Goal: Task Accomplishment & Management: Complete application form

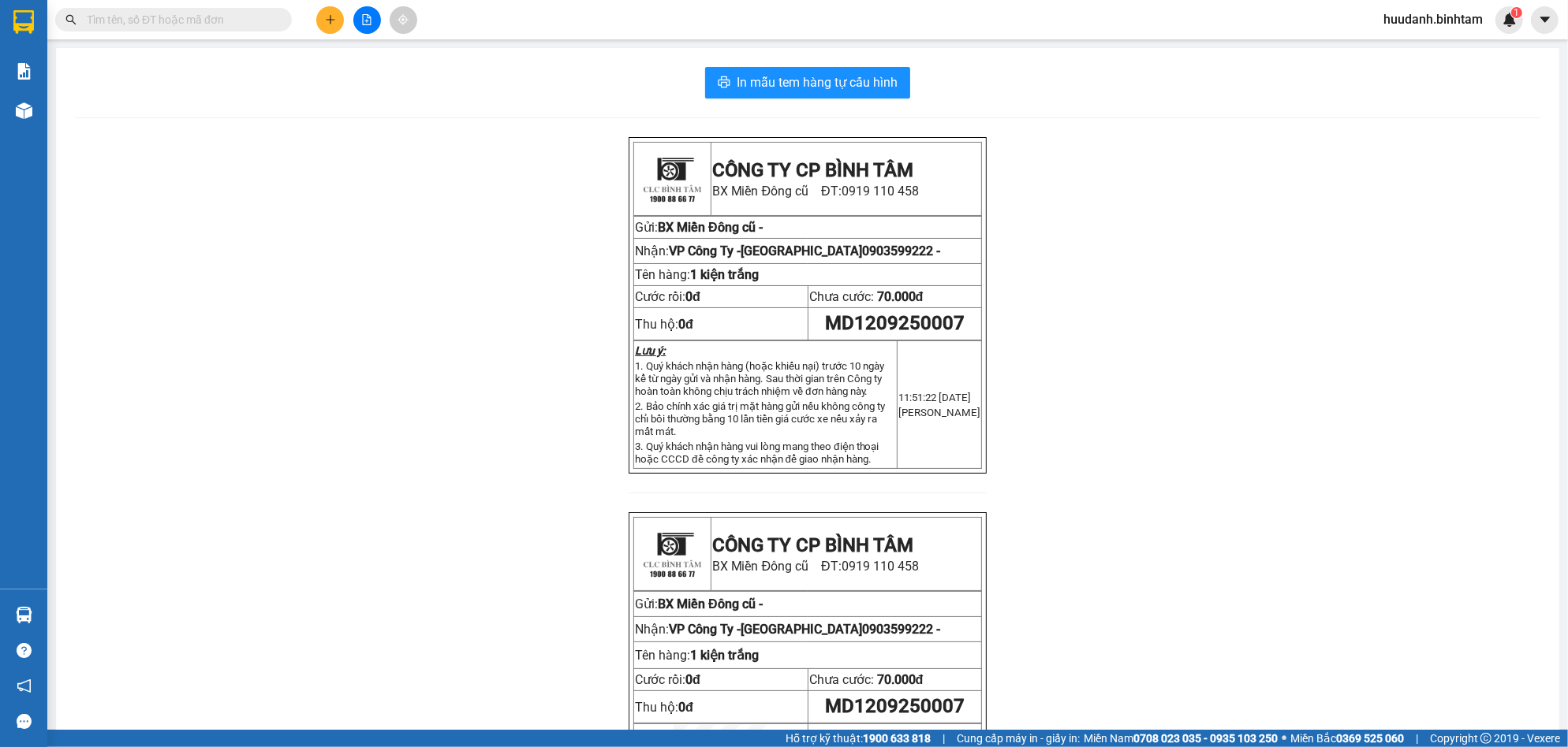
click at [324, 27] on button at bounding box center [330, 20] width 28 height 28
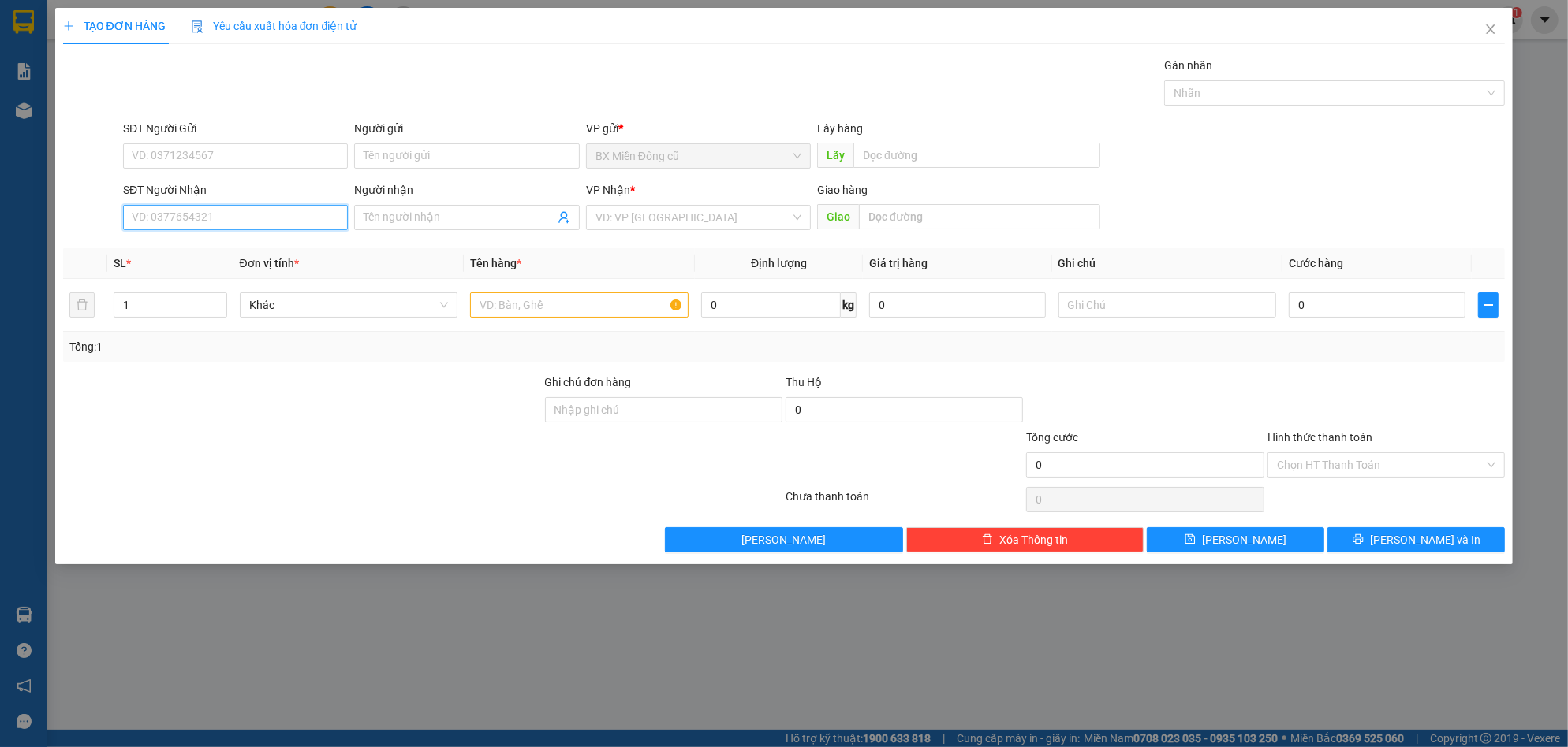
click at [282, 218] on input "SĐT Người Nhận" at bounding box center [236, 217] width 224 height 25
type input "0853477758"
click at [260, 250] on div "0853477758 - a đat" at bounding box center [236, 248] width 206 height 18
type input "a đat"
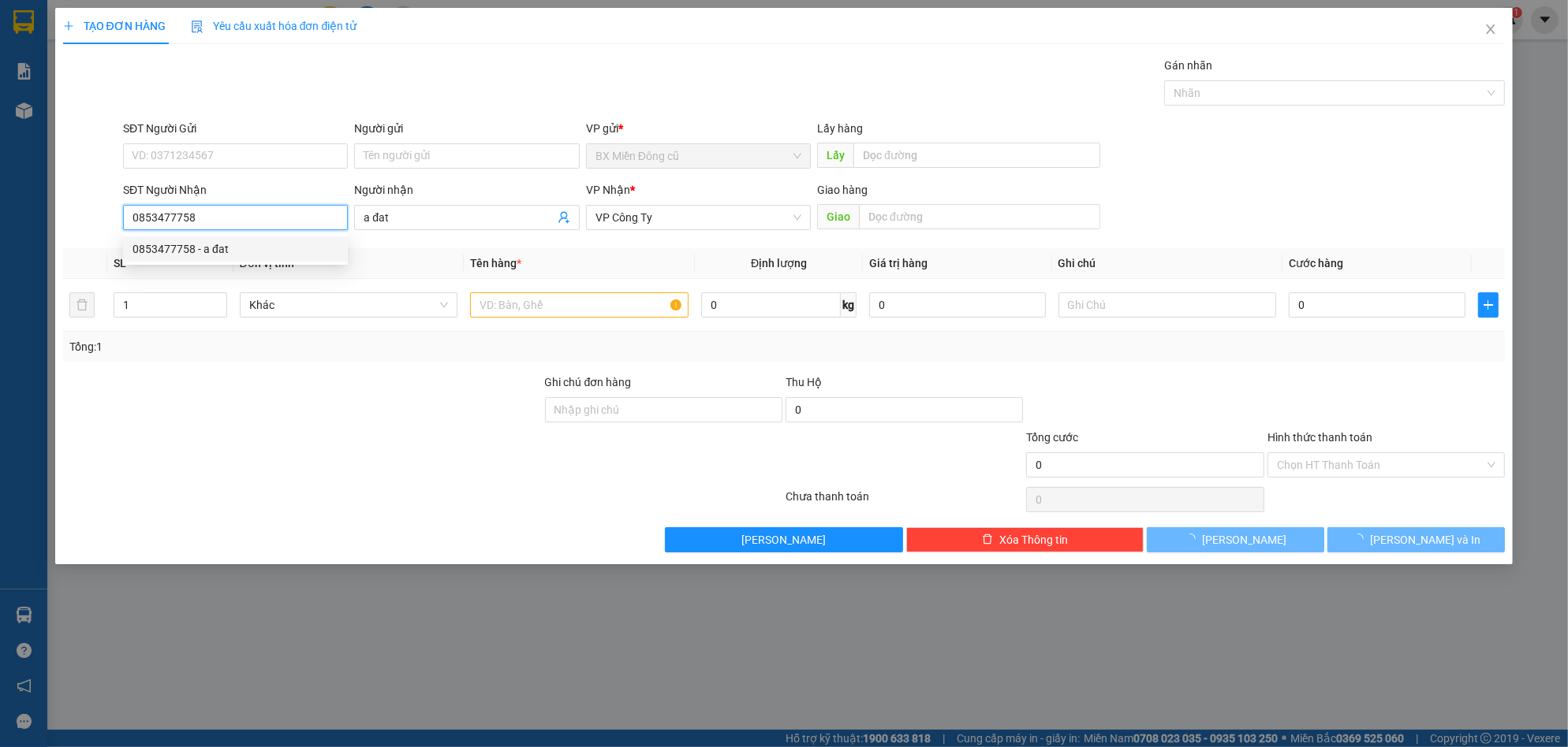
type input "240.000"
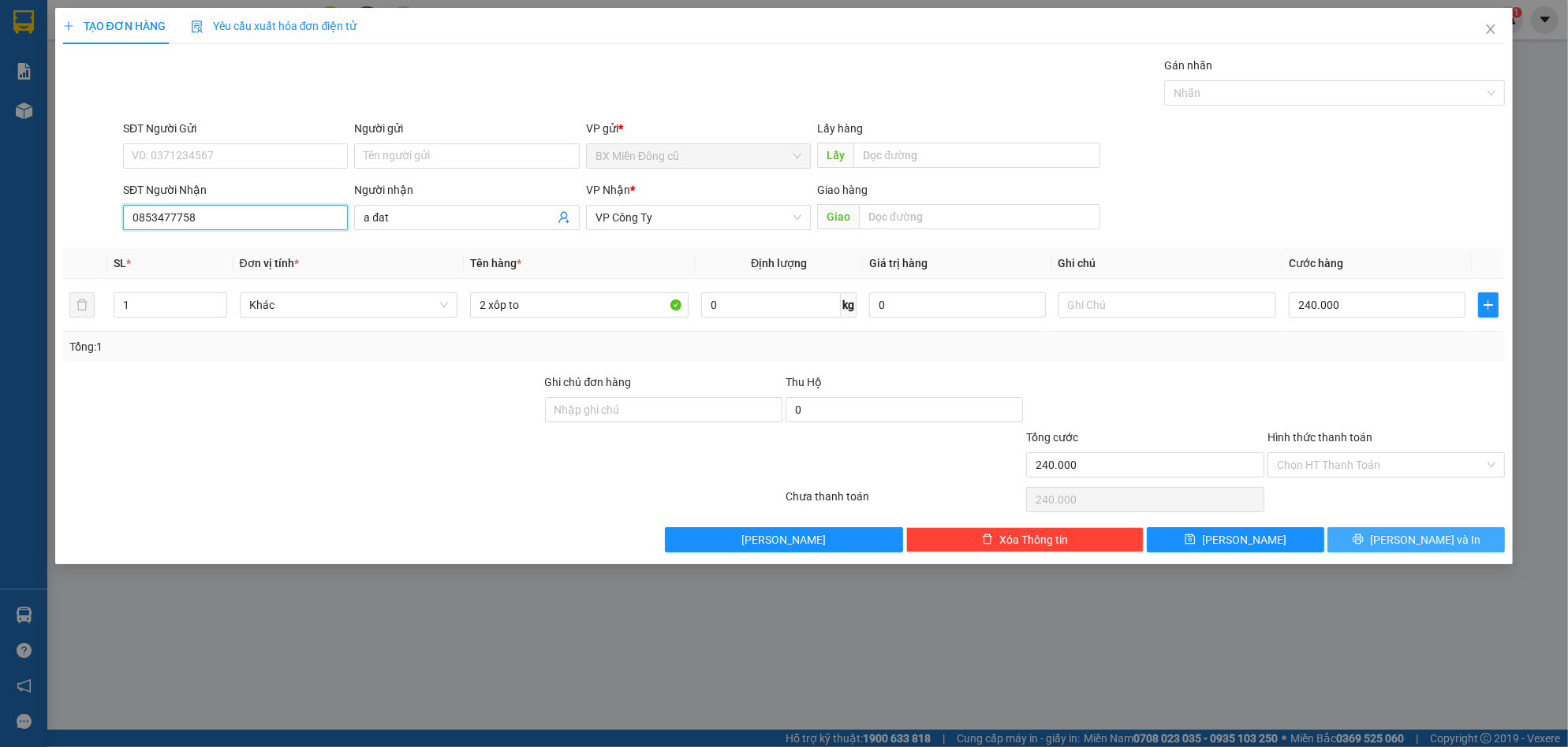
type input "0853477758"
click at [1432, 538] on span "[PERSON_NAME] và In" at bounding box center [1424, 539] width 110 height 18
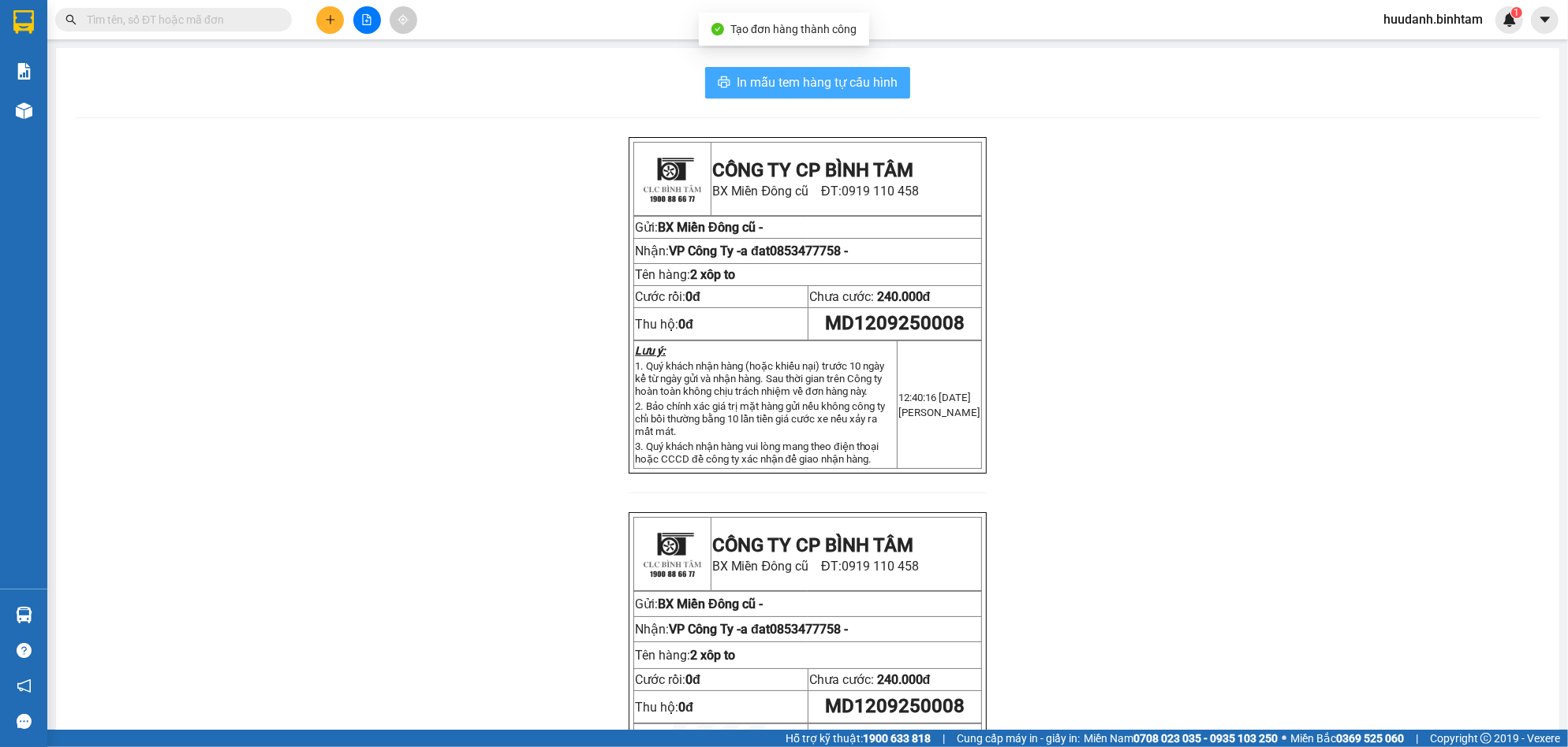
click at [873, 82] on span "In mẫu tem hàng tự cấu hình" at bounding box center [816, 82] width 160 height 19
click at [164, 21] on input "text" at bounding box center [180, 19] width 186 height 18
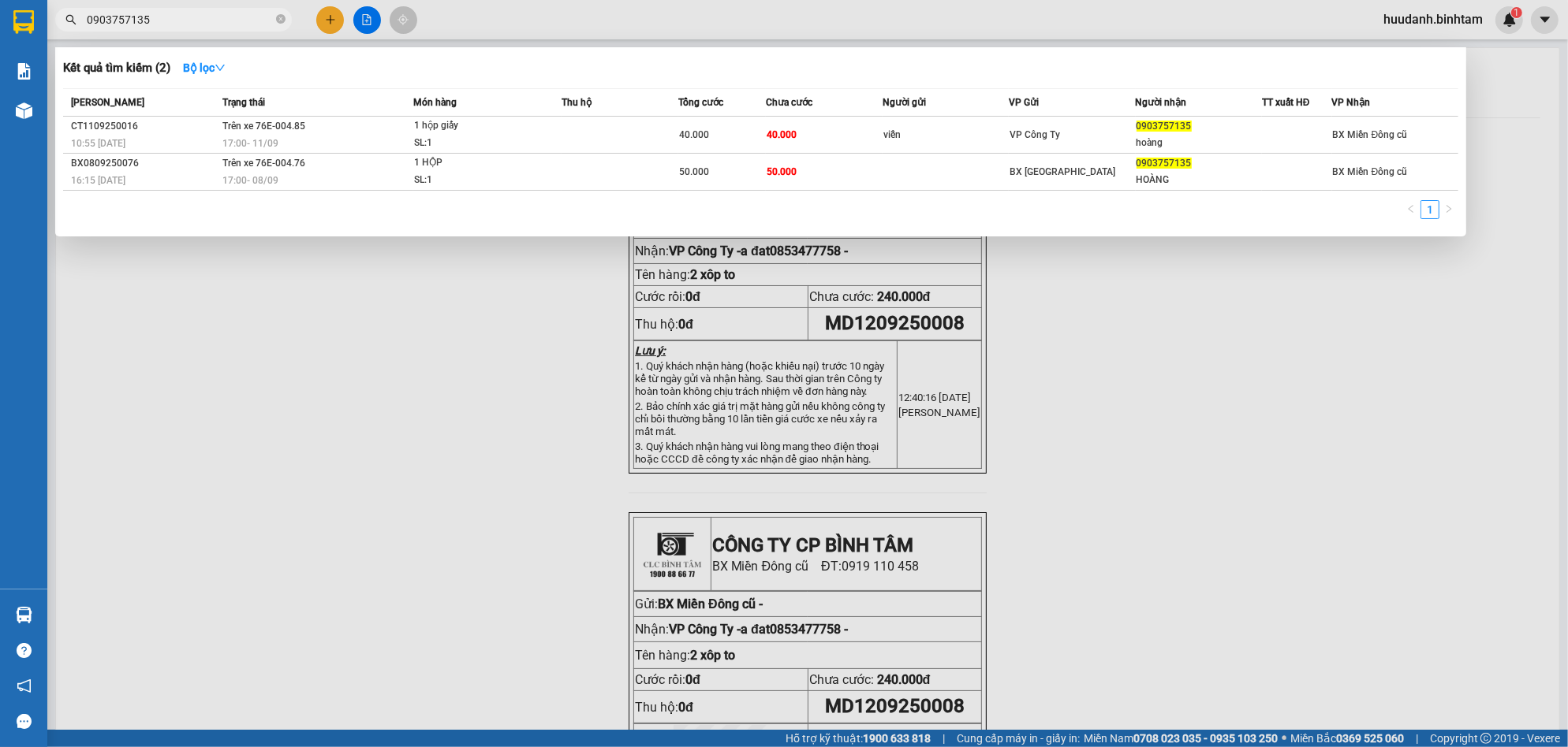
type input "0903757135"
click at [378, 562] on div at bounding box center [784, 374] width 1568 height 747
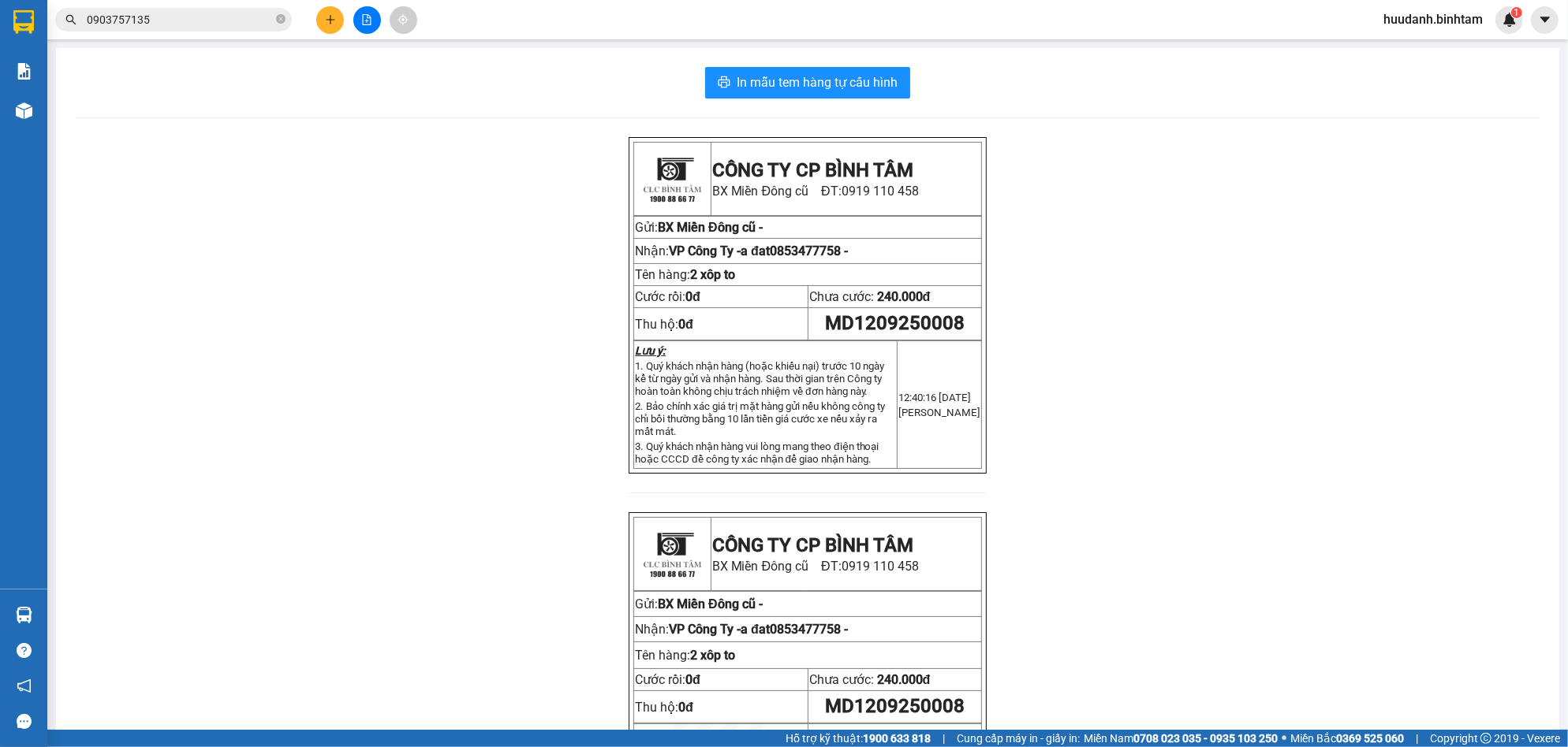
click at [332, 35] on div "Kết quả tìm kiếm ( 2 ) Bộ lọc Mã ĐH Trạng thái Món hàng Thu hộ Tổng cước Chưa c…" at bounding box center [784, 19] width 1568 height 40
click at [333, 23] on icon "plus" at bounding box center [330, 19] width 11 height 11
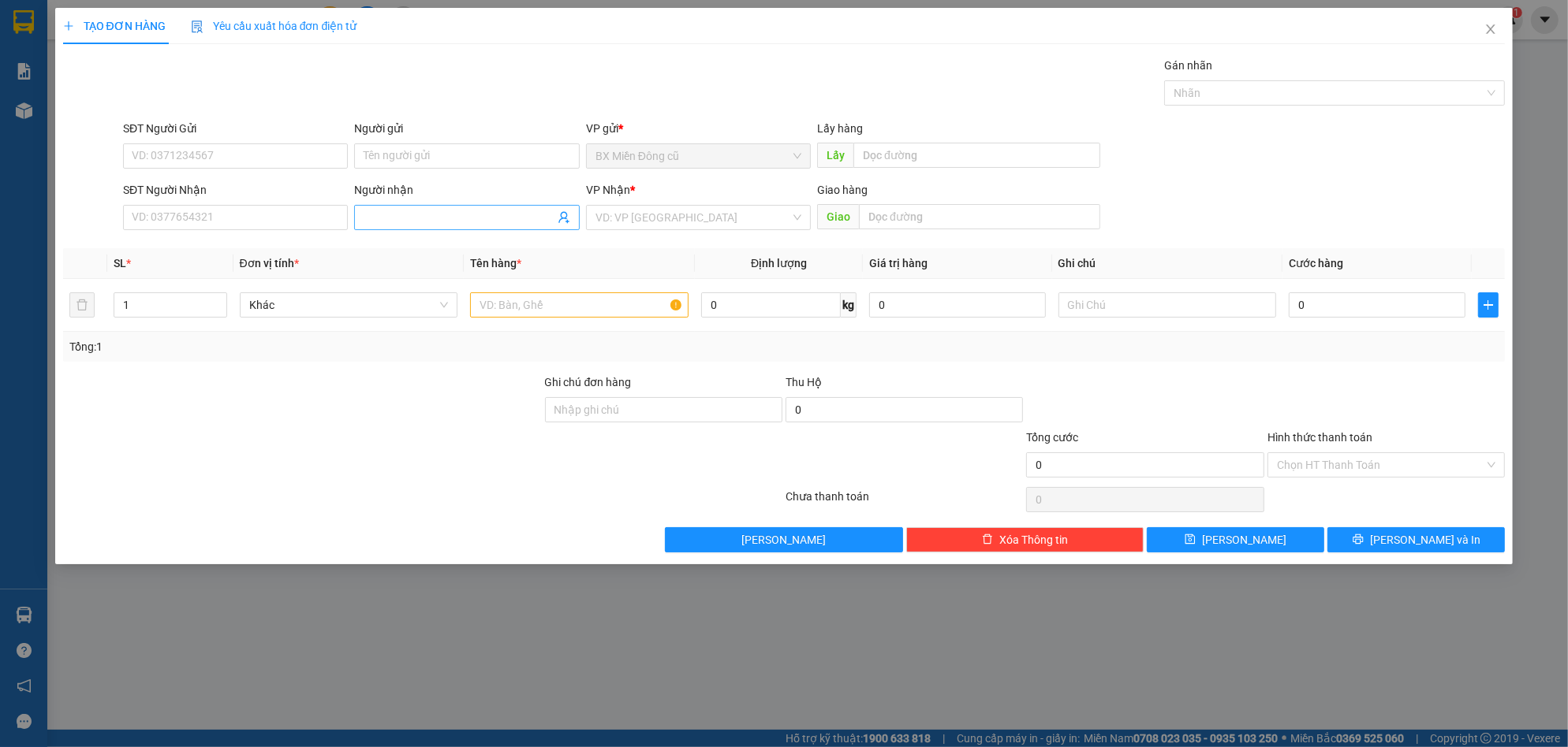
click at [465, 220] on input "Người nhận" at bounding box center [458, 217] width 190 height 18
paste input "ư"
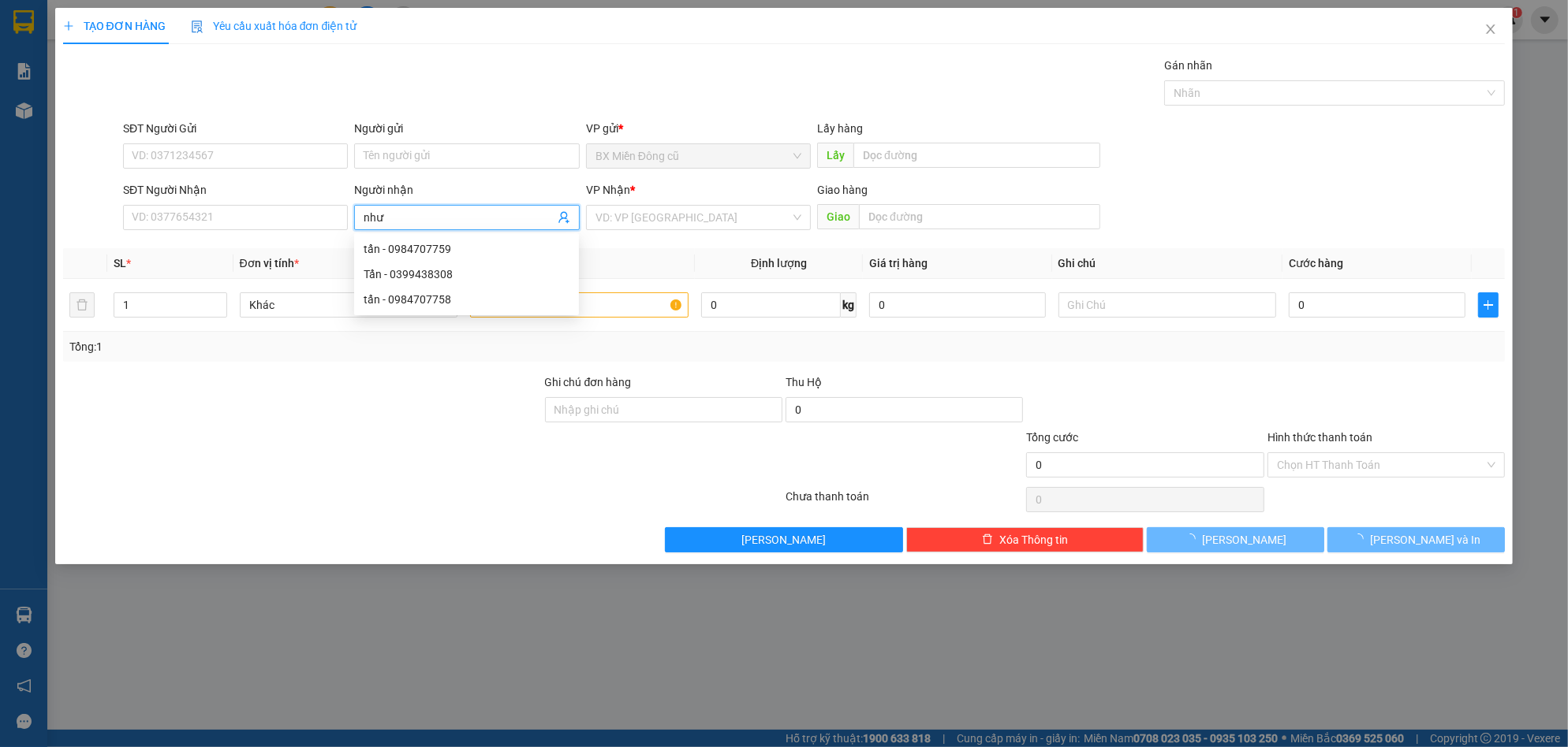
paste input "ý"
type input "như ý"
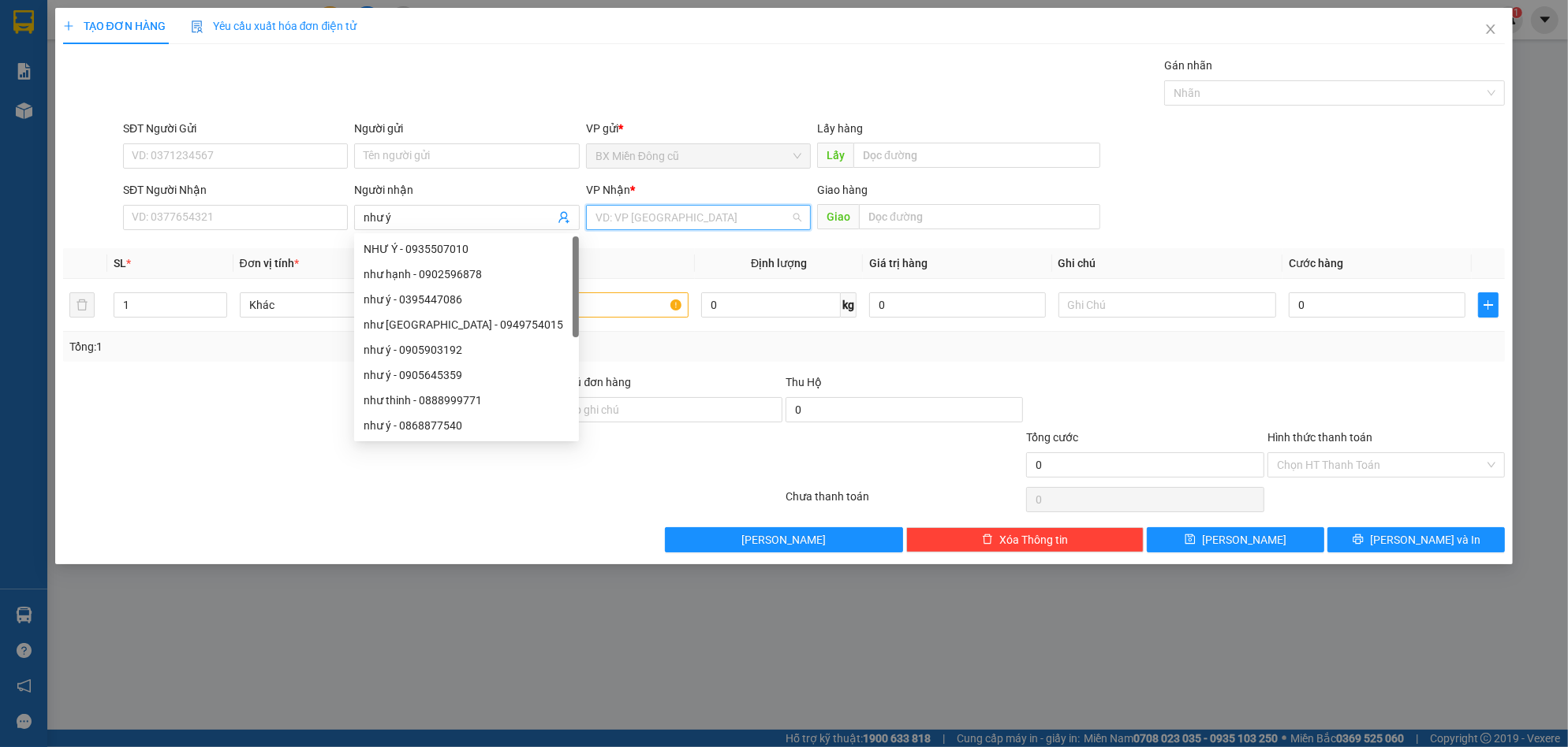
click at [687, 219] on input "search" at bounding box center [693, 218] width 195 height 24
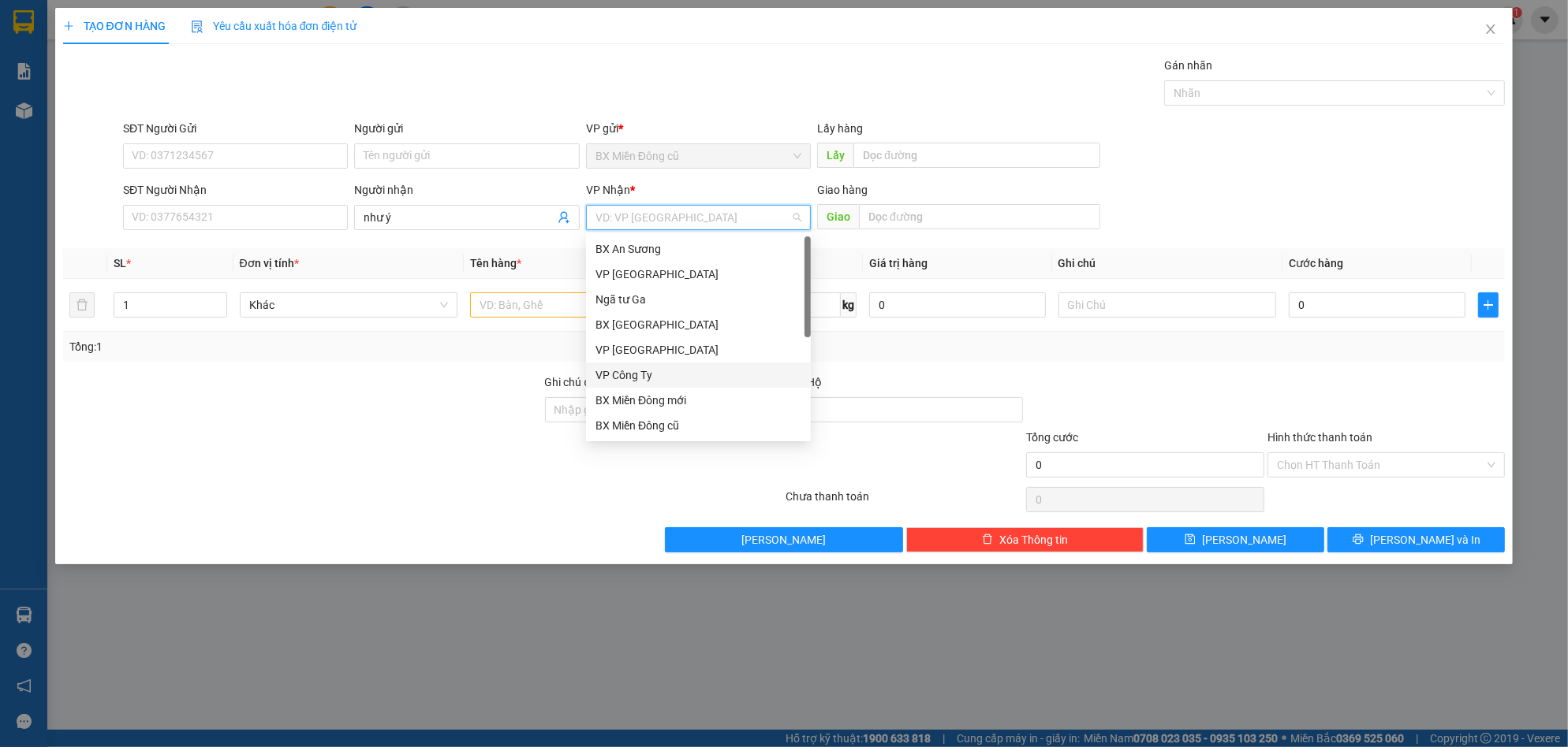
click at [657, 370] on div "VP Công Ty" at bounding box center [698, 374] width 206 height 18
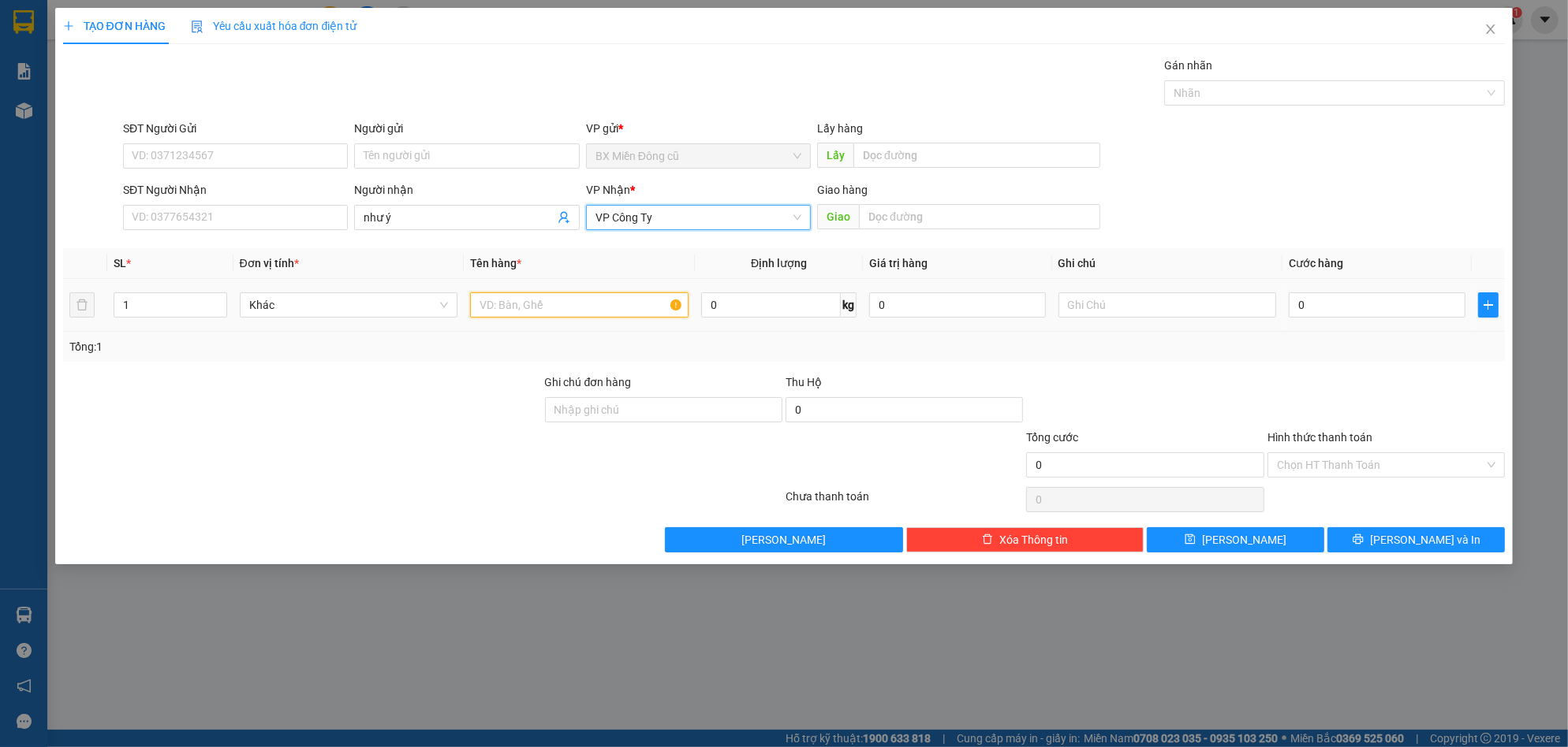
click at [567, 308] on input "text" at bounding box center [580, 305] width 219 height 25
paste input "ôp"
paste input "ốp"
type input "1 xốp"
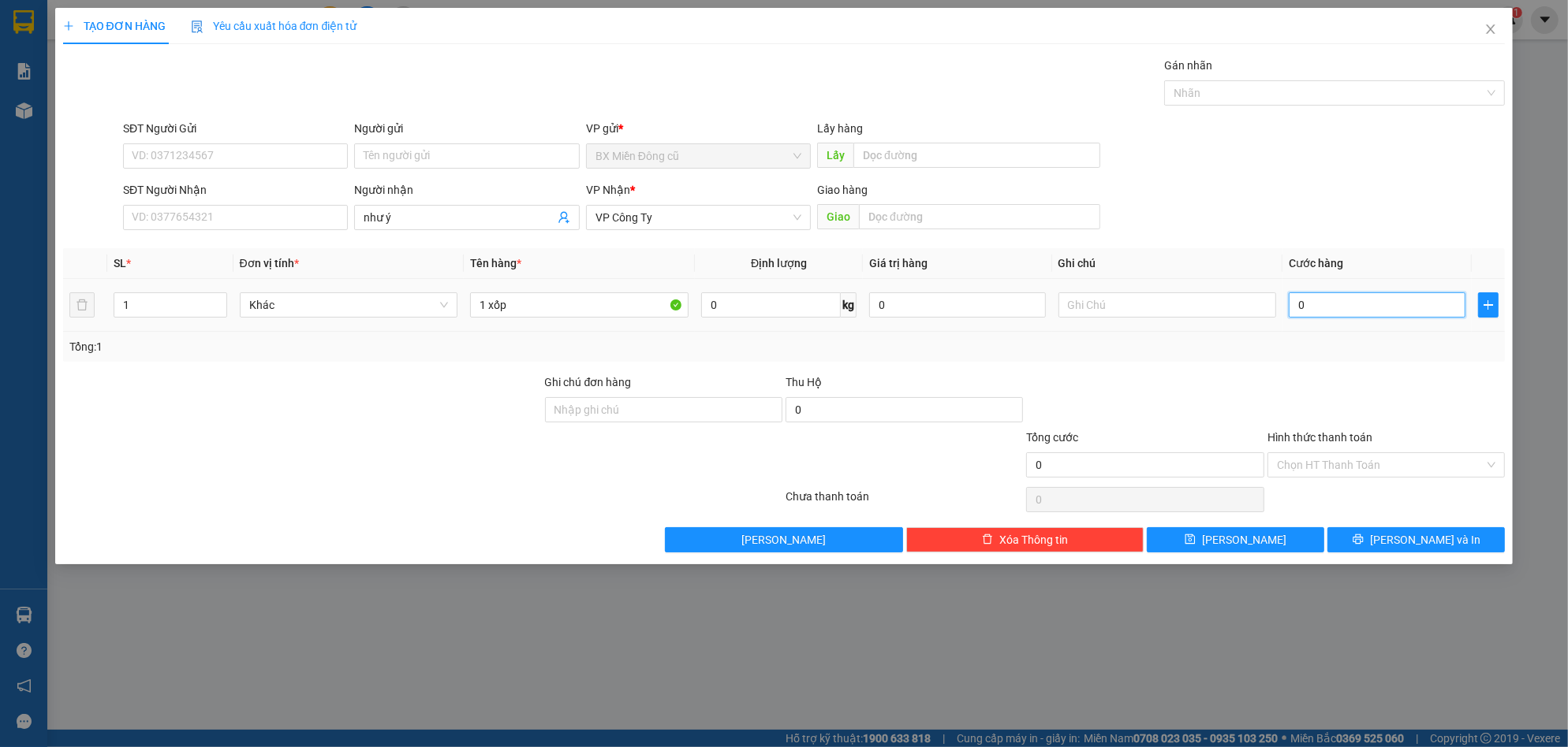
click at [1361, 312] on input "0" at bounding box center [1377, 305] width 177 height 25
type input "8"
type input "80"
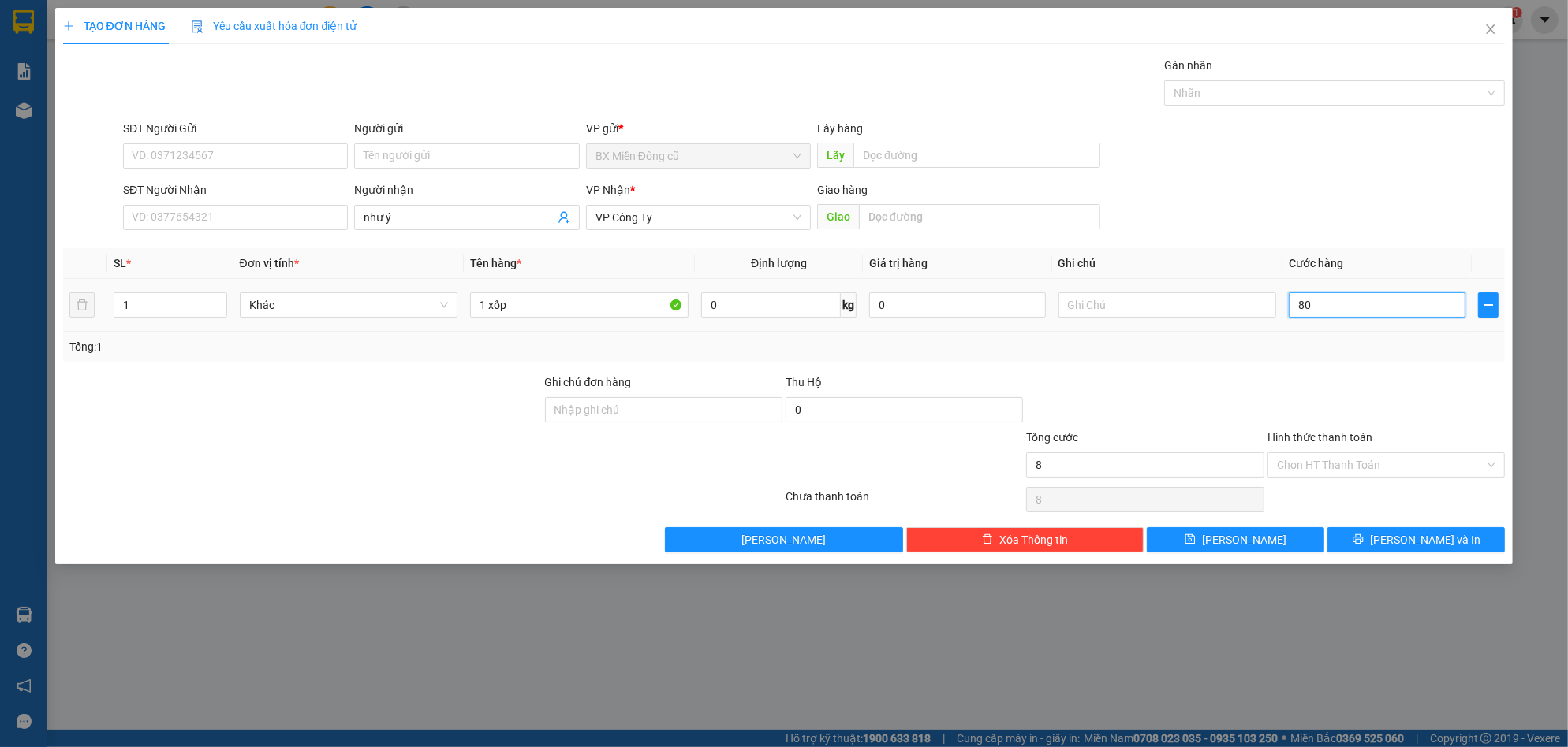
type input "80"
type input "800"
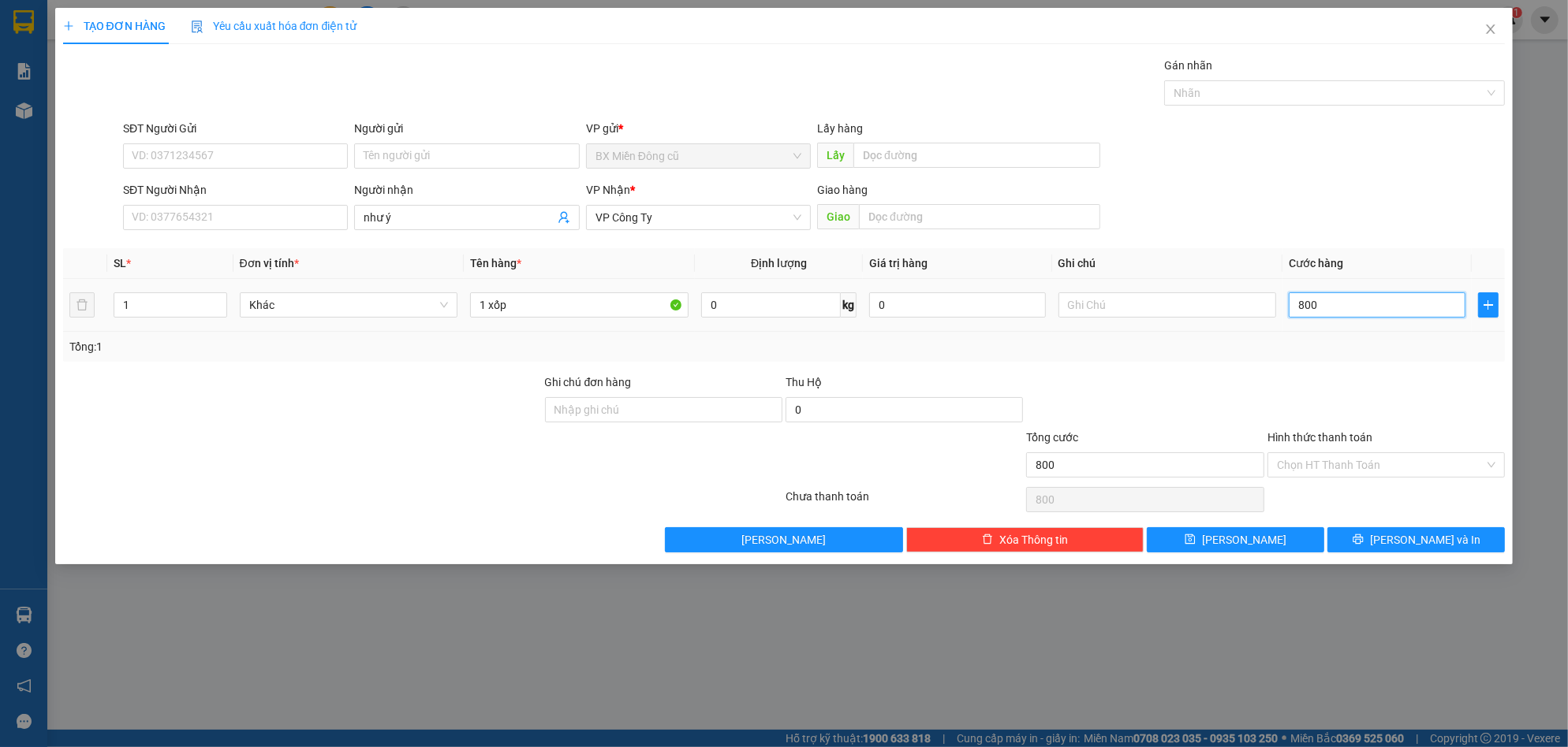
type input "8.000"
type input "80.000"
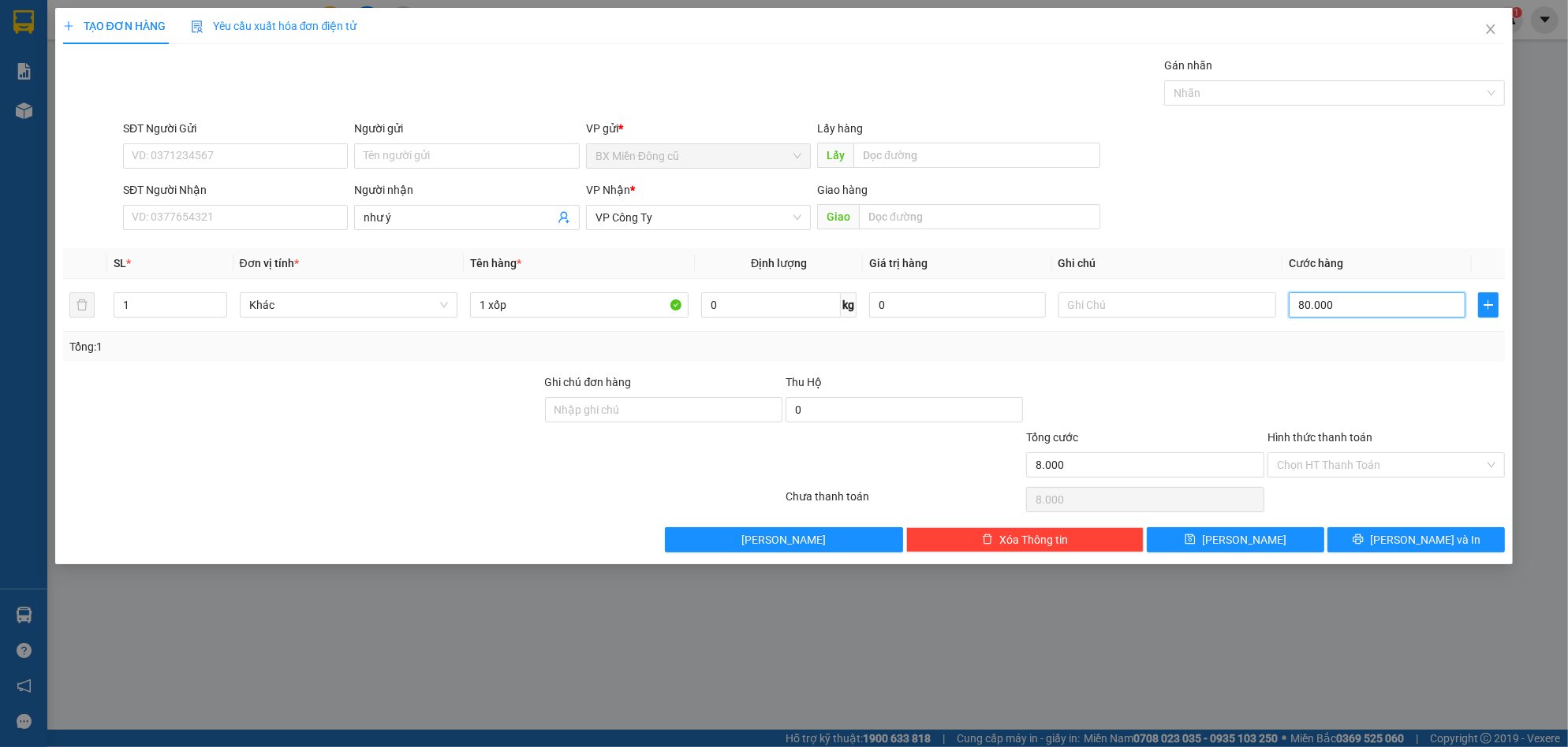
type input "80.000"
click at [1265, 541] on button "[PERSON_NAME]" at bounding box center [1235, 539] width 177 height 25
type input "0"
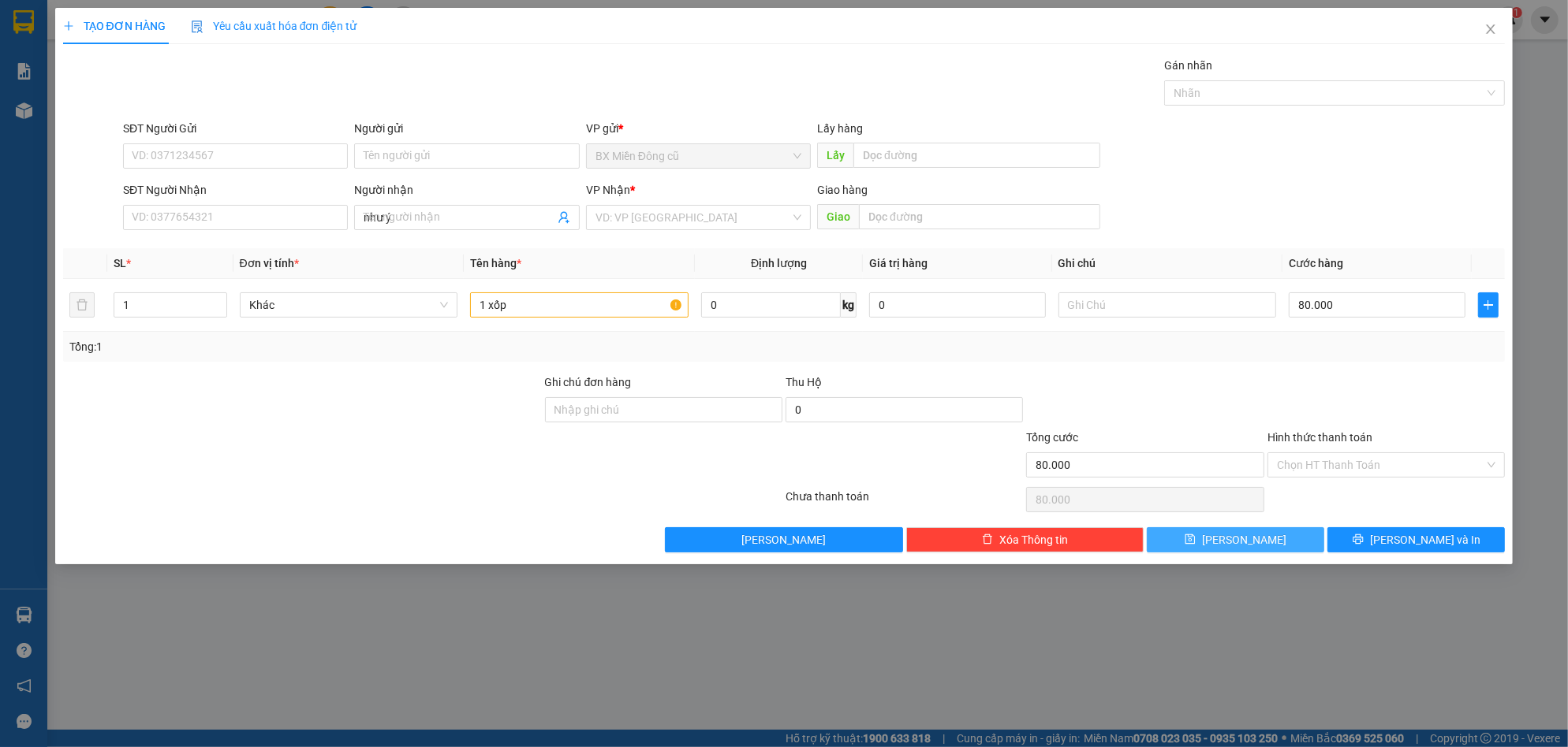
type input "0"
click at [473, 212] on input "Người nhận" at bounding box center [458, 217] width 190 height 18
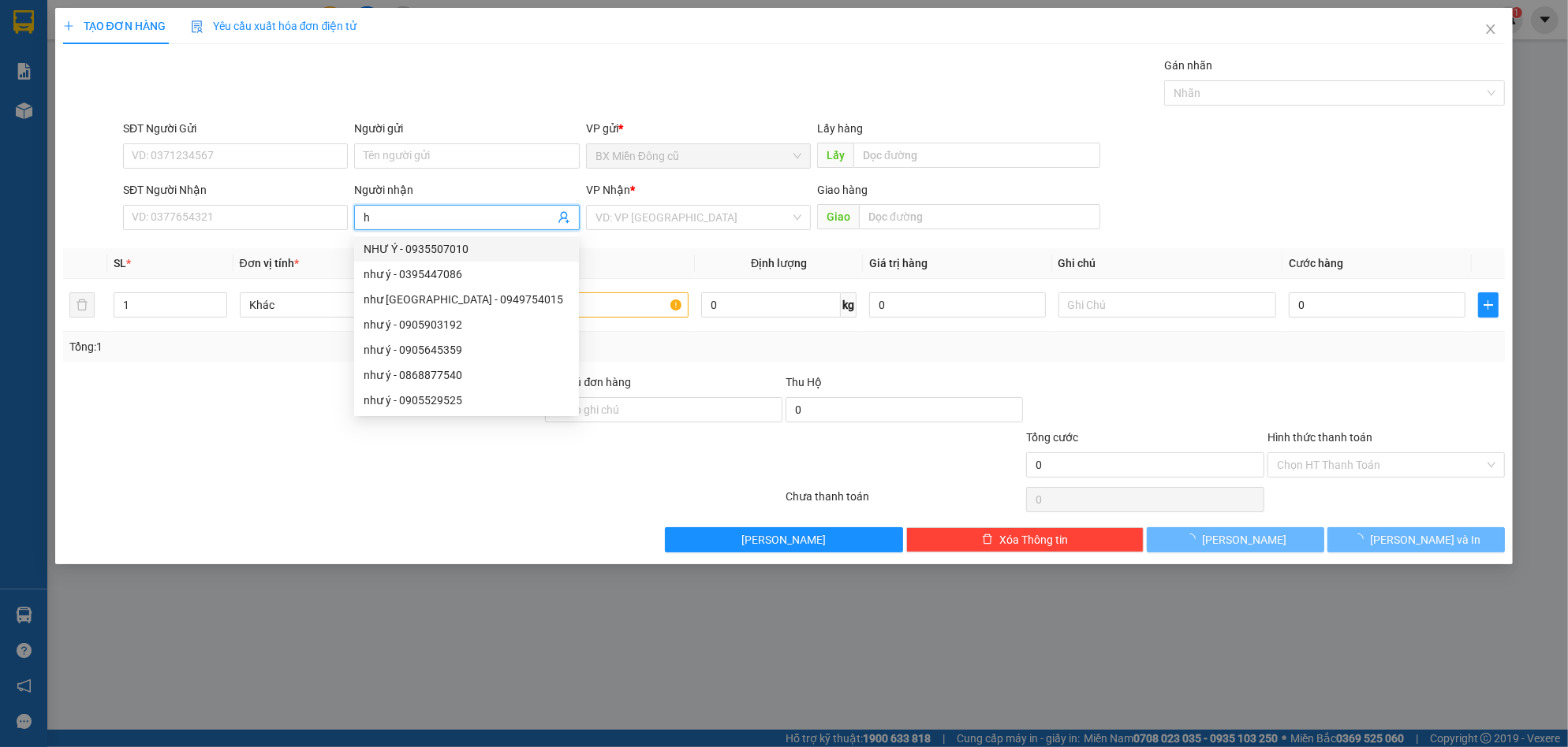
paste input "à"
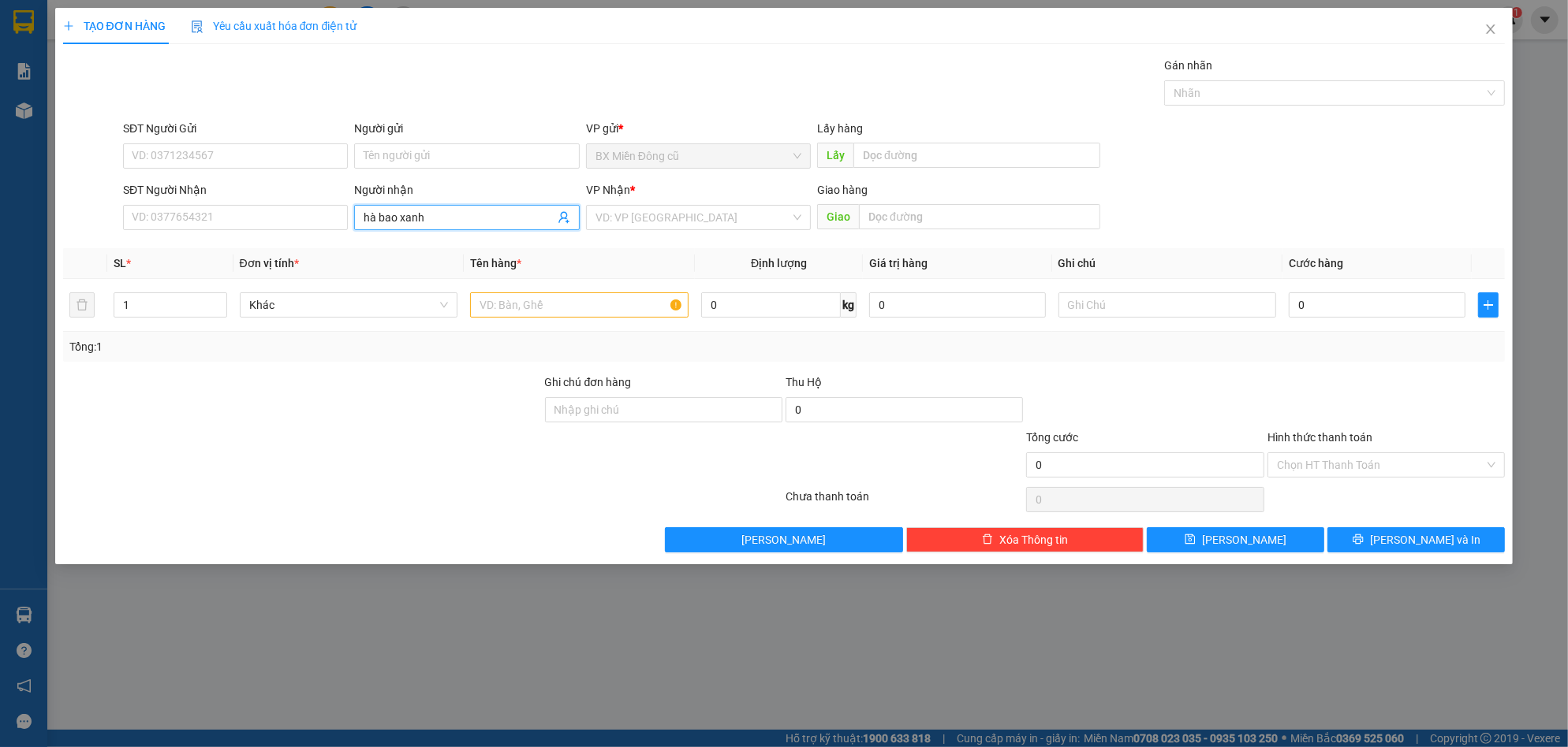
type input "hà bao xanh"
click at [635, 236] on div "Transit Pickup Surcharge Ids Transit Deliver Surcharge Ids Transit Deliver Surc…" at bounding box center [784, 304] width 1443 height 496
click at [641, 222] on input "search" at bounding box center [693, 218] width 195 height 24
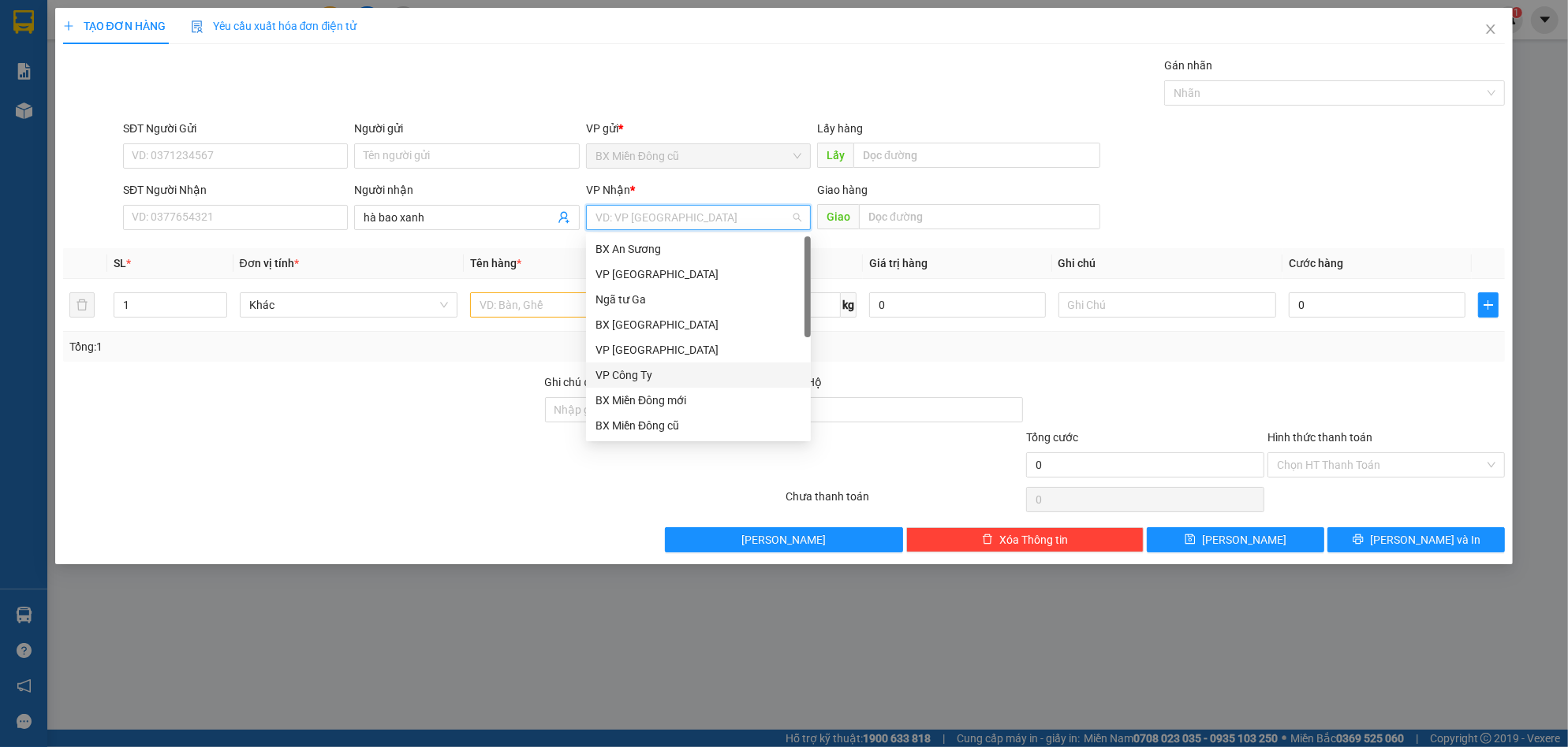
click at [645, 372] on div "VP Công Ty" at bounding box center [698, 374] width 206 height 18
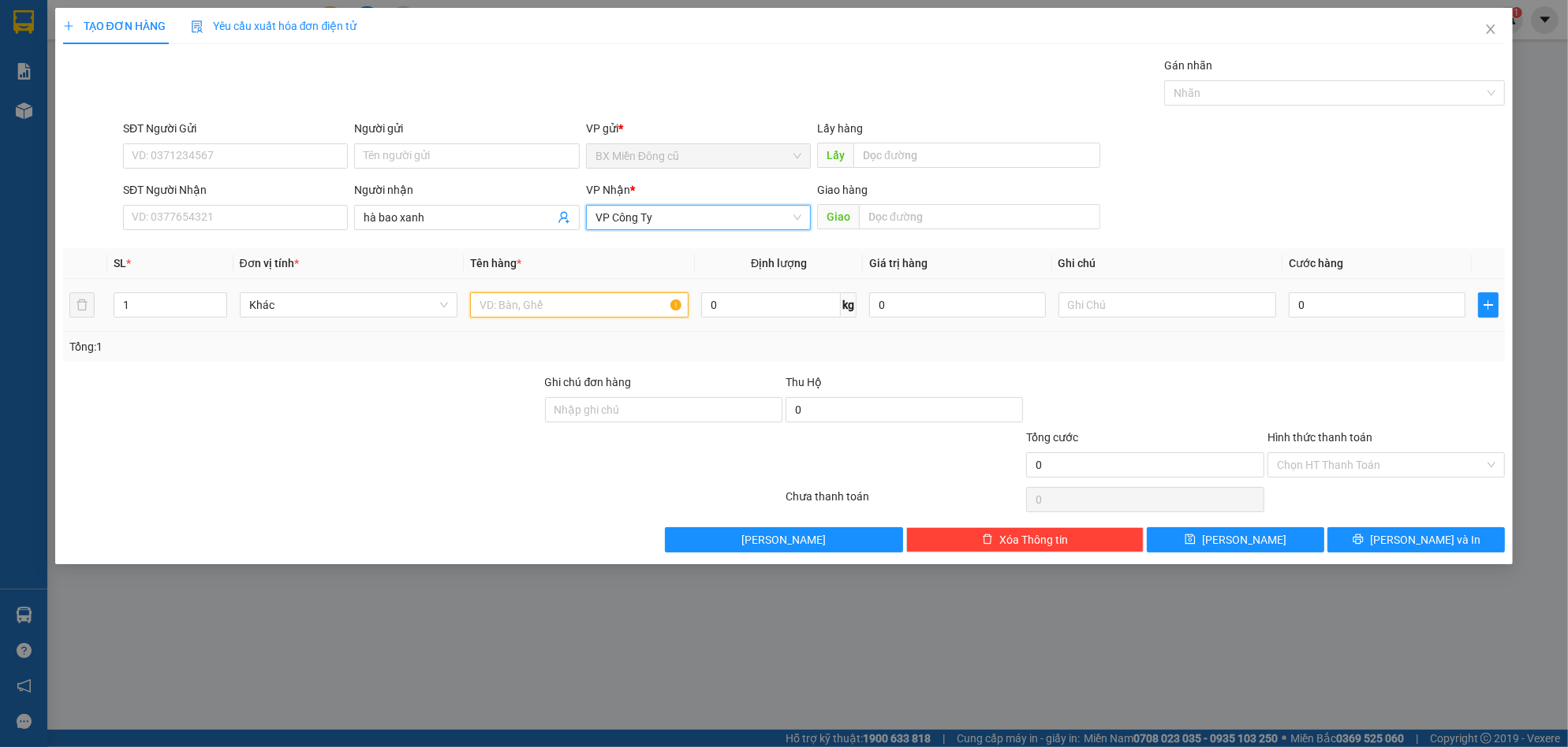
click at [569, 315] on input "text" at bounding box center [580, 305] width 219 height 25
type input "2"
click at [564, 319] on div "2" at bounding box center [580, 305] width 219 height 32
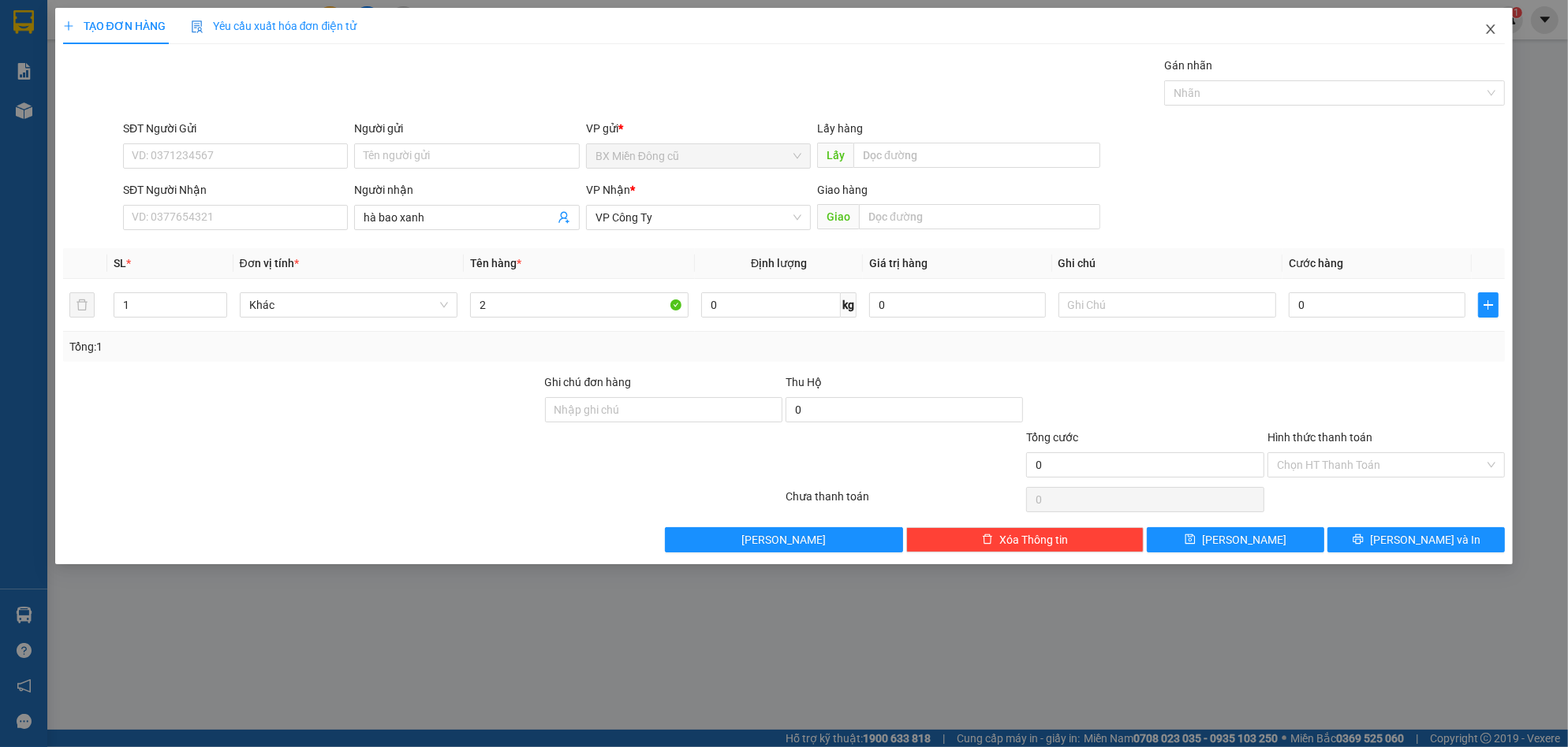
click at [1498, 31] on span "Close" at bounding box center [1491, 31] width 45 height 44
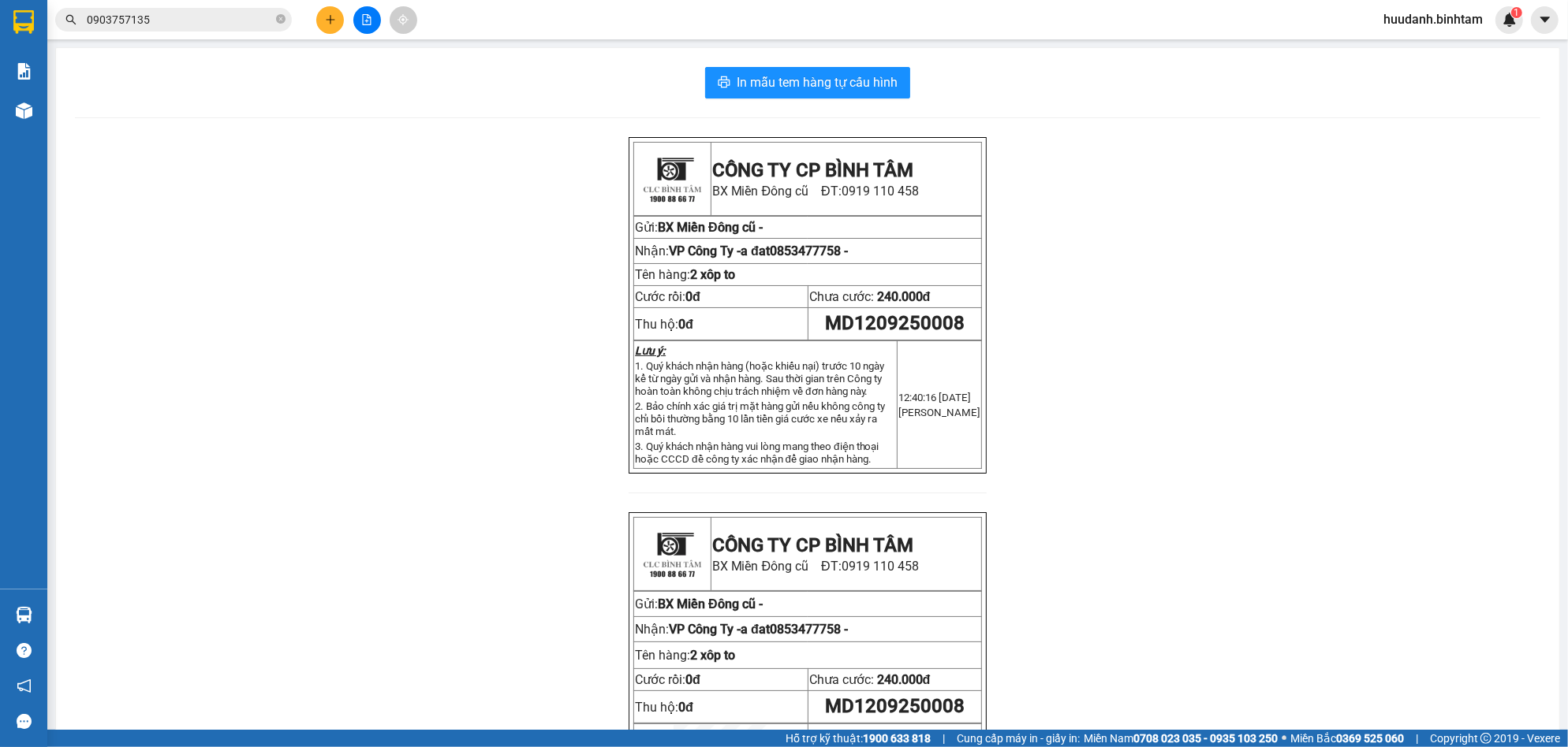
click at [330, 29] on button at bounding box center [330, 20] width 28 height 28
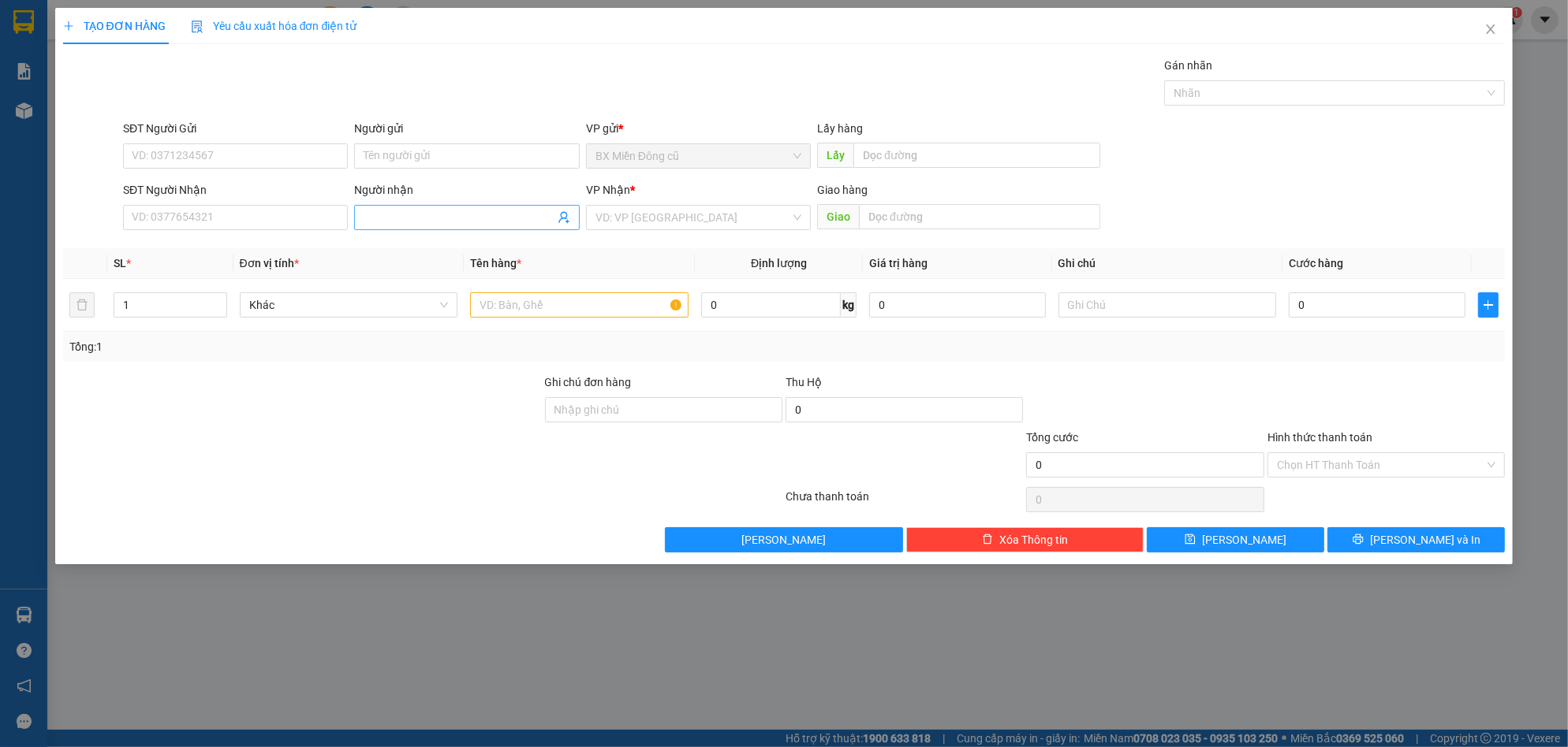
click at [445, 213] on input "Người nhận" at bounding box center [458, 217] width 190 height 18
paste input "à"
type input "hà bao xanh"
click at [727, 222] on input "search" at bounding box center [693, 218] width 195 height 24
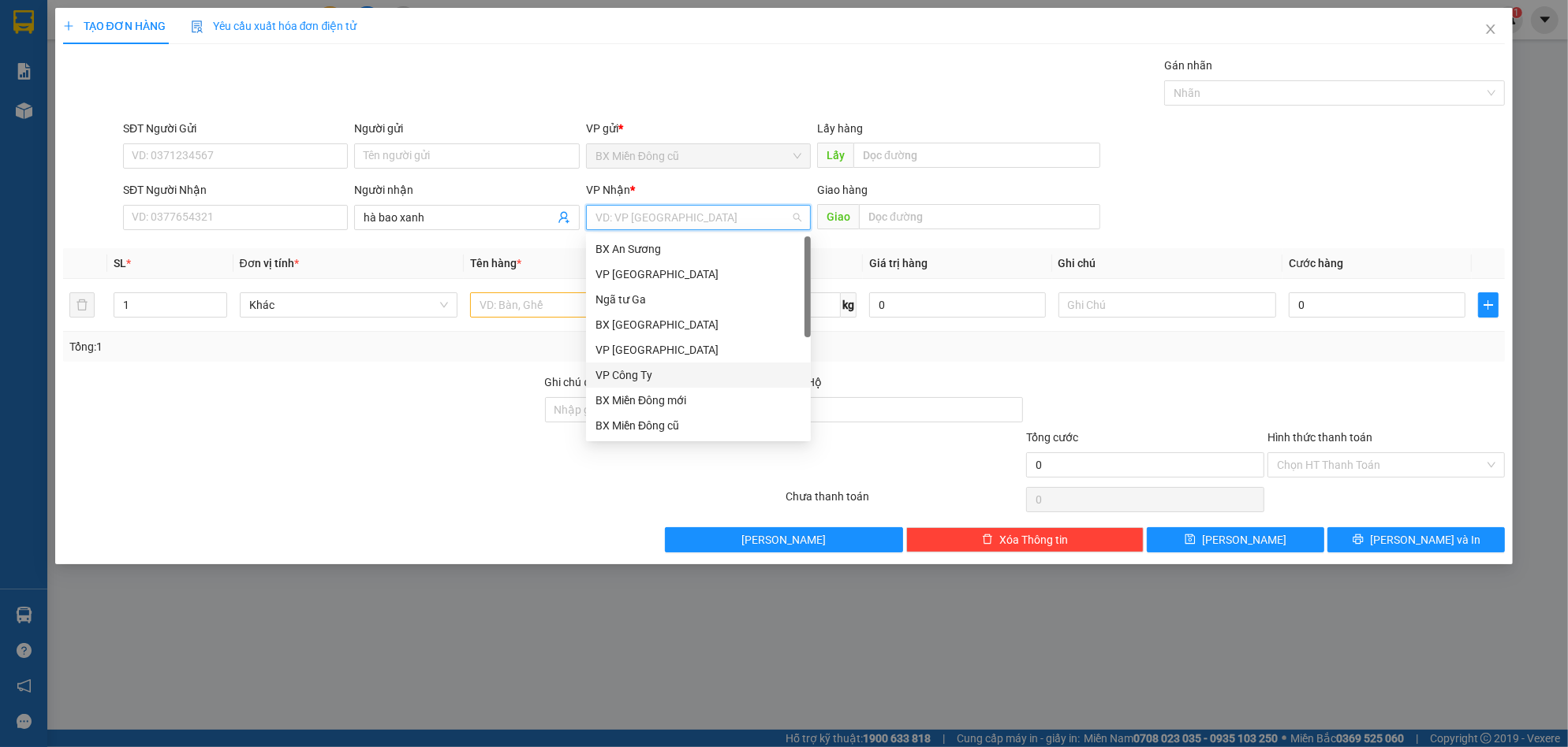
click at [635, 372] on div "VP Công Ty" at bounding box center [698, 374] width 206 height 18
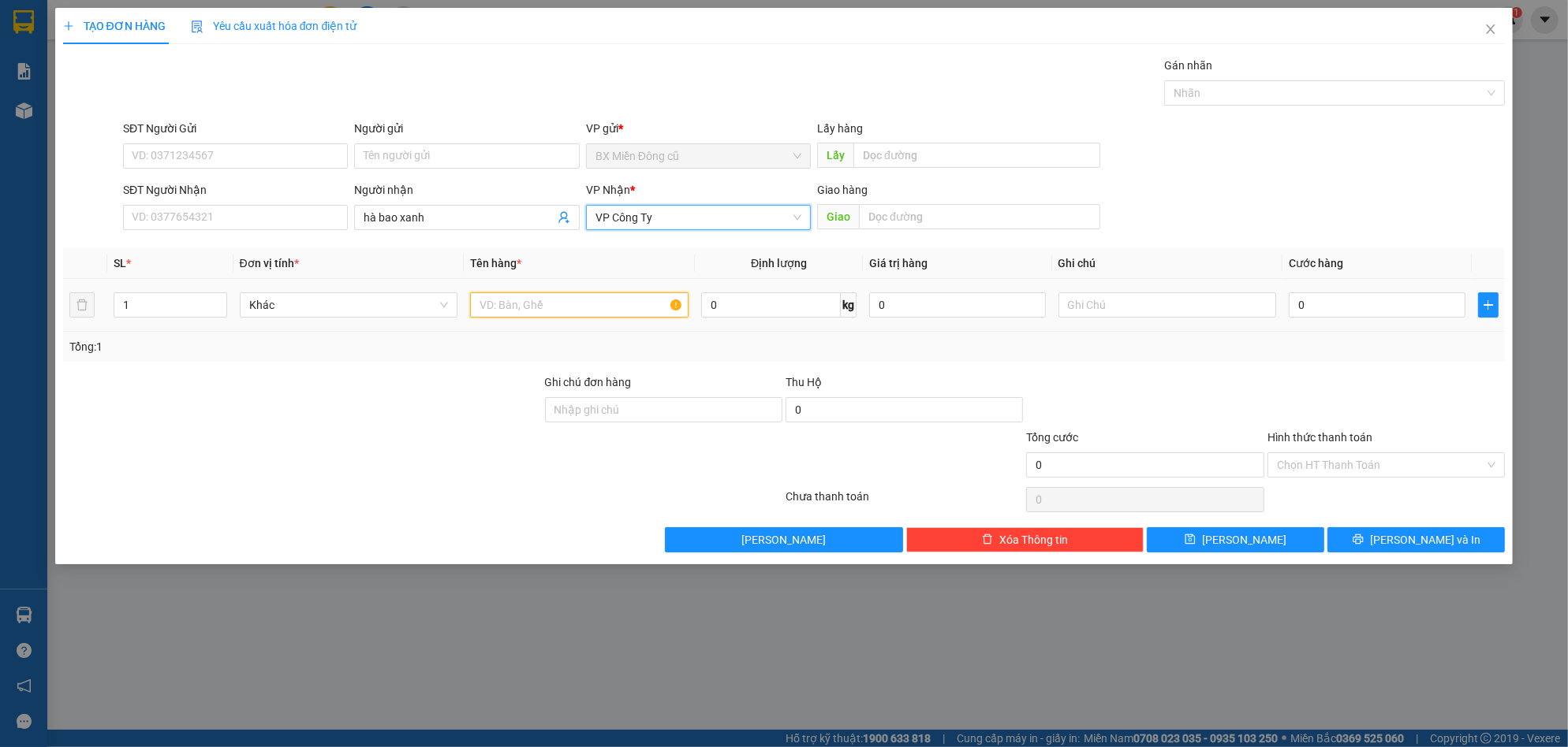
click at [553, 297] on input "text" at bounding box center [580, 305] width 219 height 25
type input "3 bao xanh to"
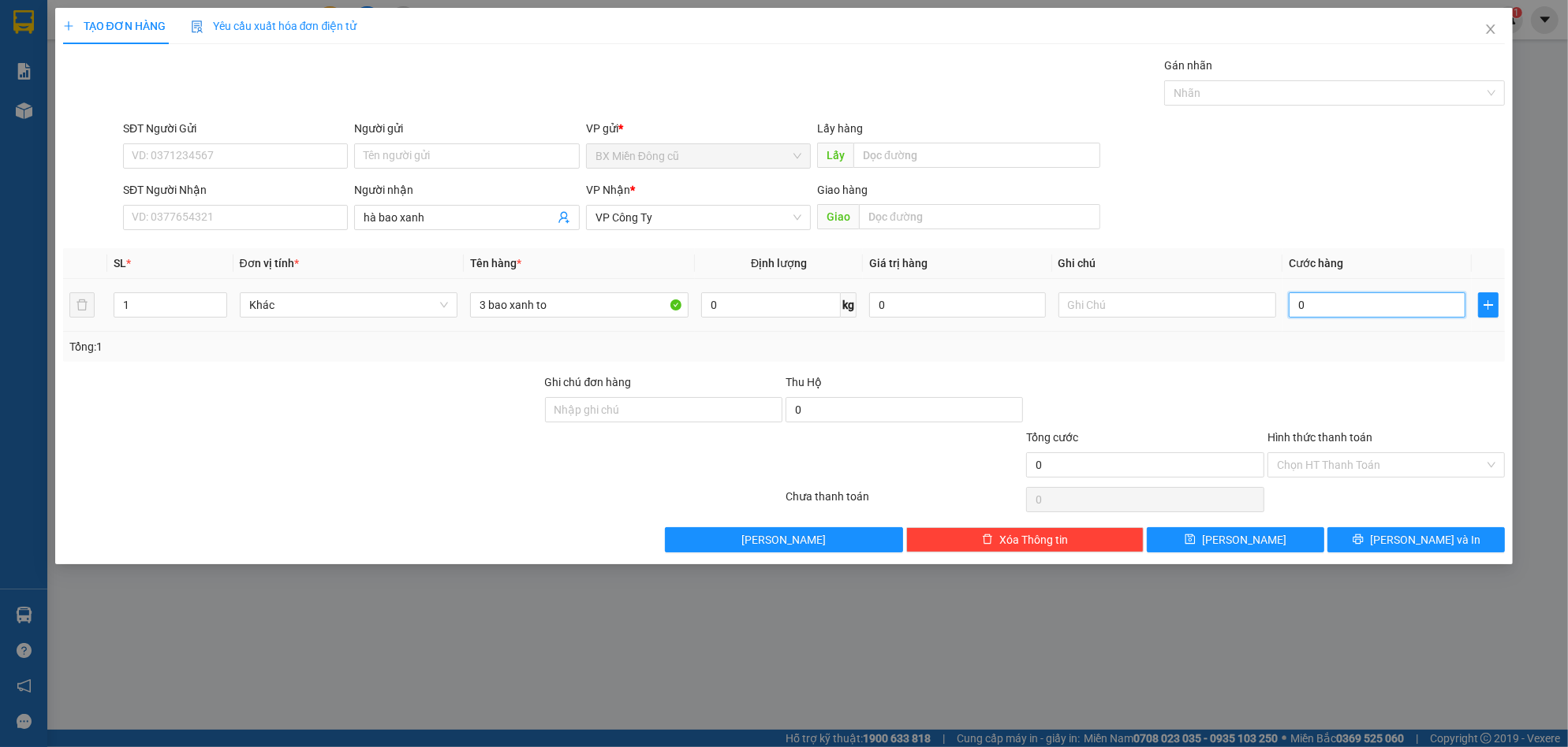
type input "6"
type input "60"
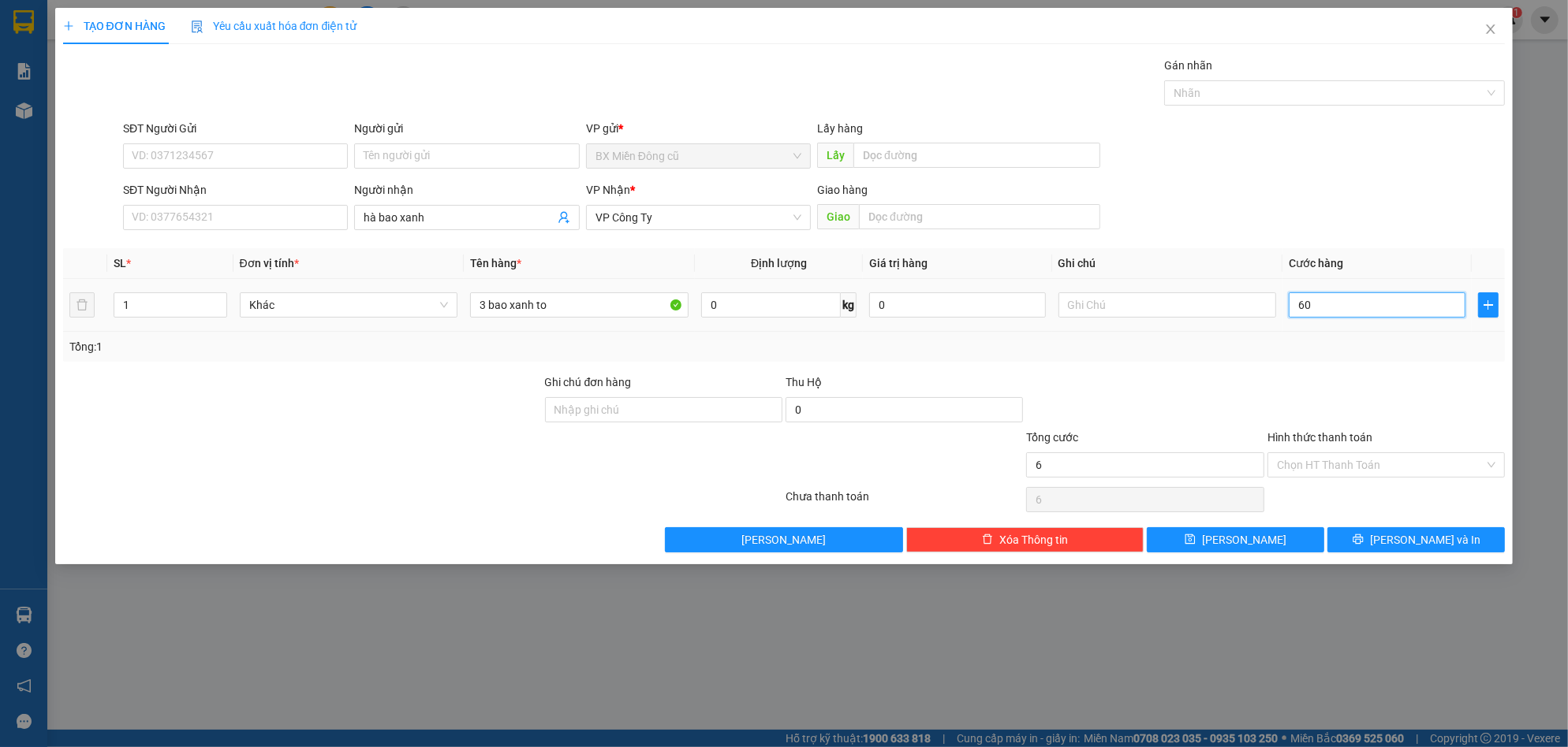
type input "60"
type input "600"
type input "6.000"
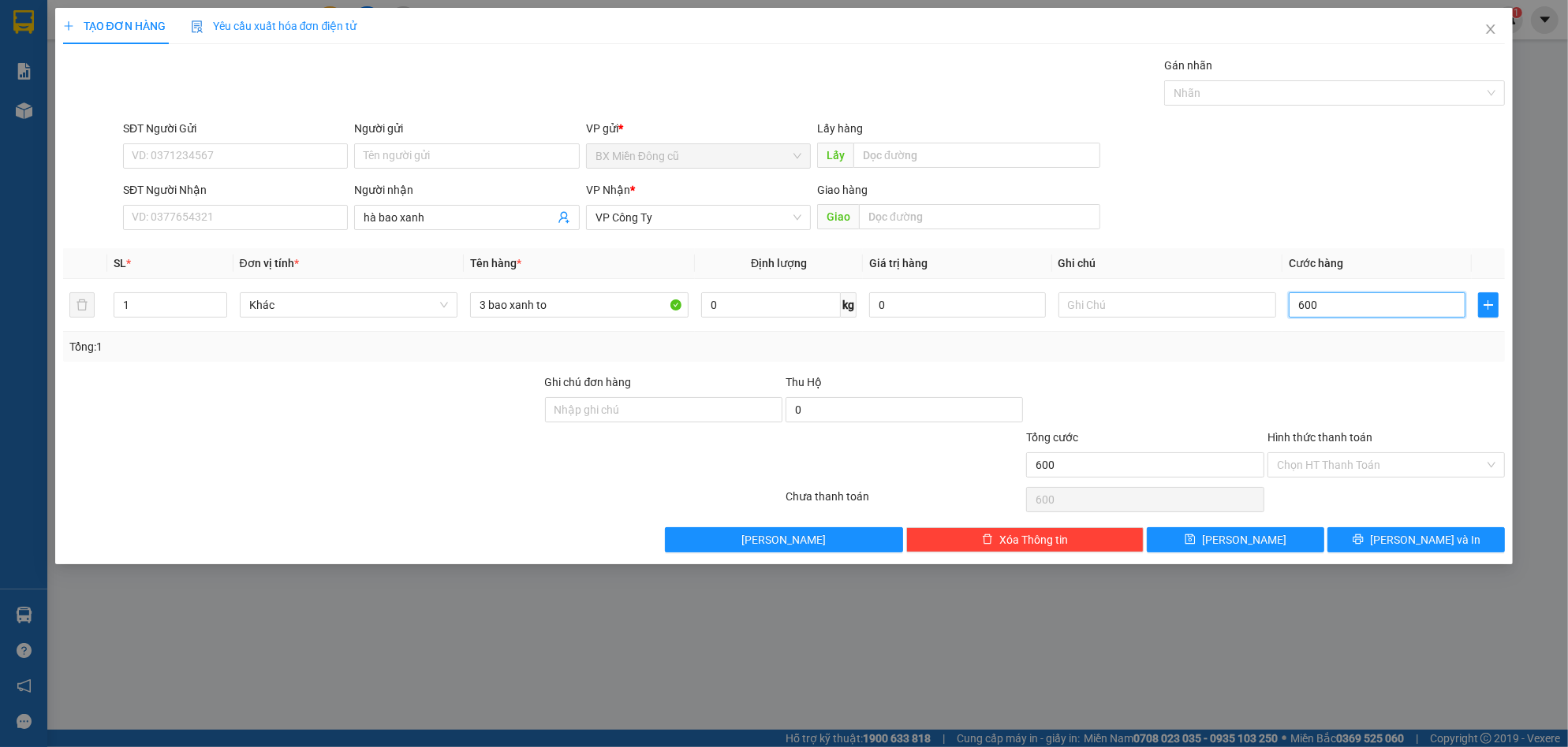
type input "6.000"
type input "60.000"
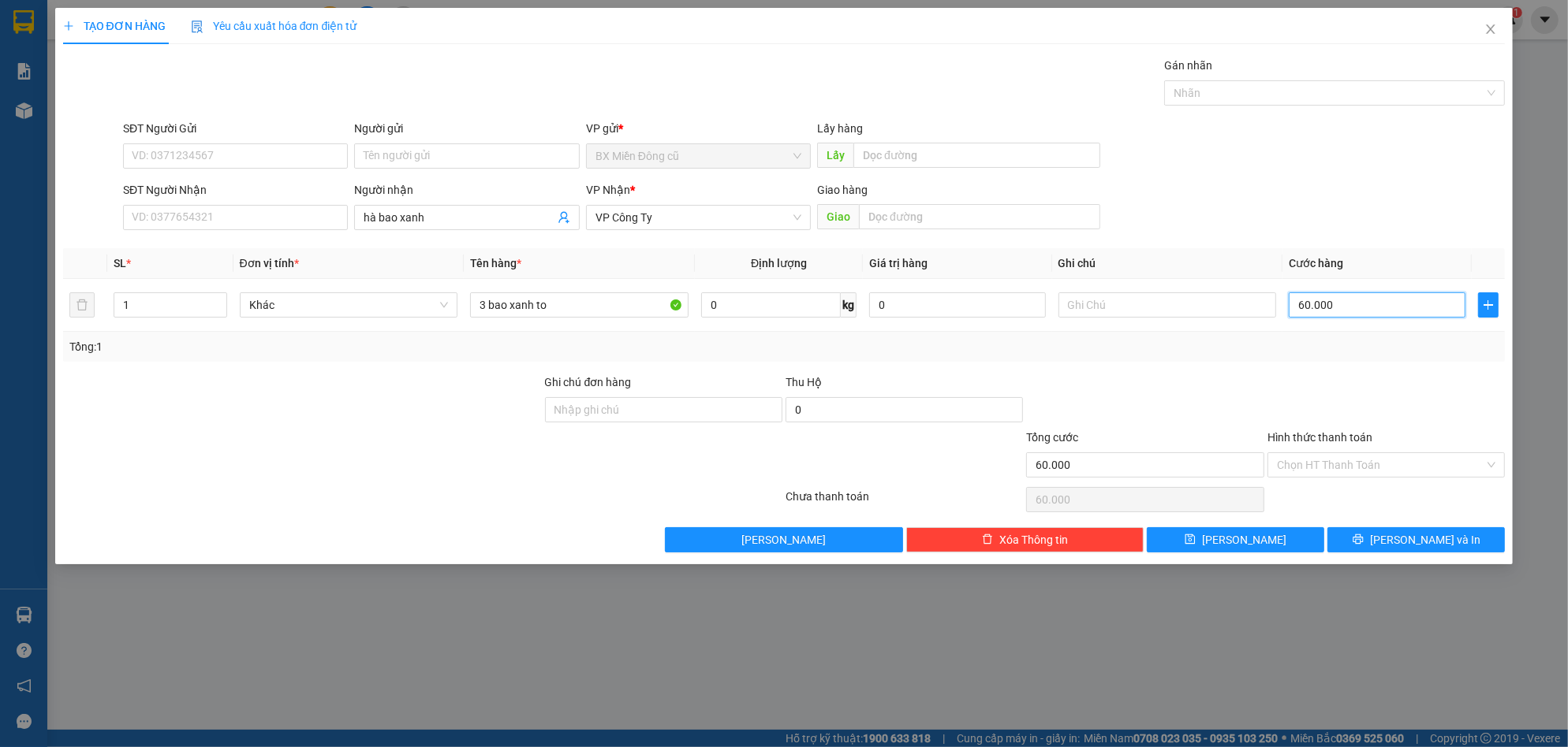
type input "600.000"
click at [1289, 542] on button "[PERSON_NAME]" at bounding box center [1235, 539] width 177 height 25
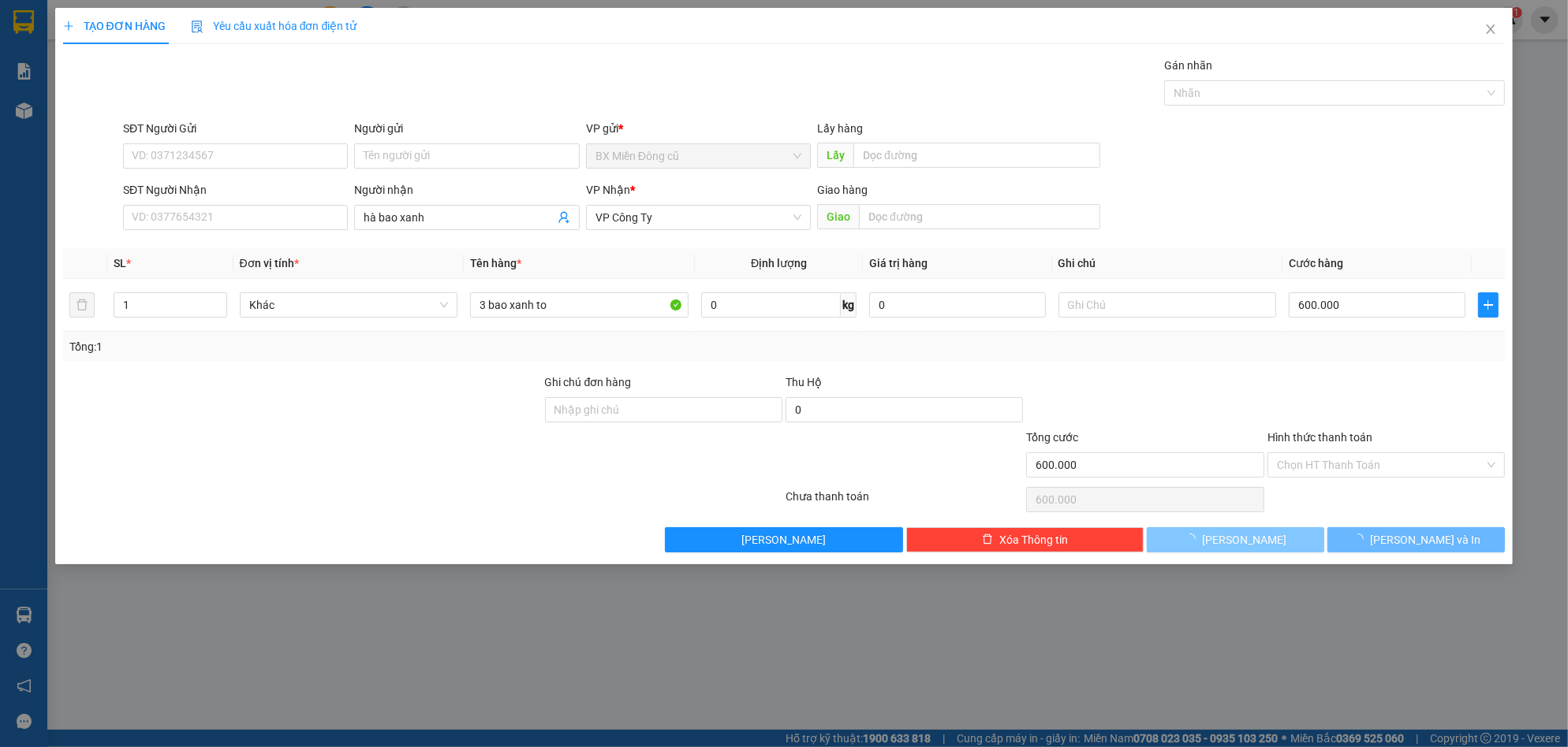
type input "0"
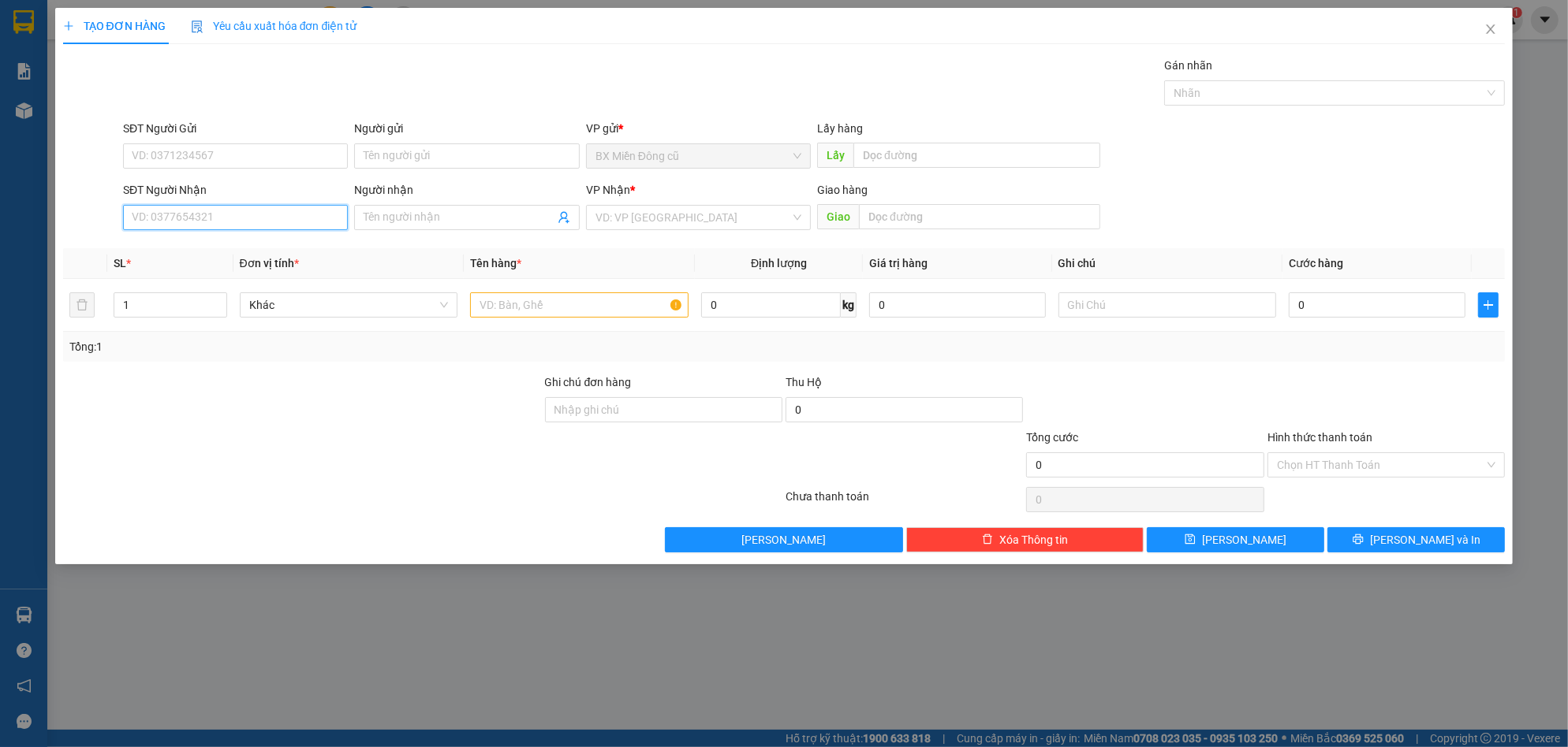
click at [270, 216] on input "SĐT Người Nhận" at bounding box center [236, 217] width 224 height 25
click at [458, 211] on input "Người nhận" at bounding box center [458, 217] width 190 height 18
paste input "ương"
paste input "ờng"
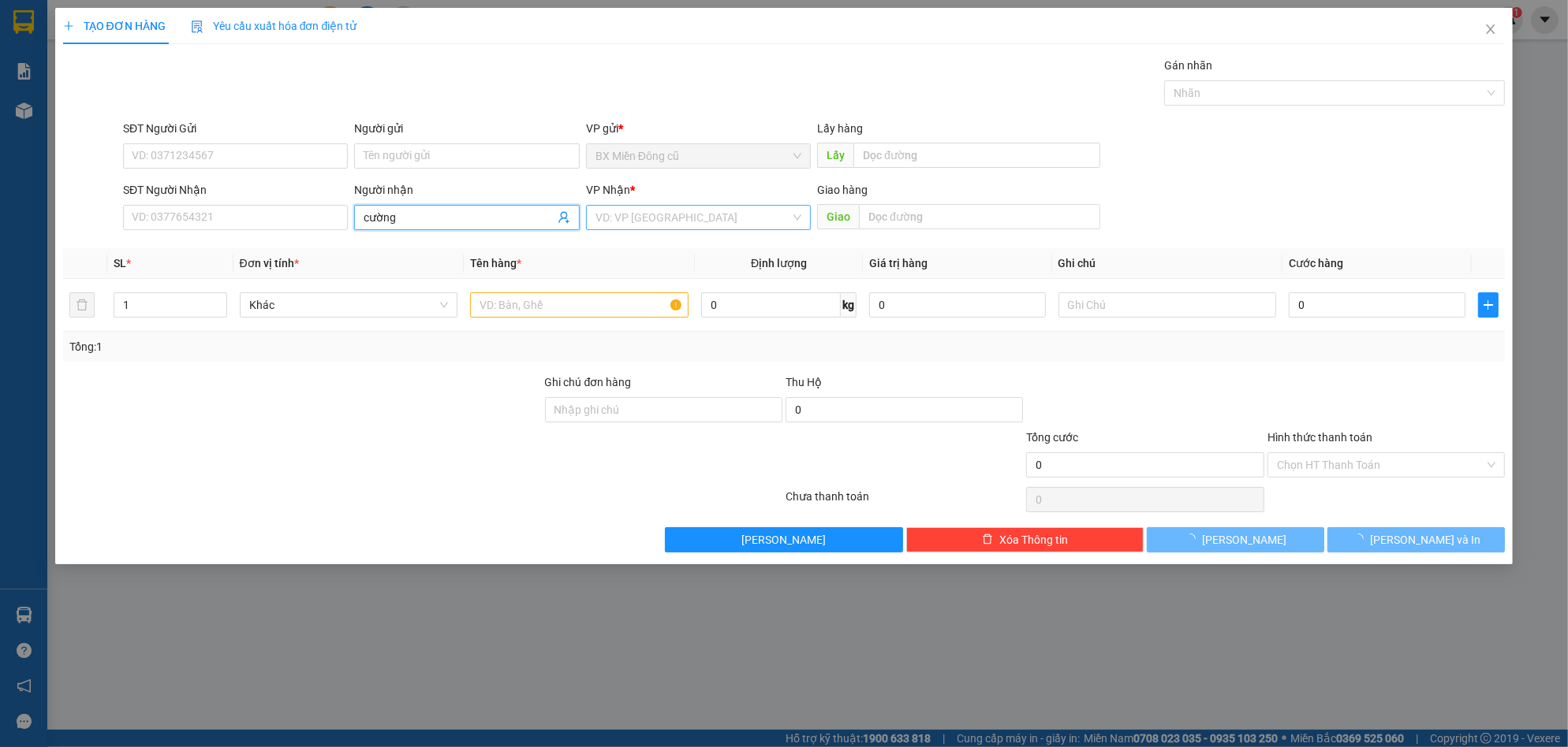
type input "cường"
click at [676, 206] on input "search" at bounding box center [693, 218] width 195 height 24
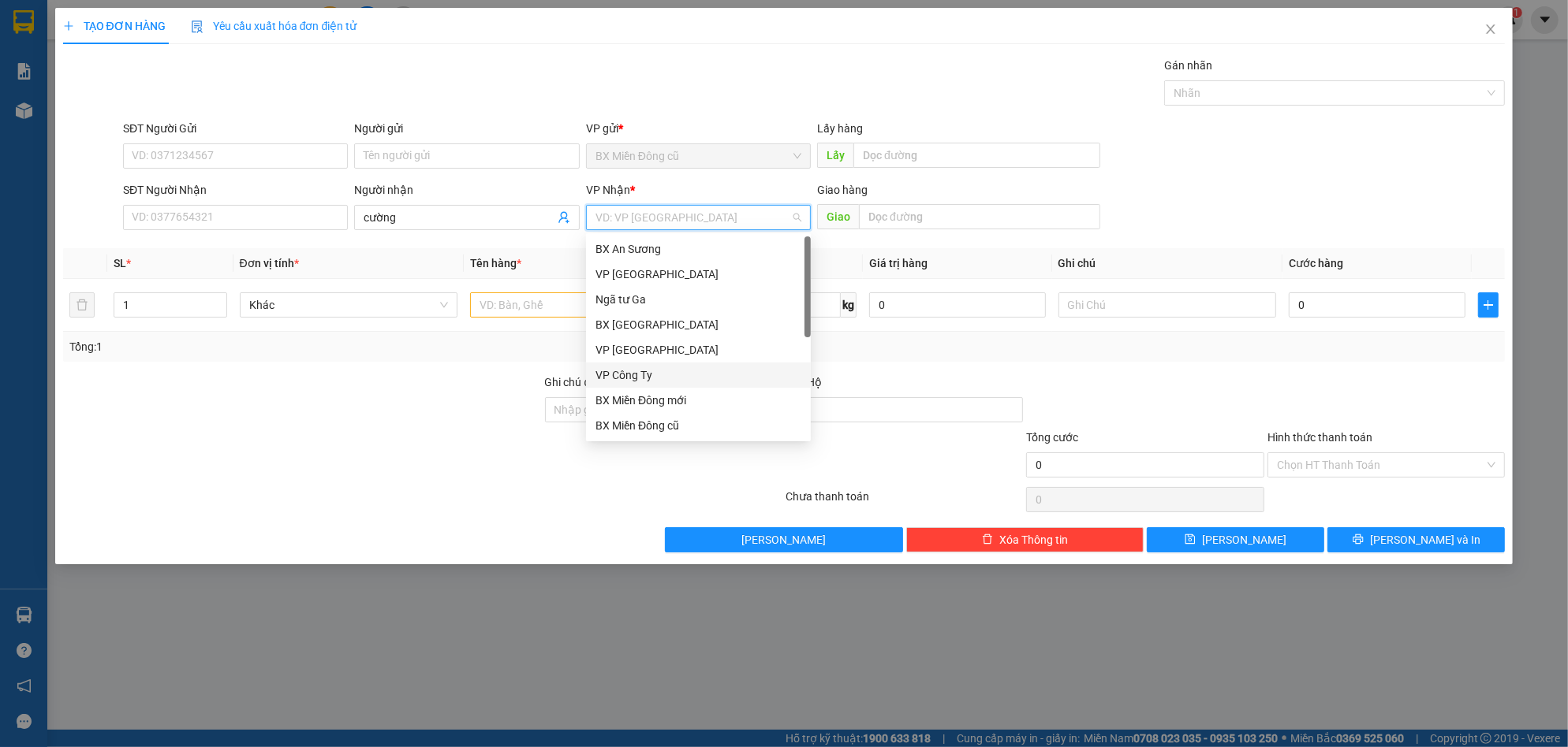
click at [651, 380] on div "VP Công Ty" at bounding box center [698, 374] width 206 height 18
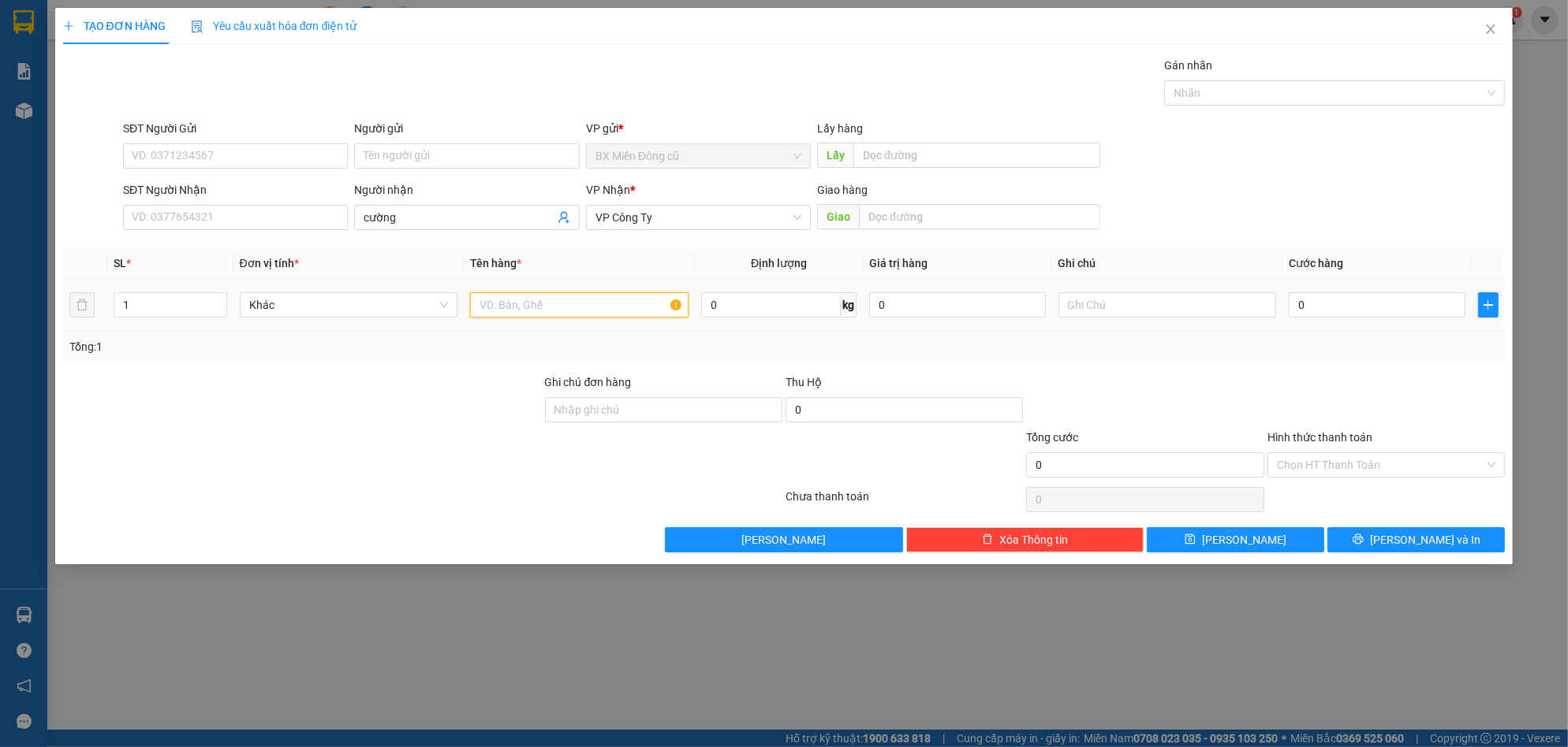
click at [519, 299] on input "text" at bounding box center [580, 305] width 219 height 25
type input "1 xe ga 76f1 33157+cavet+chiakhoa"
click at [1369, 319] on div "0" at bounding box center [1377, 305] width 177 height 32
click at [1371, 297] on input "0" at bounding box center [1377, 305] width 177 height 25
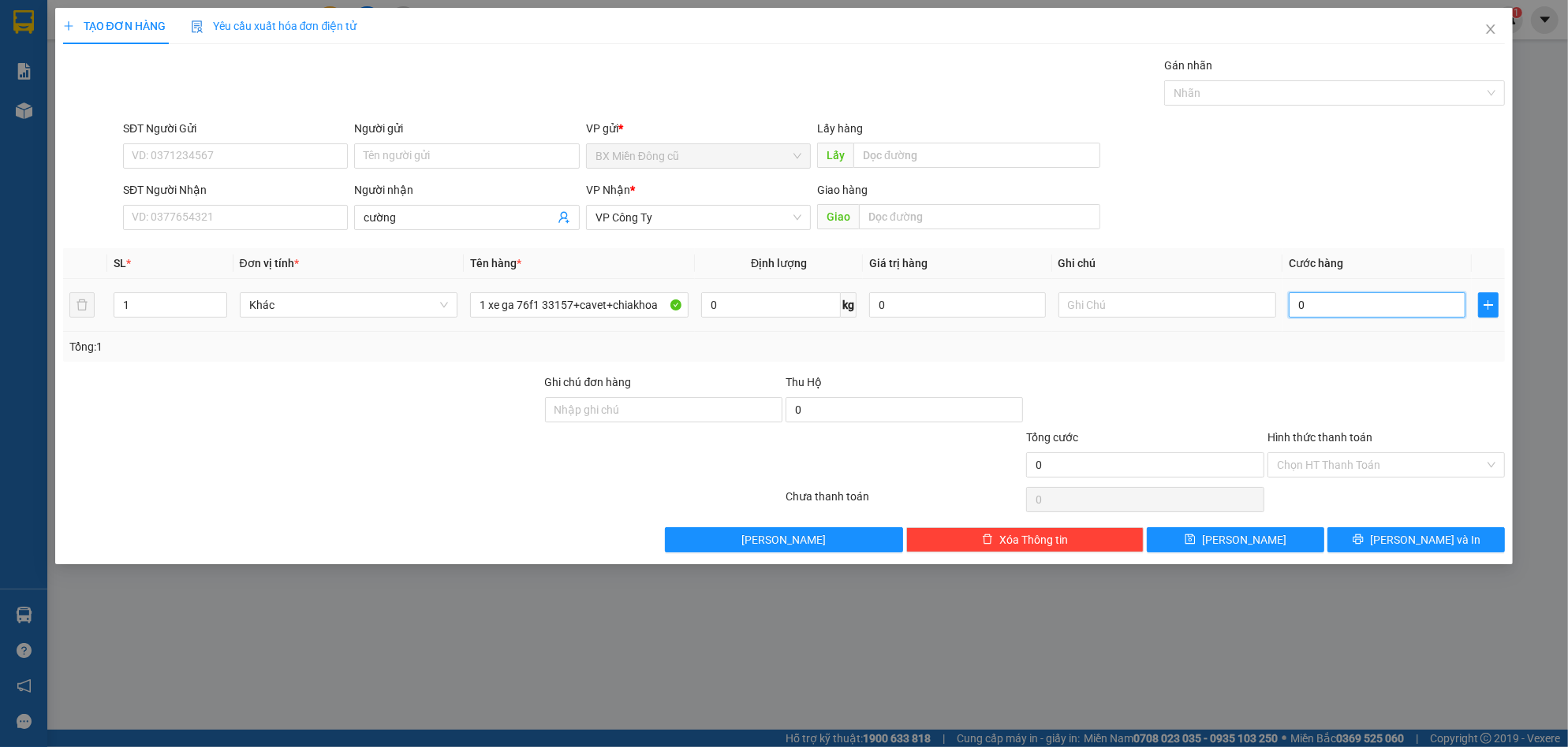
type input "5"
type input "50"
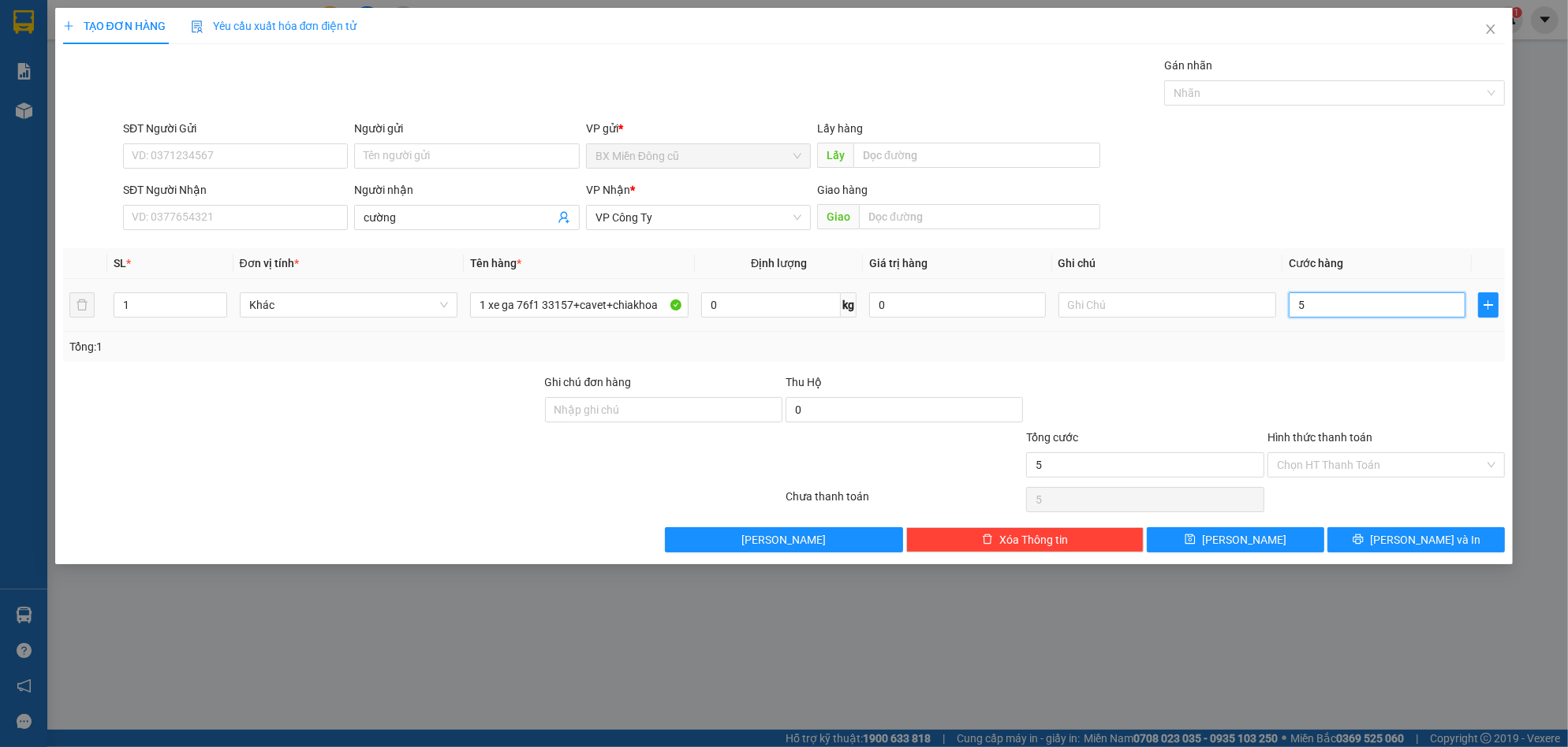
type input "50"
type input "500"
type input "5.000"
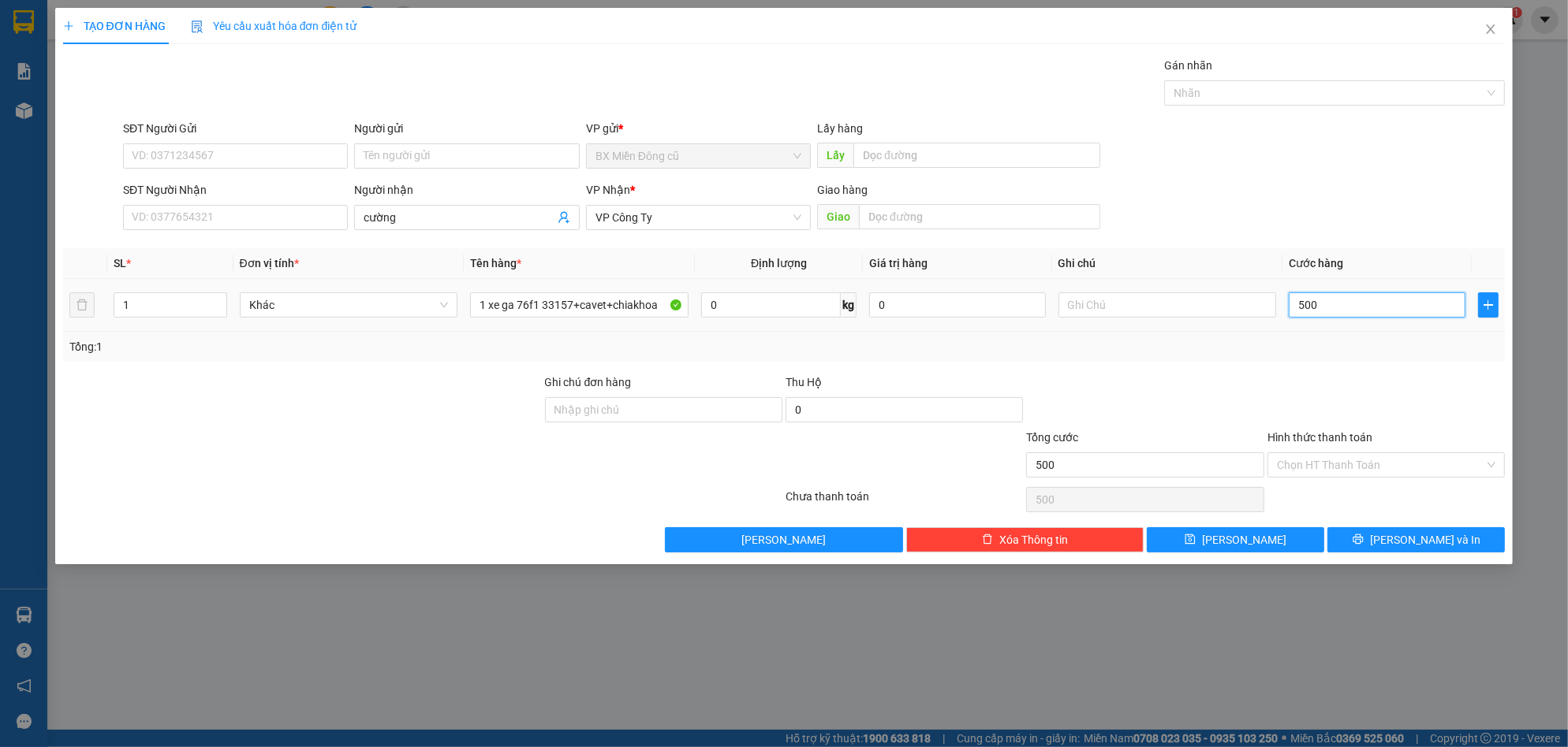
type input "5.000"
type input "50.000"
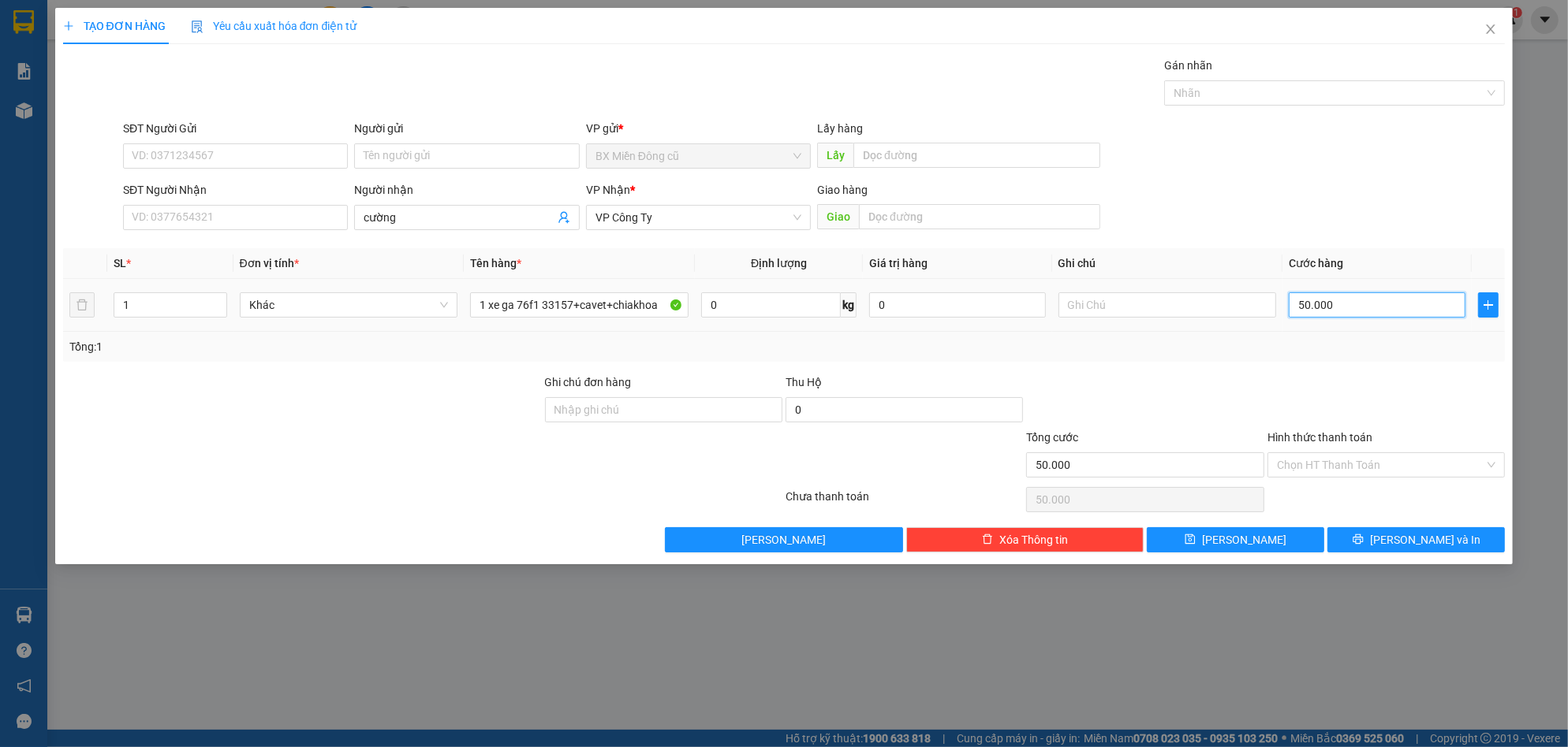
type input "500.000"
click at [1434, 540] on span "[PERSON_NAME] và In" at bounding box center [1424, 539] width 110 height 18
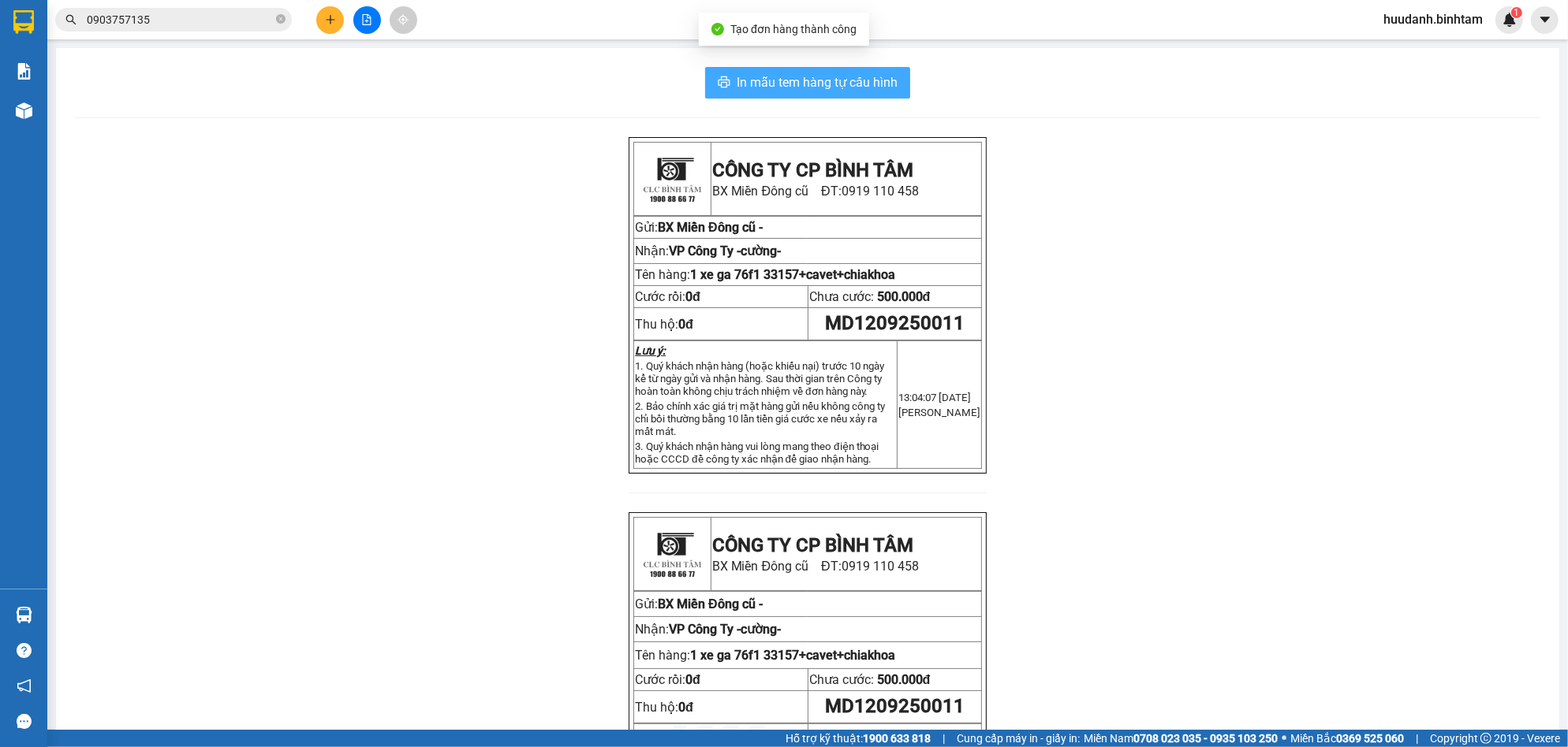
click at [821, 81] on span "In mẫu tem hàng tự cấu hình" at bounding box center [816, 82] width 160 height 19
click at [330, 29] on button at bounding box center [330, 20] width 28 height 28
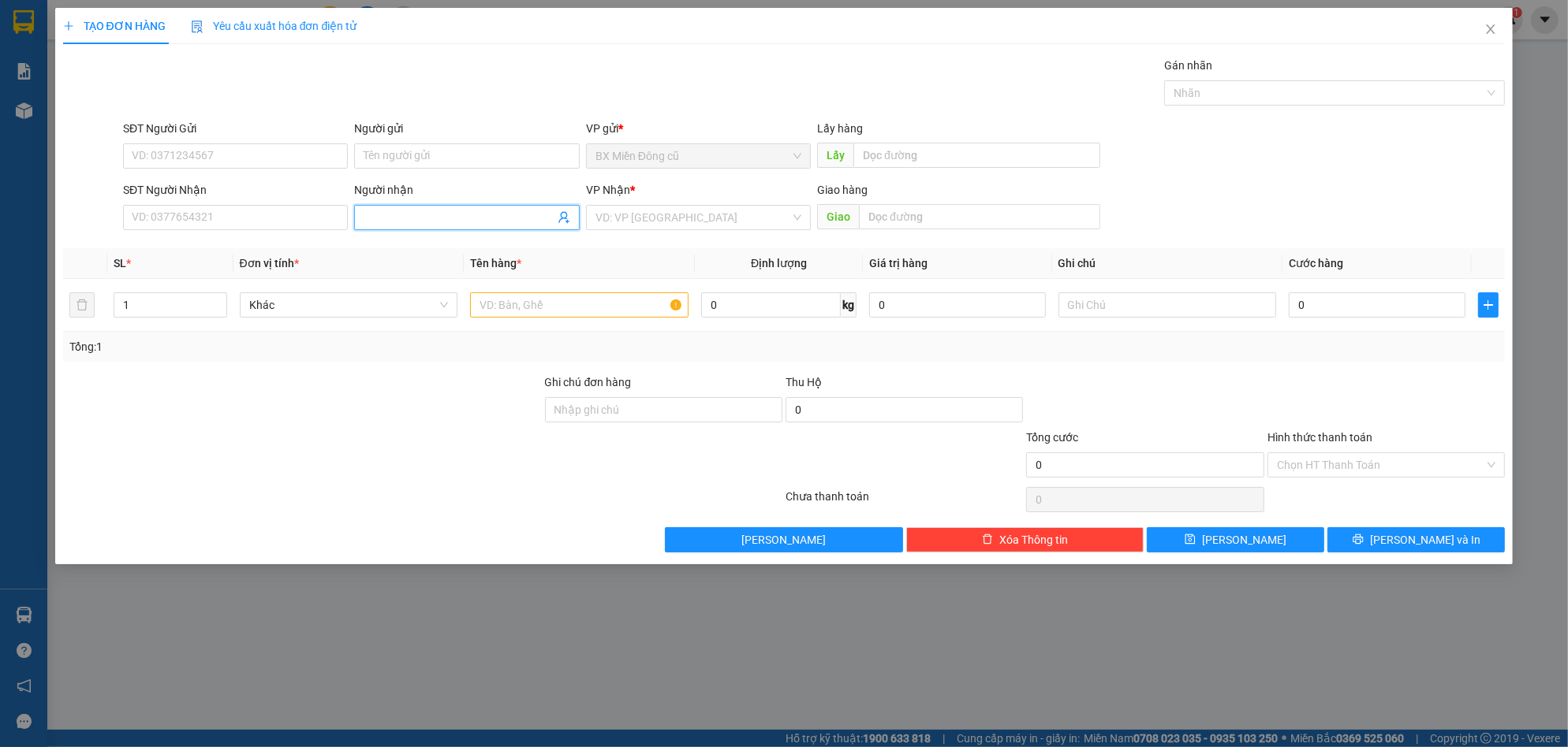
click at [458, 213] on input "Người nhận" at bounding box center [458, 217] width 190 height 18
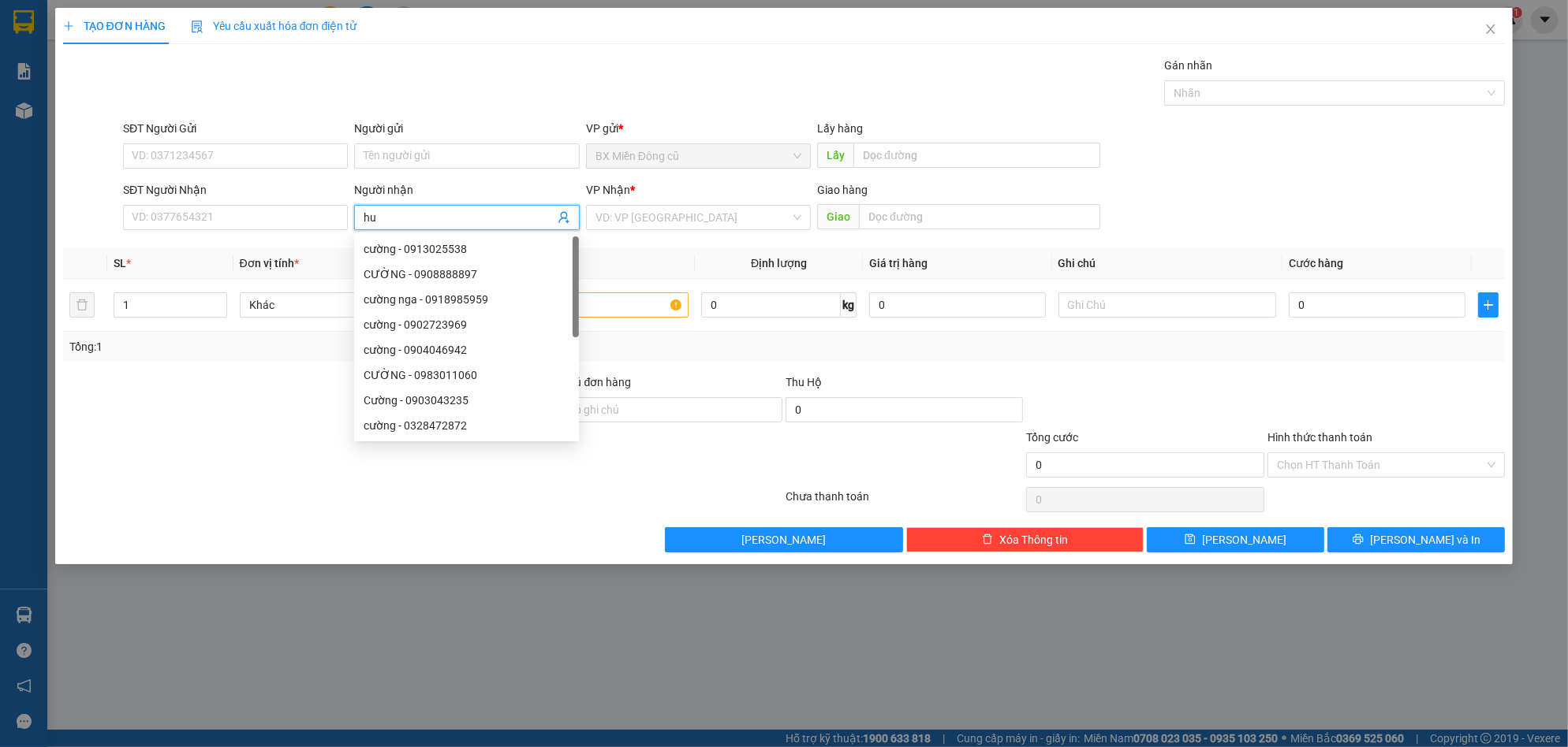
paste input "ê"
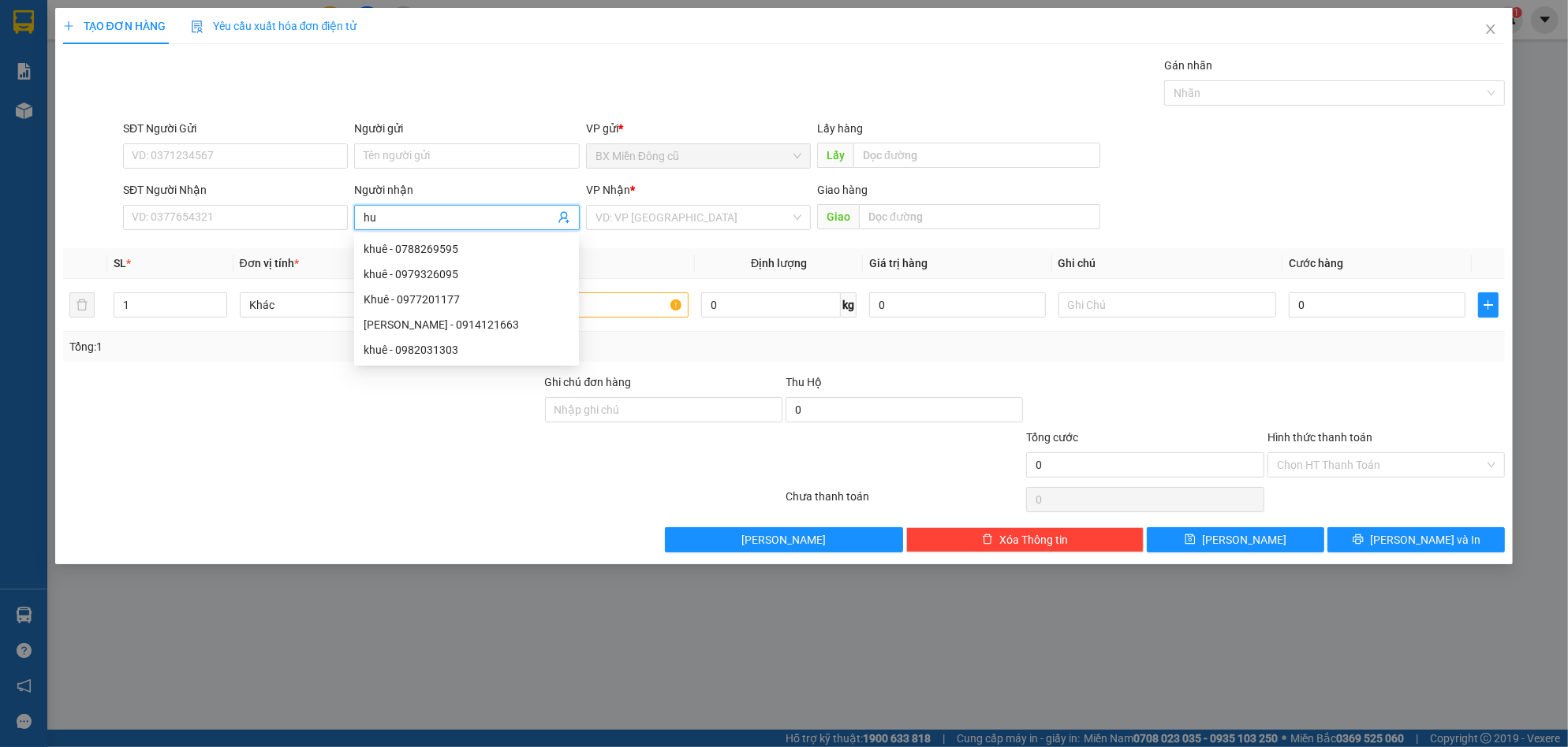
paste input "ệ"
type input "huệ sa"
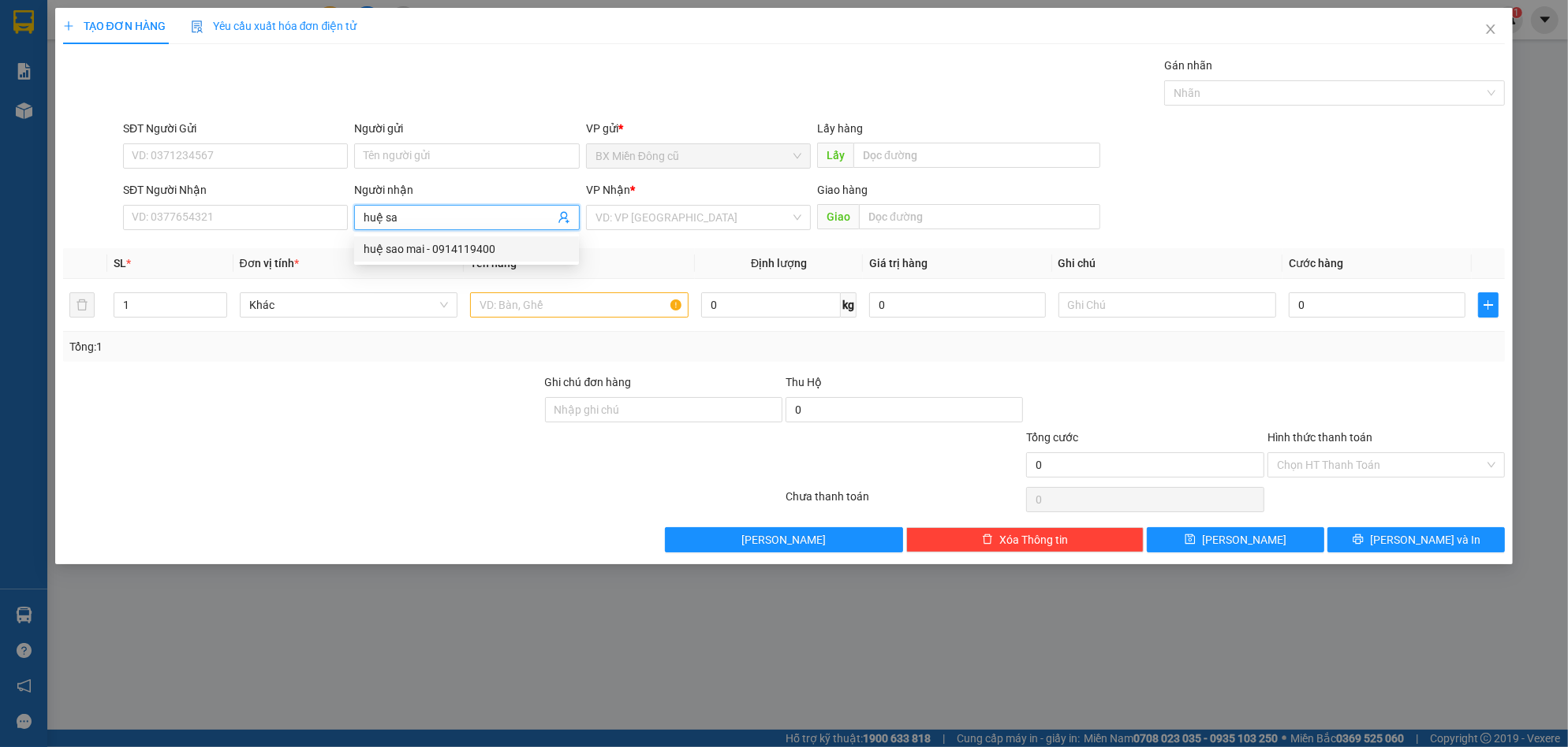
click at [478, 251] on div "huệ sao mai - 0914119400" at bounding box center [466, 248] width 206 height 18
type input "0914119400"
type input "huệ sao mai"
click at [685, 221] on input "search" at bounding box center [693, 218] width 195 height 24
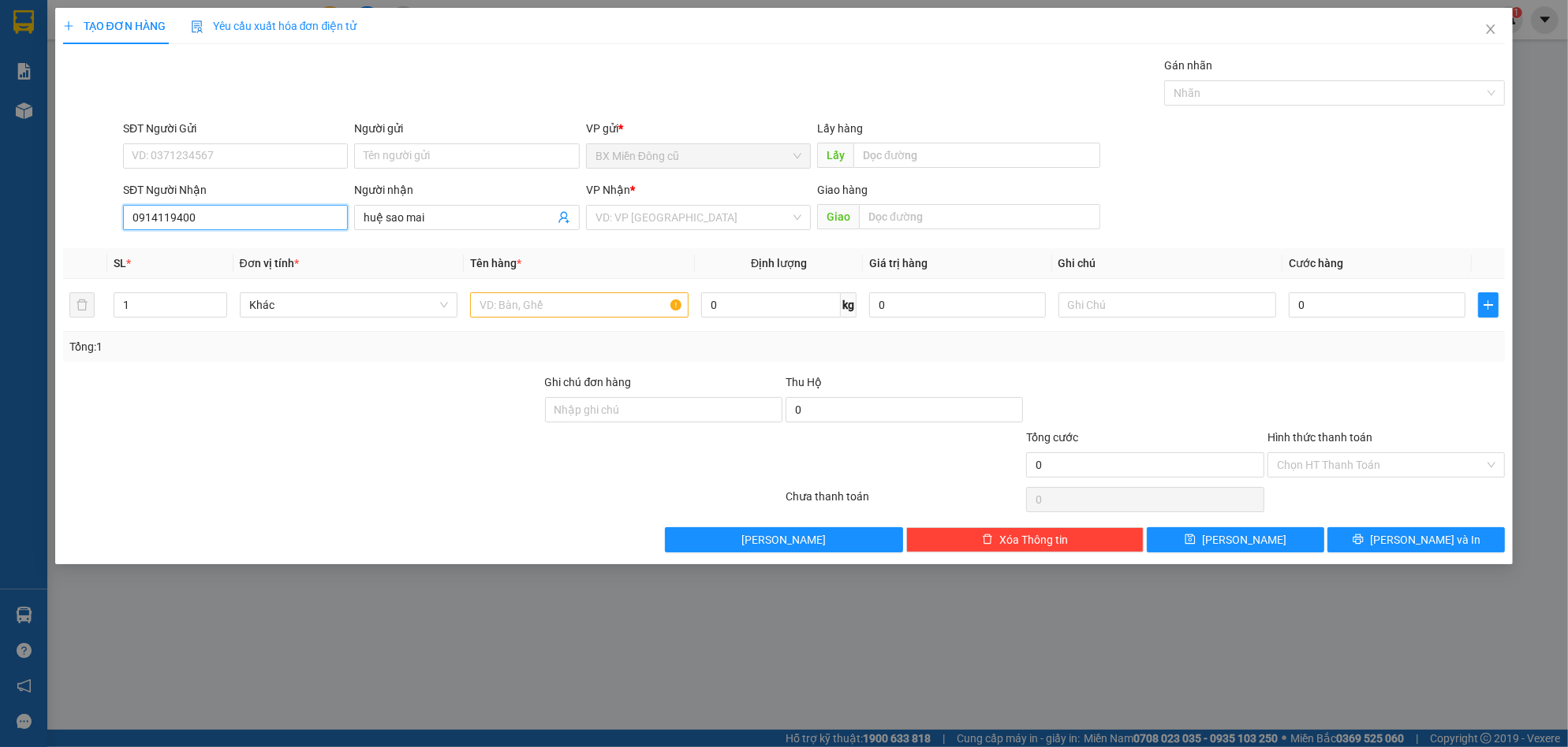
click at [299, 213] on input "0914119400" at bounding box center [236, 217] width 224 height 25
type input "0914119400"
click at [229, 240] on div "0914119400 - huệ sao mai" at bounding box center [236, 248] width 206 height 18
type input "tam quan"
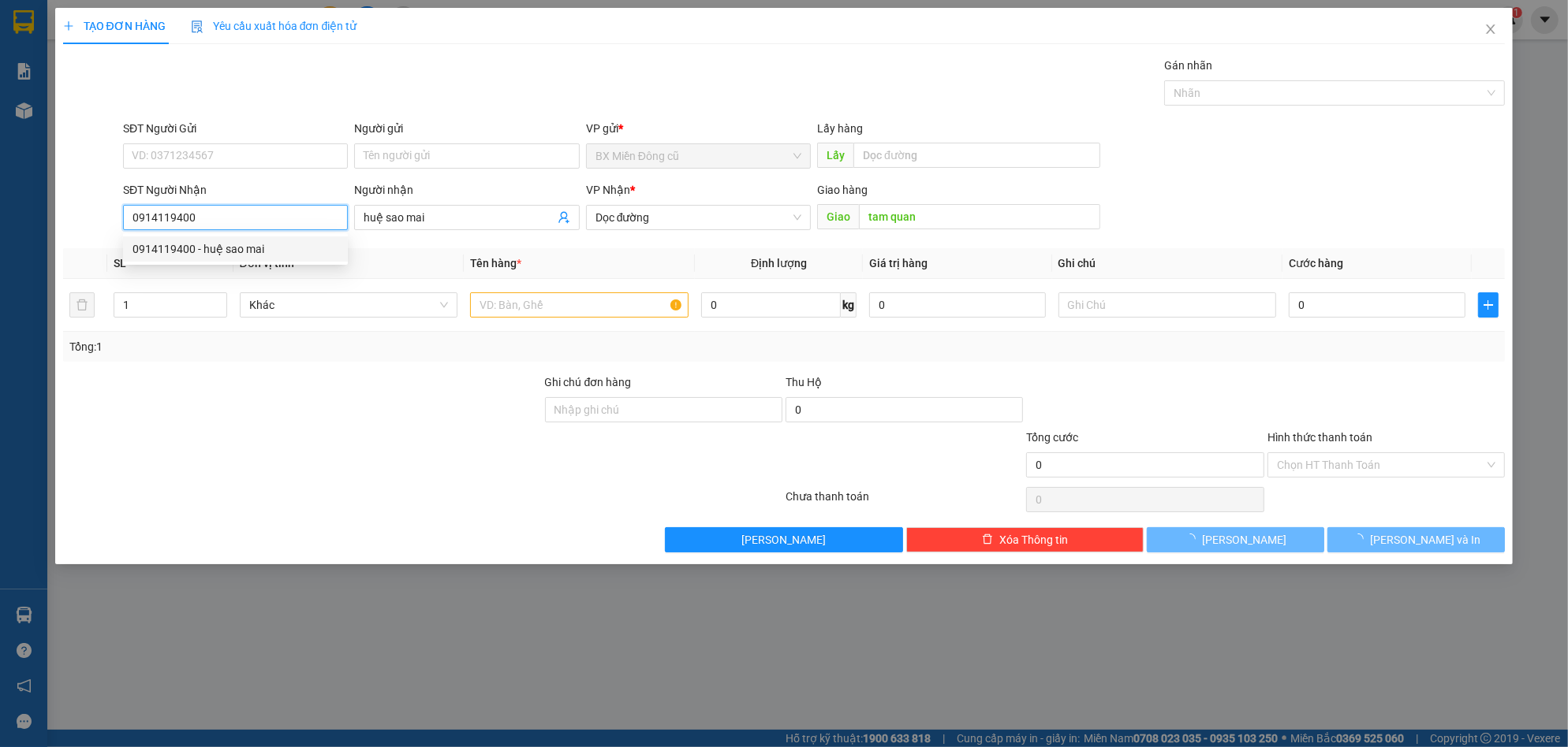
type input "560.000"
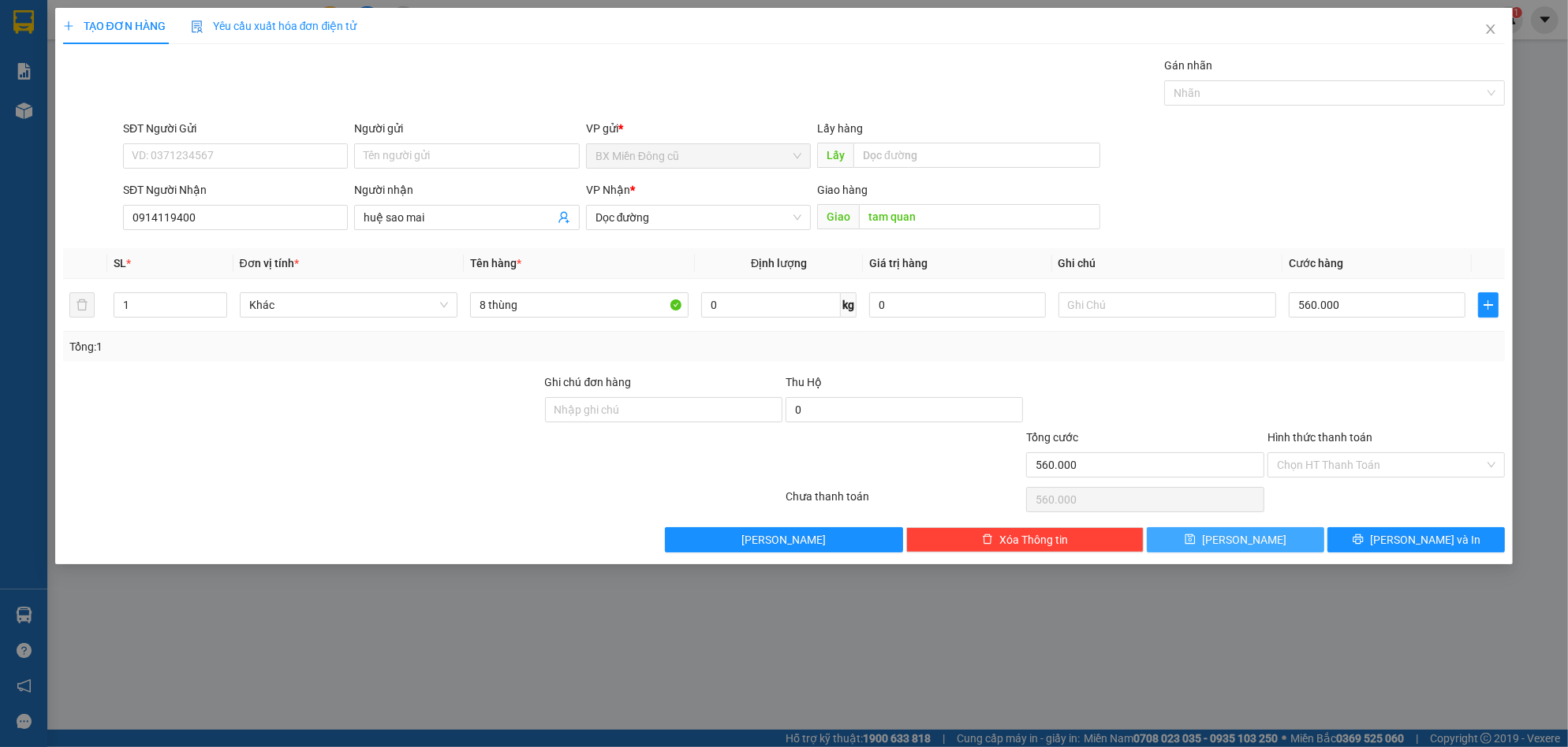
click at [1268, 551] on button "[PERSON_NAME]" at bounding box center [1235, 539] width 177 height 25
type input "0"
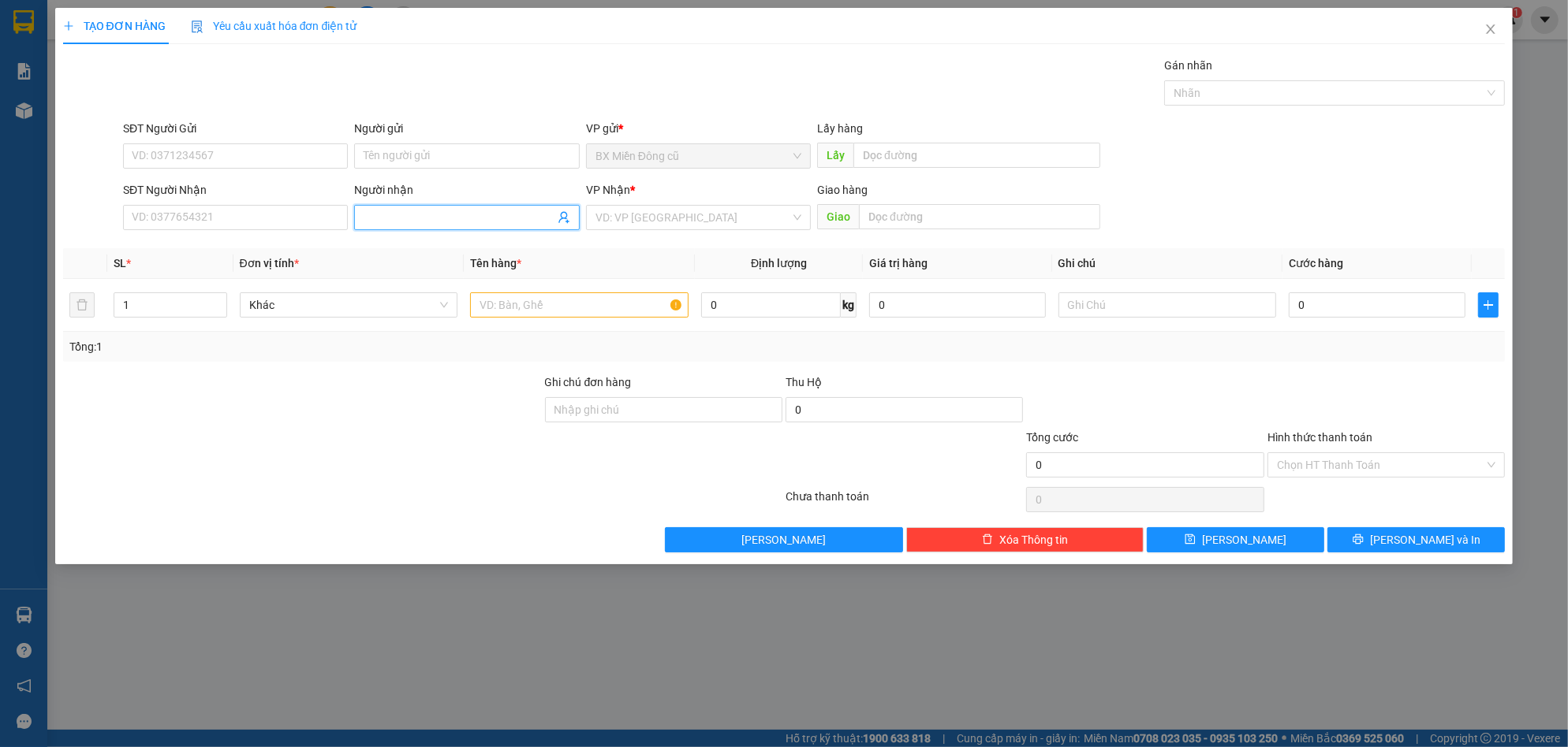
click at [396, 213] on input "Người nhận" at bounding box center [458, 217] width 190 height 18
paste input "ân"
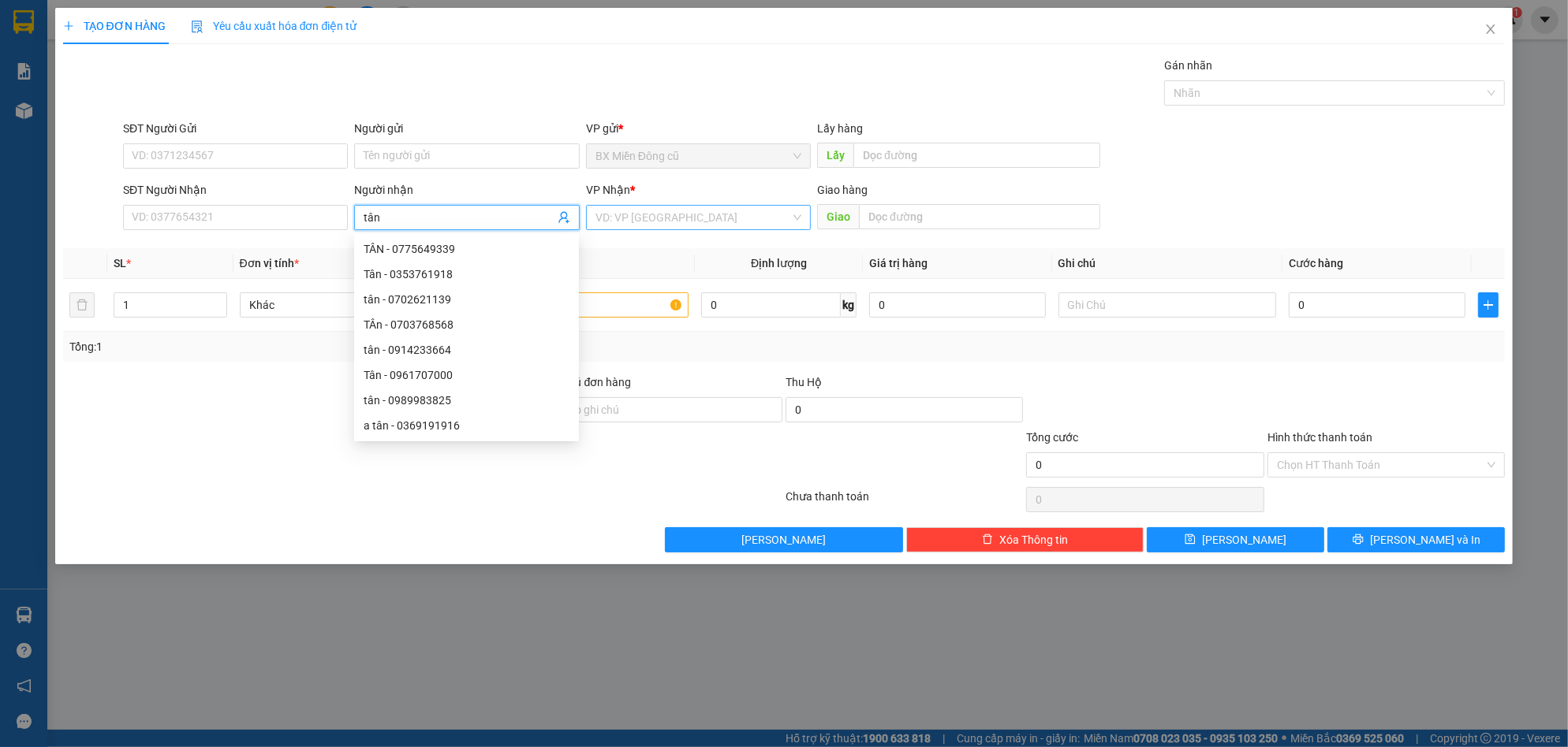
type input "tân"
click at [664, 222] on input "search" at bounding box center [693, 218] width 195 height 24
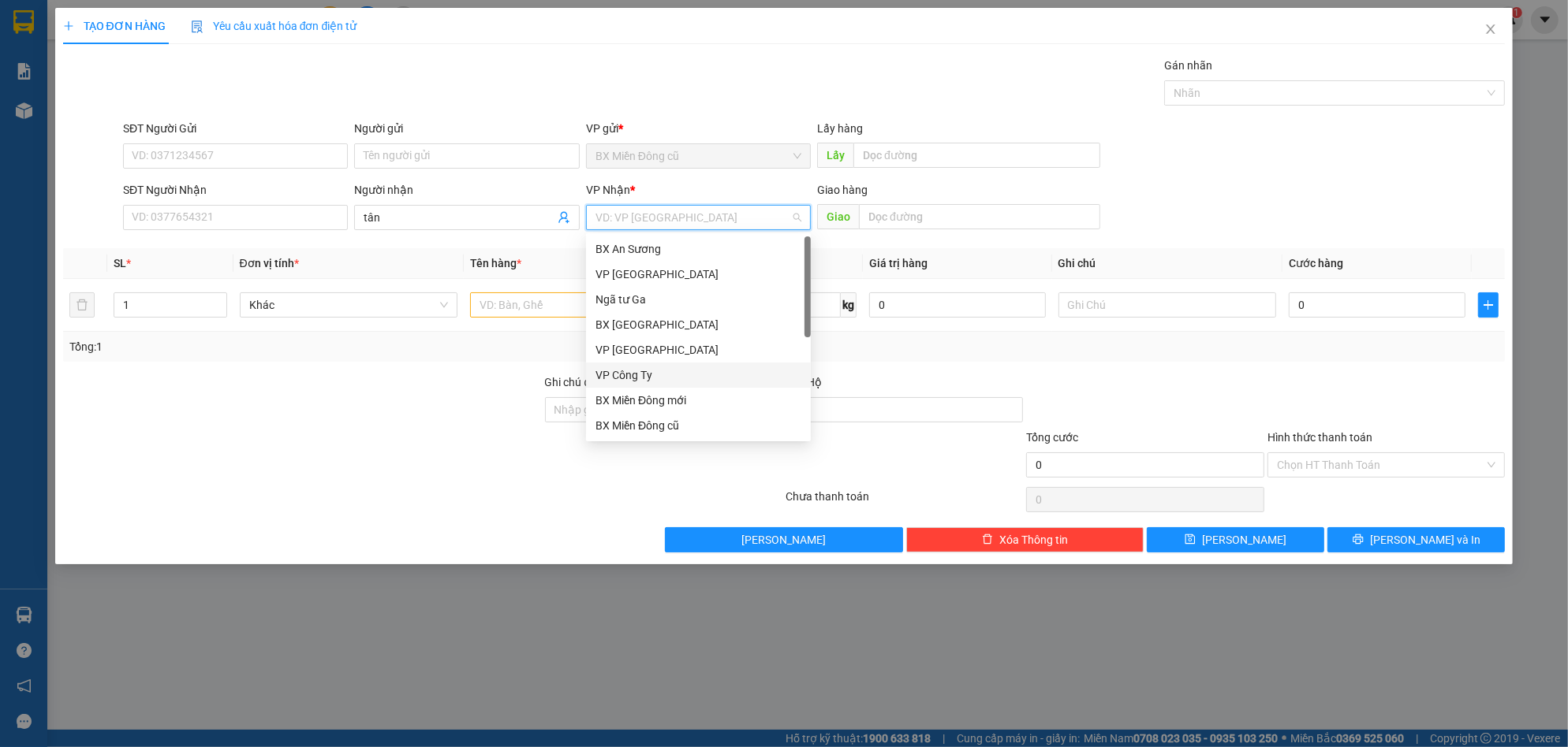
click at [668, 377] on div "VP Công Ty" at bounding box center [698, 374] width 206 height 18
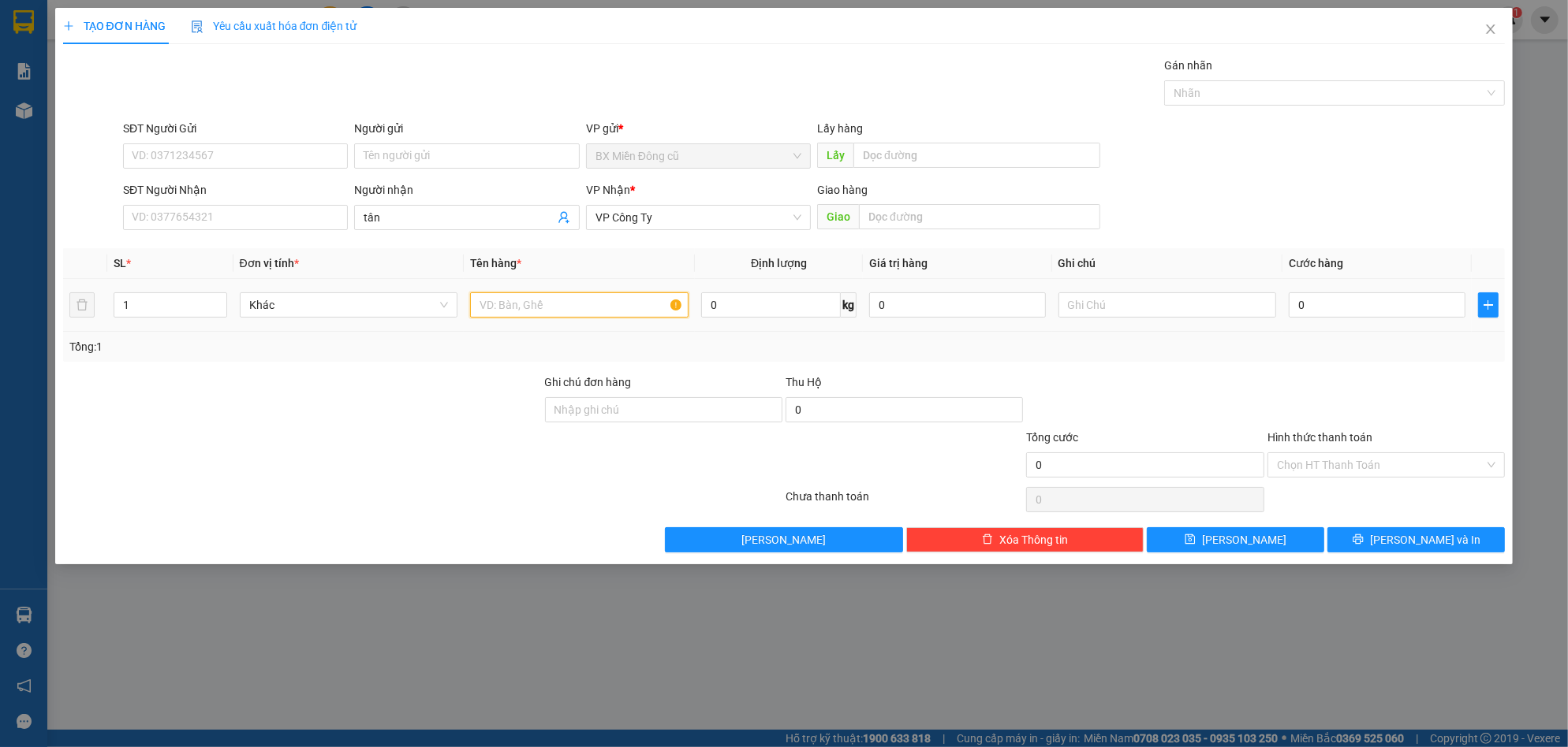
click at [588, 301] on input "text" at bounding box center [580, 305] width 219 height 25
paste input "ốp"
paste input "àu"
paste input "àng"
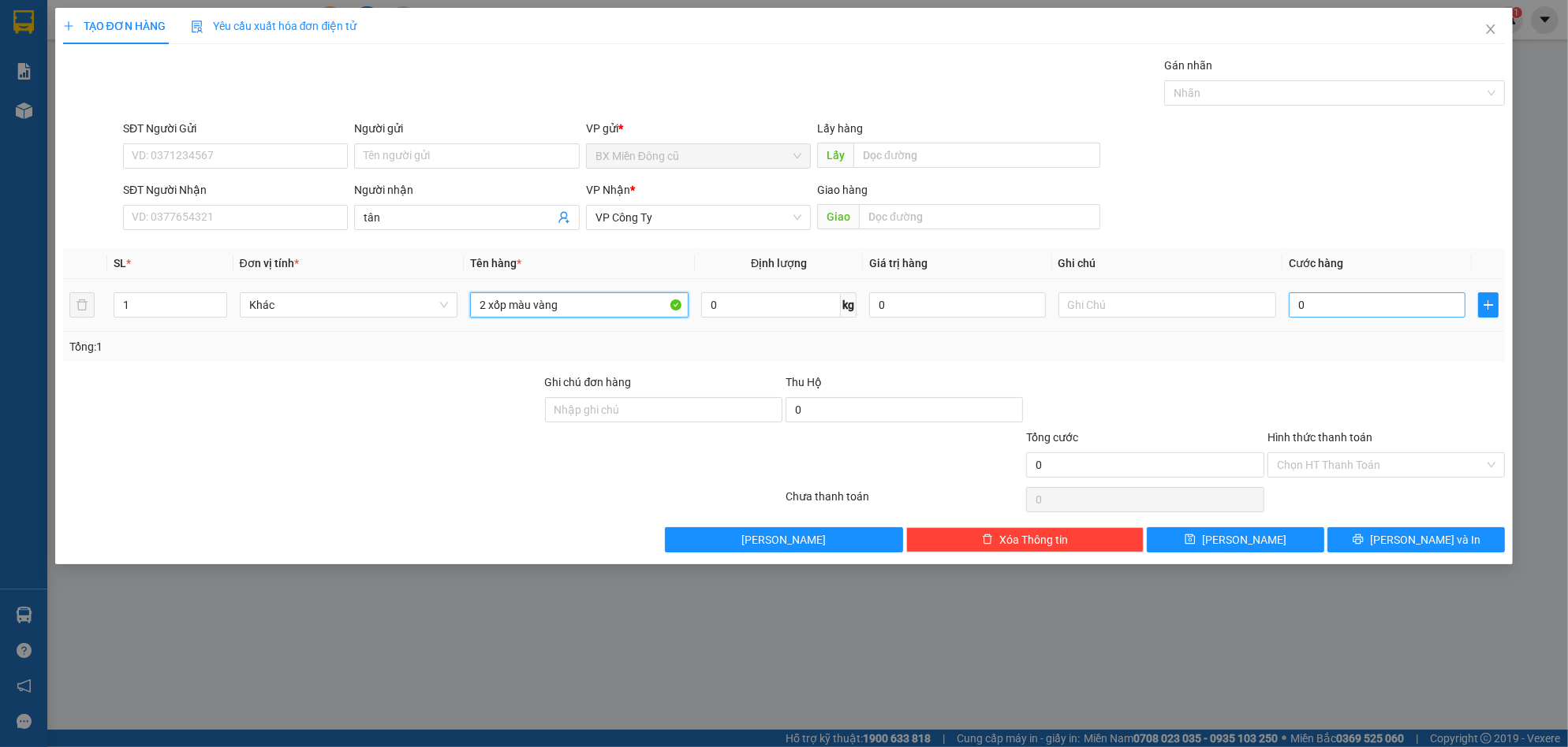
type input "2 xốp màu vàng"
click at [1383, 311] on input "0" at bounding box center [1377, 305] width 177 height 25
type input "2"
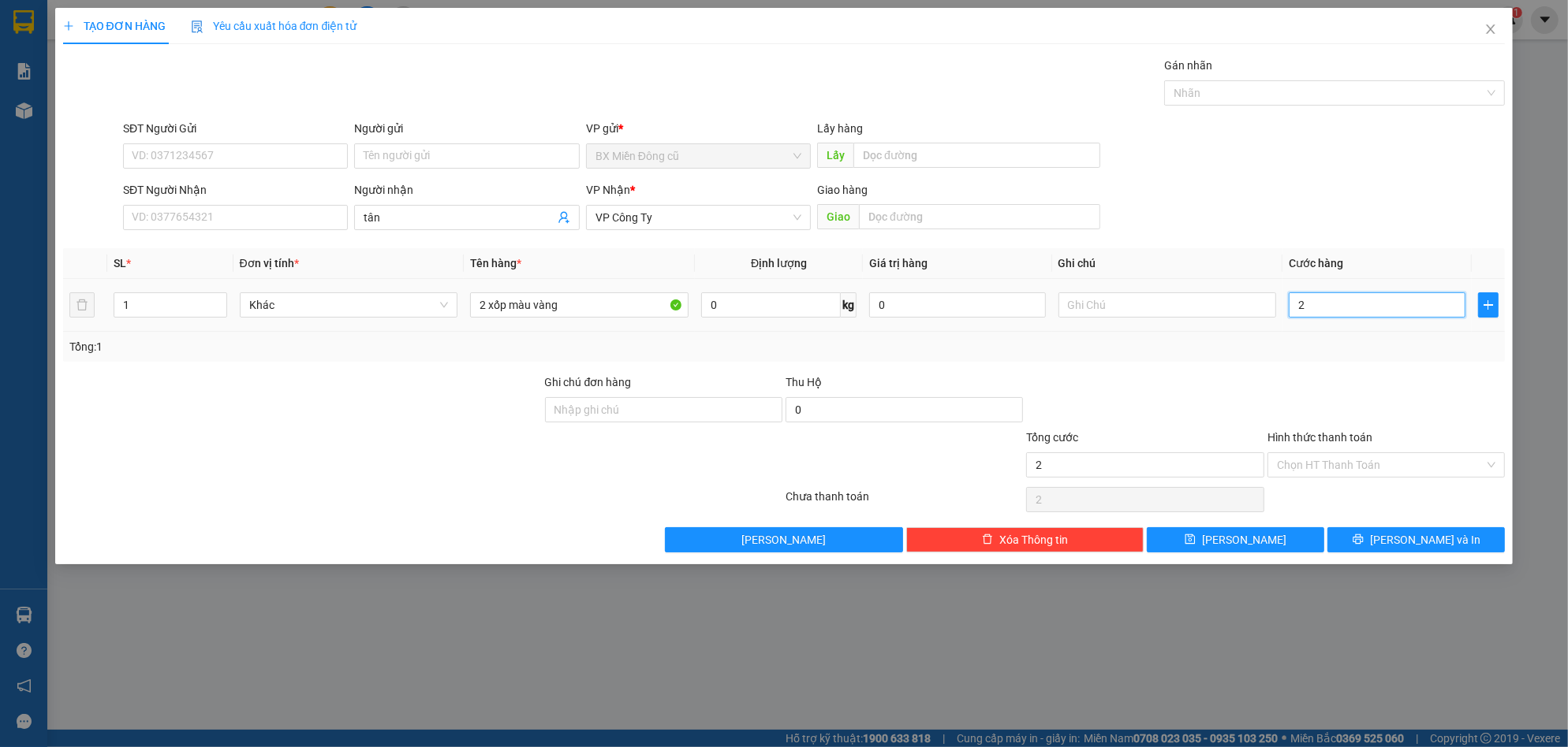
type input "24"
type input "240"
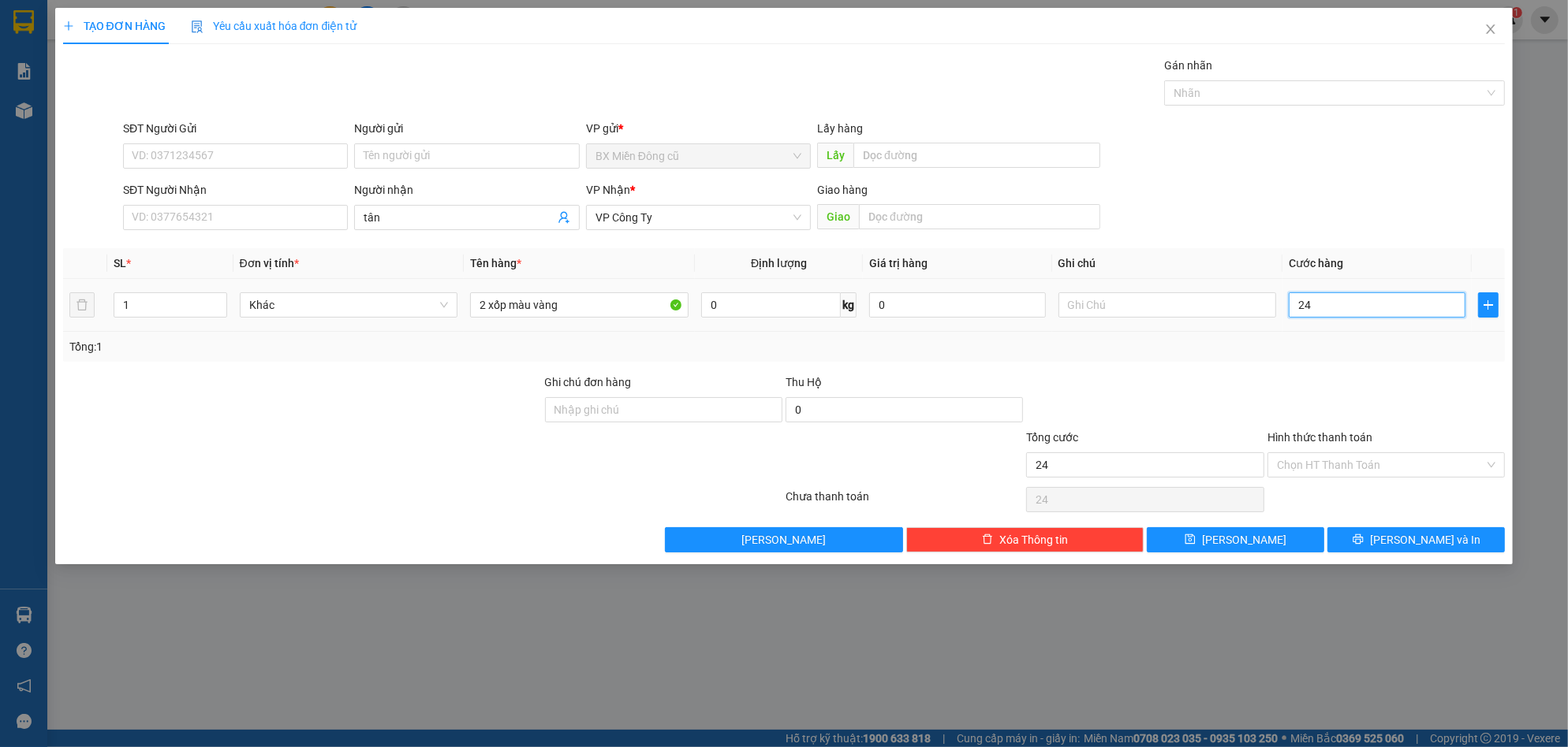
type input "240"
type input "2.400"
type input "24.000"
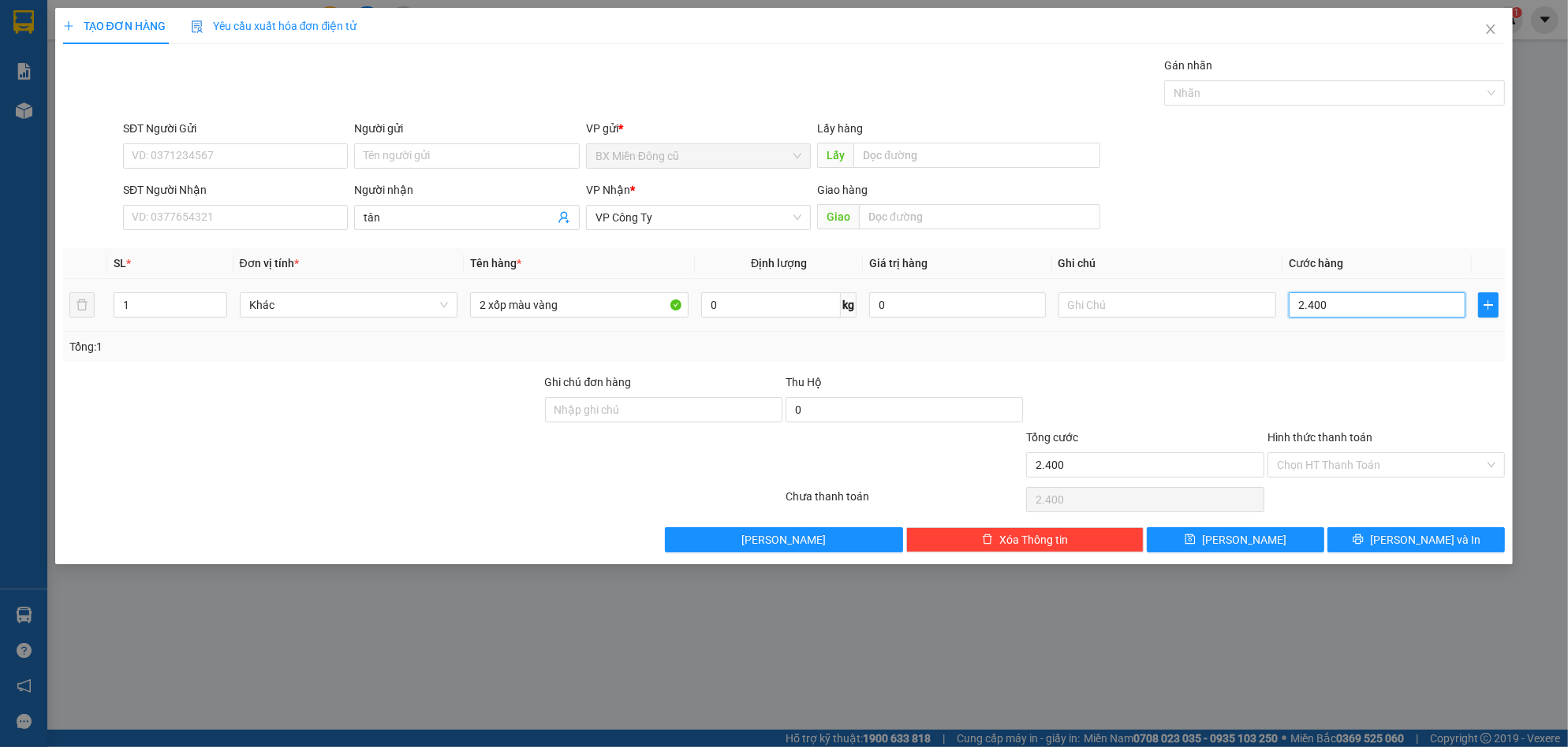
type input "24.000"
type input "240.000"
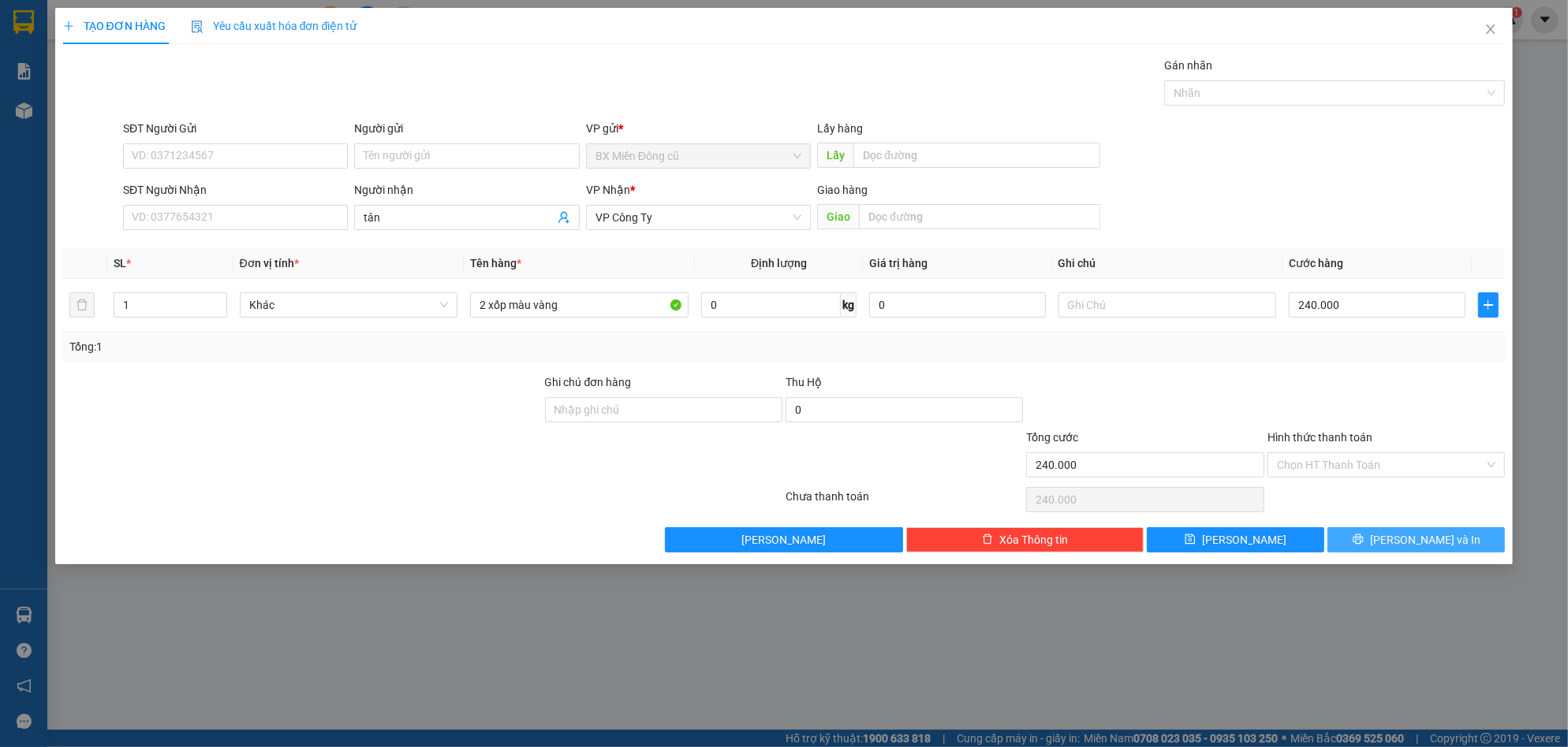
click at [1440, 535] on span "[PERSON_NAME] và In" at bounding box center [1424, 539] width 110 height 18
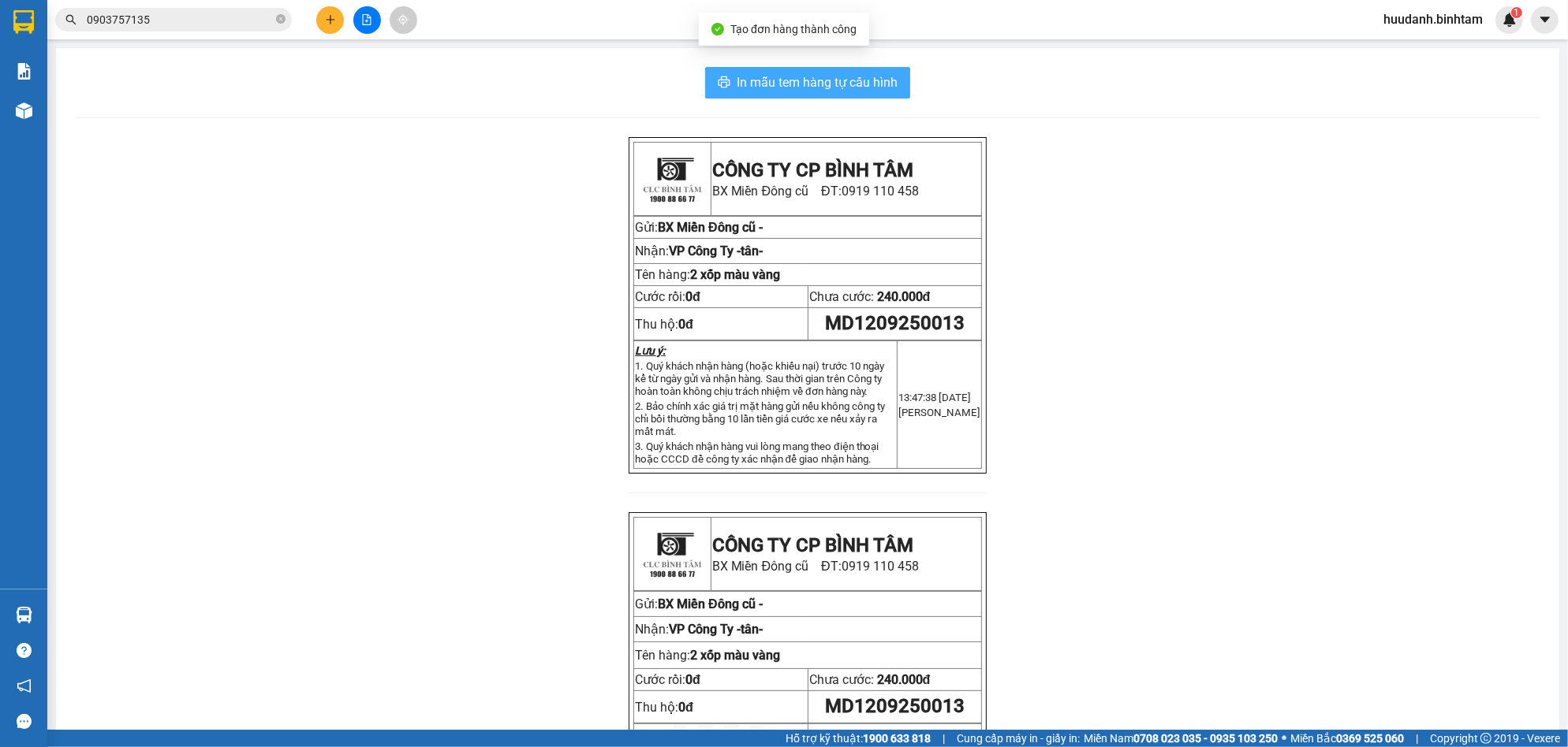
click at [868, 82] on span "In mẫu tem hàng tự cấu hình" at bounding box center [816, 82] width 160 height 19
click at [343, 18] on div at bounding box center [367, 20] width 119 height 28
click at [335, 22] on icon "plus" at bounding box center [330, 19] width 11 height 11
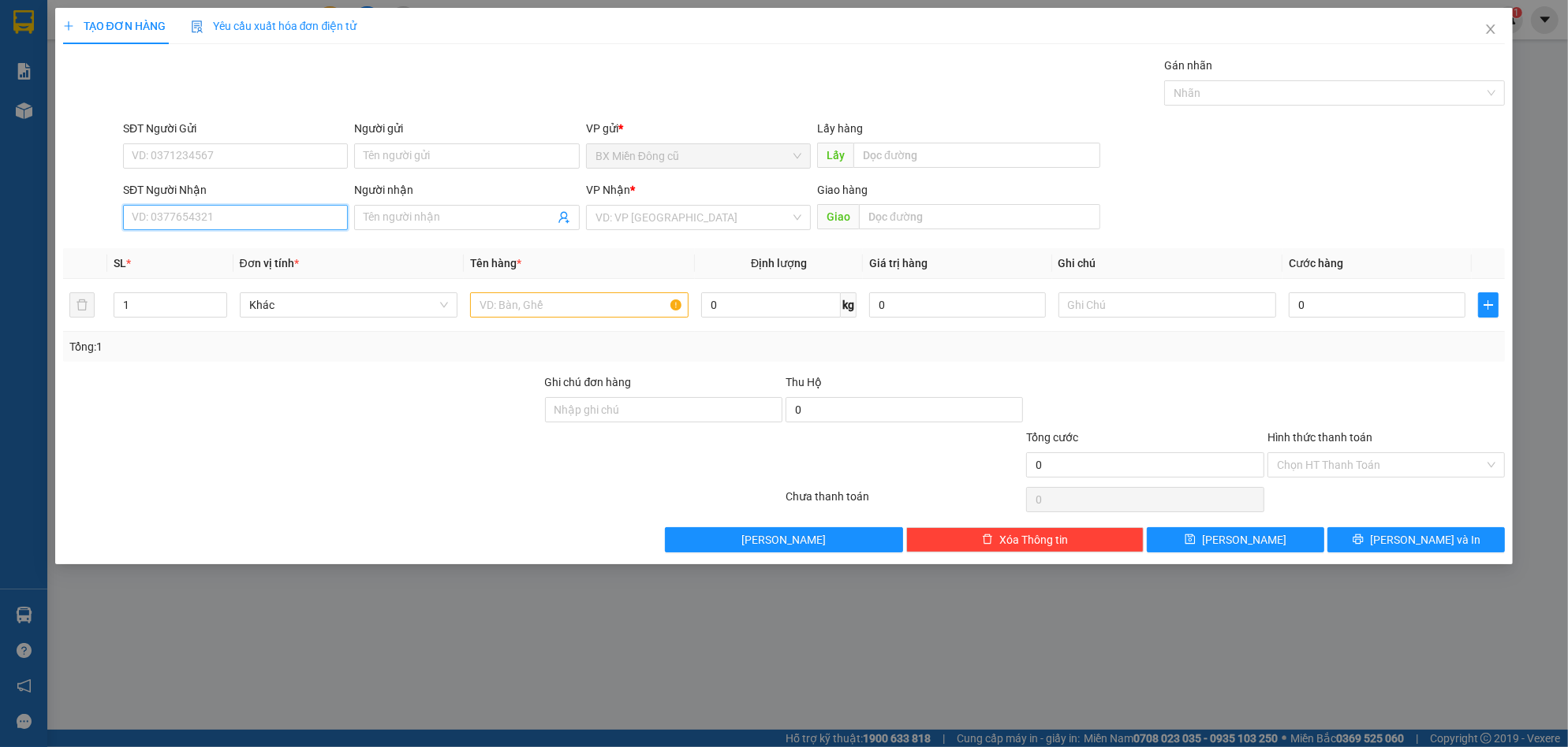
click at [287, 206] on input "SĐT Người Nhận" at bounding box center [236, 217] width 224 height 25
type input "0905703888"
click at [250, 251] on div "0905703888 - trung" at bounding box center [236, 248] width 206 height 18
type input "trung"
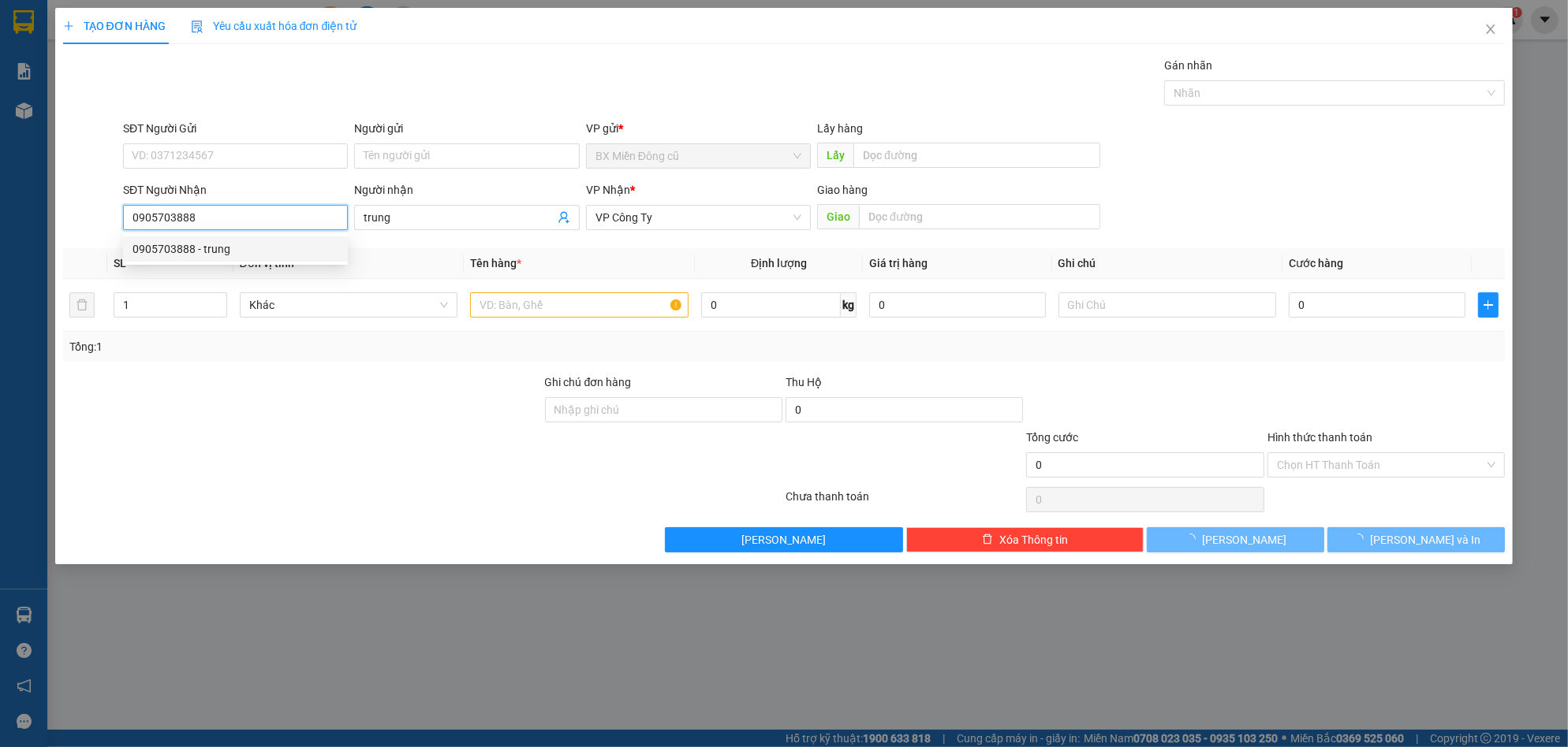
type input "120.000"
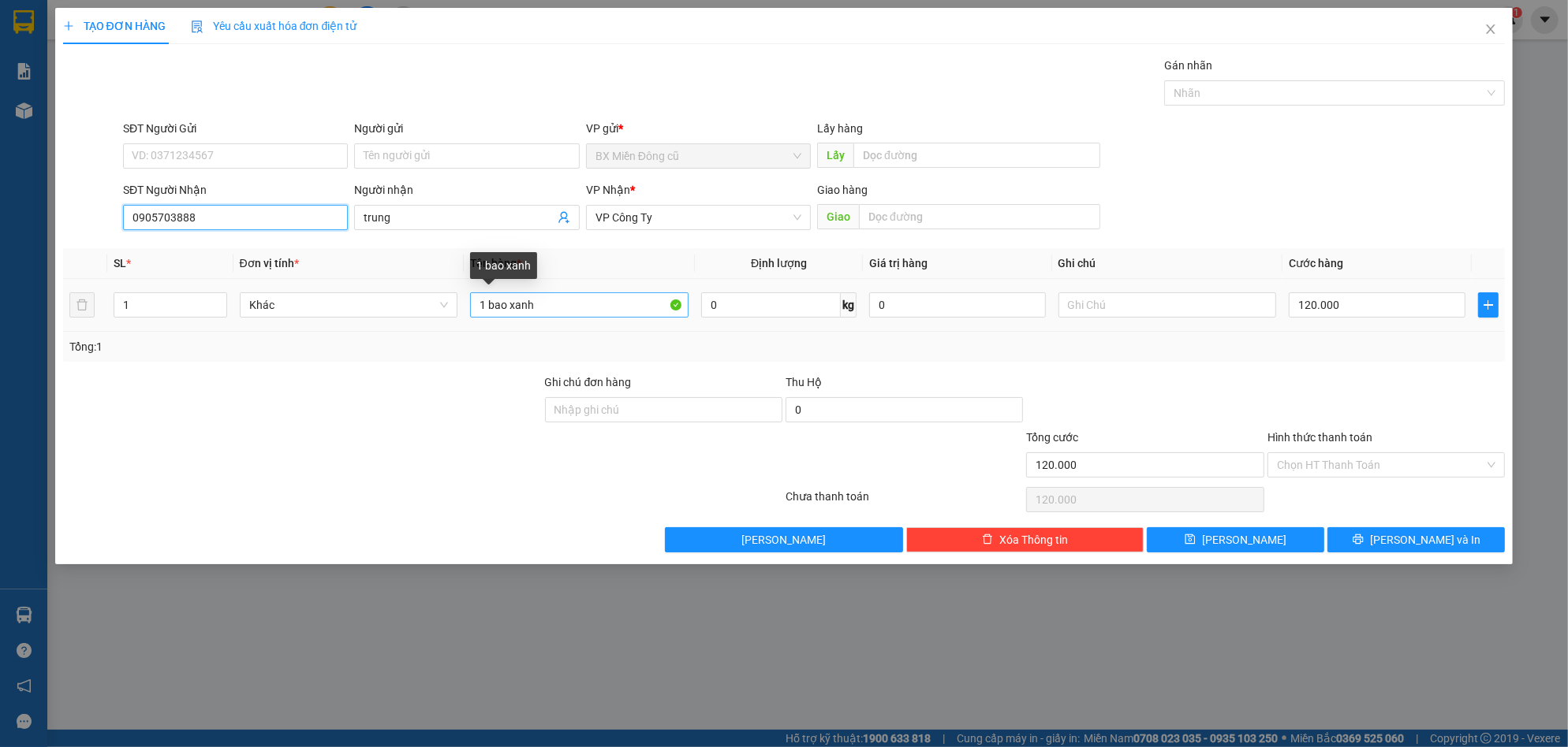
type input "0905703888"
drag, startPoint x: 485, startPoint y: 310, endPoint x: 459, endPoint y: 313, distance: 26.2
click at [460, 313] on tr "1 Khác 1 bao xanh 0 kg 0 120.000" at bounding box center [784, 305] width 1443 height 53
type input "2 bao xanh"
click at [1366, 296] on input "120.000" at bounding box center [1377, 305] width 177 height 25
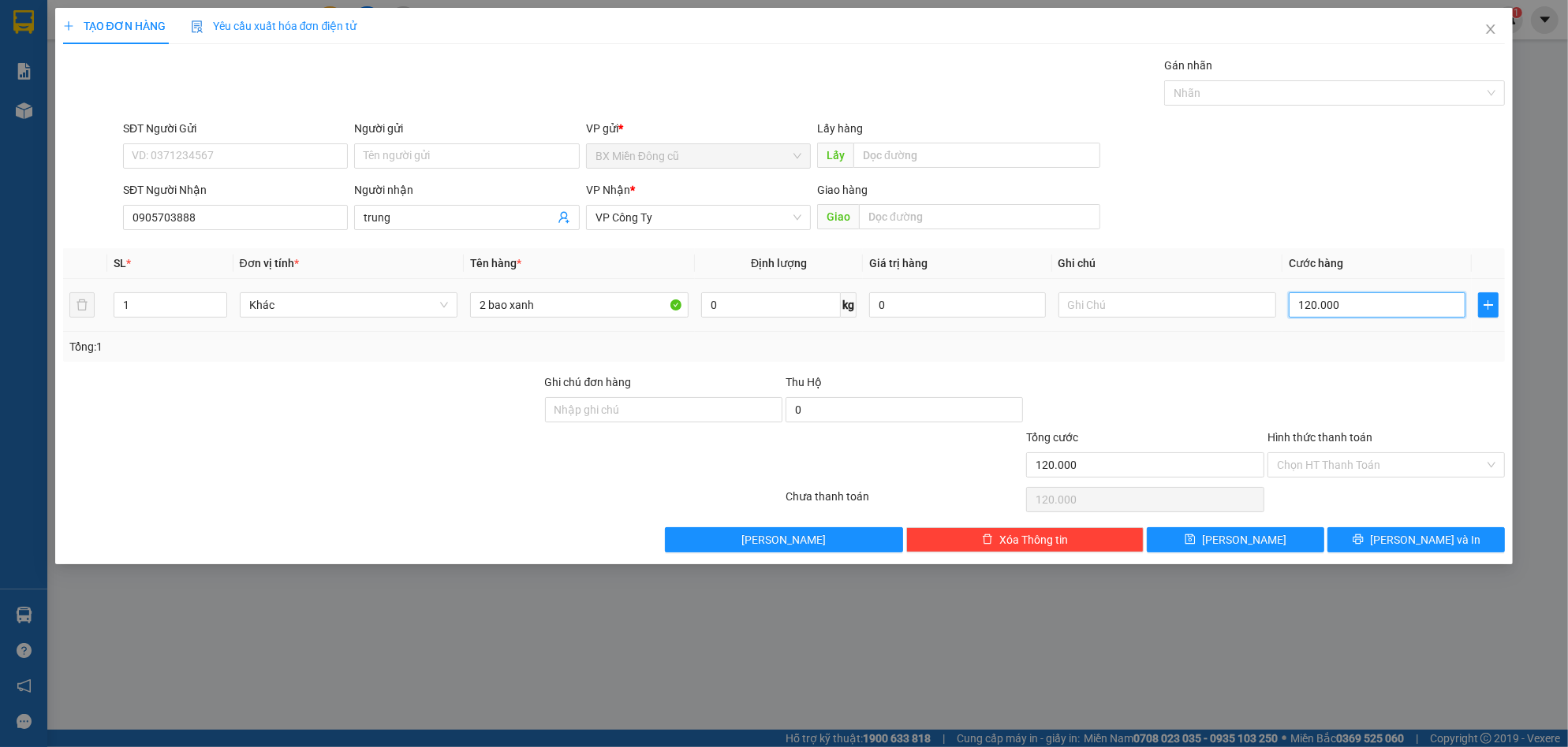
type input "2"
type input "24"
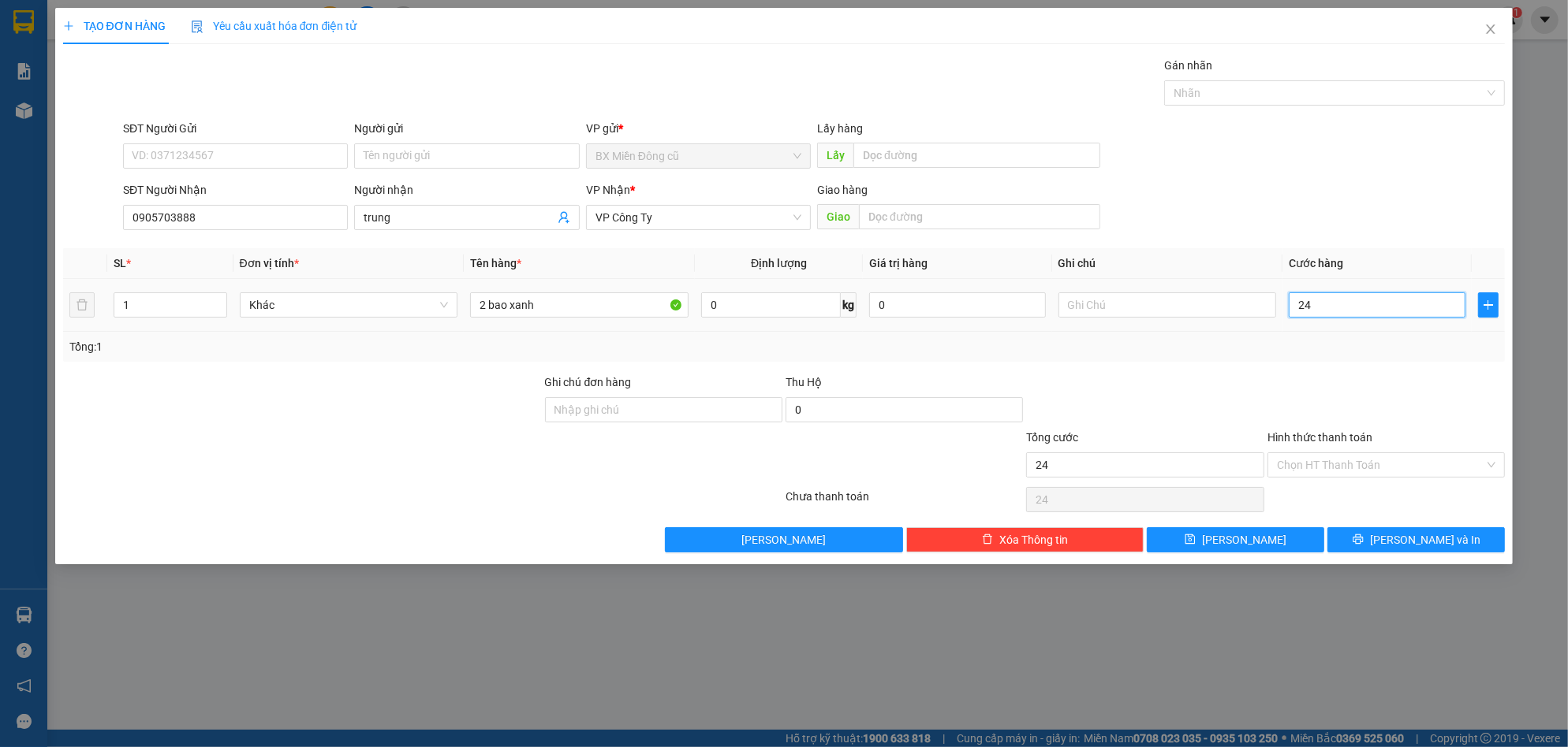
type input "240"
type input "2.400"
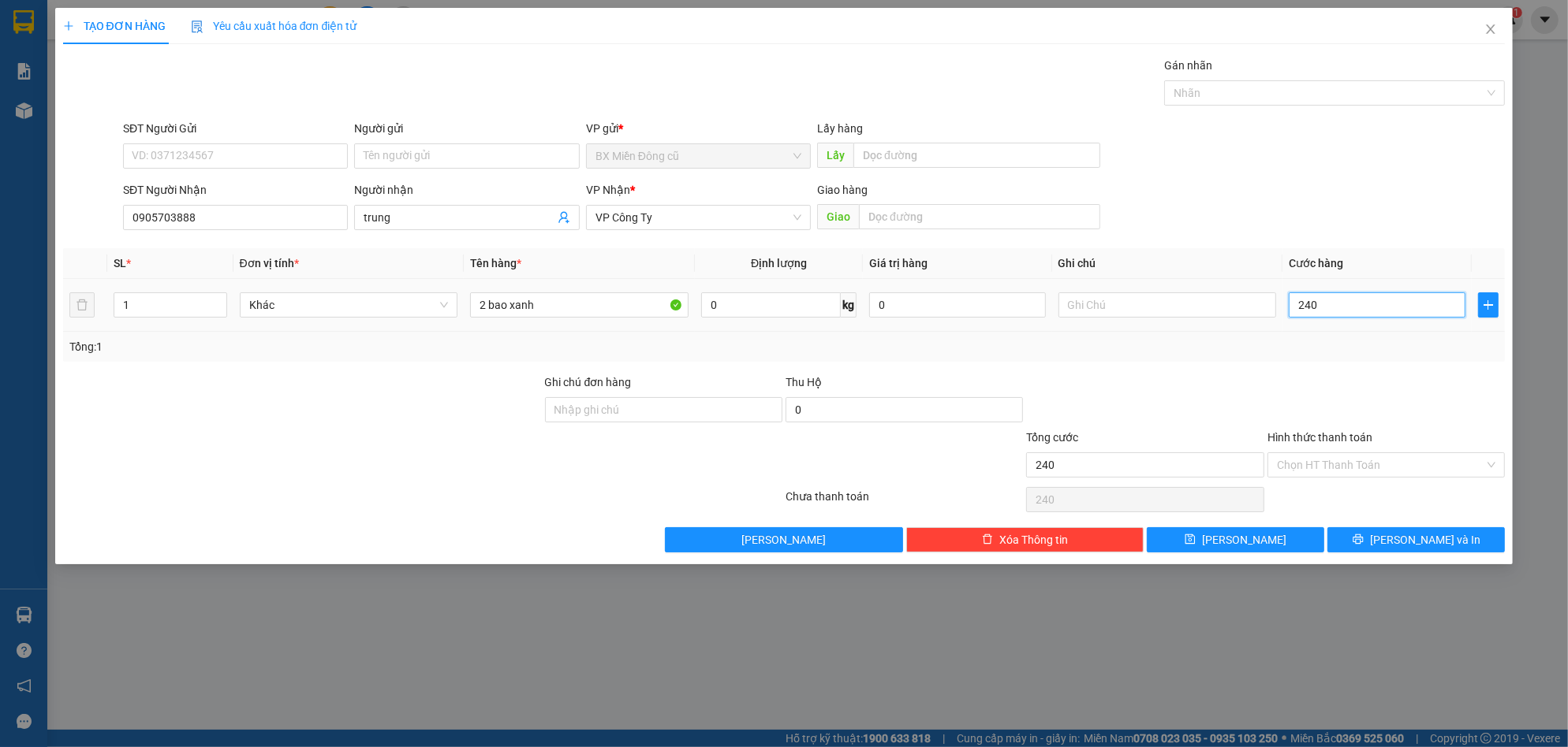
type input "2.400"
type input "24.000"
type input "240.000"
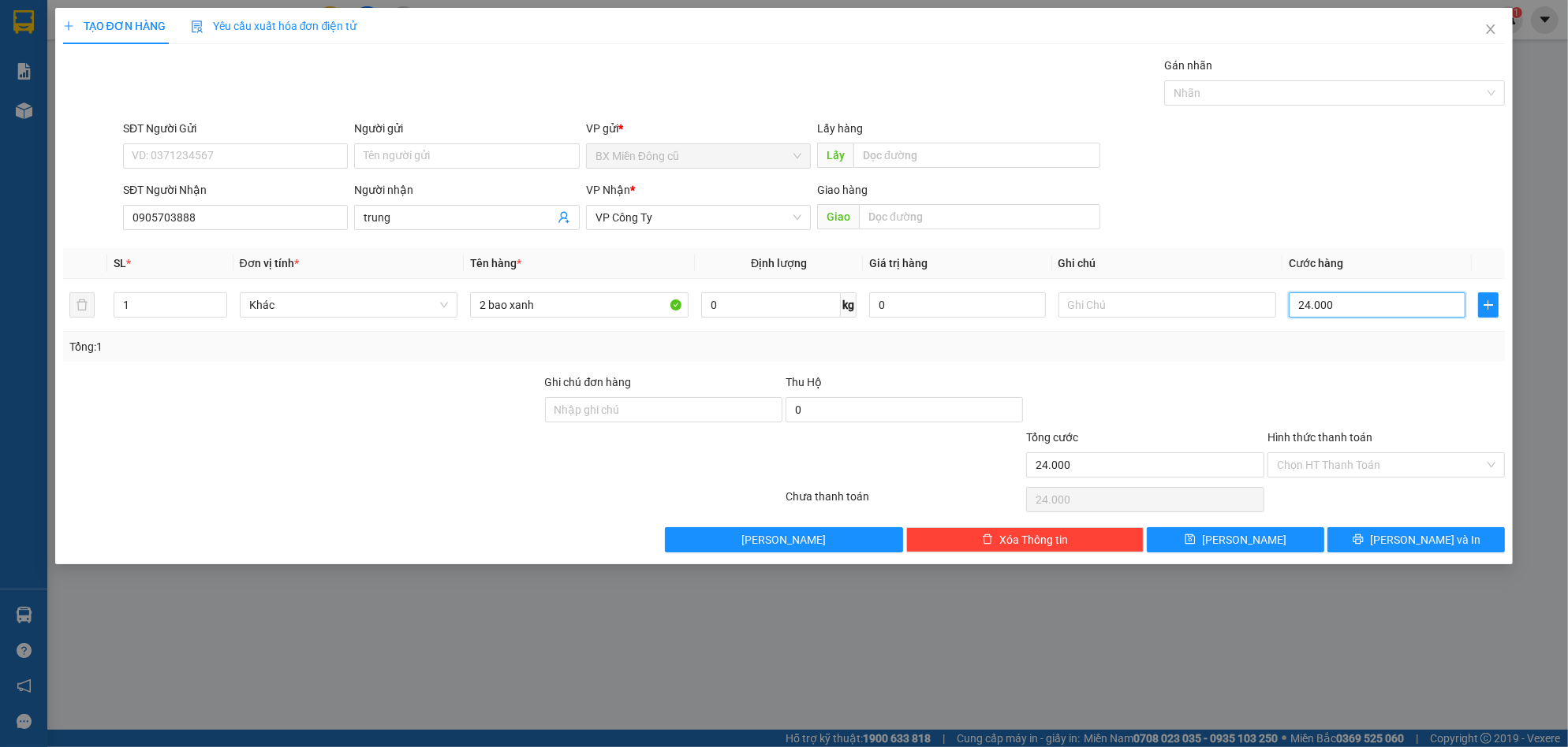
type input "240.000"
click at [1401, 537] on button "[PERSON_NAME] và In" at bounding box center [1415, 539] width 177 height 25
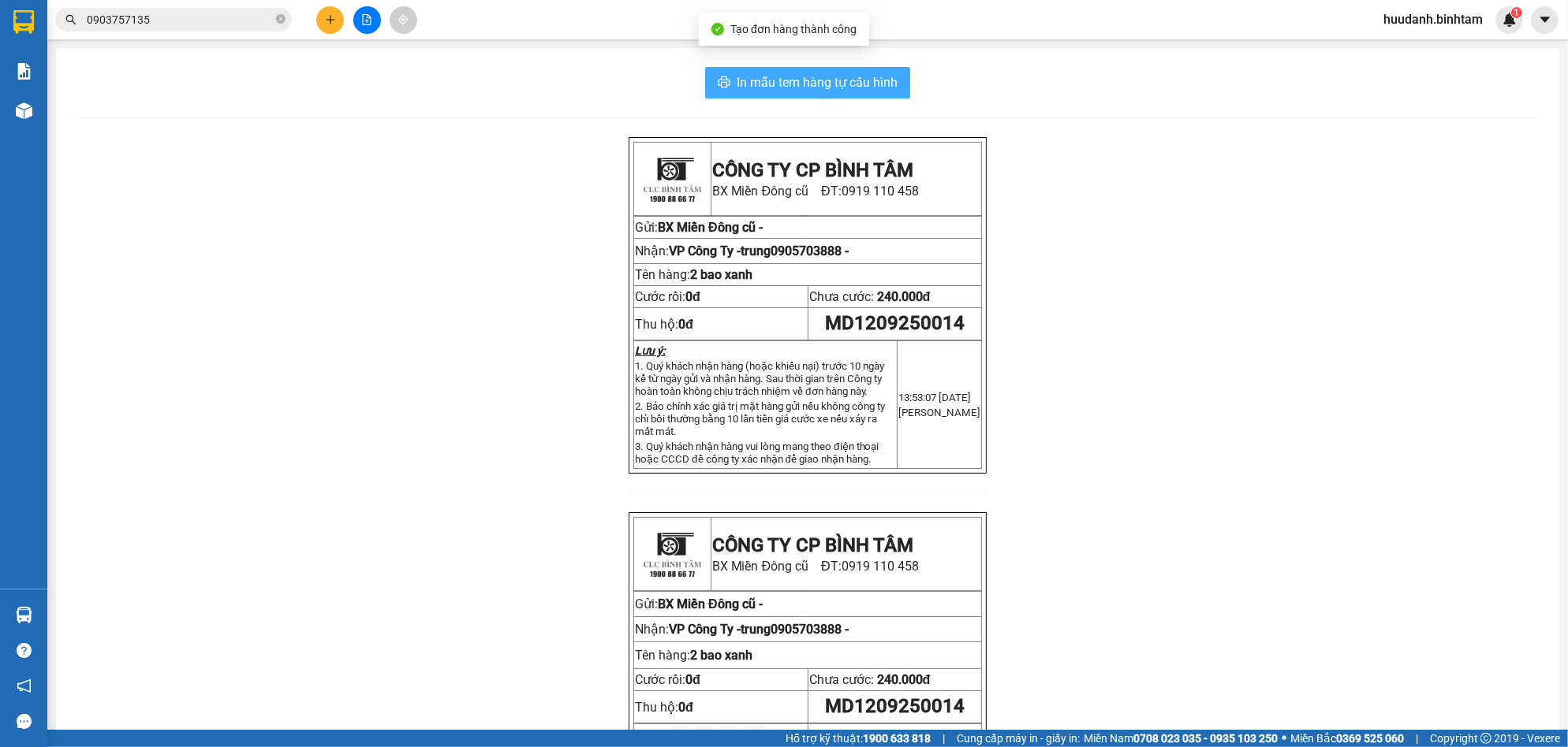
click at [858, 86] on span "In mẫu tem hàng tự cấu hình" at bounding box center [816, 82] width 160 height 19
click at [341, 16] on button at bounding box center [330, 20] width 28 height 28
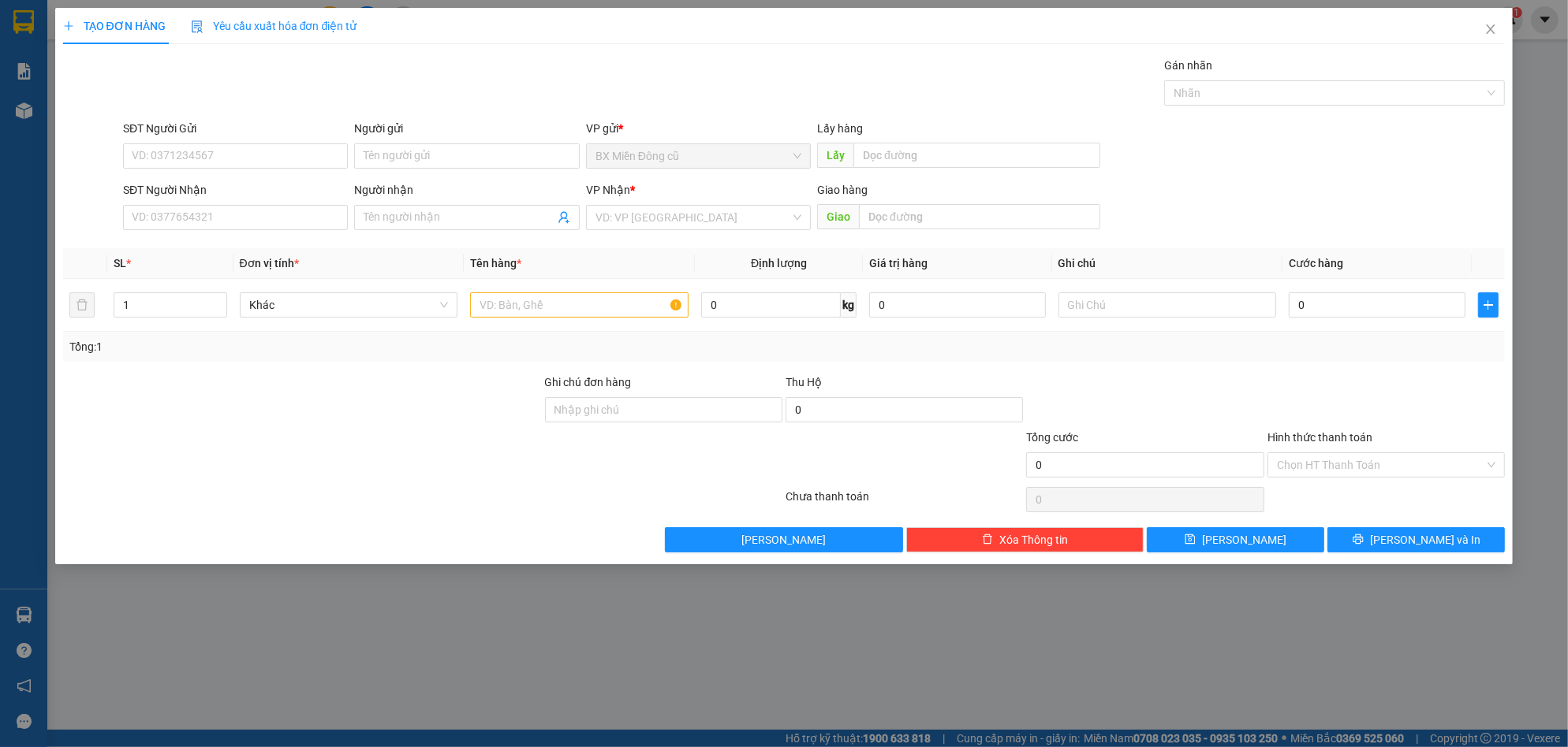
click at [237, 202] on div "SĐT Người Nhận" at bounding box center [236, 194] width 224 height 24
click at [235, 214] on input "SĐT Người Nhận" at bounding box center [236, 217] width 224 height 25
type input "0978675433"
click at [701, 214] on input "search" at bounding box center [693, 218] width 195 height 24
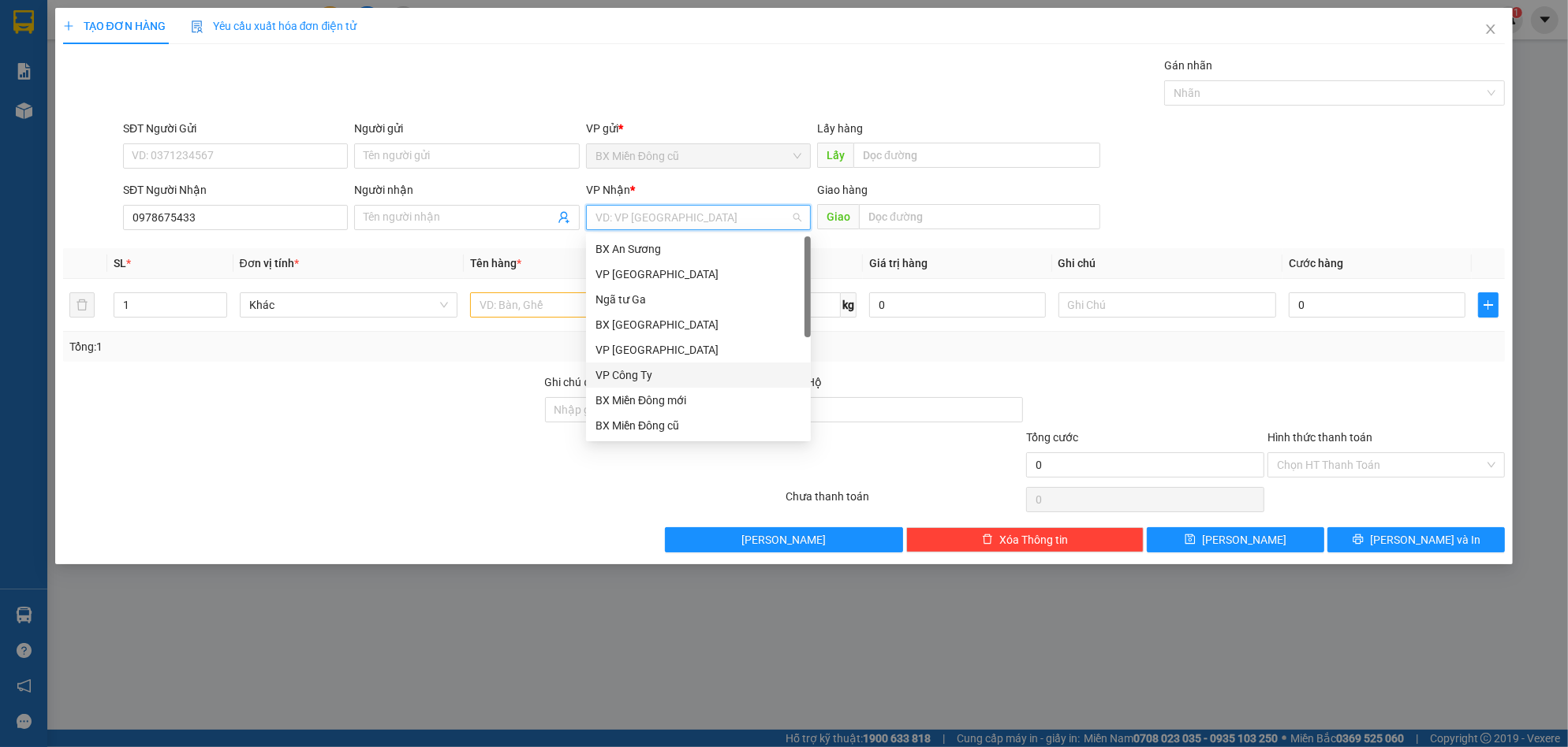
click at [641, 382] on div "VP Công Ty" at bounding box center [698, 374] width 206 height 18
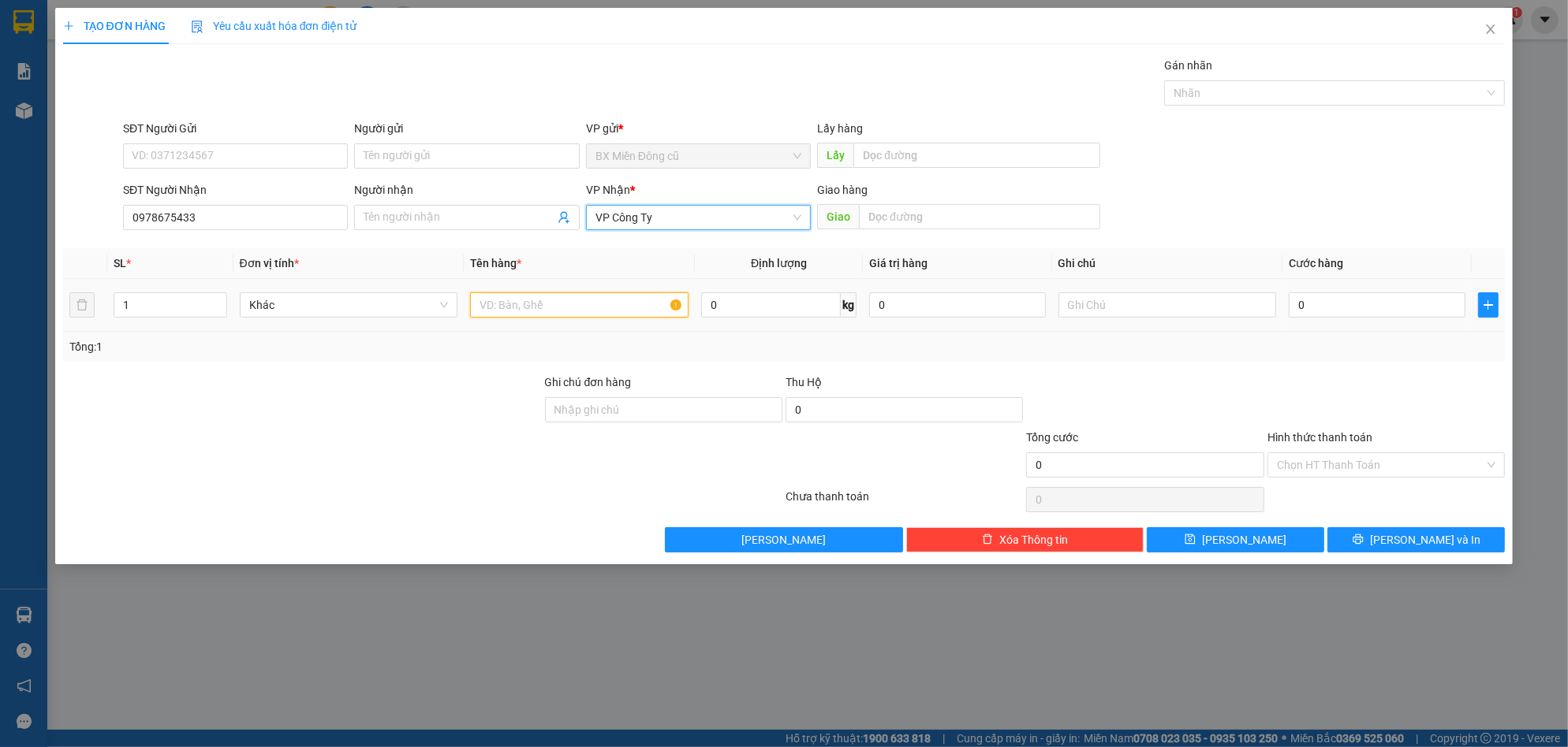
click at [509, 297] on input "text" at bounding box center [580, 305] width 219 height 25
type input "1"
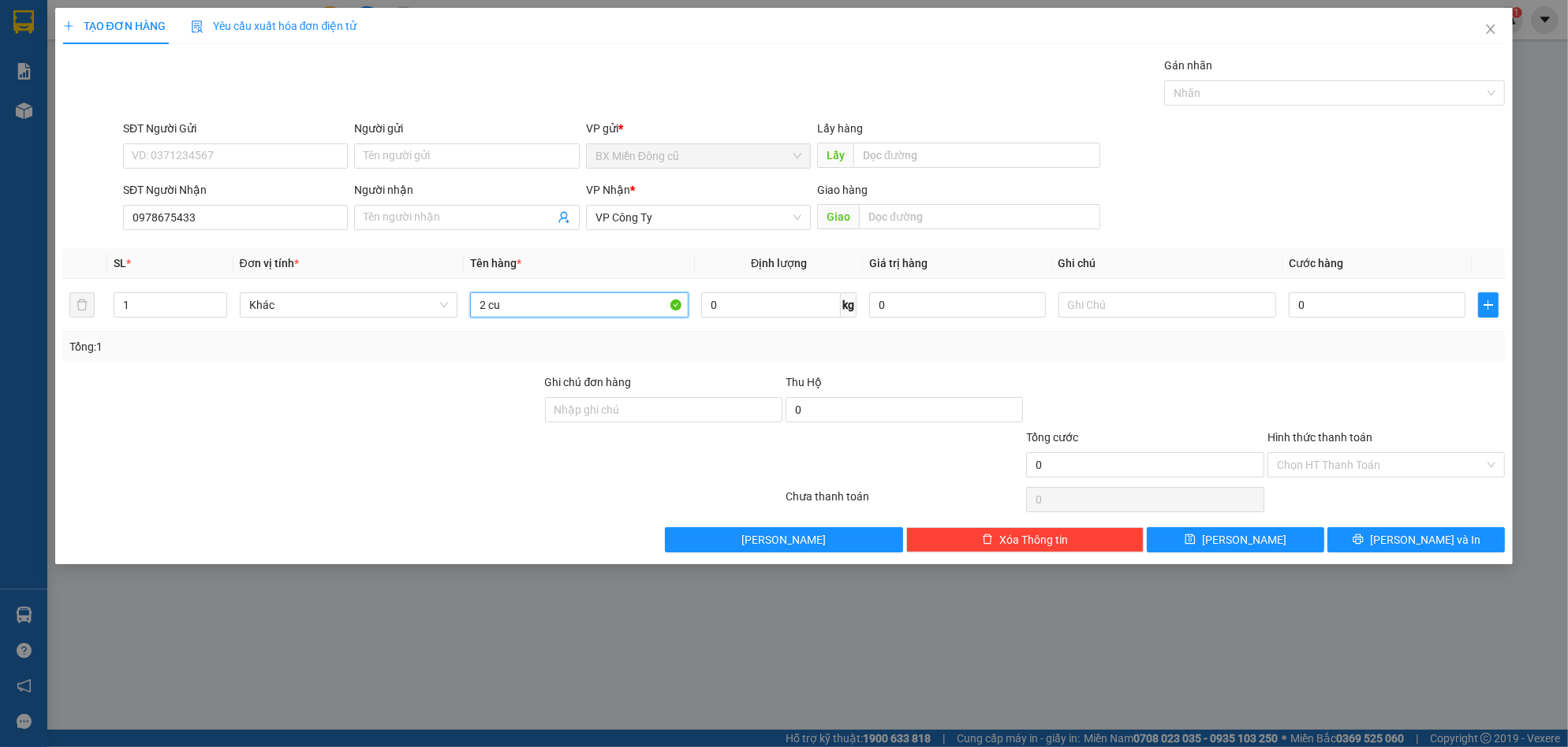
paste input "ôn"
paste input "ộn"
paste input "òng"
type input "2 cuộn tròn"
click at [1318, 311] on input "0" at bounding box center [1377, 305] width 177 height 25
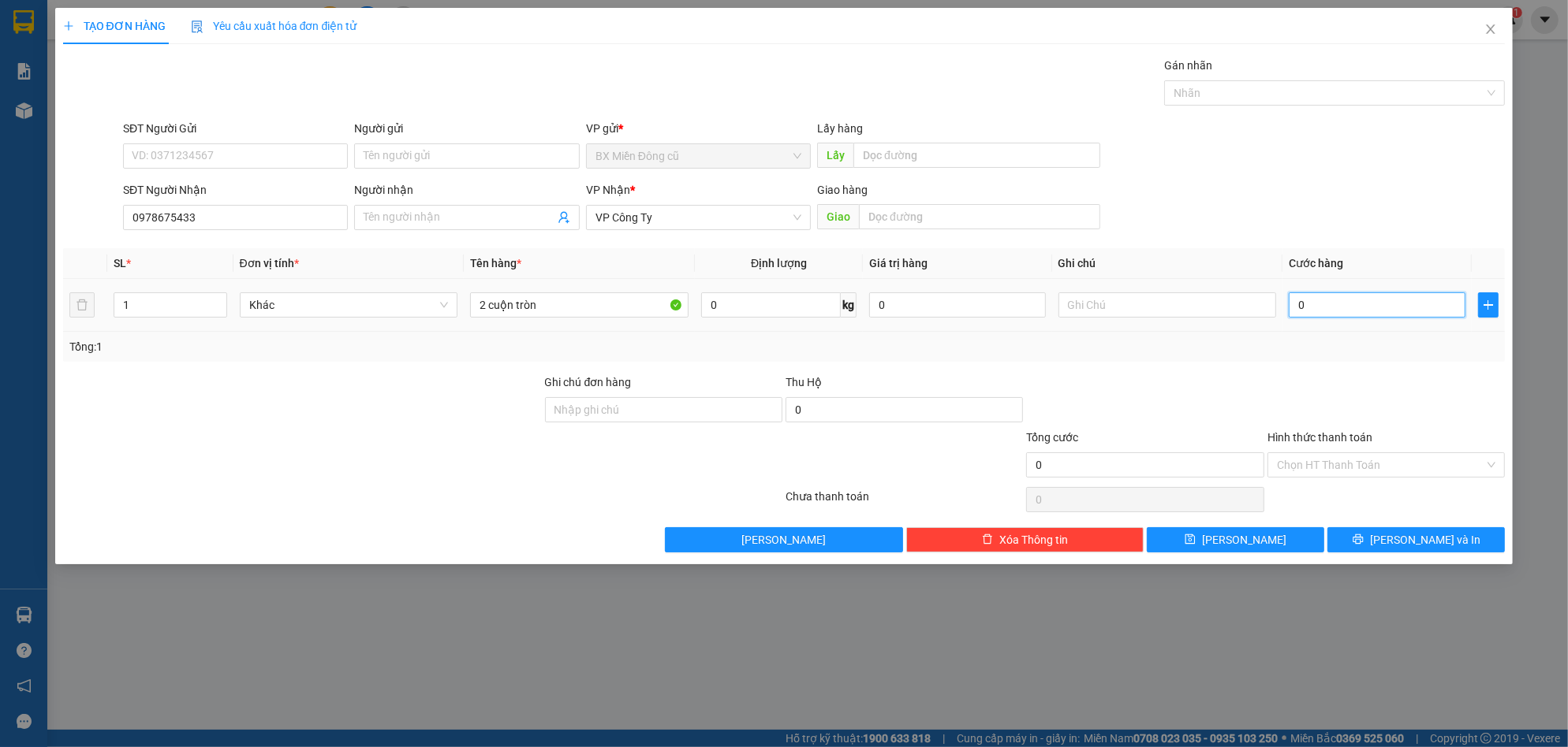
type input "1"
type input "10"
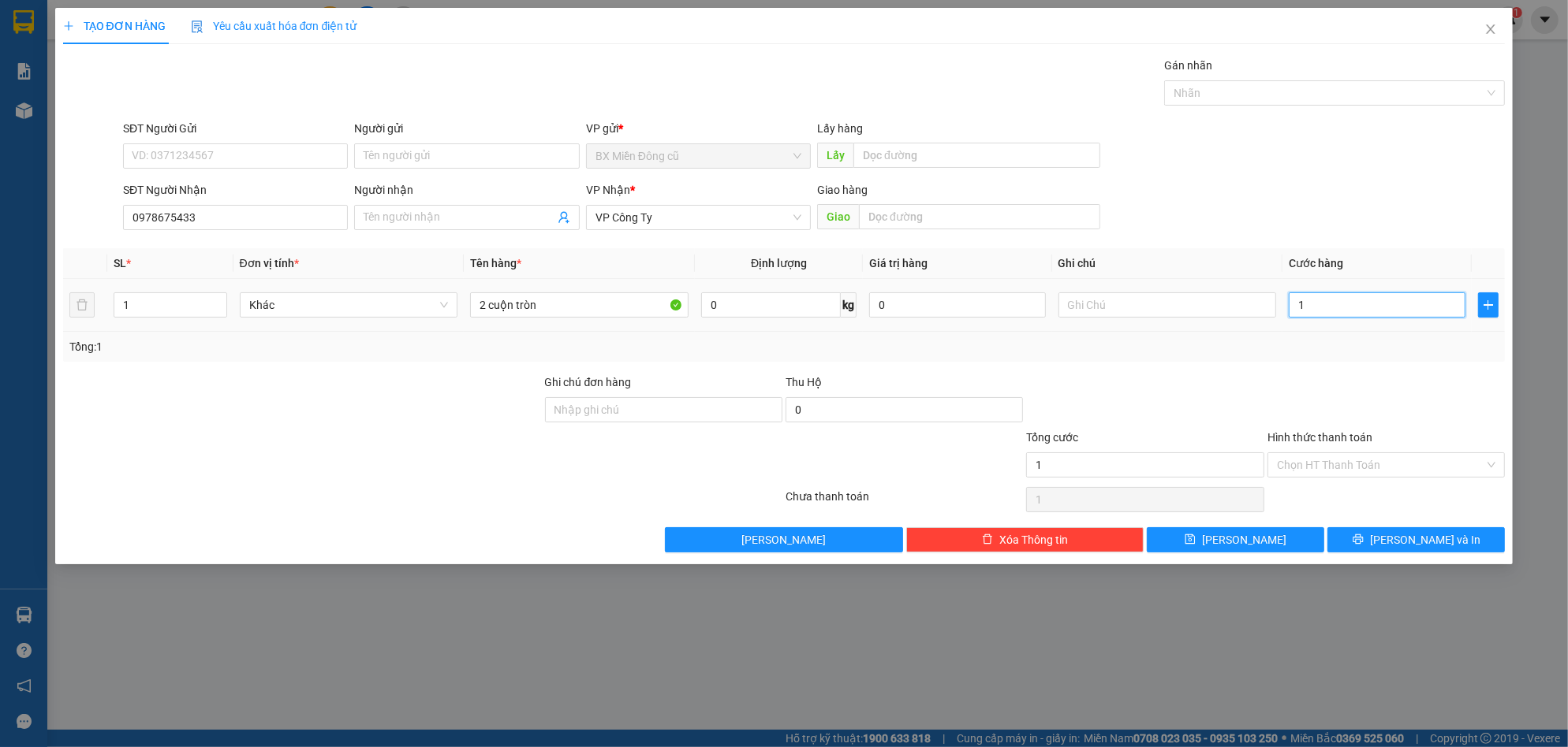
type input "10"
type input "100"
type input "1.000"
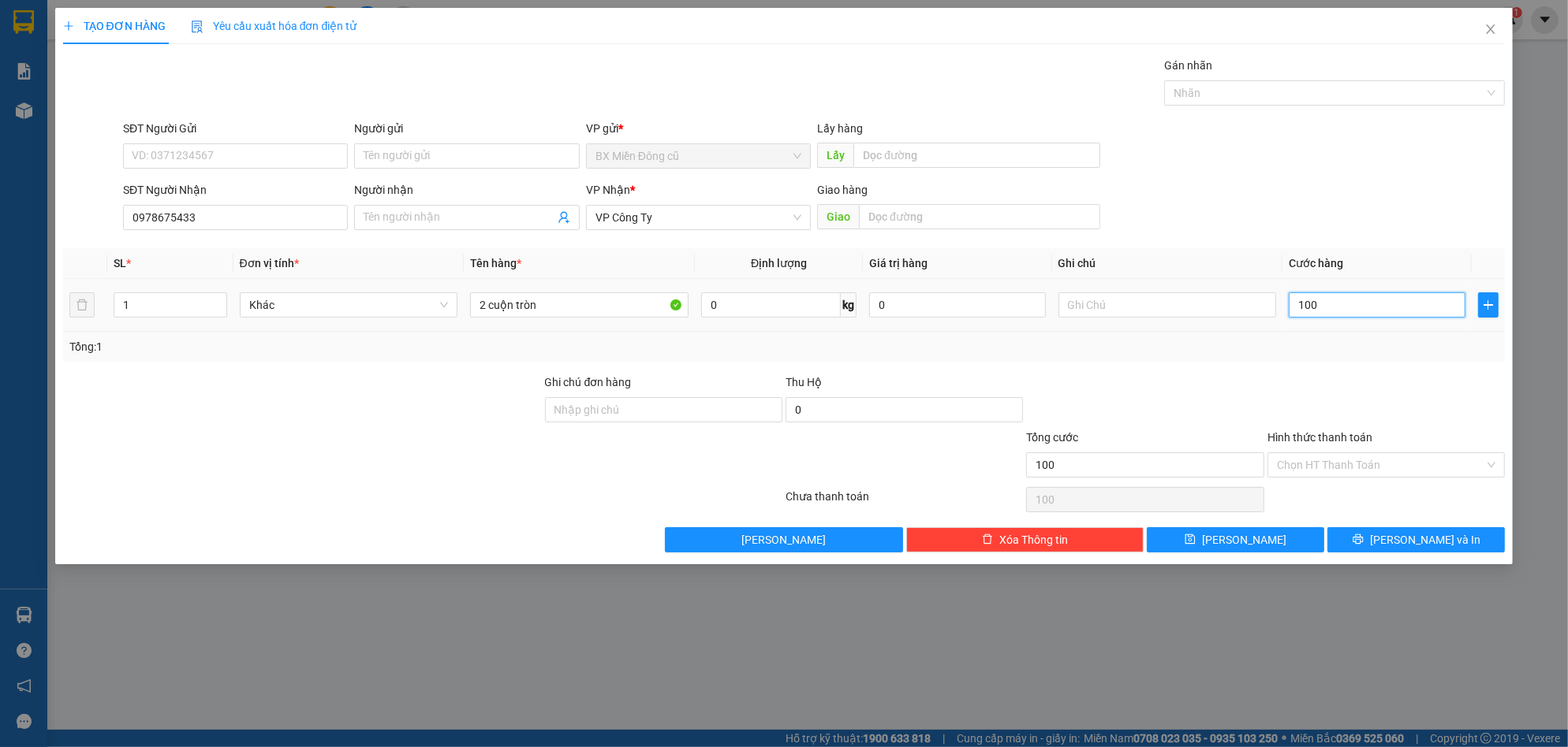
type input "1.000"
type input "10.000"
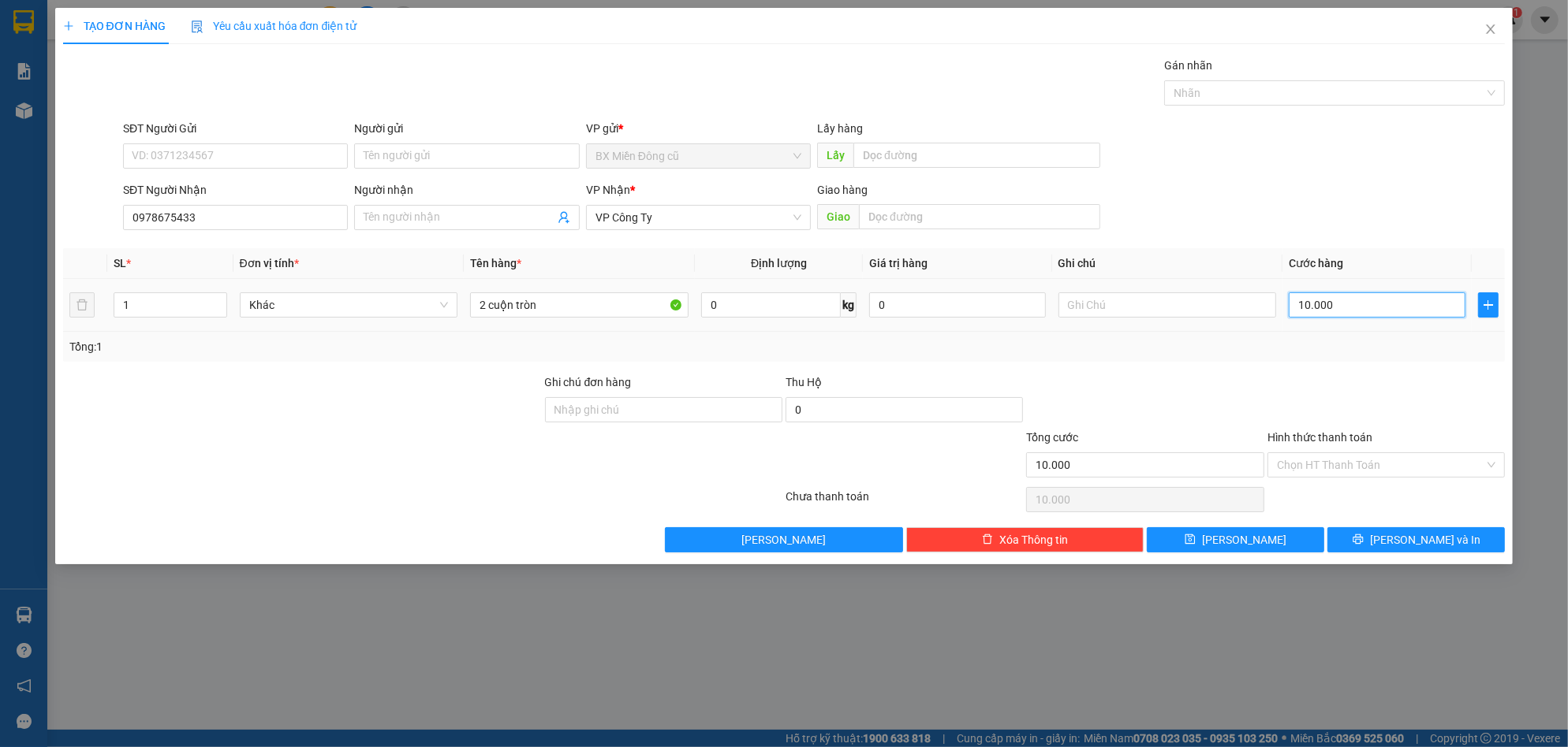
type input "100.000"
click at [1469, 547] on button "[PERSON_NAME] và In" at bounding box center [1415, 539] width 177 height 25
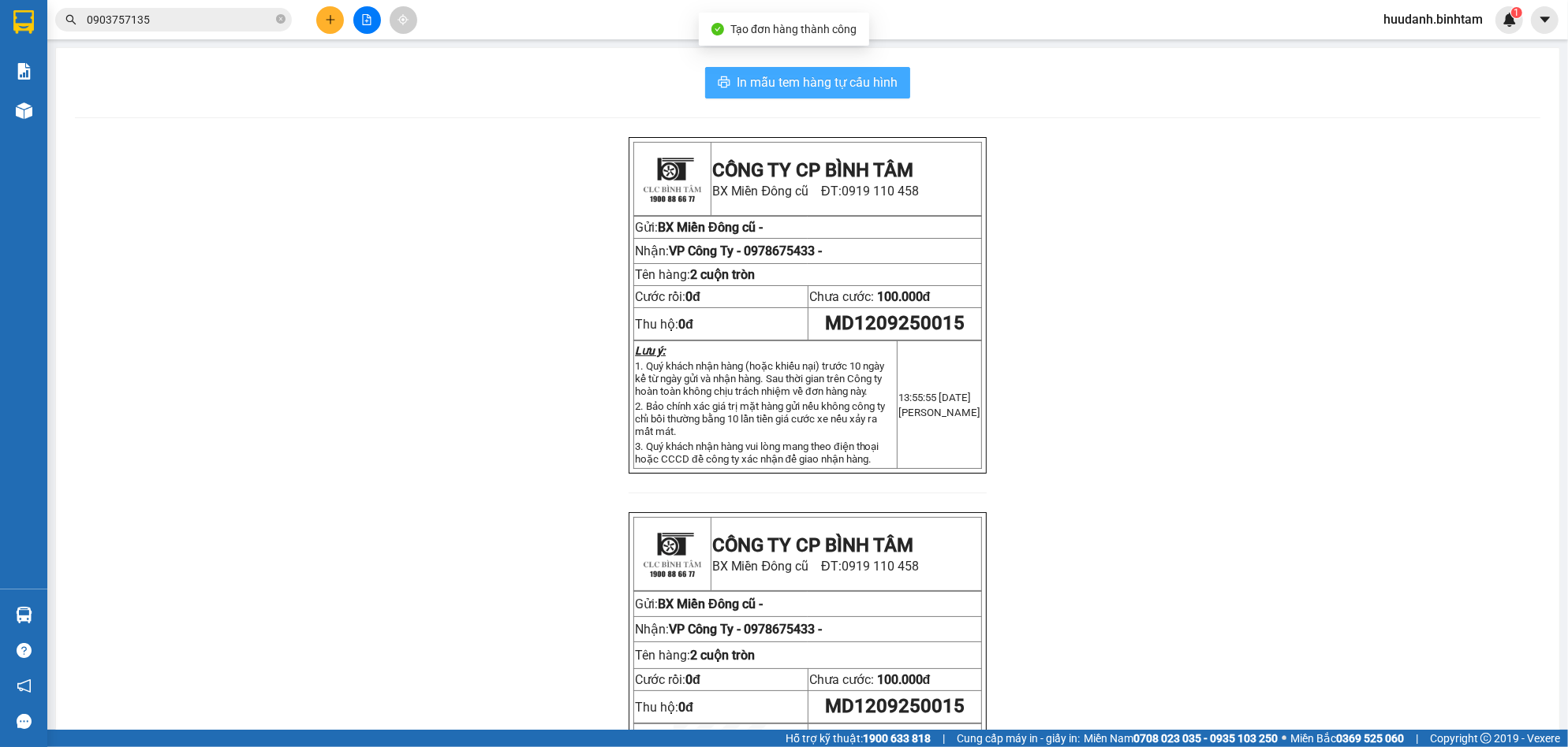
drag, startPoint x: 854, startPoint y: 89, endPoint x: 861, endPoint y: 104, distance: 16.6
click at [855, 87] on span "In mẫu tem hàng tự cấu hình" at bounding box center [816, 82] width 160 height 19
click at [905, 86] on div "In mẫu tem hàng tự cấu hình" at bounding box center [808, 82] width 1465 height 32
click at [884, 86] on span "In mẫu tem hàng tự cấu hình" at bounding box center [816, 82] width 160 height 19
click at [331, 18] on icon "plus" at bounding box center [330, 19] width 11 height 11
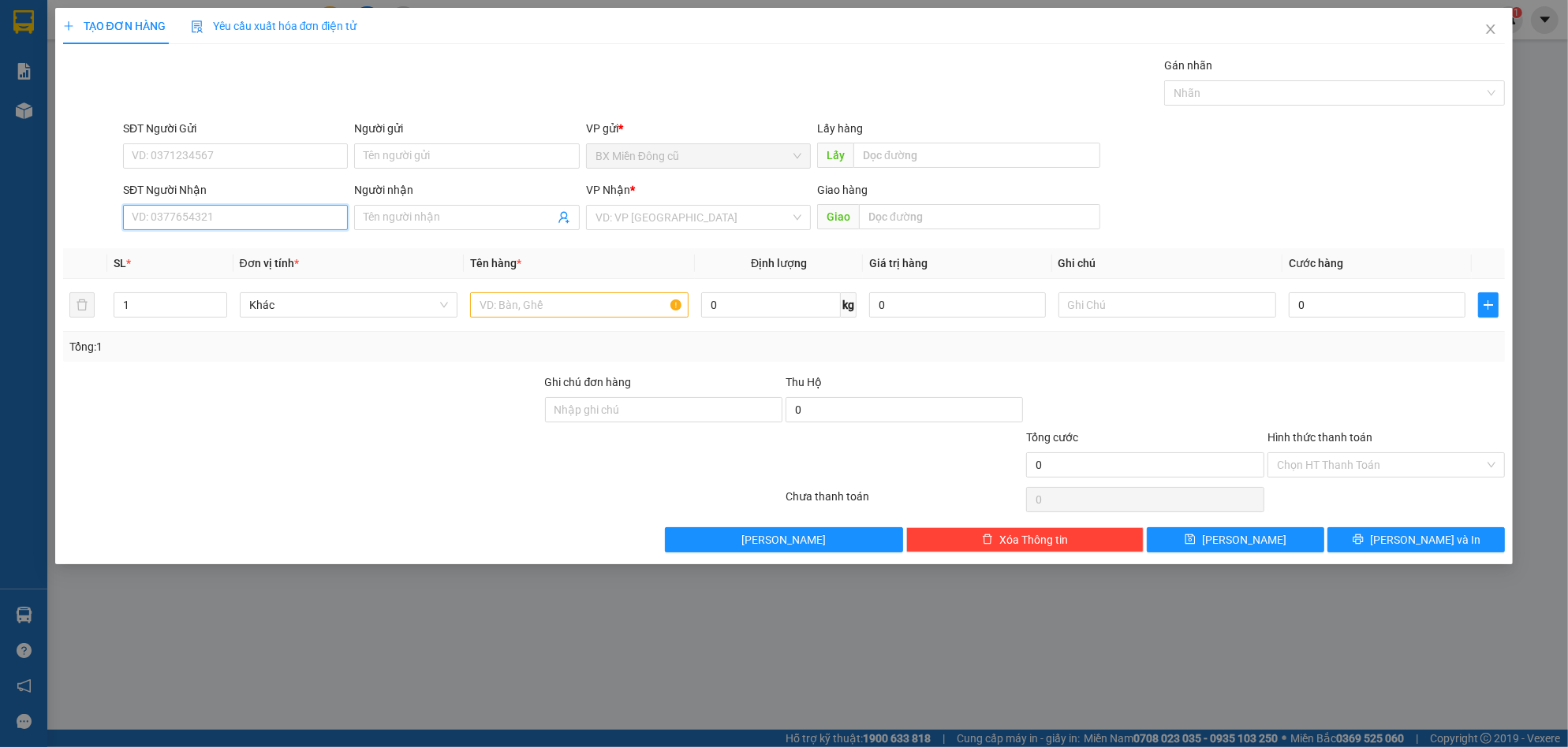
click at [219, 213] on input "SĐT Người Nhận" at bounding box center [236, 217] width 224 height 25
type input "0986603101"
click at [250, 250] on div "0986603101 - [PERSON_NAME]" at bounding box center [236, 248] width 206 height 18
type input "gia bảo"
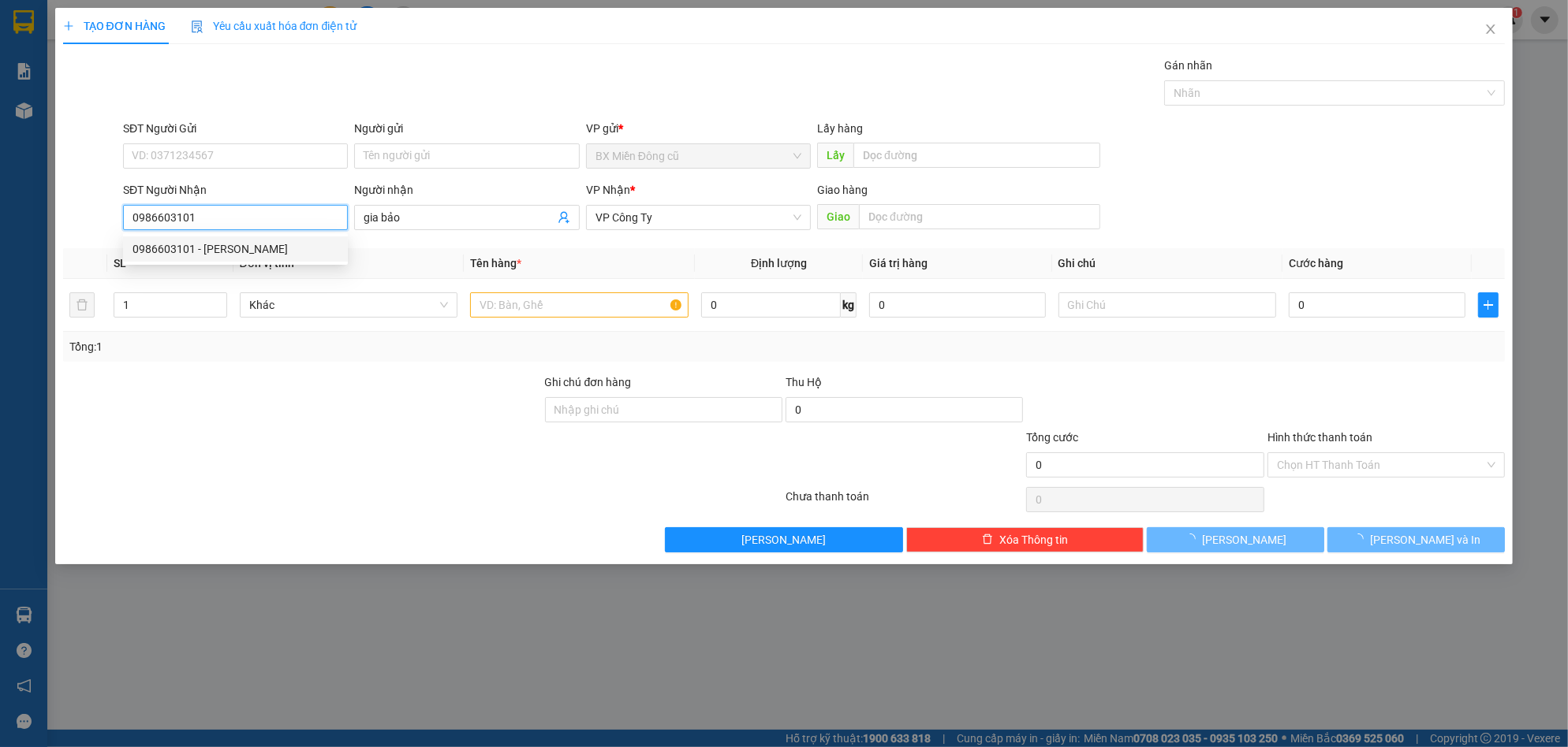
type input "70.000"
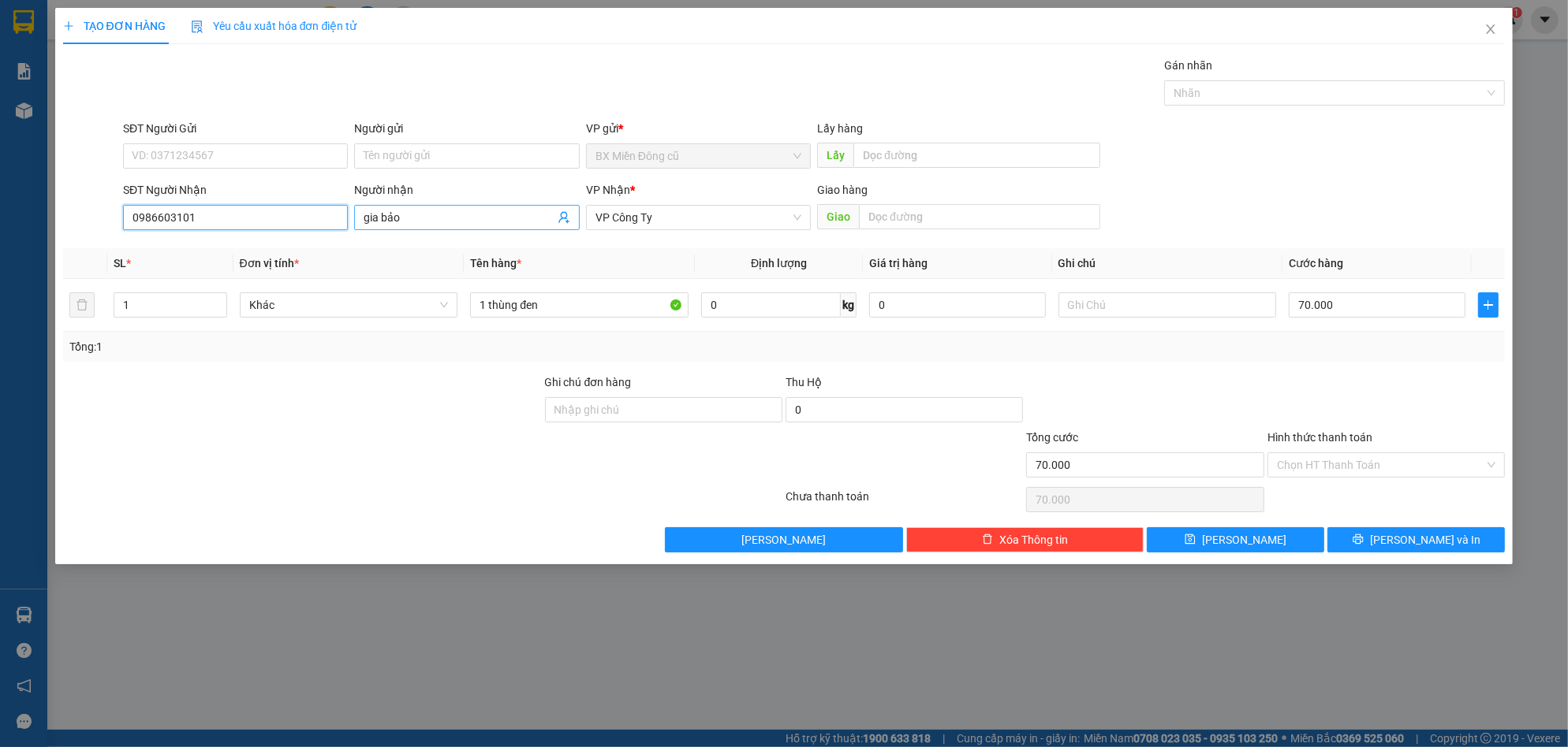
type input "0986603101"
click at [477, 219] on input "gia bảo" at bounding box center [458, 217] width 190 height 18
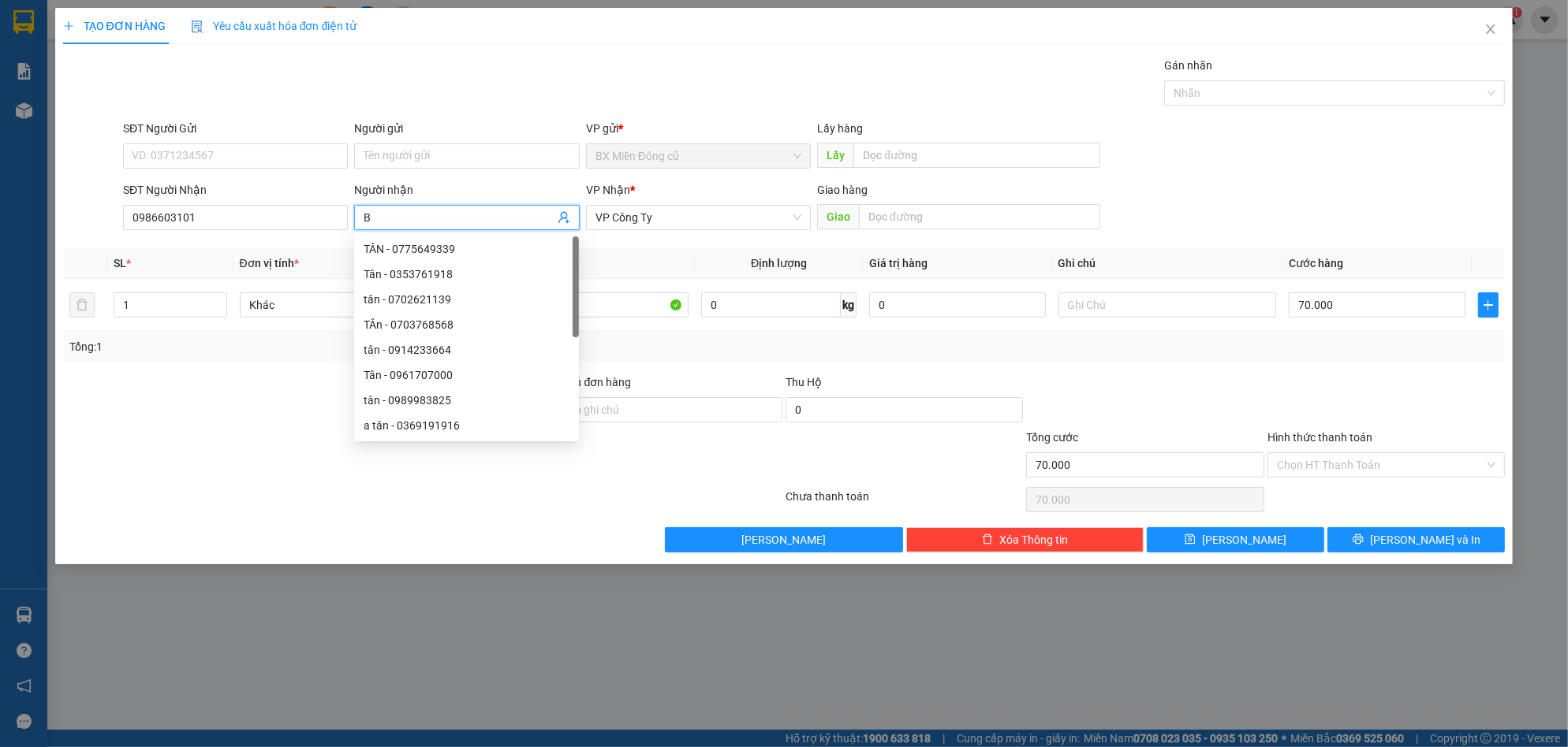
paste input "Ăng"
paste input "Ằng"
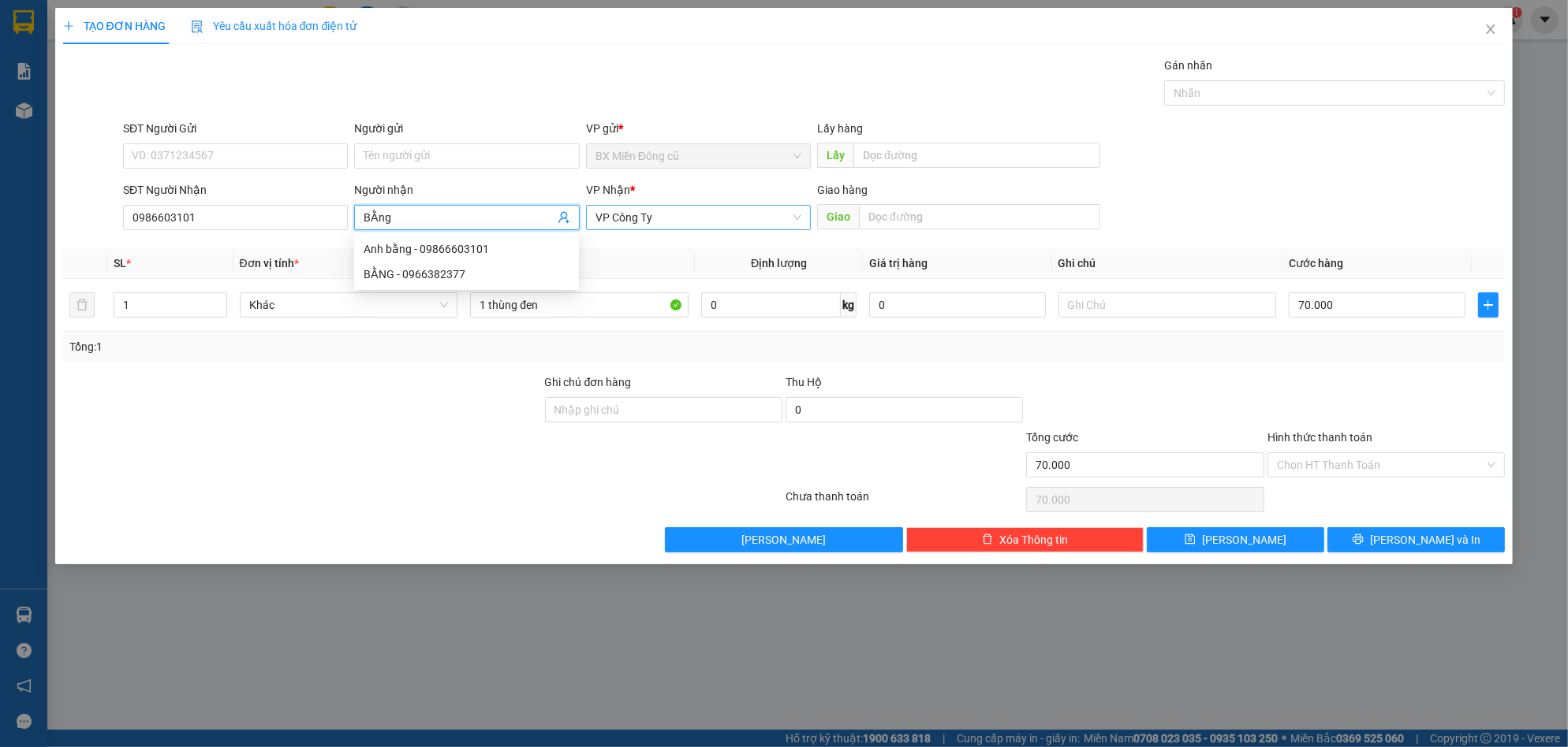
click at [708, 224] on span "VP Công Ty" at bounding box center [698, 218] width 206 height 24
type input "BẰng"
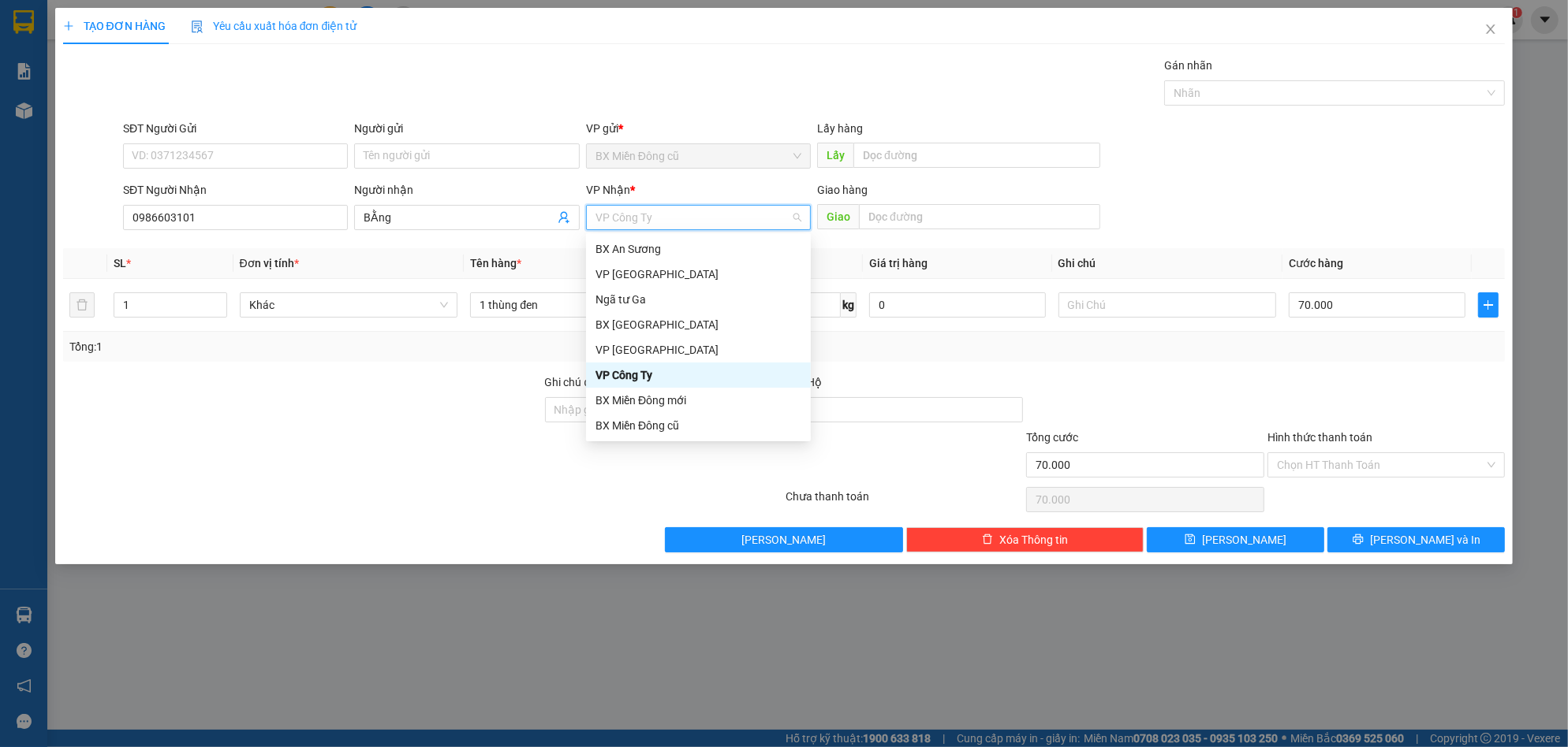
click at [628, 369] on div "VP Công Ty" at bounding box center [698, 374] width 206 height 18
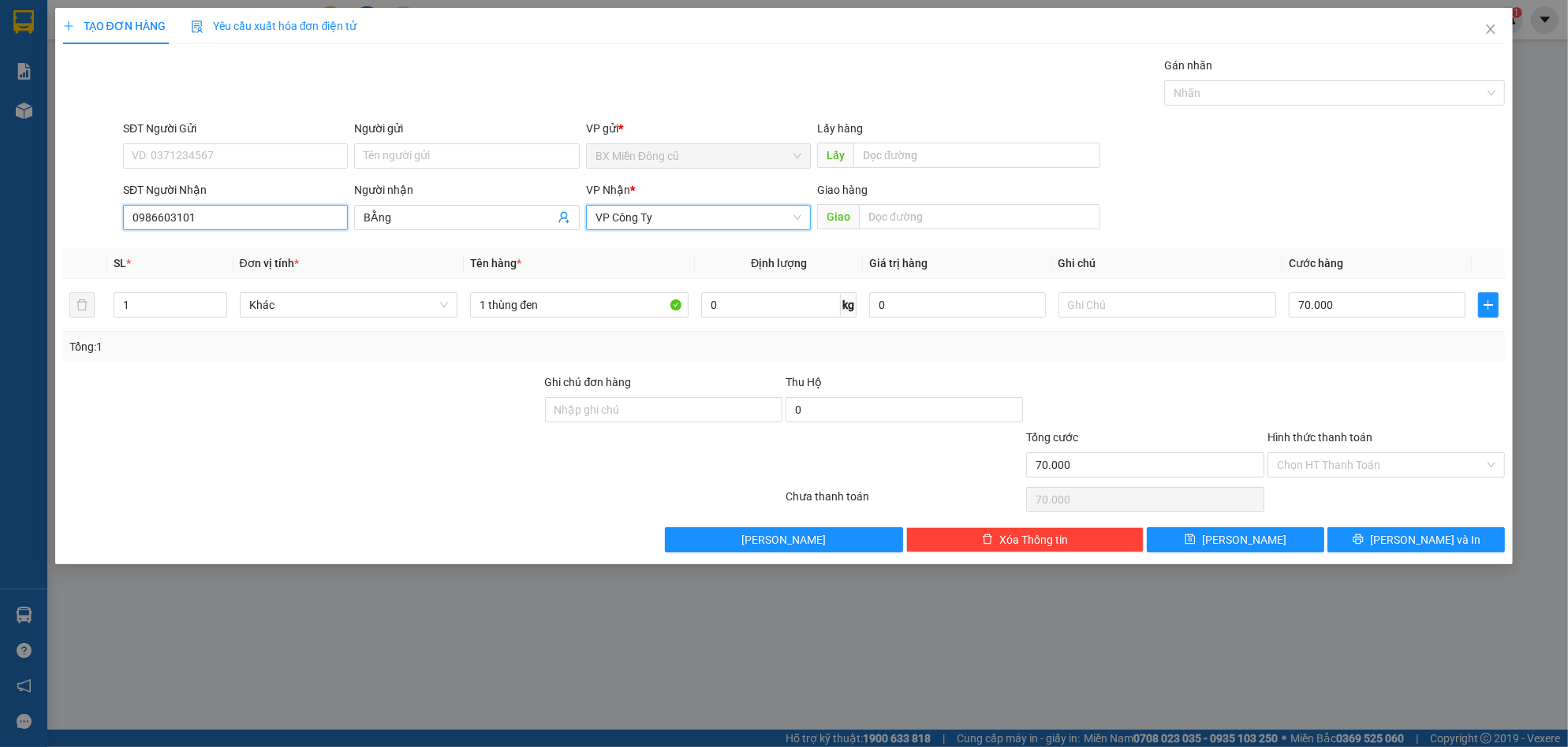
click at [306, 224] on input "0986603101" at bounding box center [236, 217] width 224 height 25
click at [283, 244] on div "Transit Pickup Surcharge Ids Transit Deliver Surcharge Ids Transit Deliver Surc…" at bounding box center [784, 304] width 1443 height 496
drag, startPoint x: 325, startPoint y: 246, endPoint x: 312, endPoint y: 224, distance: 25.6
click at [324, 245] on div "Transit Pickup Surcharge Ids Transit Deliver Surcharge Ids Transit Deliver Surc…" at bounding box center [784, 304] width 1443 height 496
click at [311, 219] on input "098660310" at bounding box center [236, 217] width 224 height 25
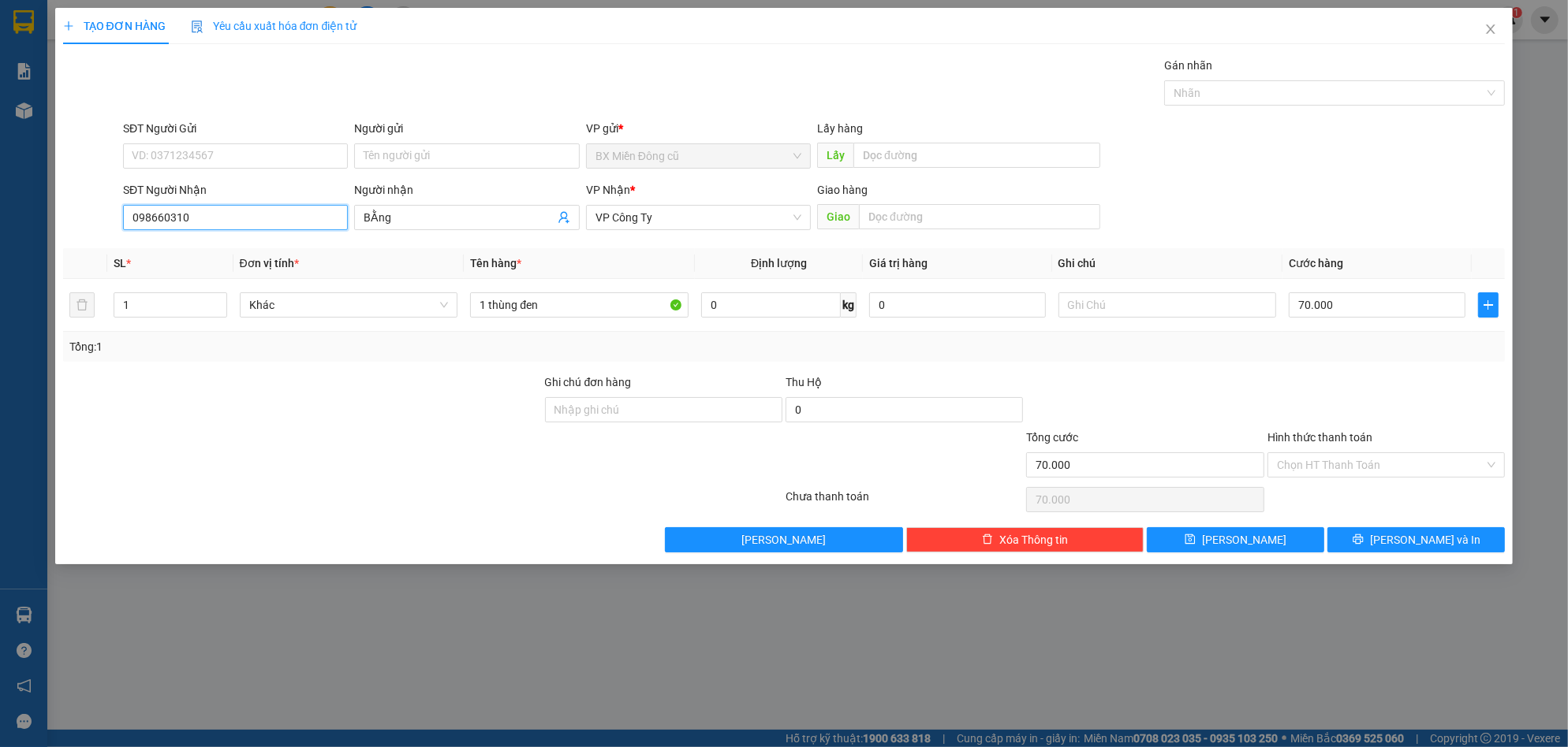
type input "0986603101"
click at [232, 254] on div "0986603101 - [PERSON_NAME]" at bounding box center [236, 248] width 206 height 18
type input "gia bảo"
type input "0986603101"
click at [1358, 310] on input "70.000" at bounding box center [1377, 305] width 177 height 25
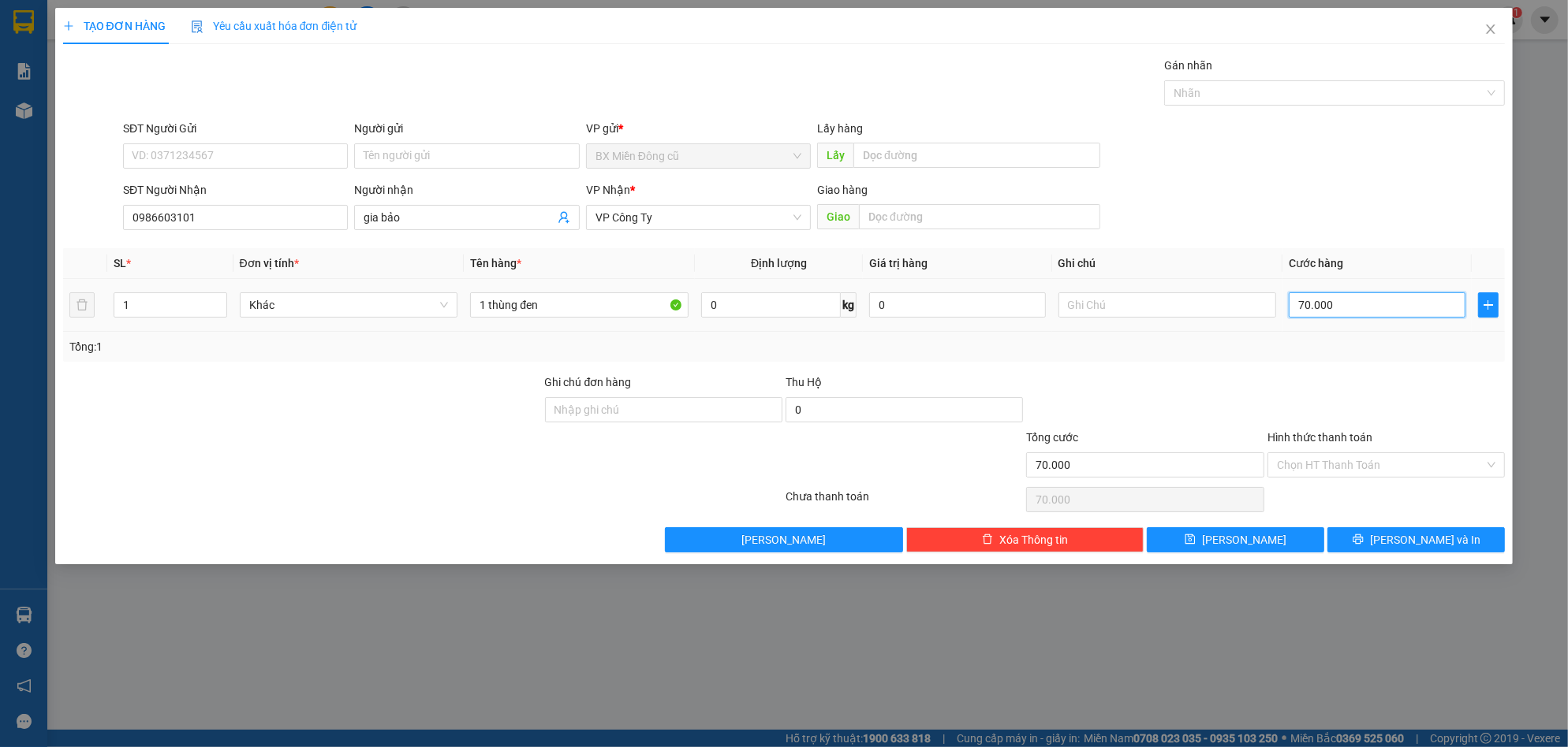
type input "5"
type input "50"
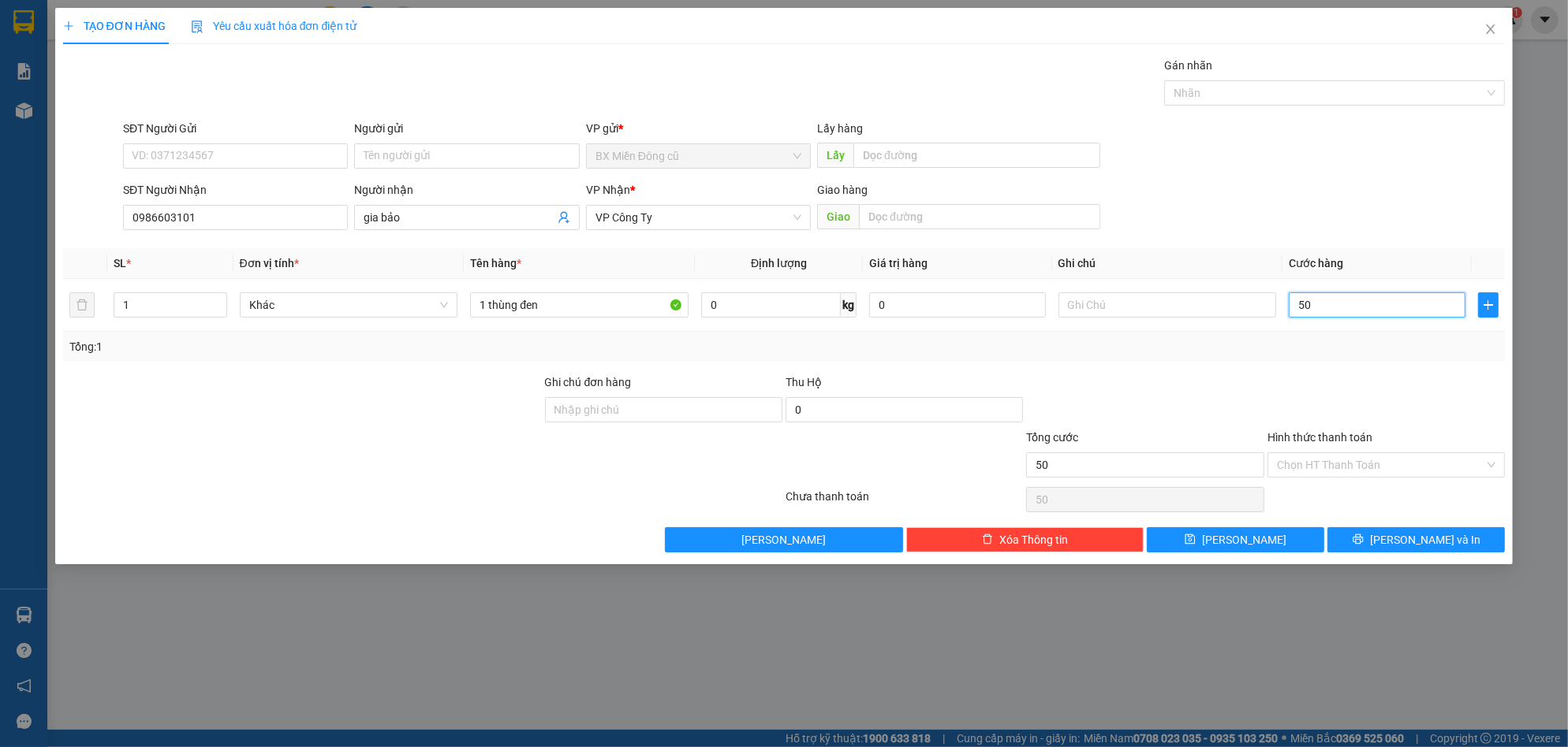
type input "500"
type input "5.000"
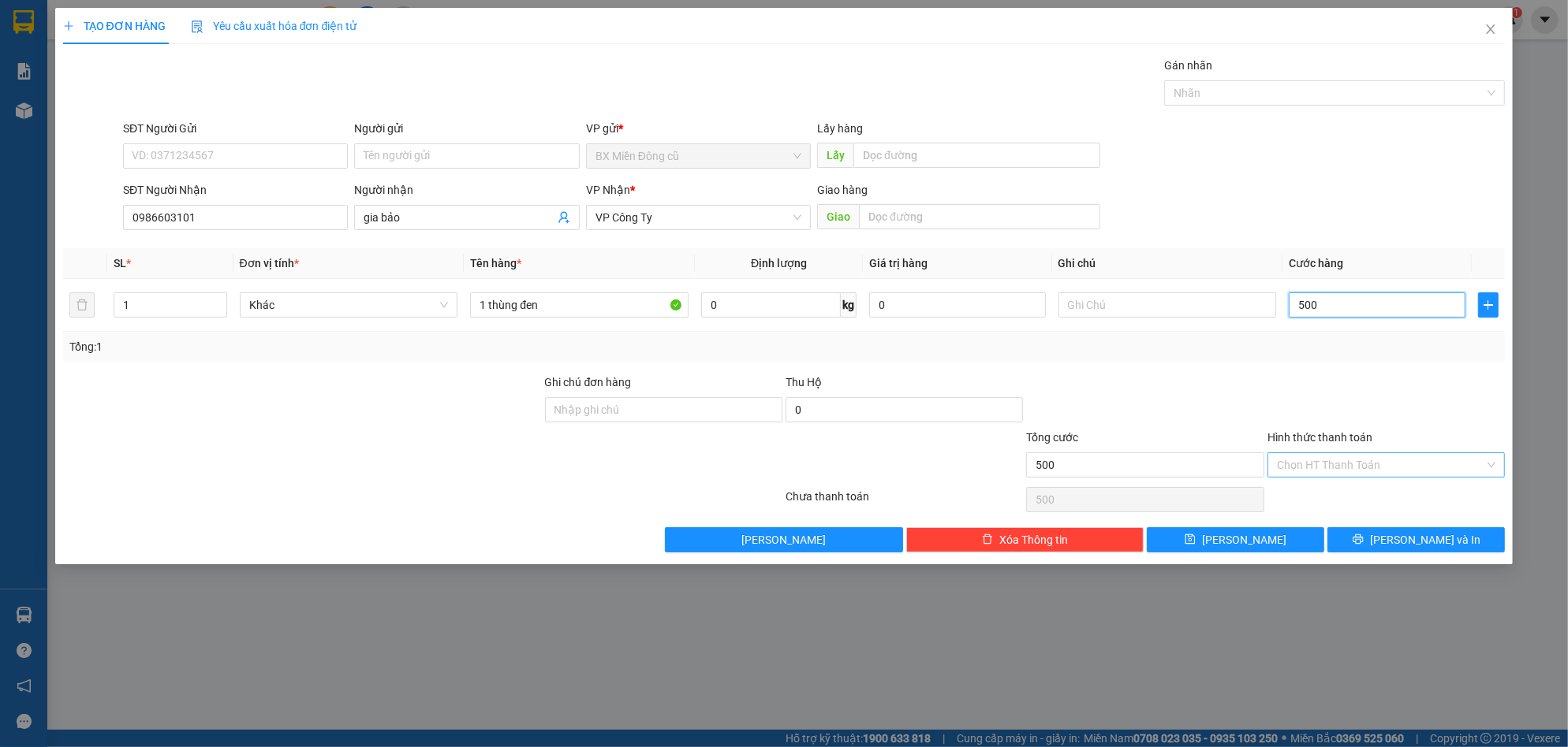
type input "5.000"
type input "50.000"
click at [1406, 537] on span "[PERSON_NAME] và In" at bounding box center [1424, 539] width 110 height 18
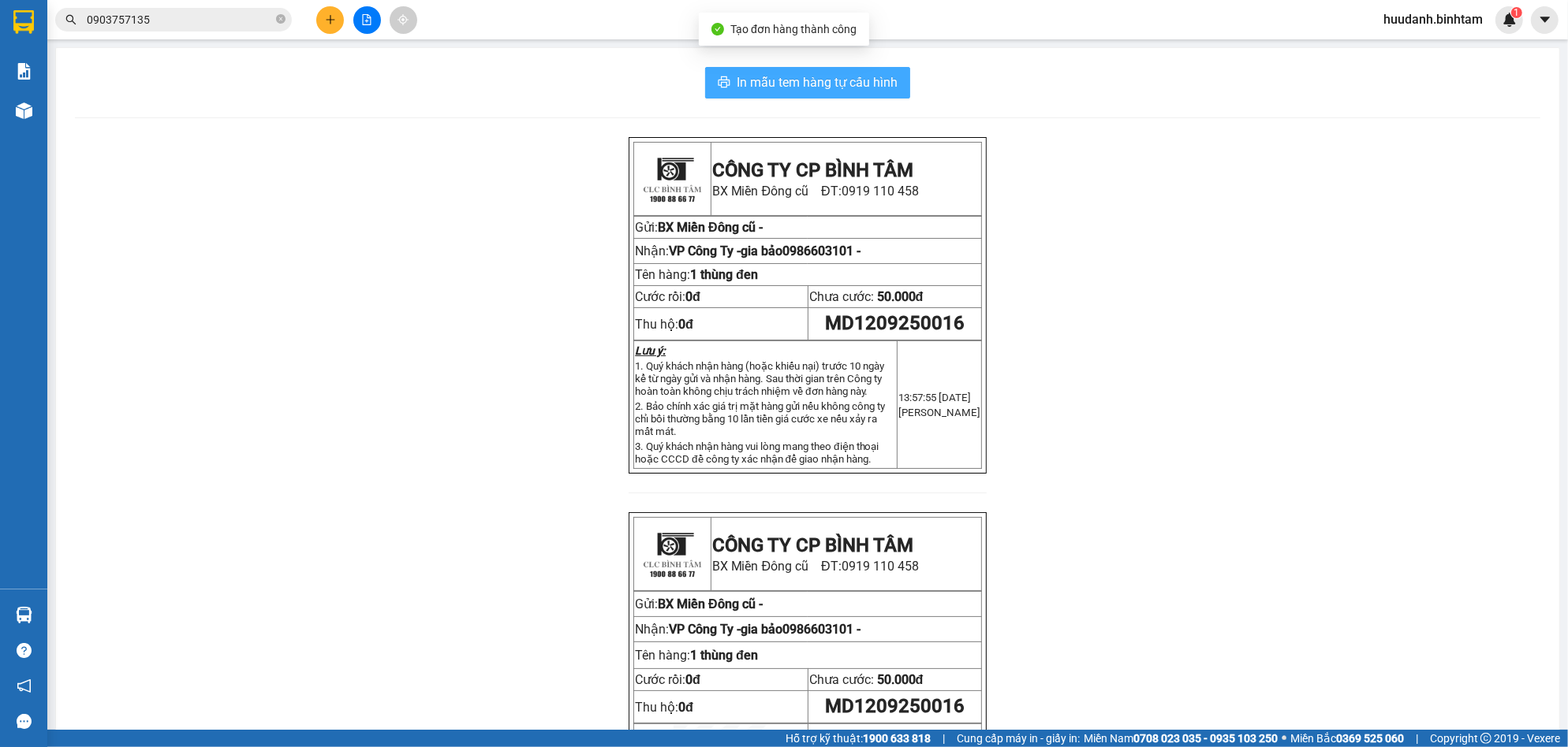
click at [836, 95] on button "In mẫu tem hàng tự cấu hình" at bounding box center [807, 82] width 205 height 32
click at [362, 16] on icon "file-add" at bounding box center [367, 19] width 11 height 11
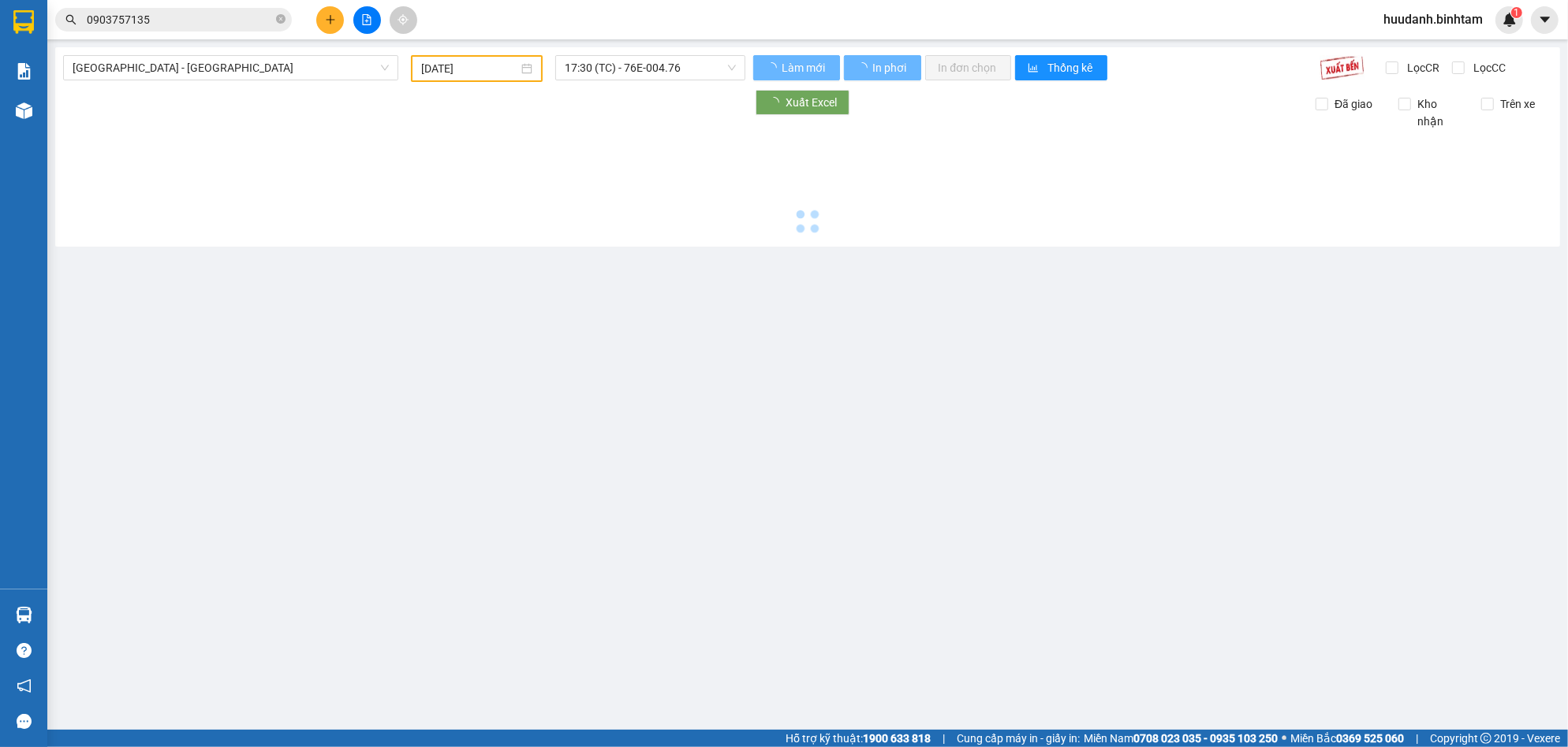
type input "[DATE]"
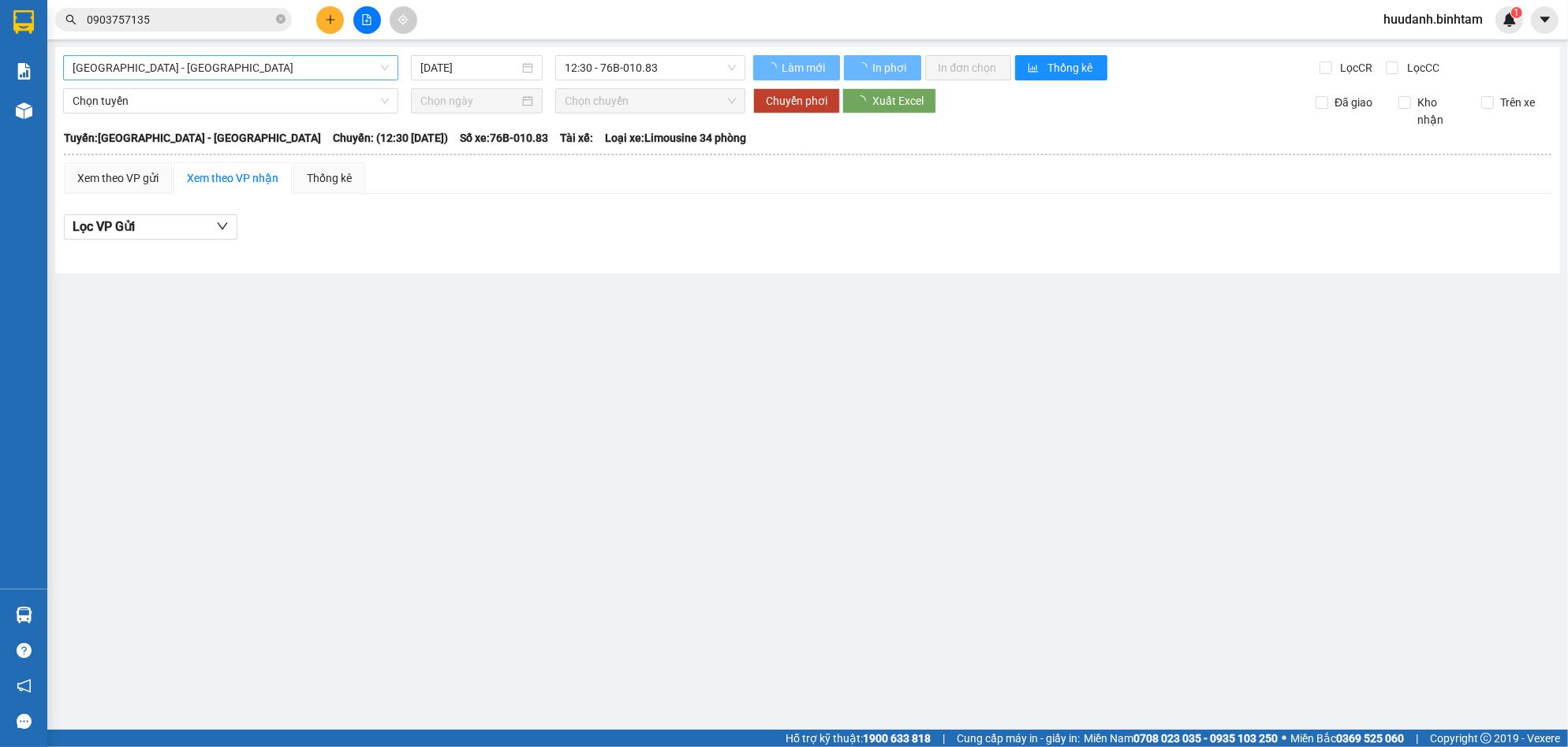
click at [267, 68] on span "[GEOGRAPHIC_DATA] - [GEOGRAPHIC_DATA]" at bounding box center [230, 68] width 316 height 24
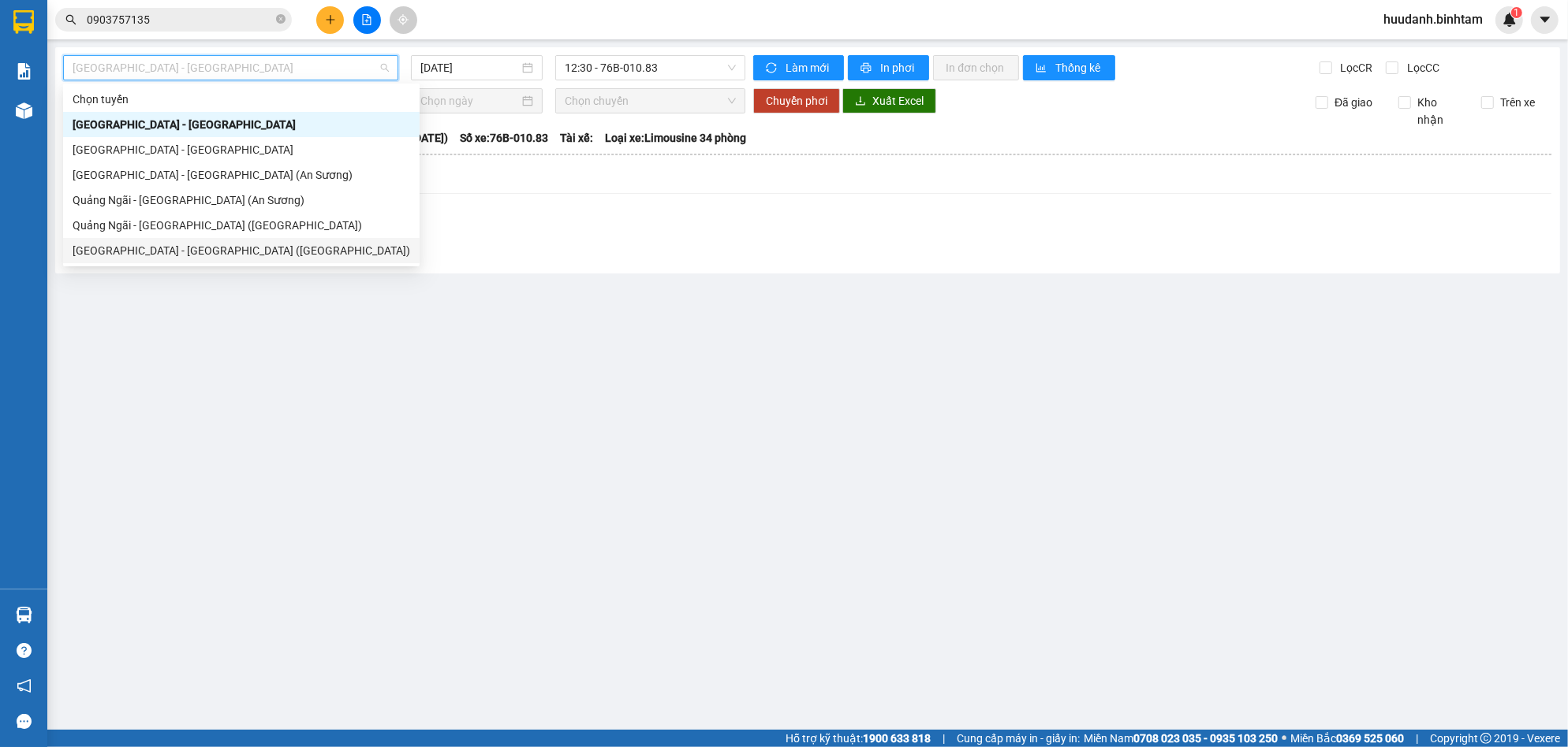
click at [171, 249] on div "[GEOGRAPHIC_DATA] - [GEOGRAPHIC_DATA] ([GEOGRAPHIC_DATA])" at bounding box center [241, 250] width 338 height 18
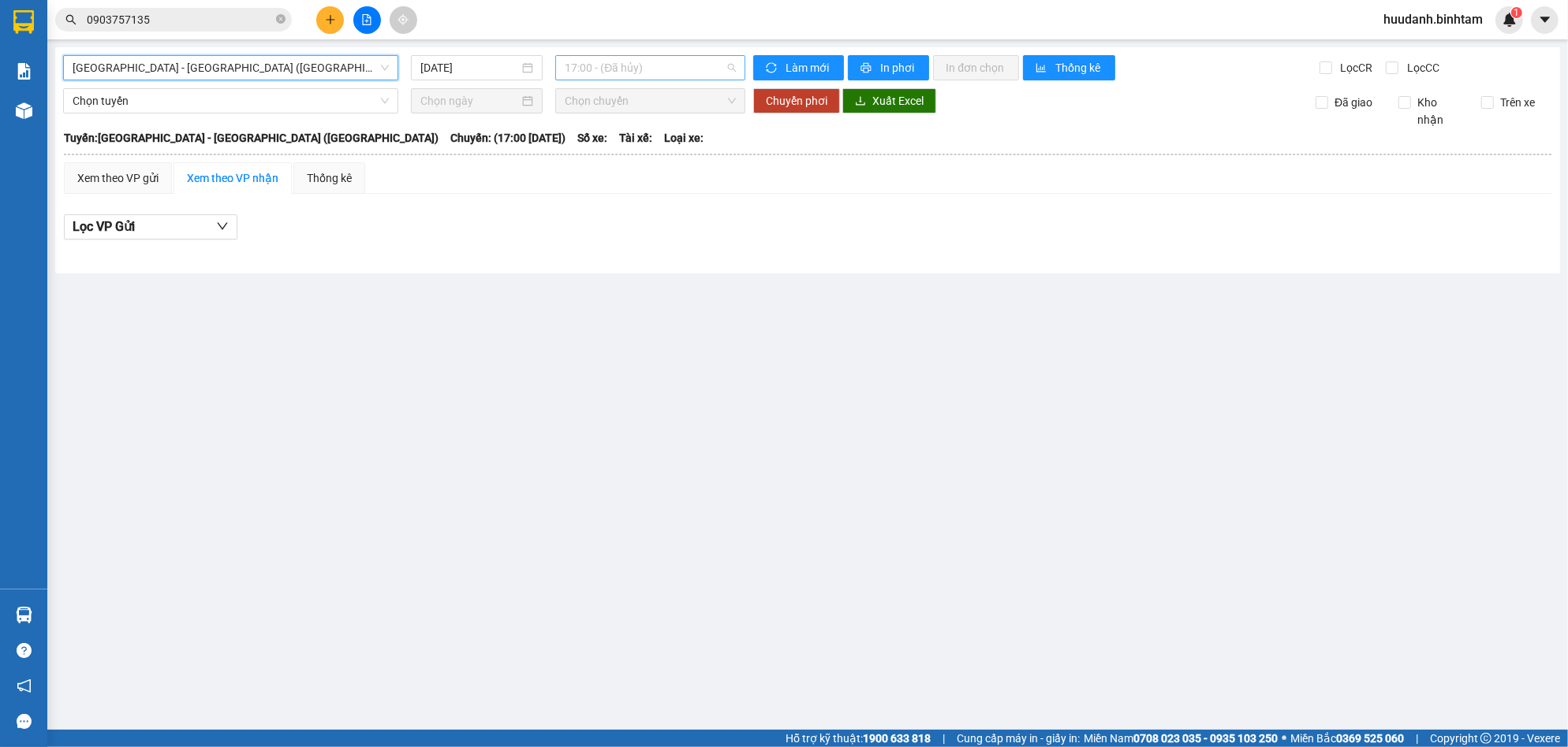
click at [650, 69] on span "17:00 - (Đã hủy)" at bounding box center [650, 68] width 172 height 24
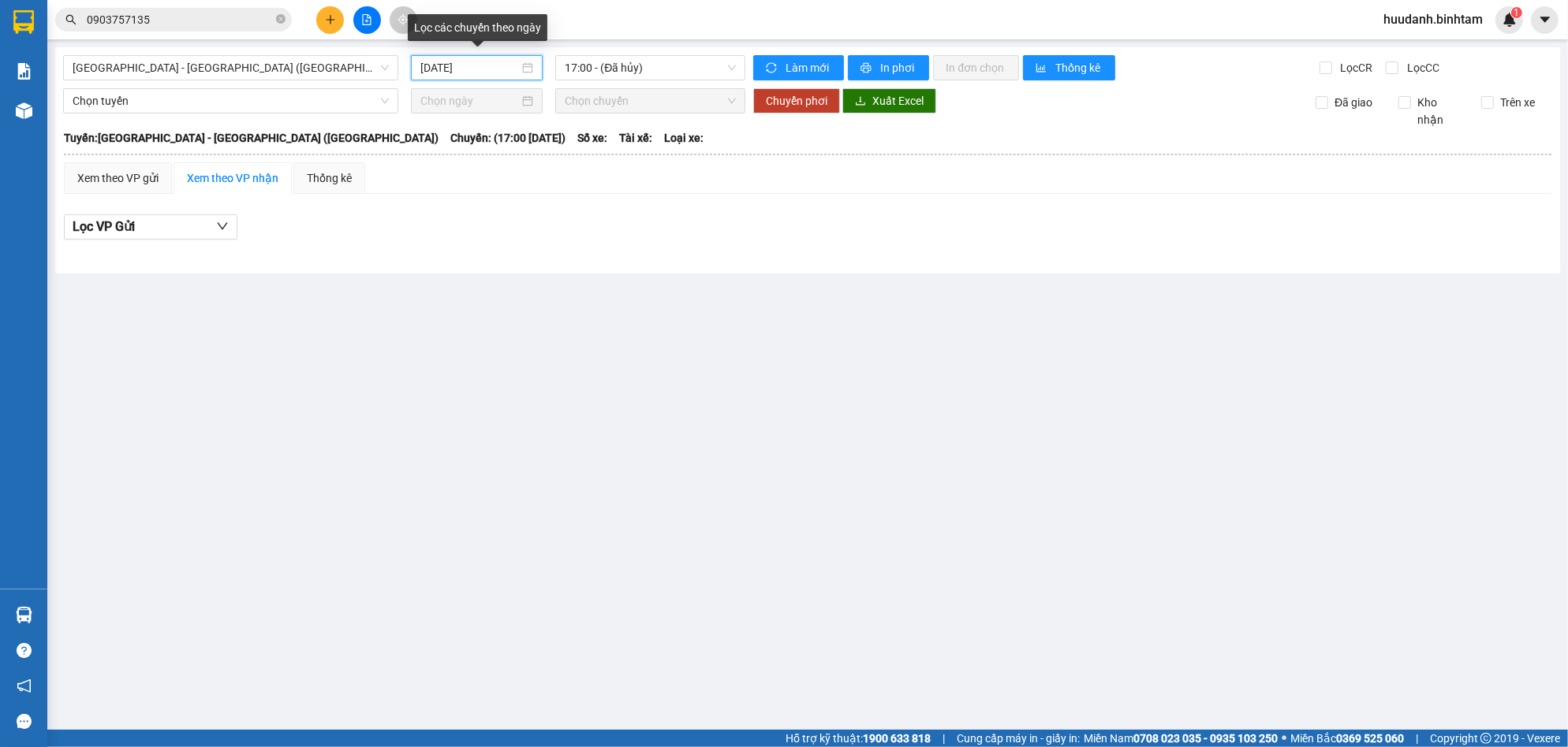
click at [480, 64] on input "[DATE]" at bounding box center [469, 68] width 99 height 18
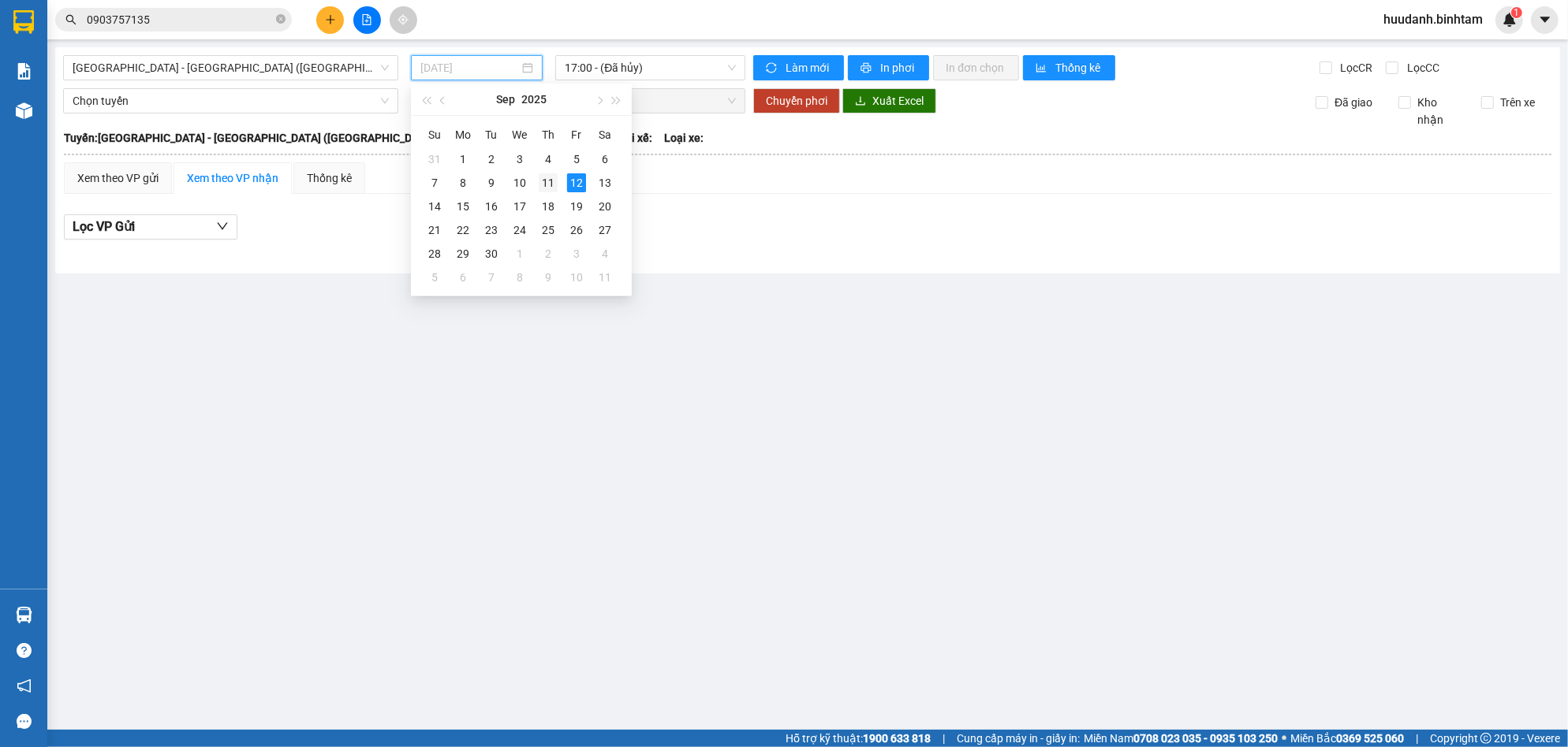
click at [548, 187] on div "11" at bounding box center [548, 183] width 19 height 19
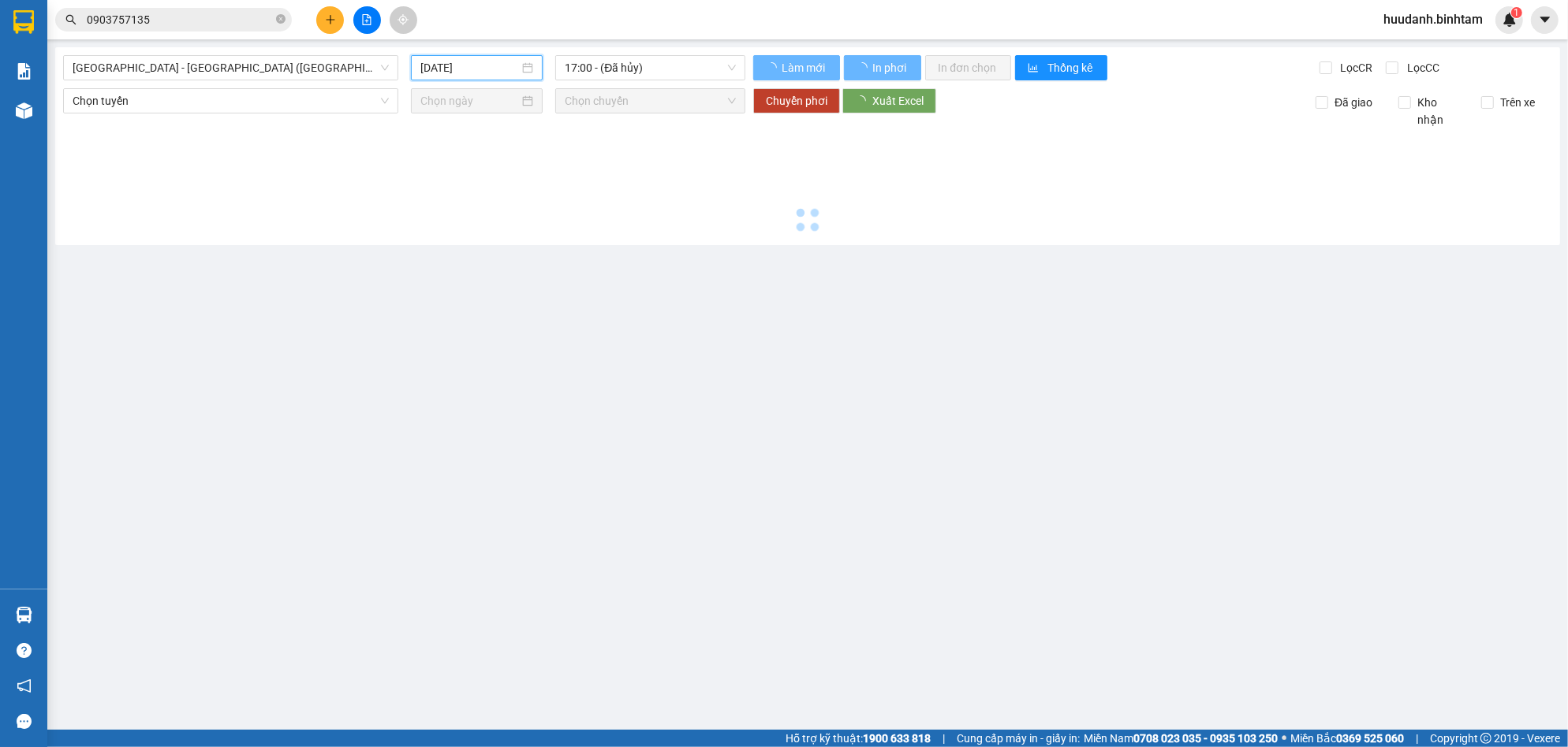
type input "[DATE]"
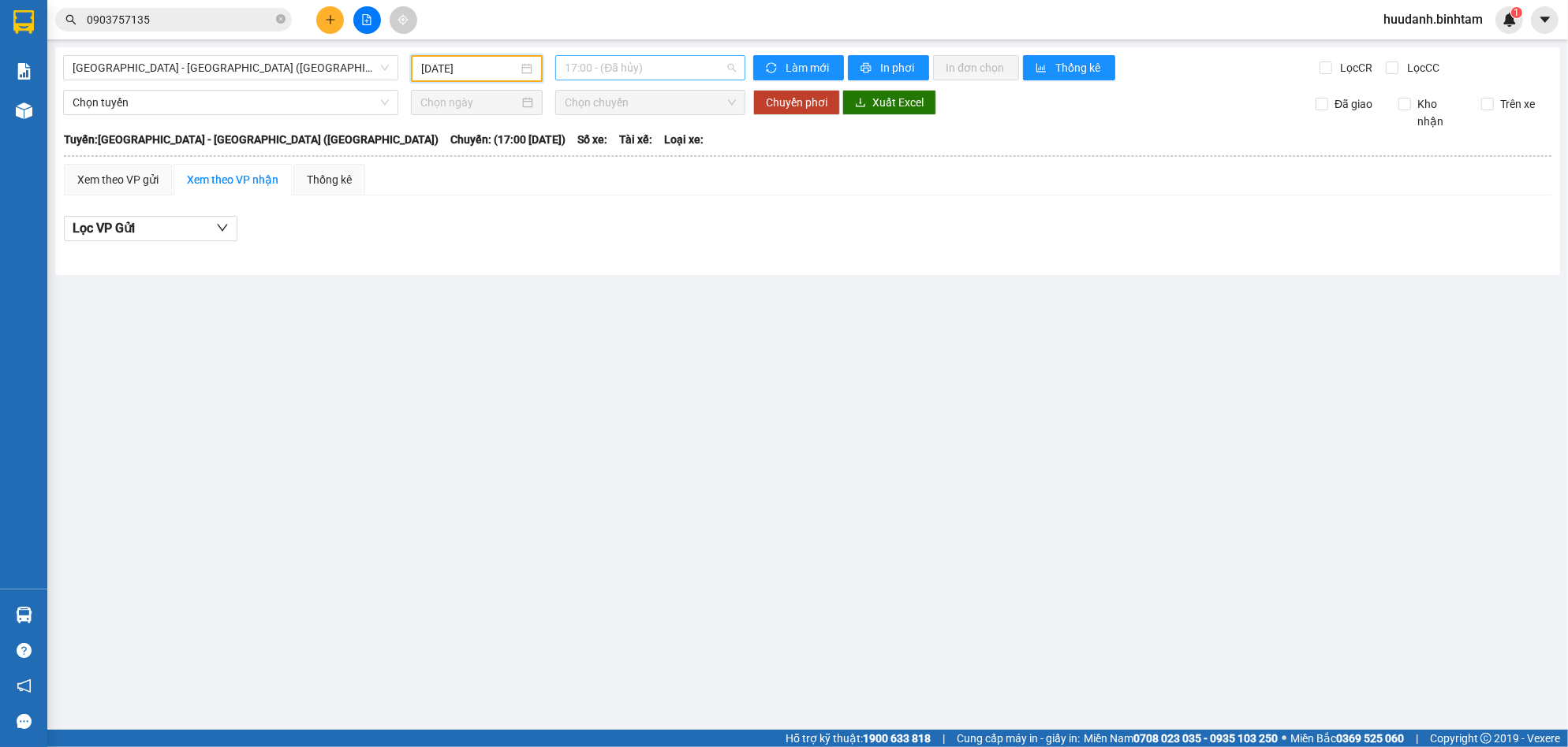
click at [611, 63] on span "17:00 - (Đã hủy)" at bounding box center [650, 68] width 172 height 24
click at [641, 145] on div "17:30 (TC) - 76E-004.76" at bounding box center [626, 149] width 123 height 18
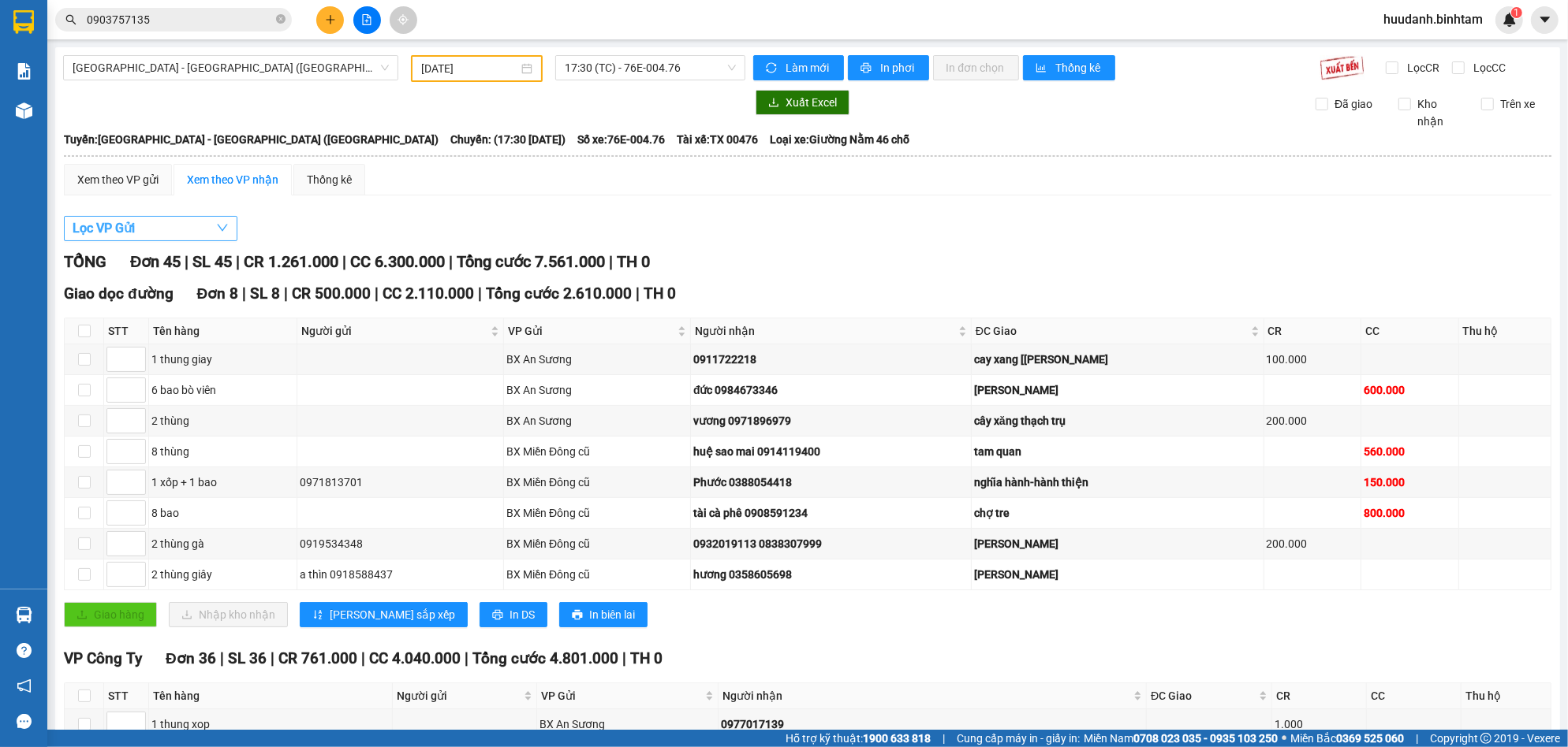
click at [177, 225] on button "Lọc VP Gửi" at bounding box center [150, 228] width 173 height 25
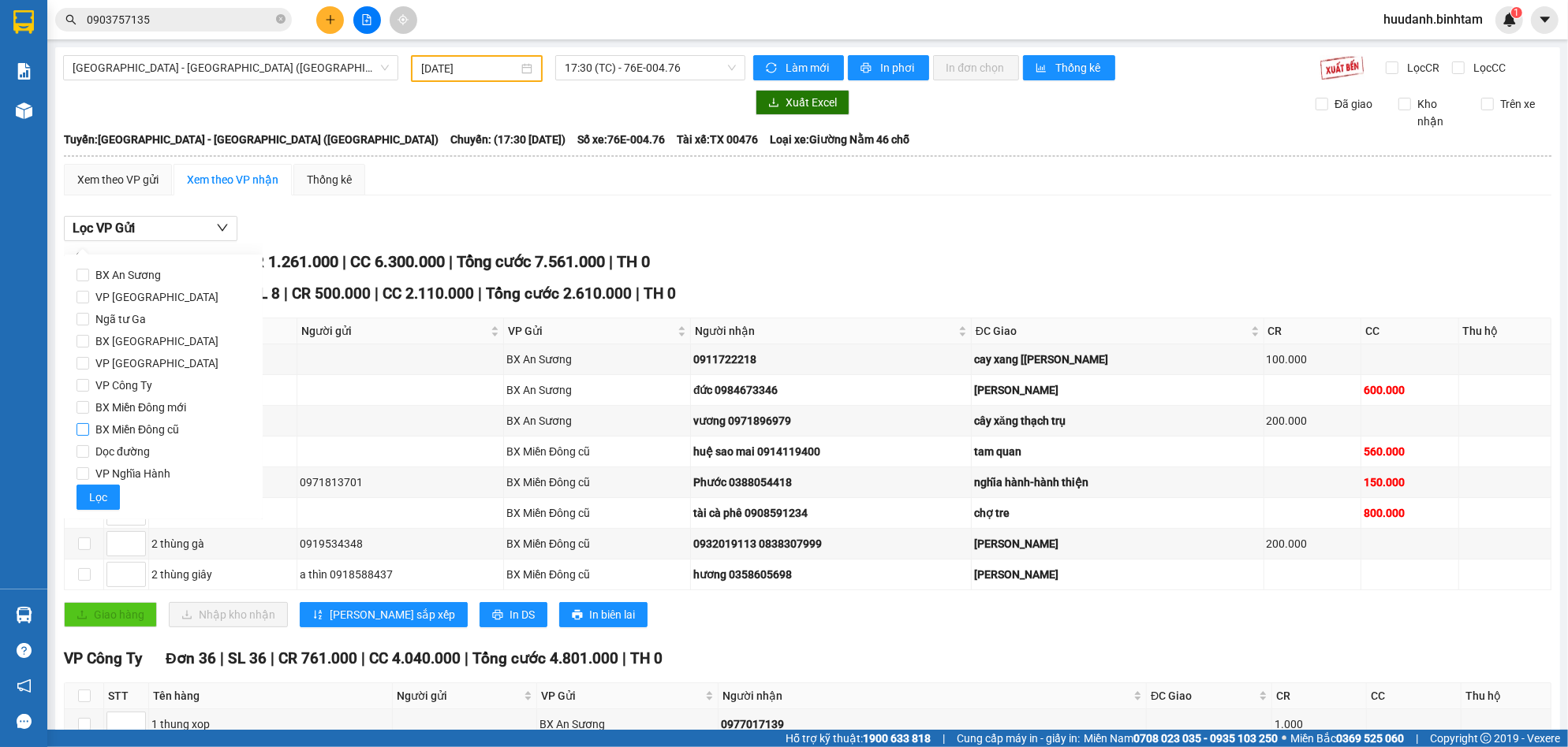
click at [132, 424] on span "BX Miền Đông cũ" at bounding box center [137, 430] width 96 height 22
click at [89, 424] on input "BX Miền Đông cũ" at bounding box center [83, 430] width 13 height 13
checkbox input "true"
click at [99, 503] on span "Lọc" at bounding box center [98, 497] width 19 height 18
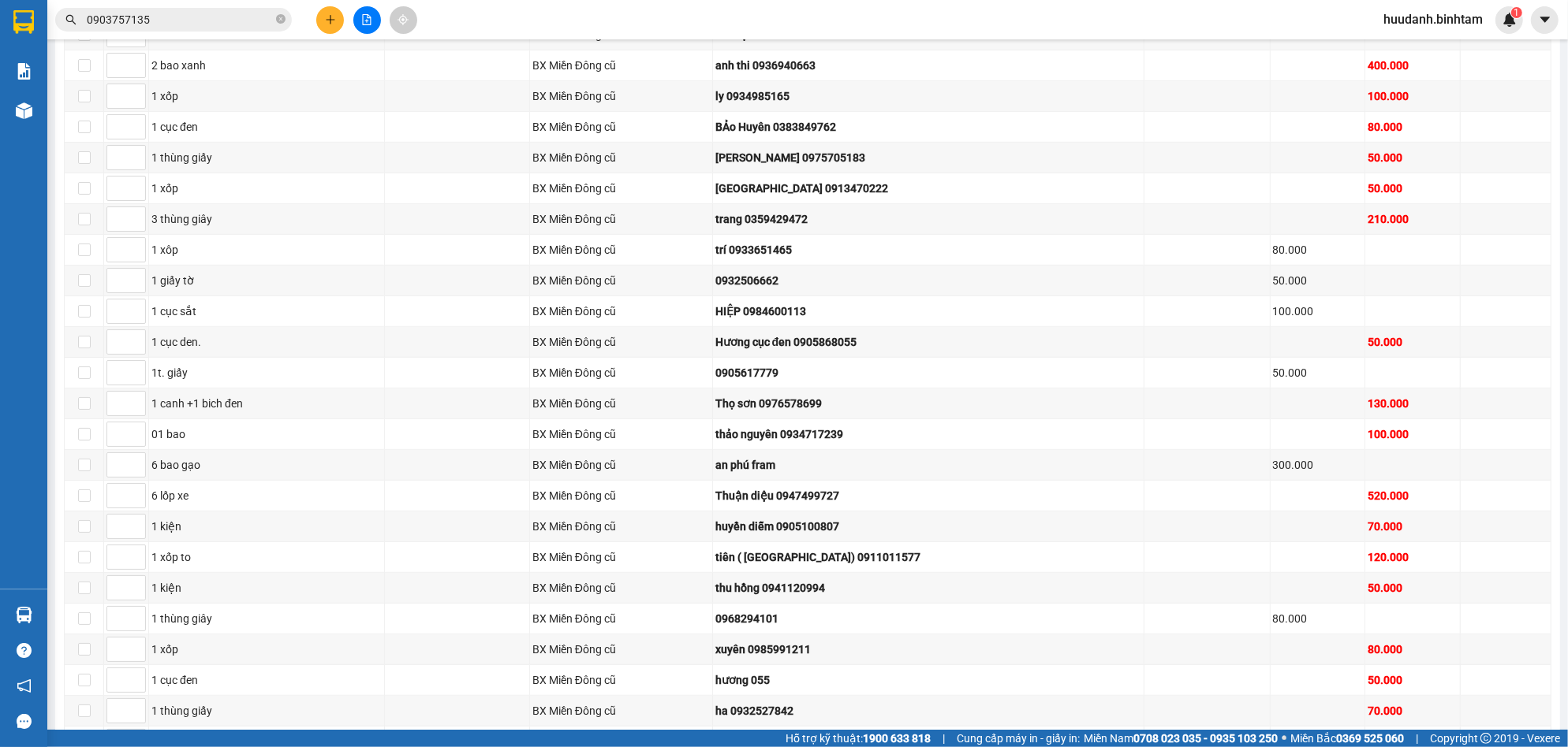
scroll to position [817, 0]
click at [799, 308] on div "HIỆP 0984600113" at bounding box center [927, 309] width 426 height 18
click at [799, 307] on div "HIỆP 0984600113" at bounding box center [927, 309] width 426 height 18
copy div "0984600113"
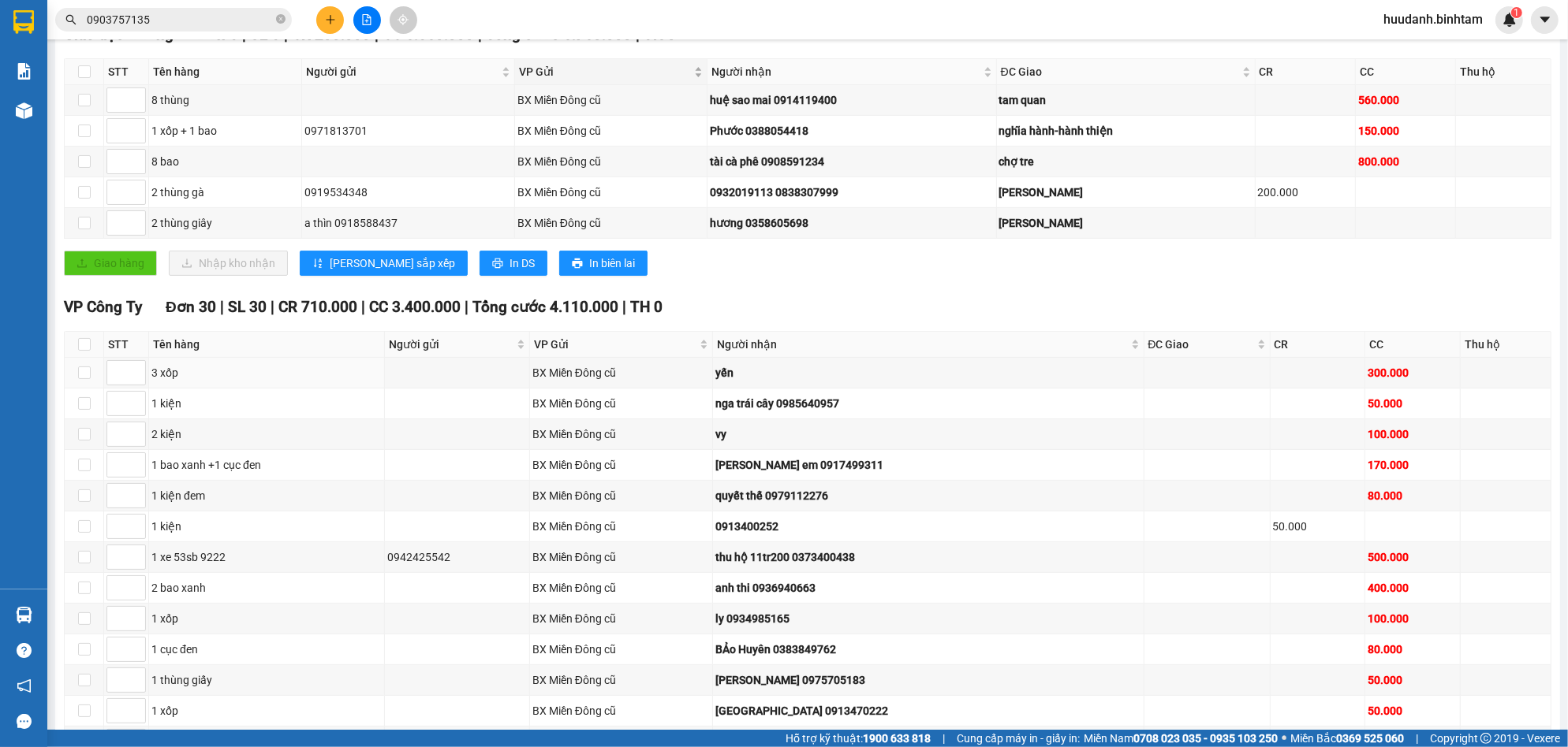
scroll to position [0, 0]
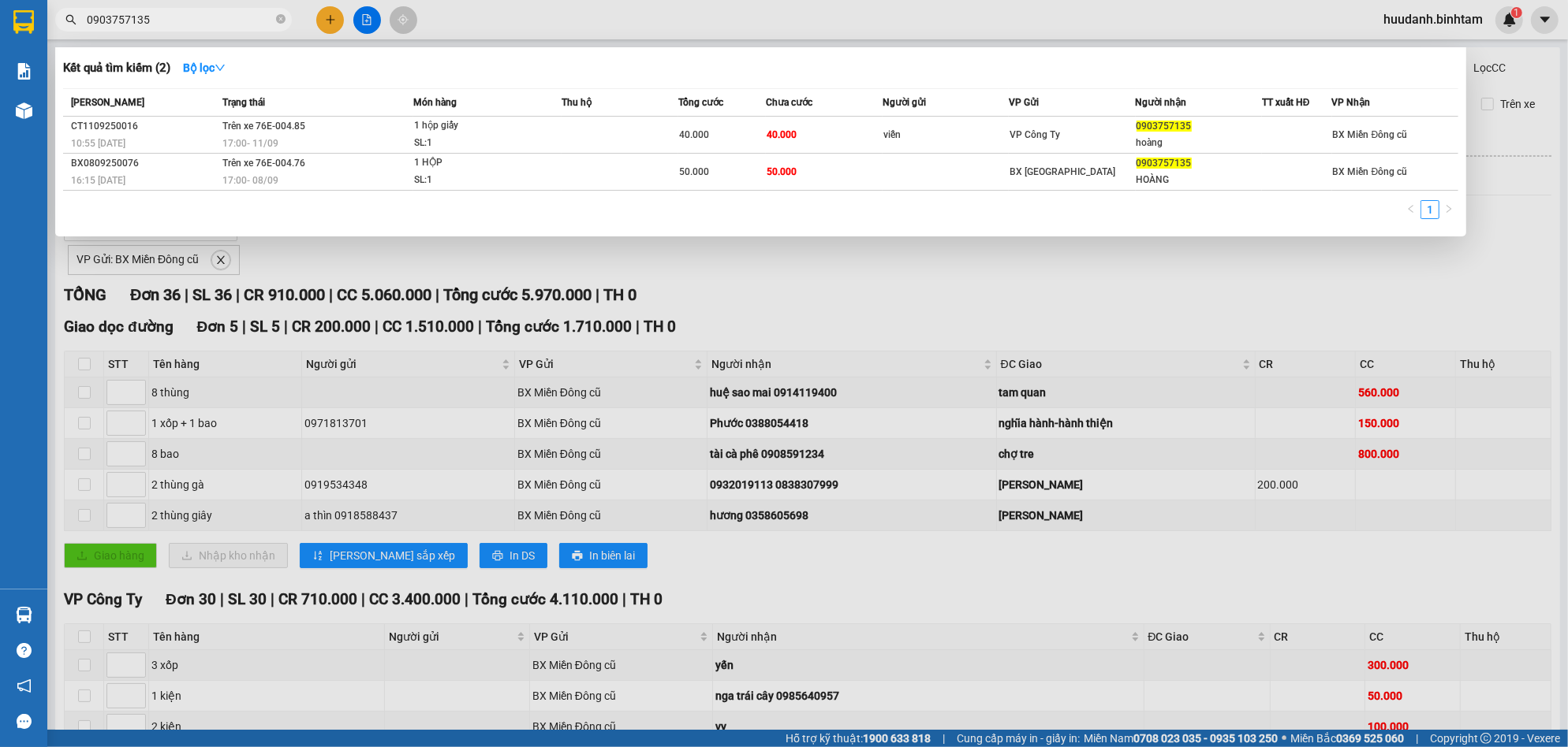
click at [189, 14] on input "0903757135" at bounding box center [180, 19] width 186 height 18
paste input "84600113"
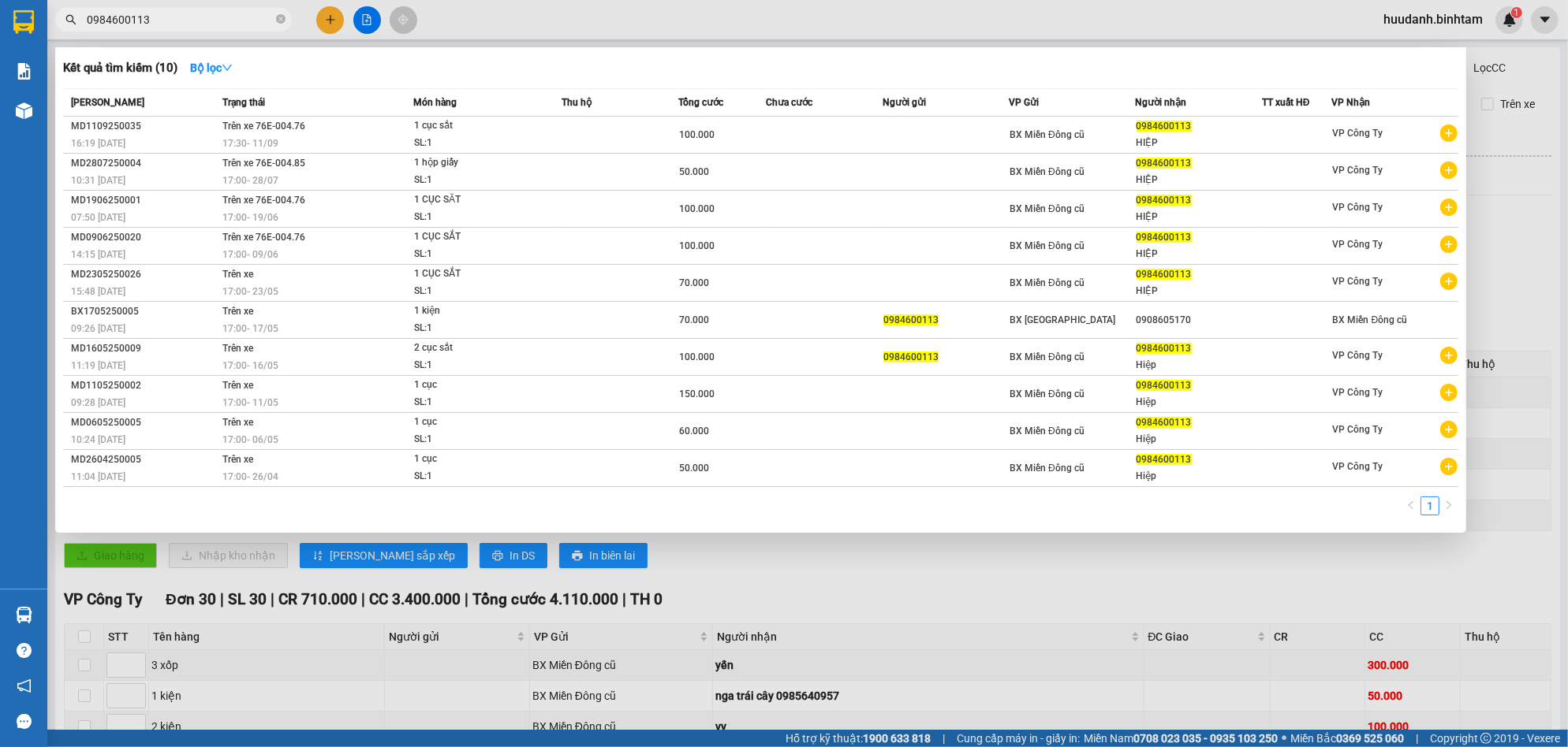
type input "0984600113"
click at [1545, 537] on div at bounding box center [784, 374] width 1568 height 747
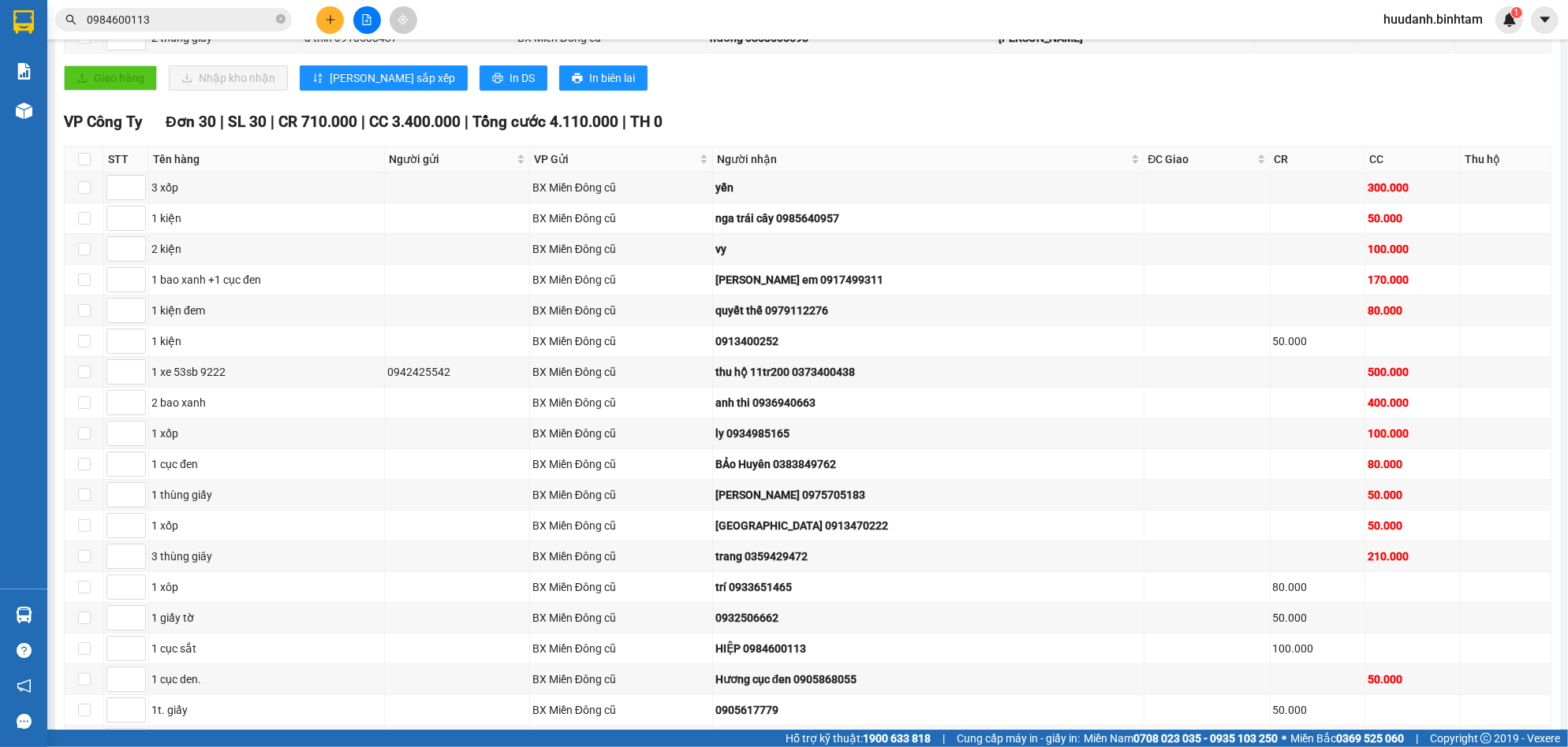
scroll to position [899, 0]
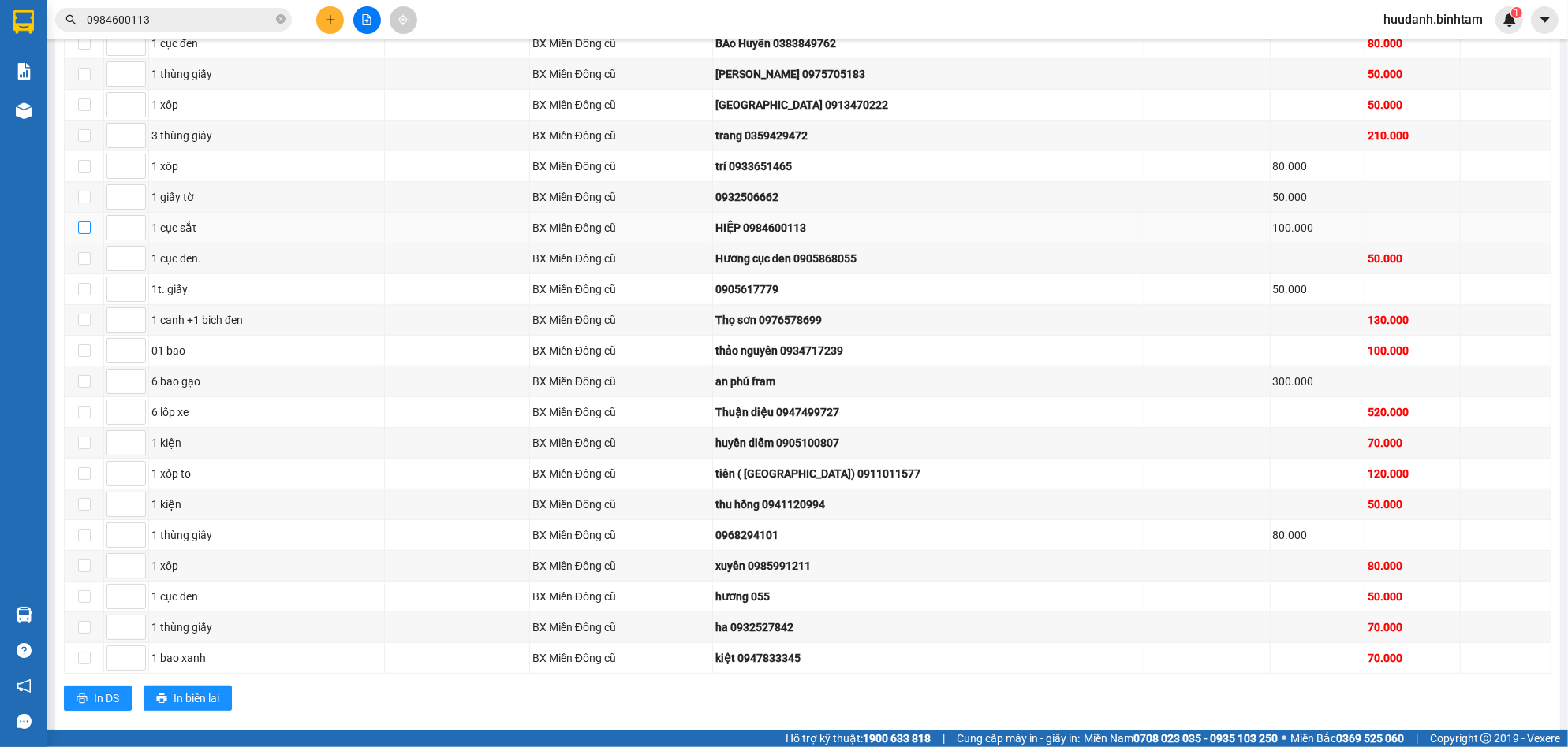
click at [85, 227] on input "checkbox" at bounding box center [84, 228] width 13 height 13
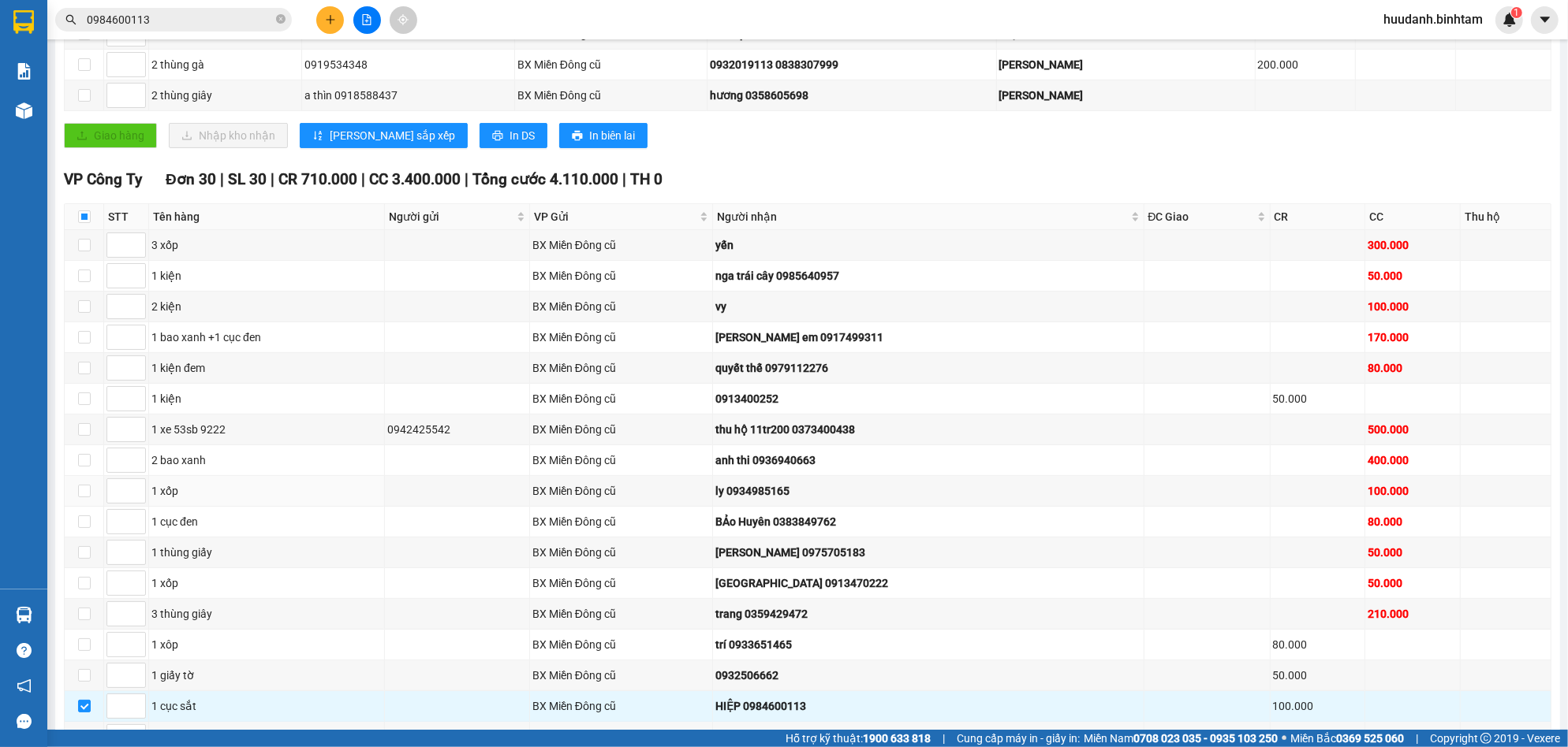
scroll to position [736, 0]
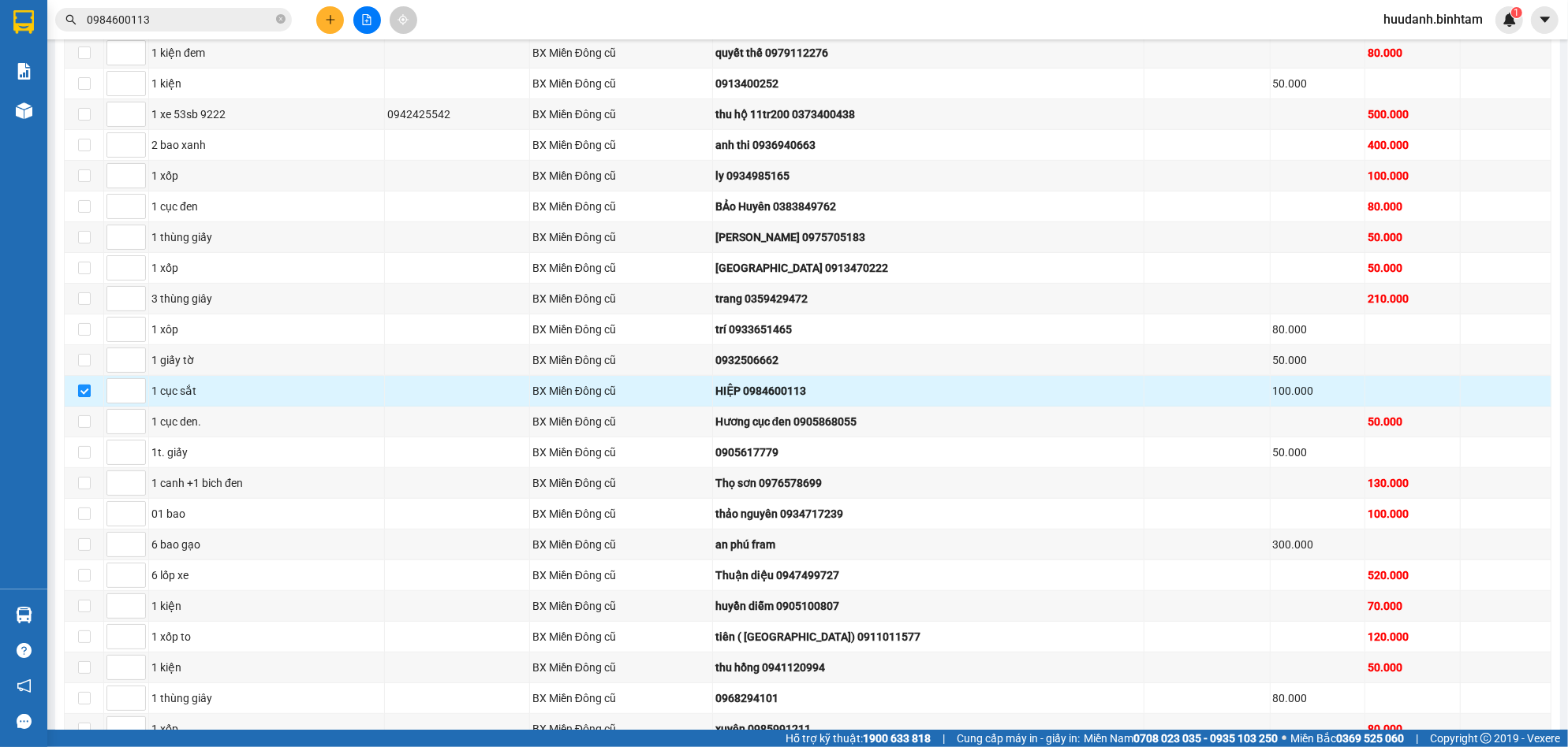
click at [87, 392] on input "checkbox" at bounding box center [84, 391] width 13 height 13
checkbox input "false"
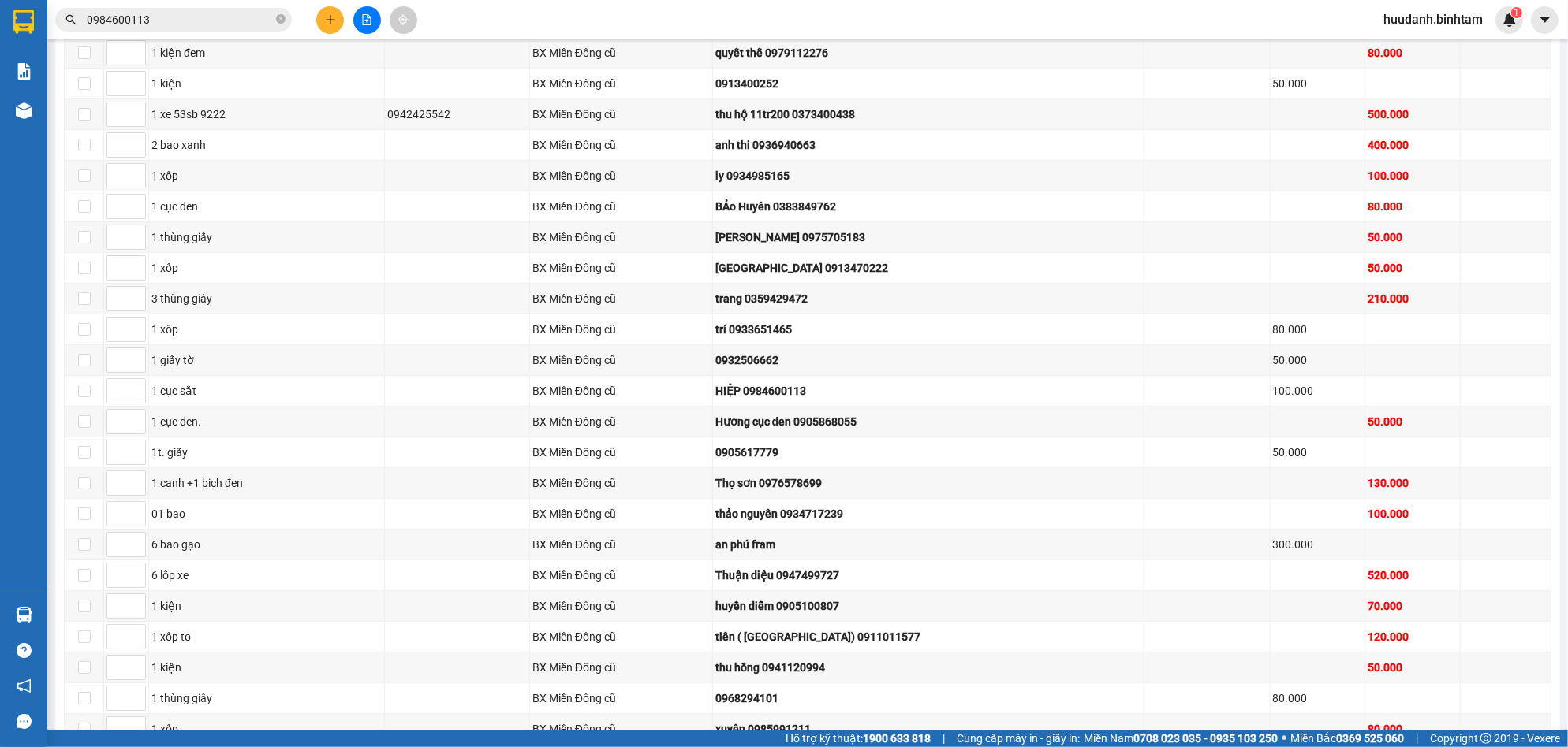
click at [332, 19] on icon "plus" at bounding box center [330, 19] width 11 height 11
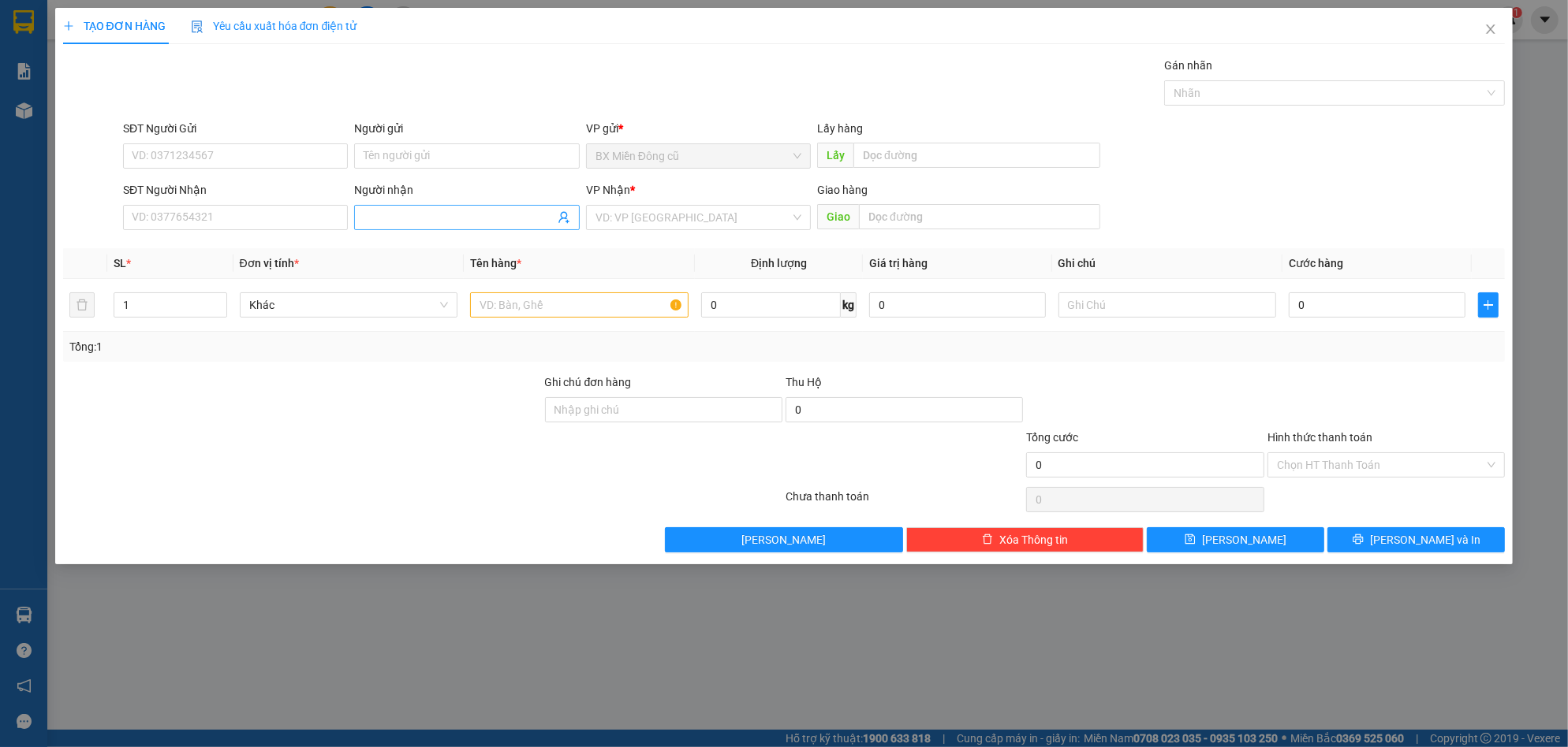
click at [404, 224] on input "Người nhận" at bounding box center [458, 217] width 190 height 18
paste input "ô"
type input "cô 9"
click at [678, 209] on input "search" at bounding box center [693, 218] width 195 height 24
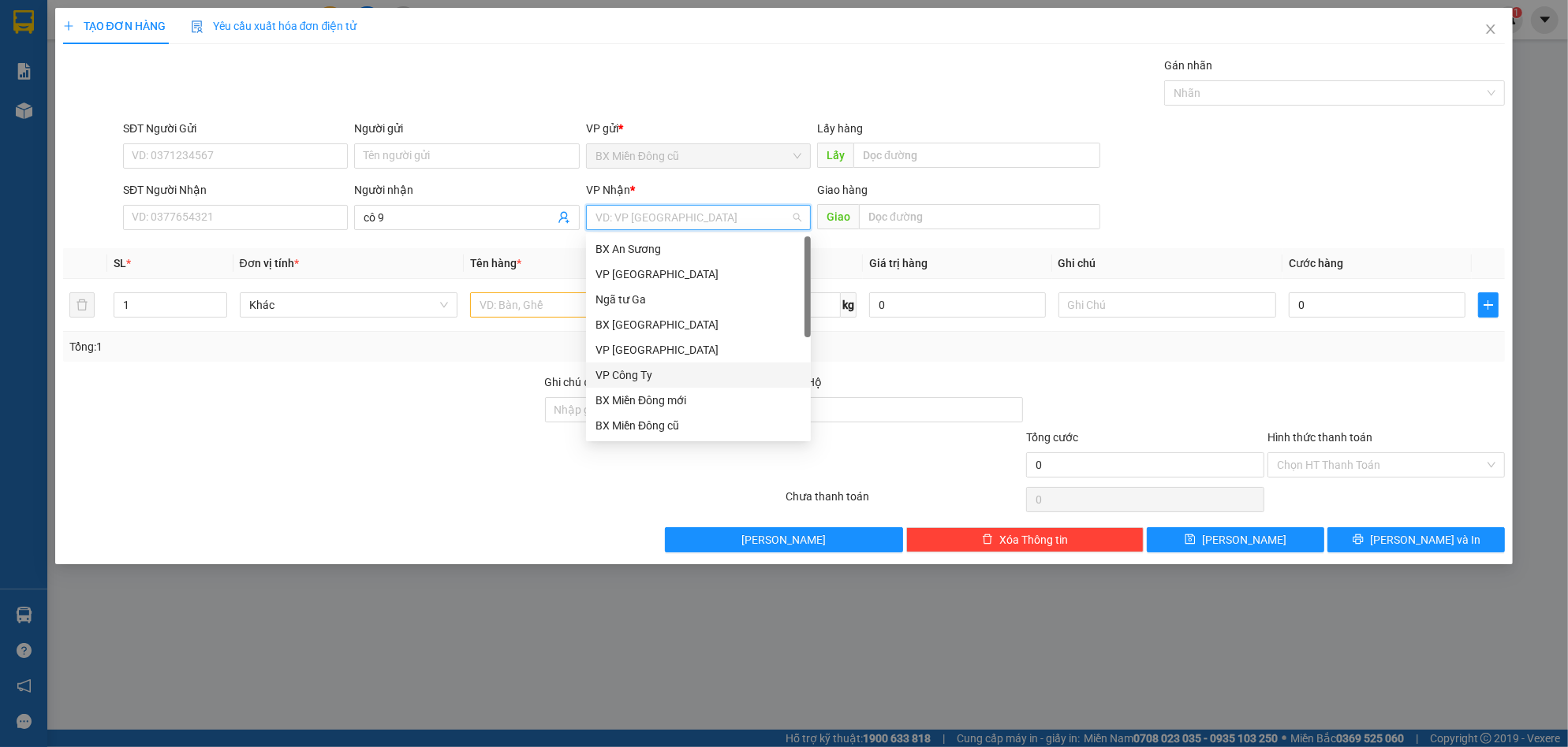
click at [644, 374] on div "VP Công Ty" at bounding box center [698, 374] width 206 height 18
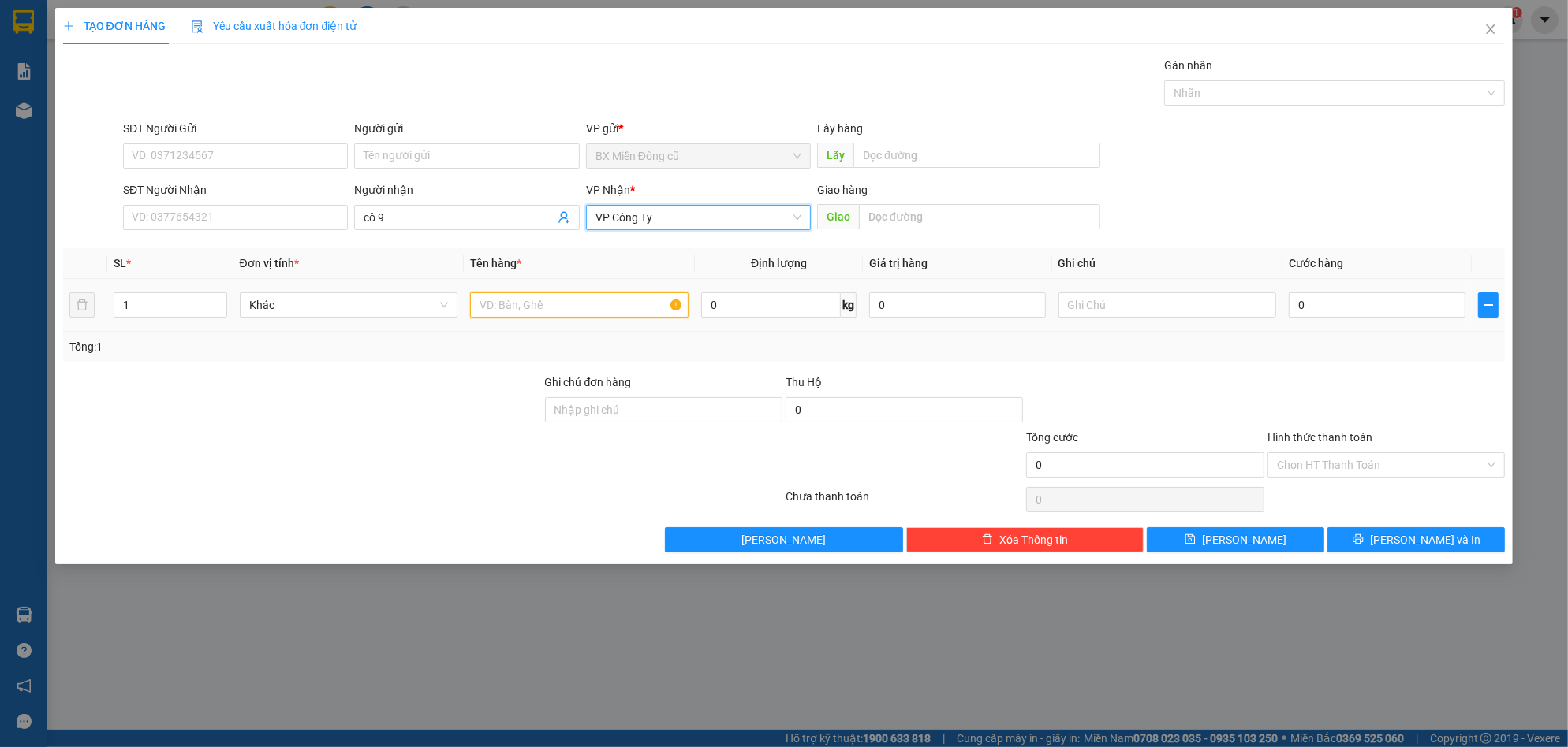
click at [583, 298] on input "text" at bounding box center [580, 305] width 219 height 25
paste input "ăng"
paste input "ắng"
type input "2 bao trắng"
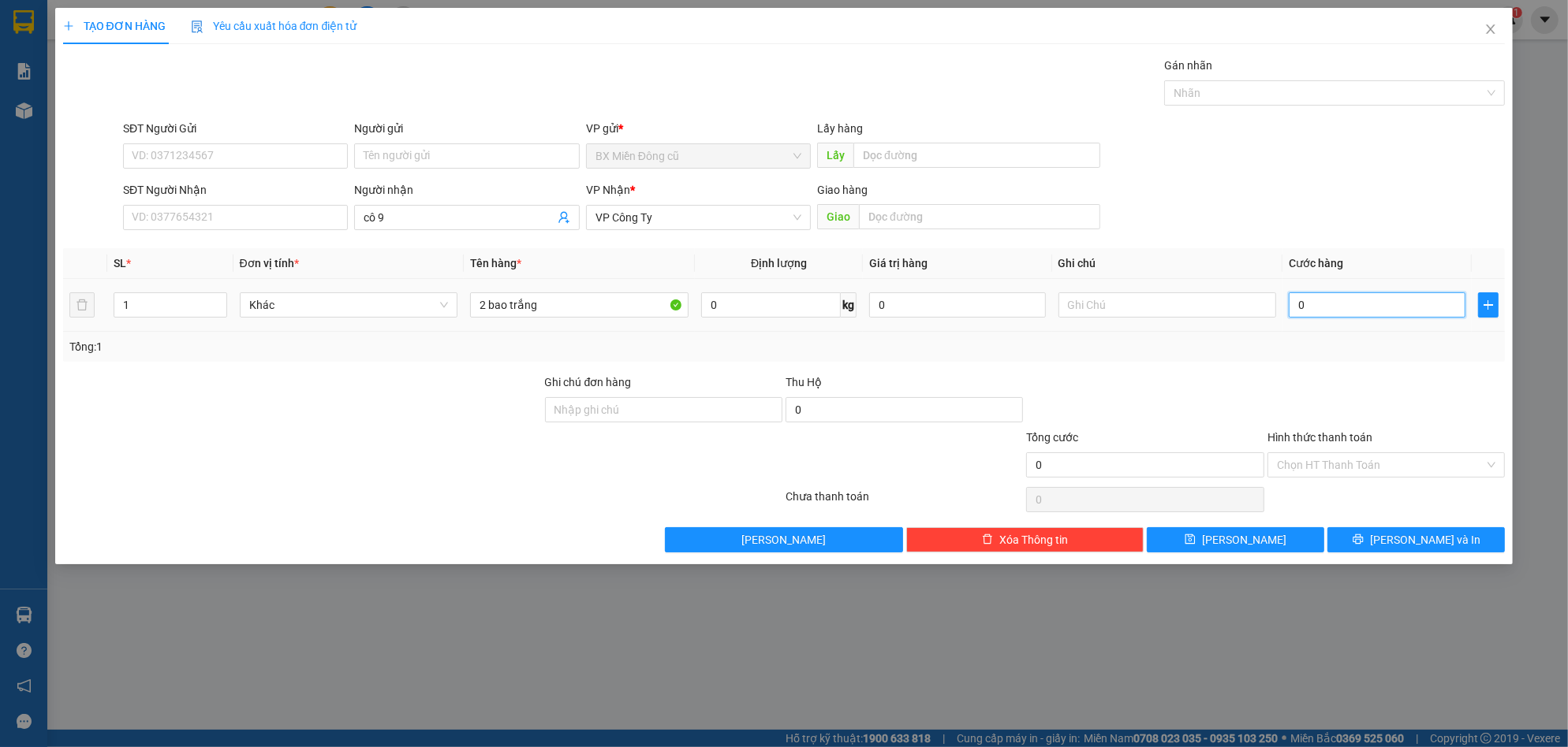
click at [1360, 309] on input "0" at bounding box center [1377, 305] width 177 height 25
type input "1"
type input "14"
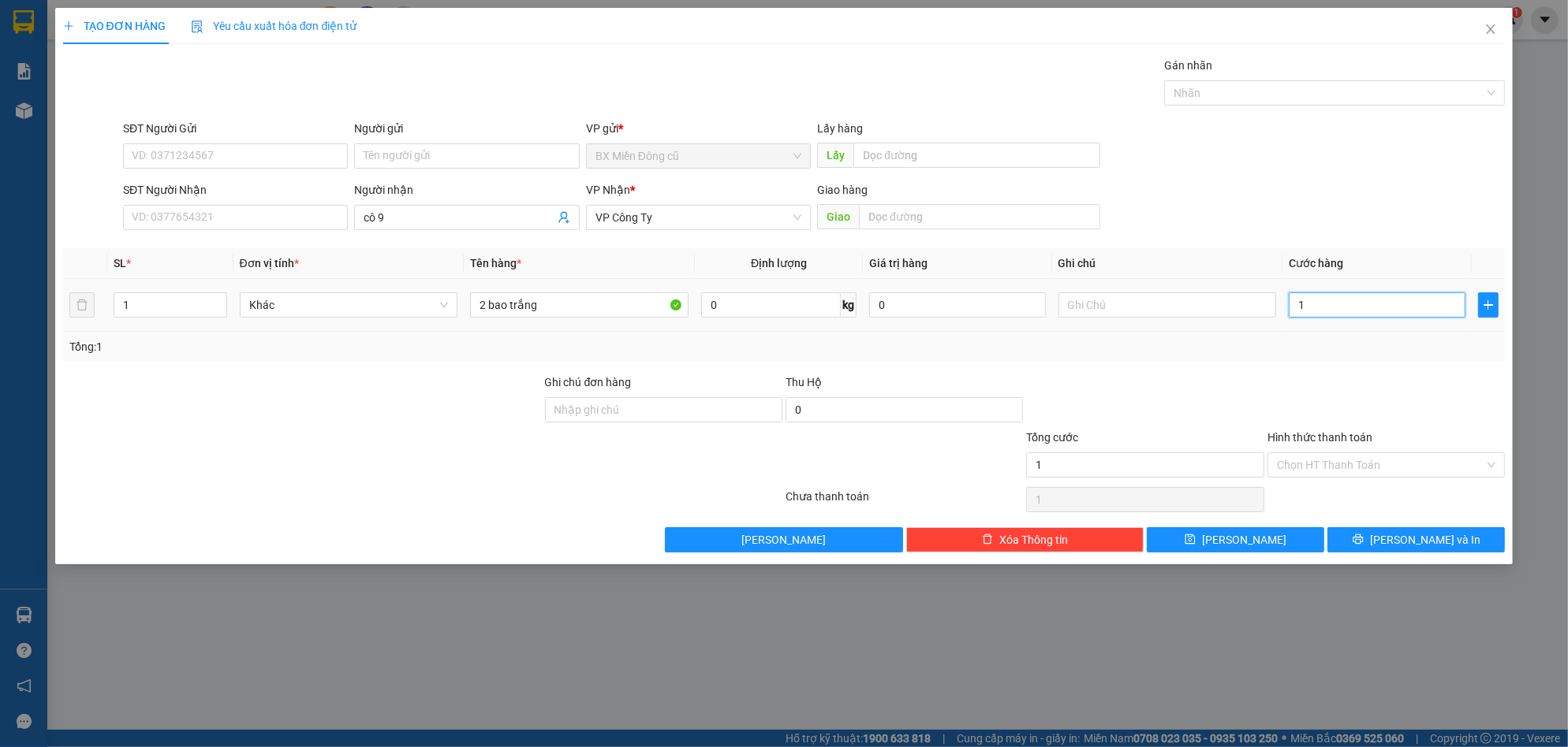
type input "14"
type input "140"
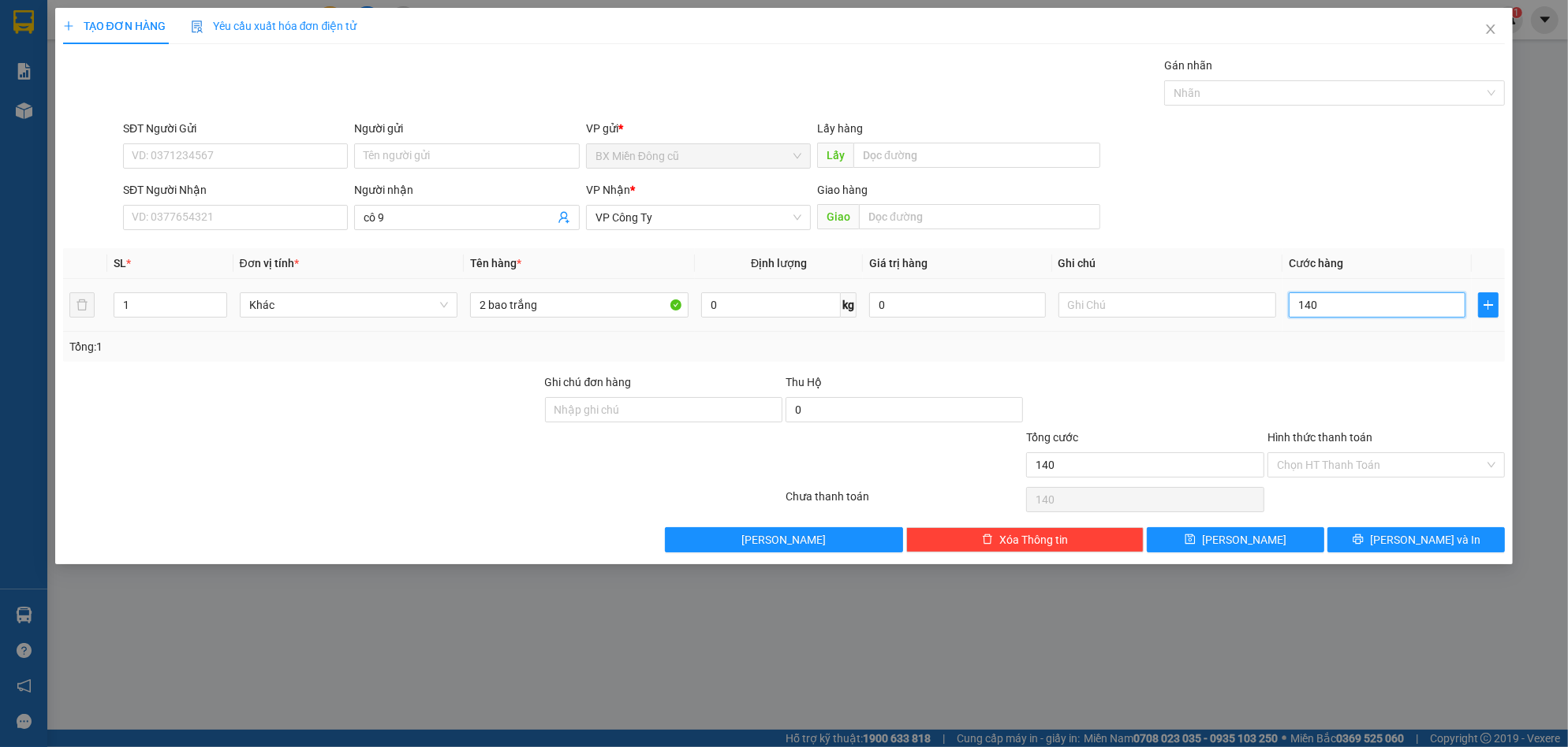
type input "1.400"
type input "14.000"
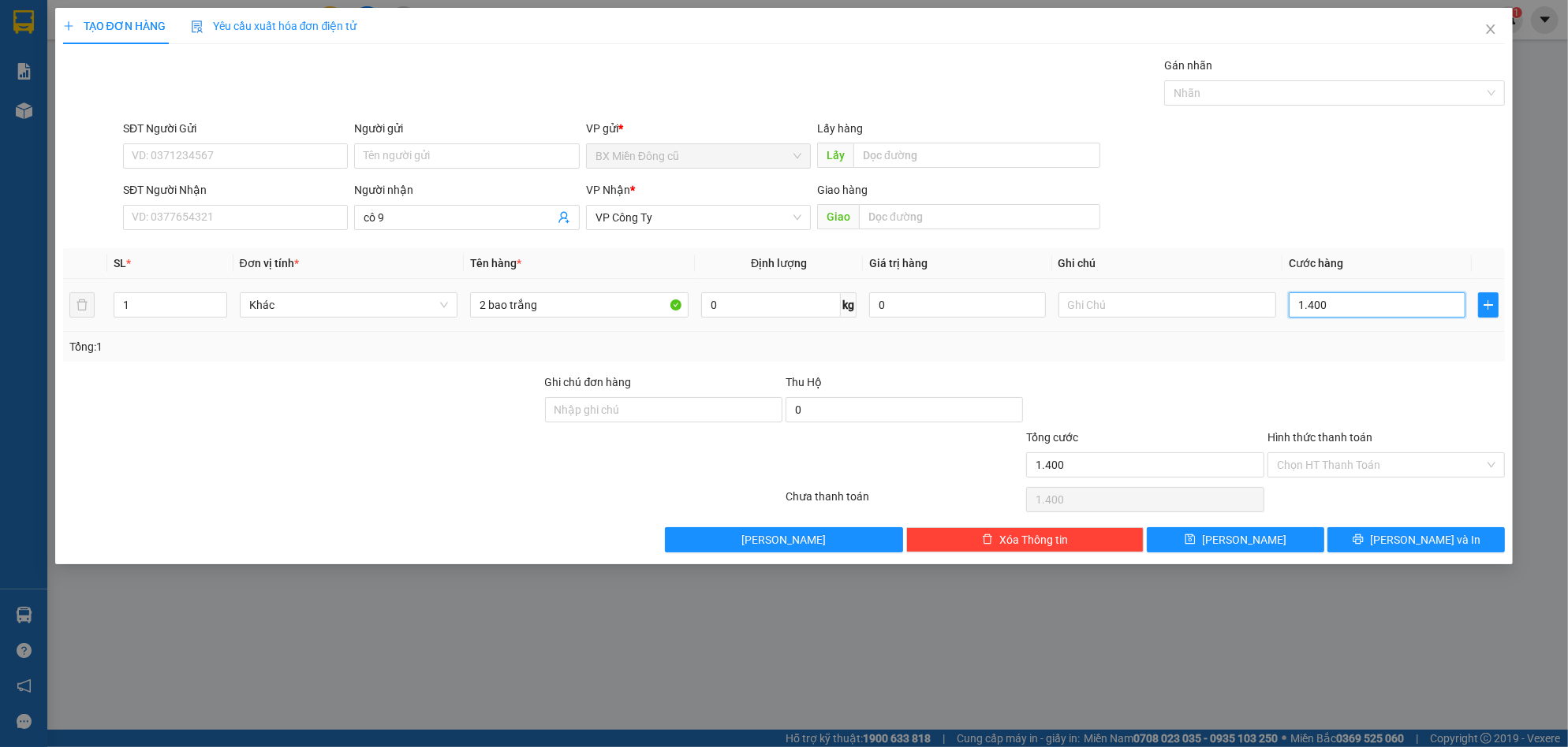
type input "14.000"
drag, startPoint x: 1482, startPoint y: 556, endPoint x: 1473, endPoint y: 554, distance: 9.2
click at [1480, 556] on div "TẠO ĐƠN HÀNG Yêu cầu xuất hóa đơn điện tử Transit Pickup Surcharge Ids Transit …" at bounding box center [784, 286] width 1459 height 556
click at [1461, 548] on button "[PERSON_NAME] và In" at bounding box center [1415, 539] width 177 height 25
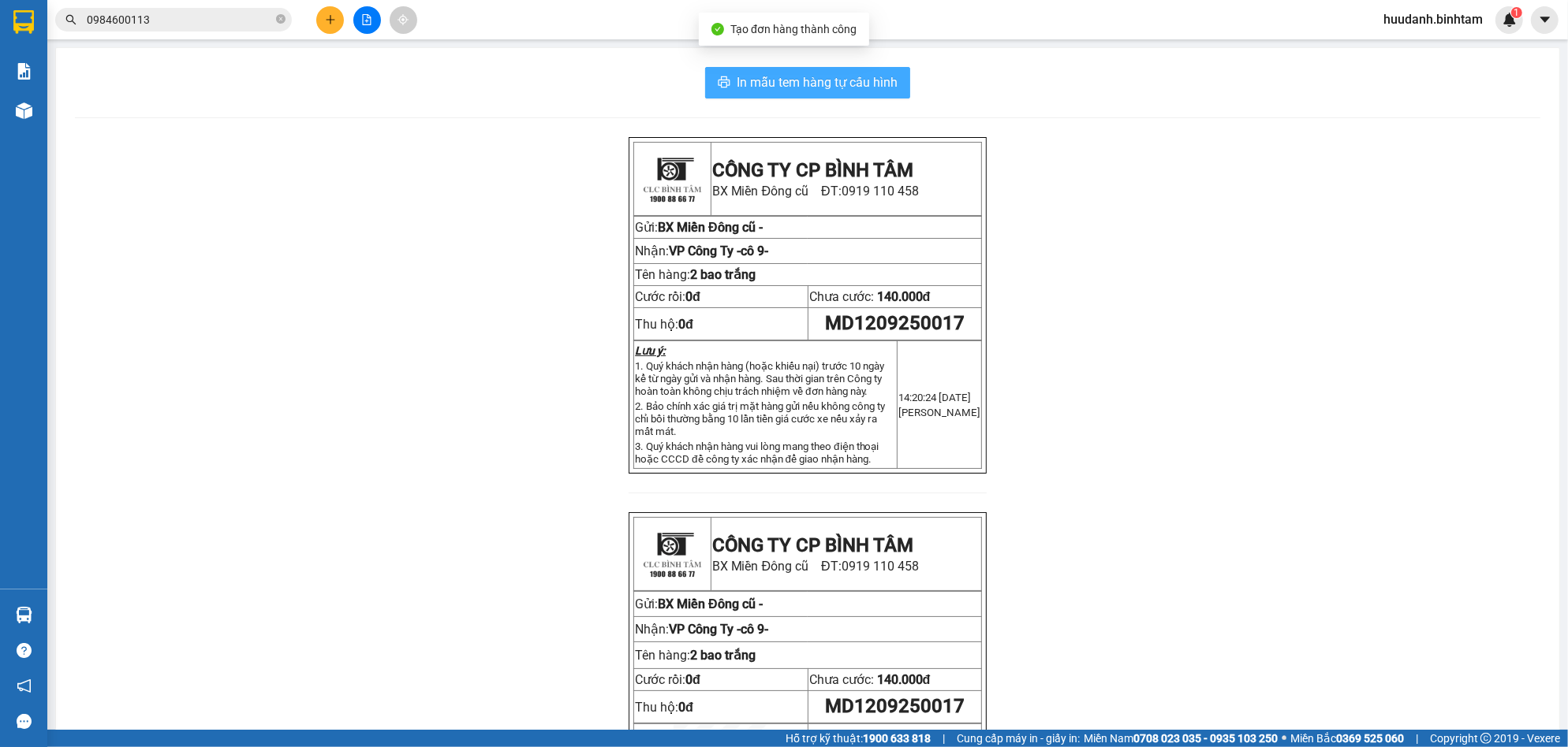
click at [827, 94] on button "In mẫu tem hàng tự cấu hình" at bounding box center [807, 82] width 205 height 32
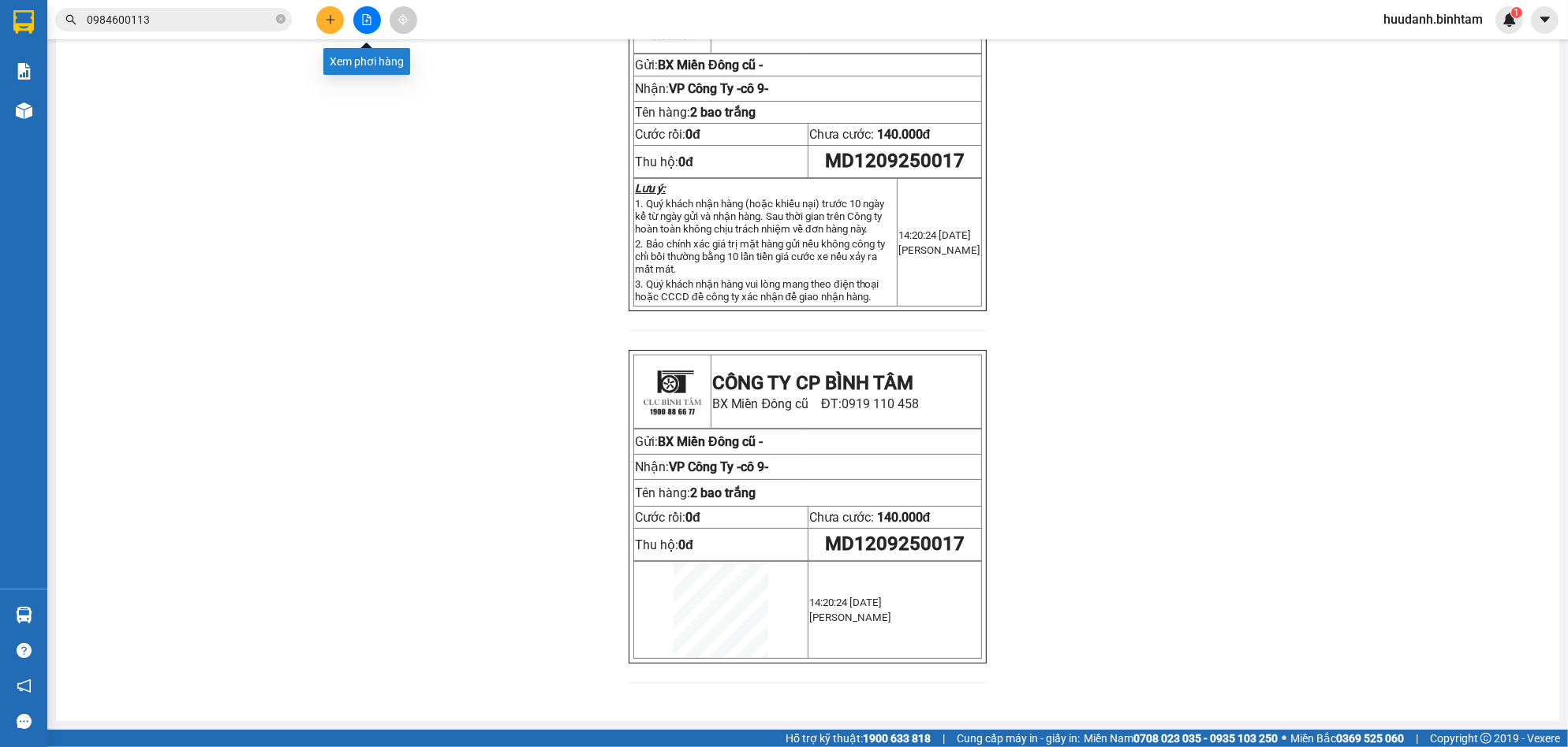
click at [367, 24] on icon "file-add" at bounding box center [366, 19] width 8 height 11
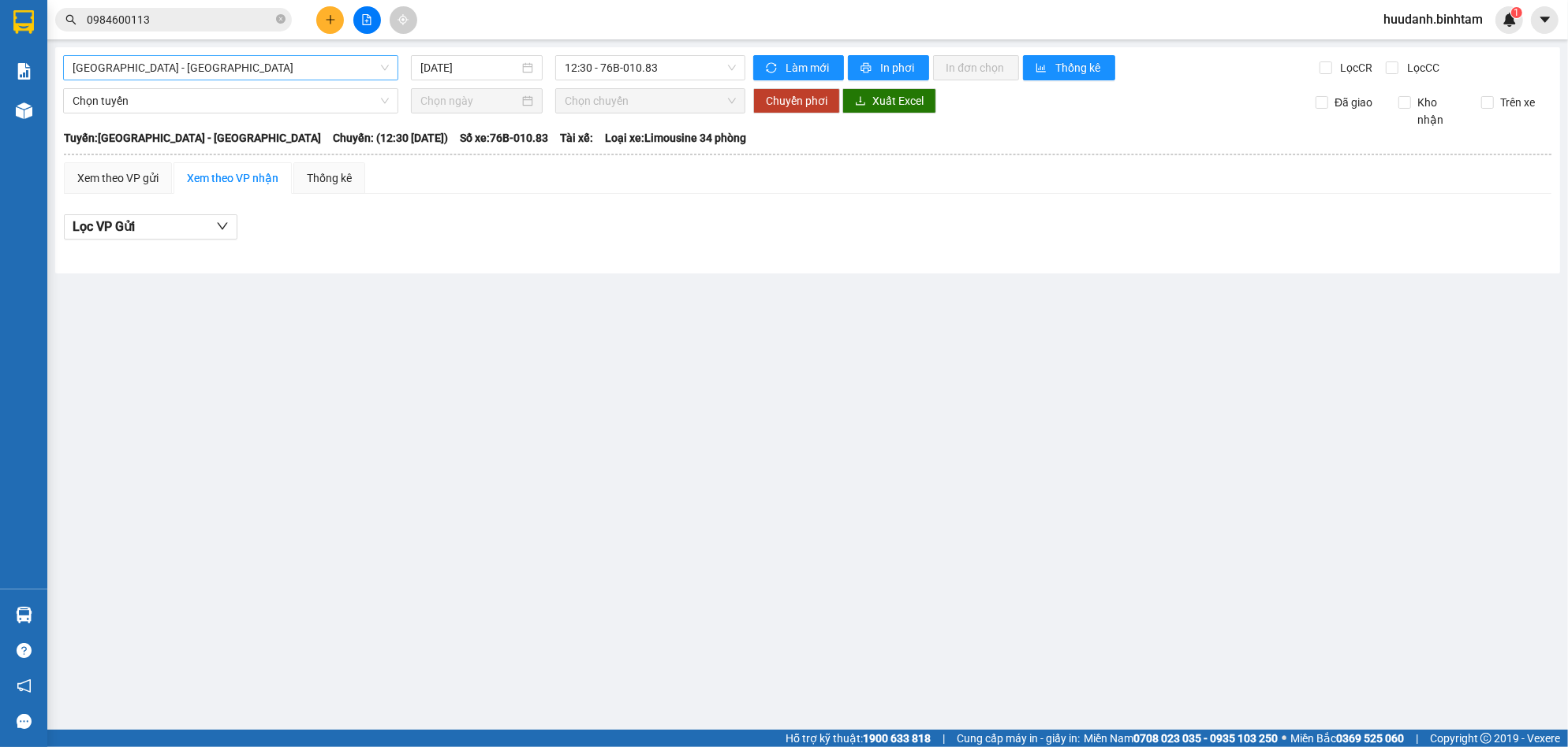
click at [206, 74] on span "[GEOGRAPHIC_DATA] - [GEOGRAPHIC_DATA]" at bounding box center [230, 68] width 316 height 24
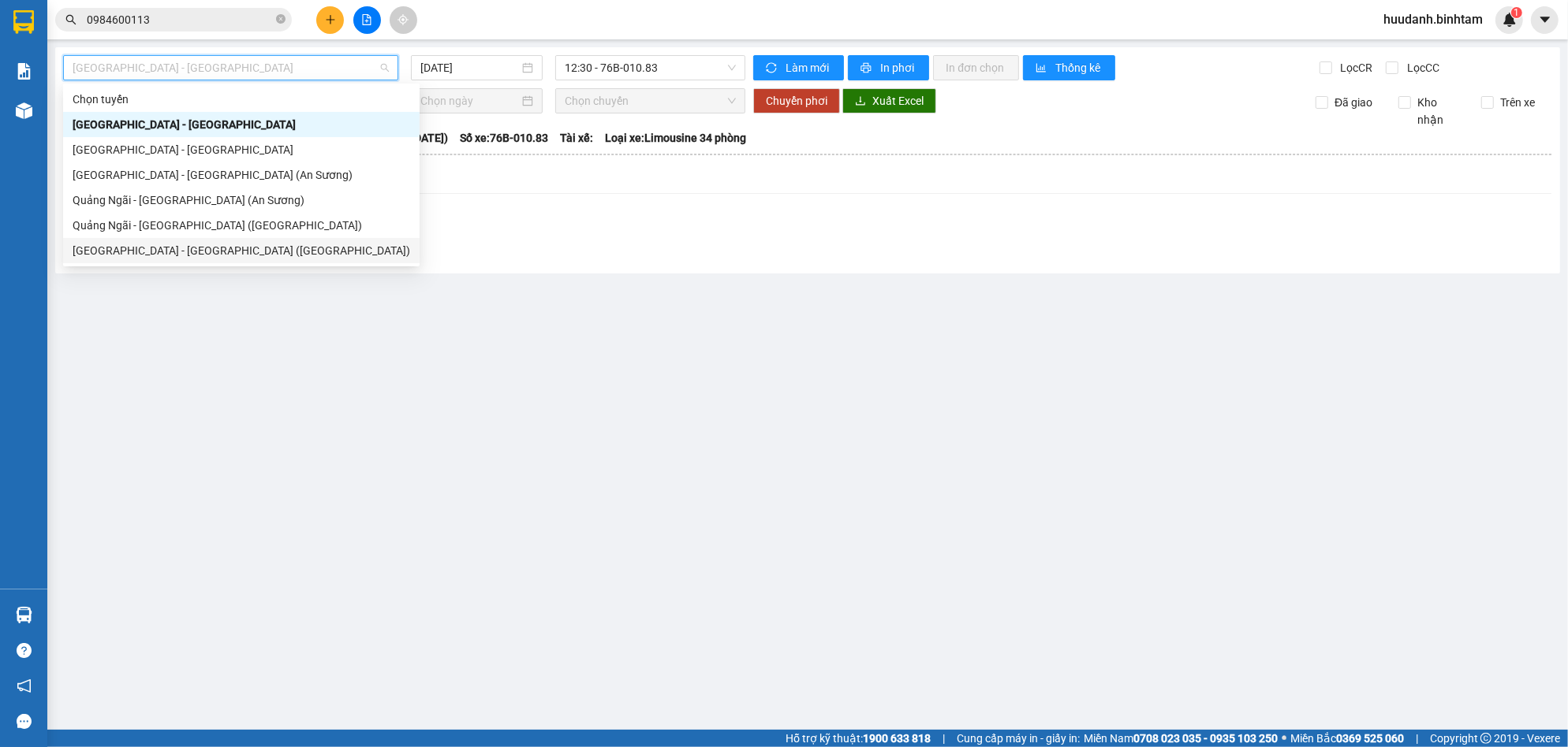
click at [160, 256] on div "[GEOGRAPHIC_DATA] - [GEOGRAPHIC_DATA] ([GEOGRAPHIC_DATA])" at bounding box center [241, 250] width 338 height 18
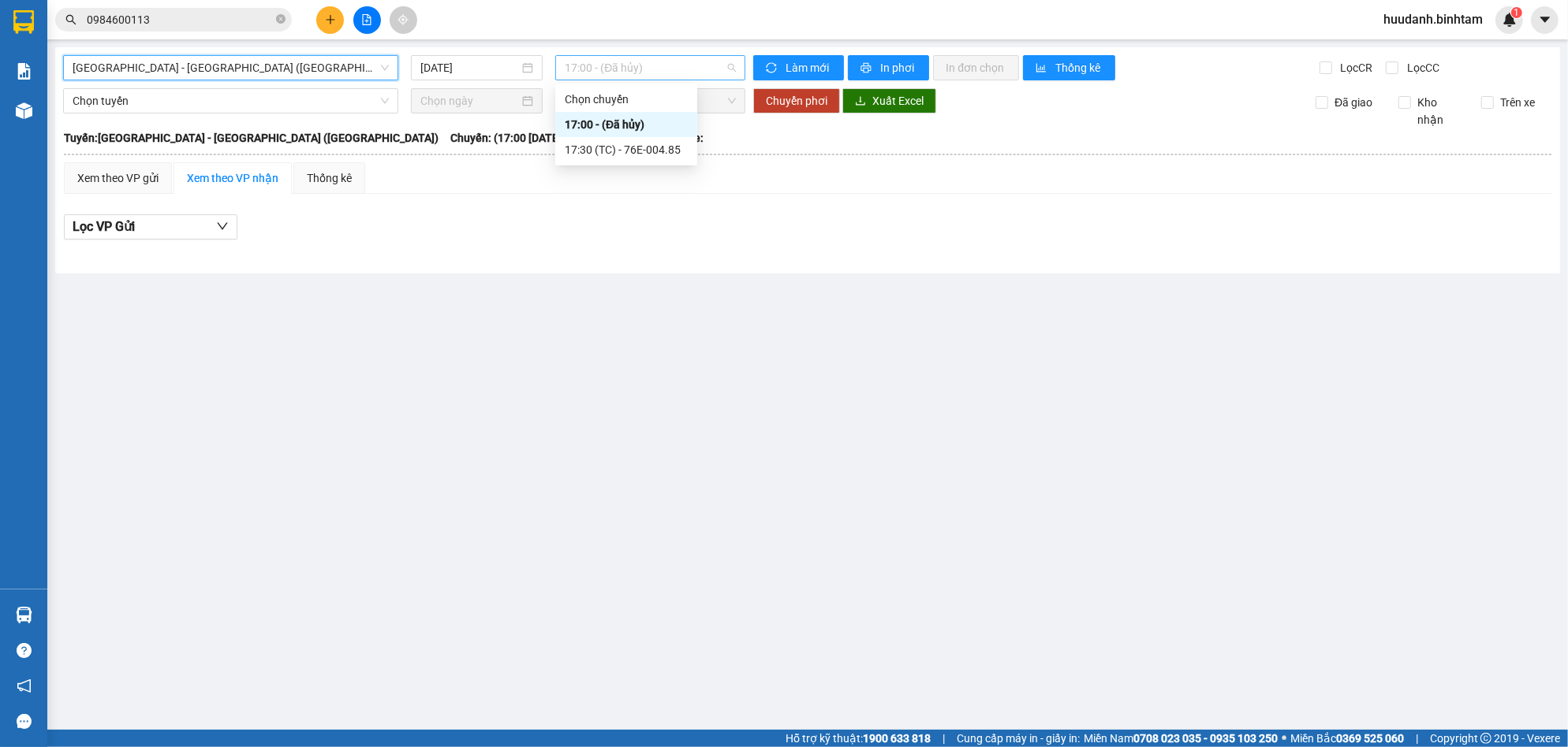
click at [632, 70] on span "17:00 - (Đã hủy)" at bounding box center [650, 68] width 172 height 24
click at [662, 151] on div "17:30 (TC) - 76E-004.85" at bounding box center [626, 149] width 123 height 18
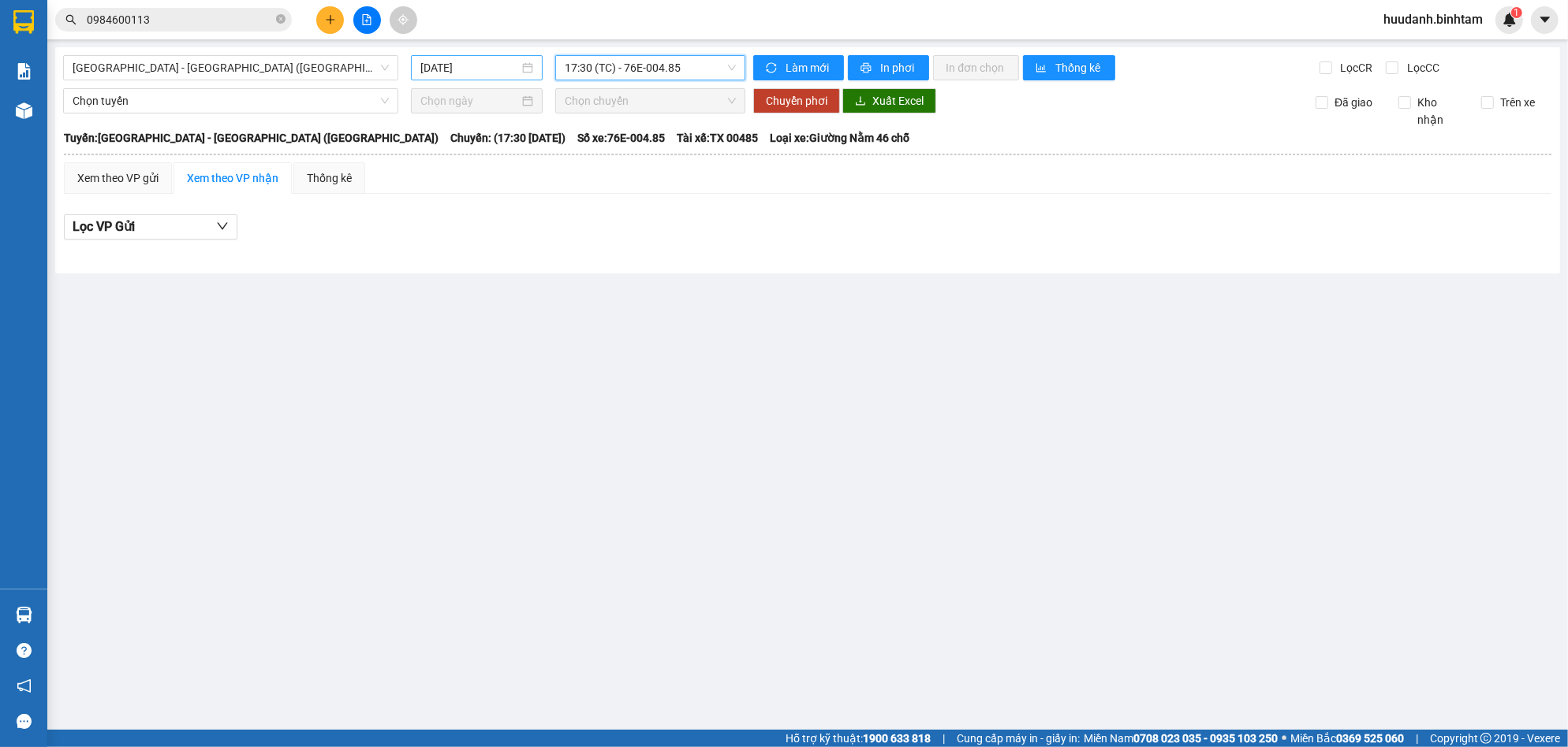
click at [528, 59] on div "[DATE]" at bounding box center [477, 68] width 113 height 18
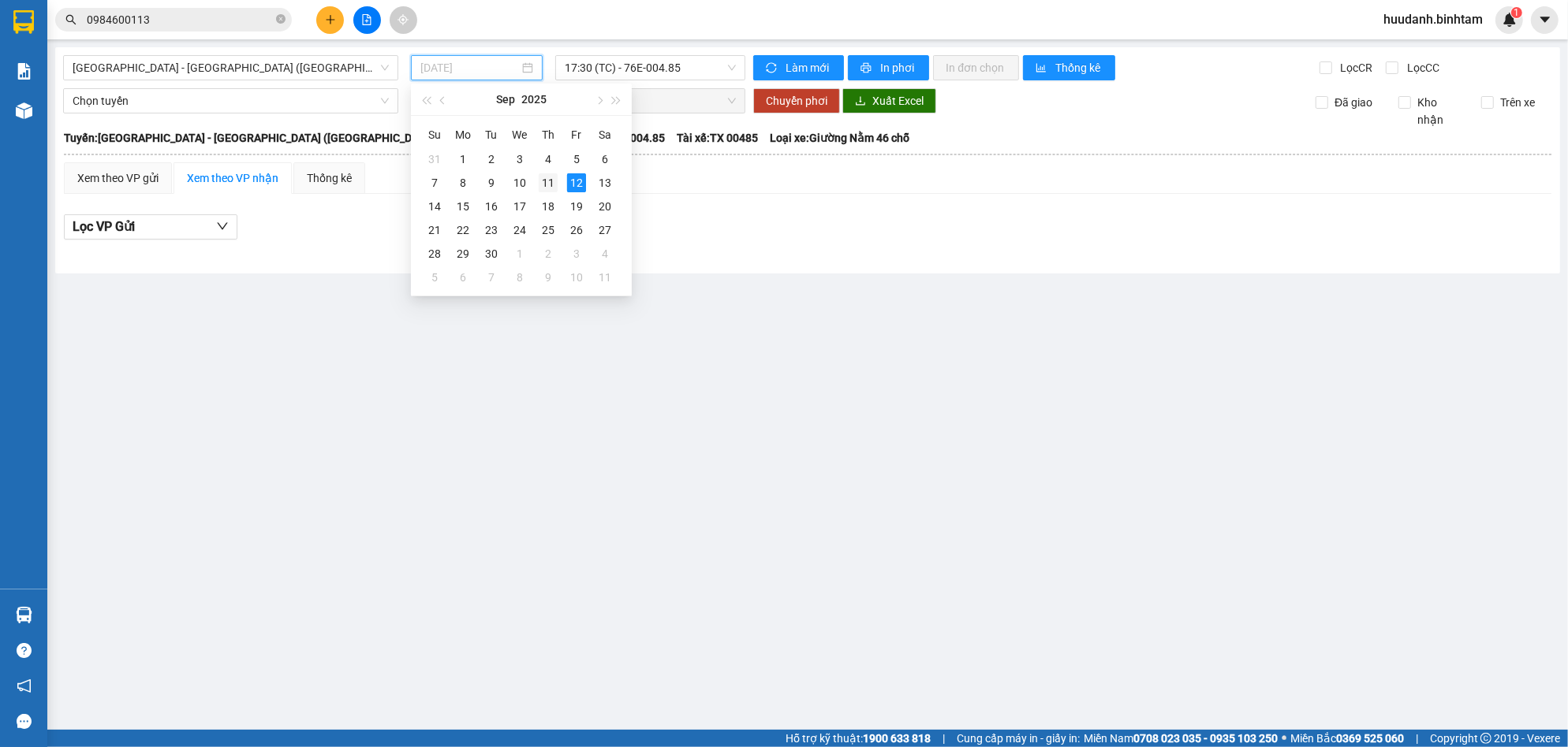
click at [548, 181] on div "11" at bounding box center [548, 183] width 19 height 19
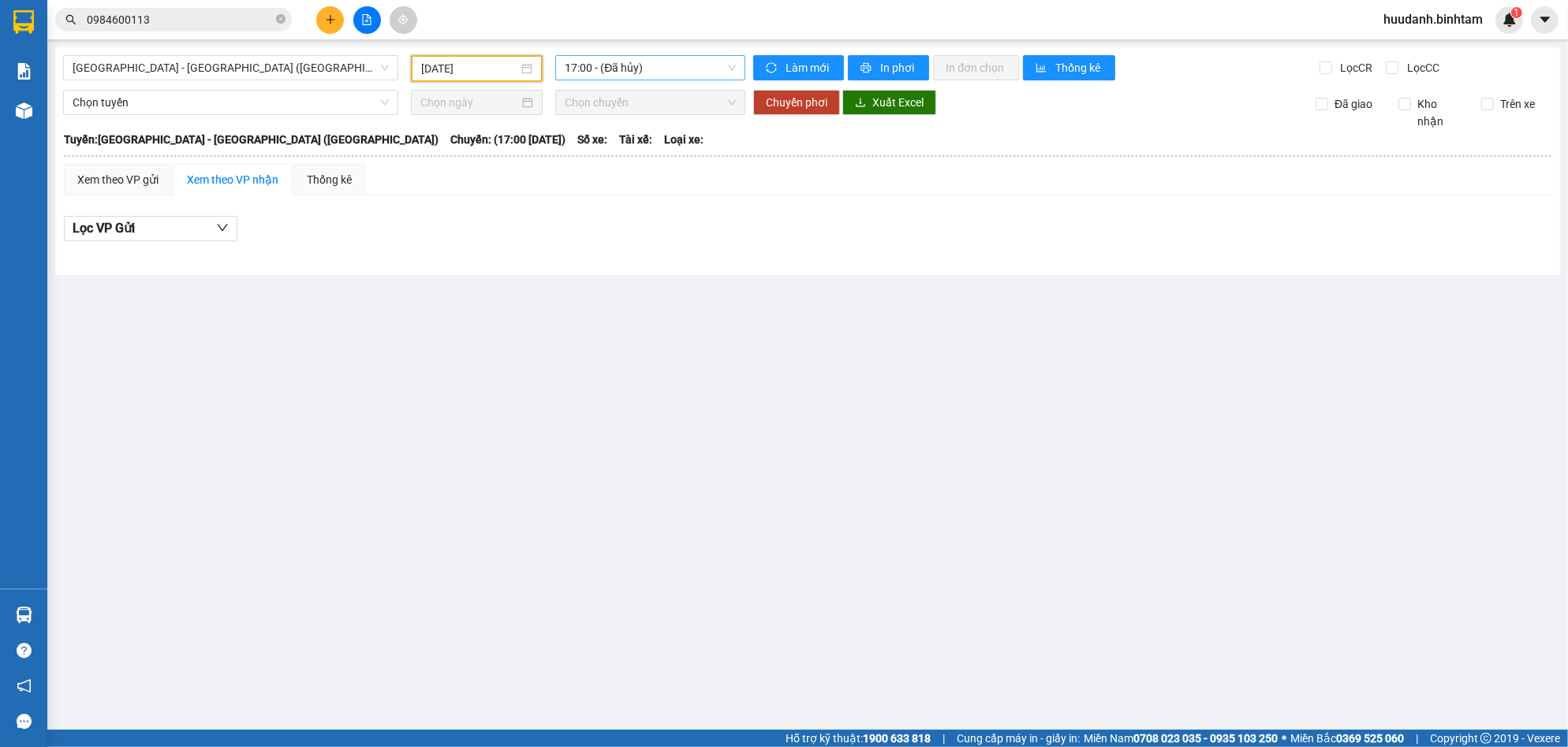
click at [677, 75] on span "17:00 - (Đã hủy)" at bounding box center [650, 68] width 172 height 24
click at [668, 145] on div "17:30 (TC) - 76E-004.76" at bounding box center [626, 149] width 123 height 18
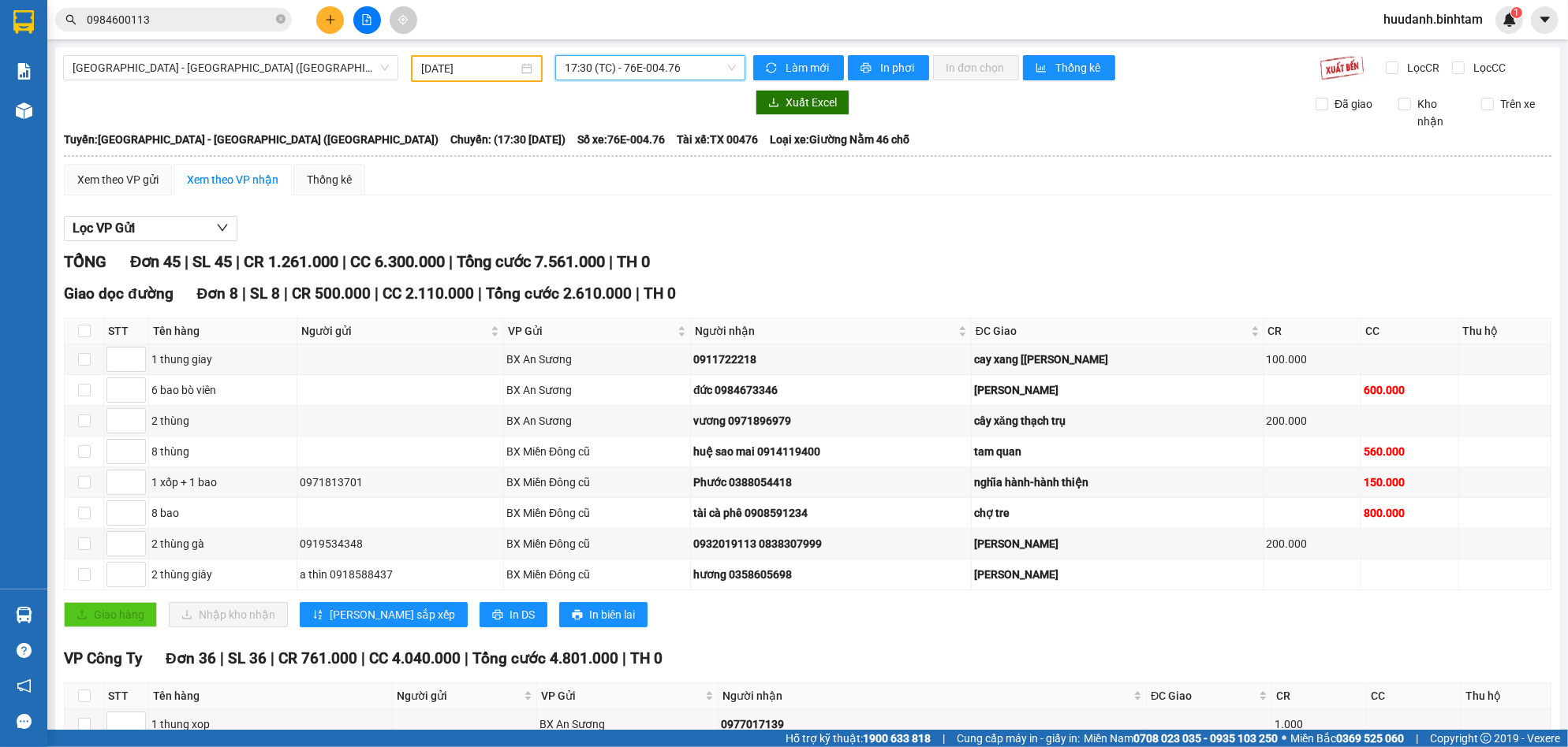
drag, startPoint x: 145, startPoint y: 219, endPoint x: 144, endPoint y: 229, distance: 10.0
click at [145, 220] on button "Lọc VP Gửi" at bounding box center [150, 228] width 173 height 25
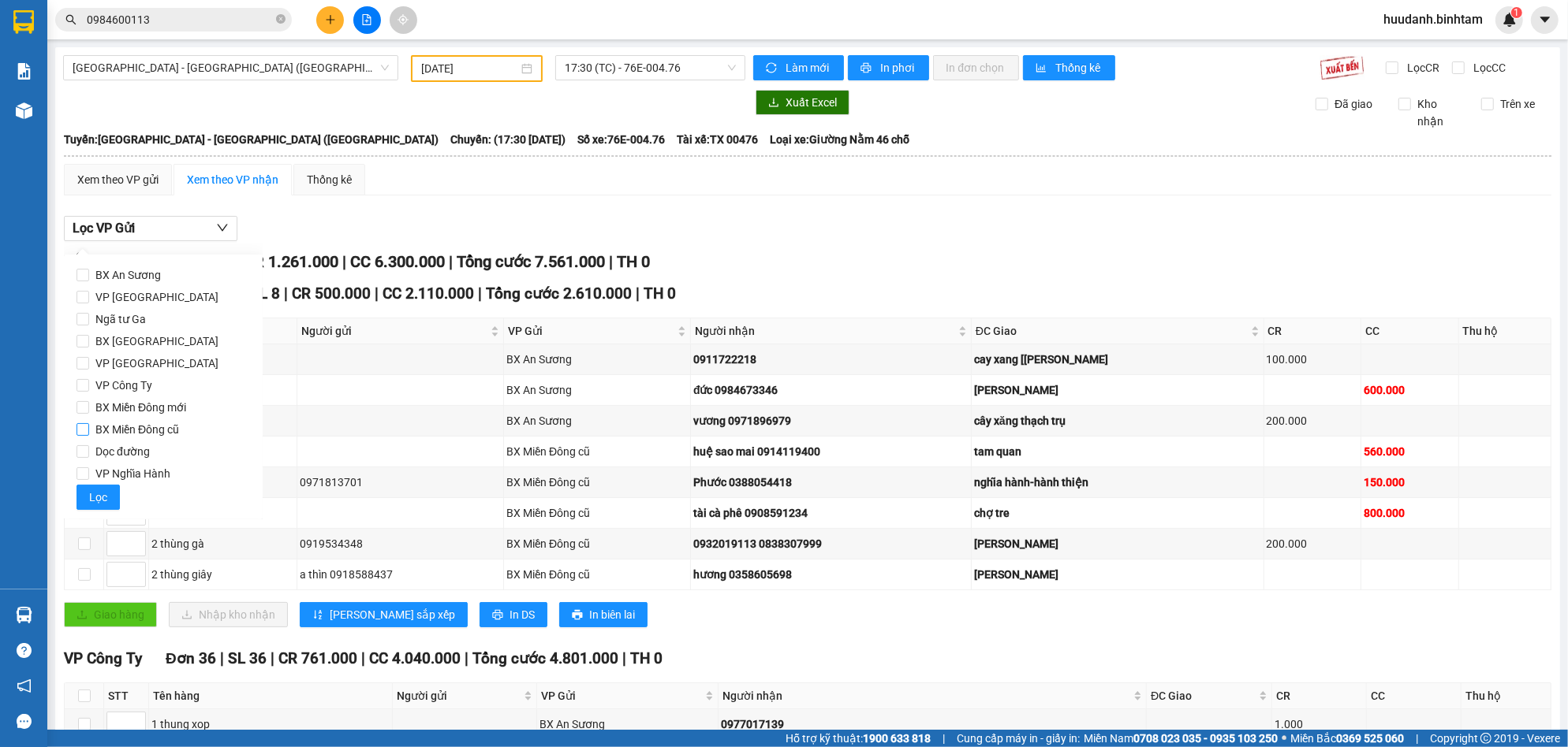
click at [121, 427] on span "BX Miền Đông cũ" at bounding box center [137, 430] width 96 height 22
click at [89, 427] on input "BX Miền Đông cũ" at bounding box center [83, 430] width 13 height 13
click at [92, 498] on span "Lọc" at bounding box center [98, 497] width 19 height 18
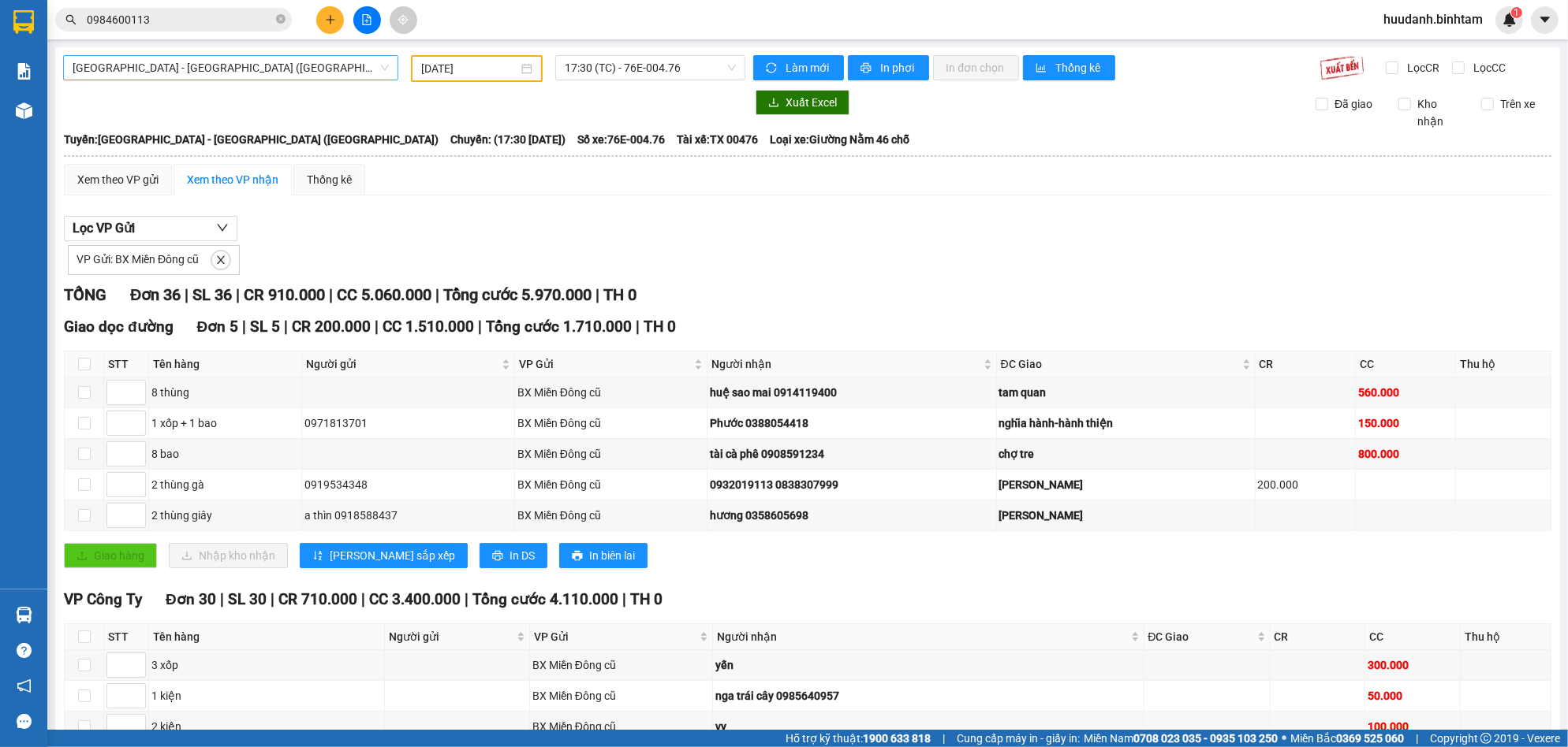
click at [232, 56] on span "[GEOGRAPHIC_DATA] - [GEOGRAPHIC_DATA] ([GEOGRAPHIC_DATA])" at bounding box center [230, 68] width 316 height 24
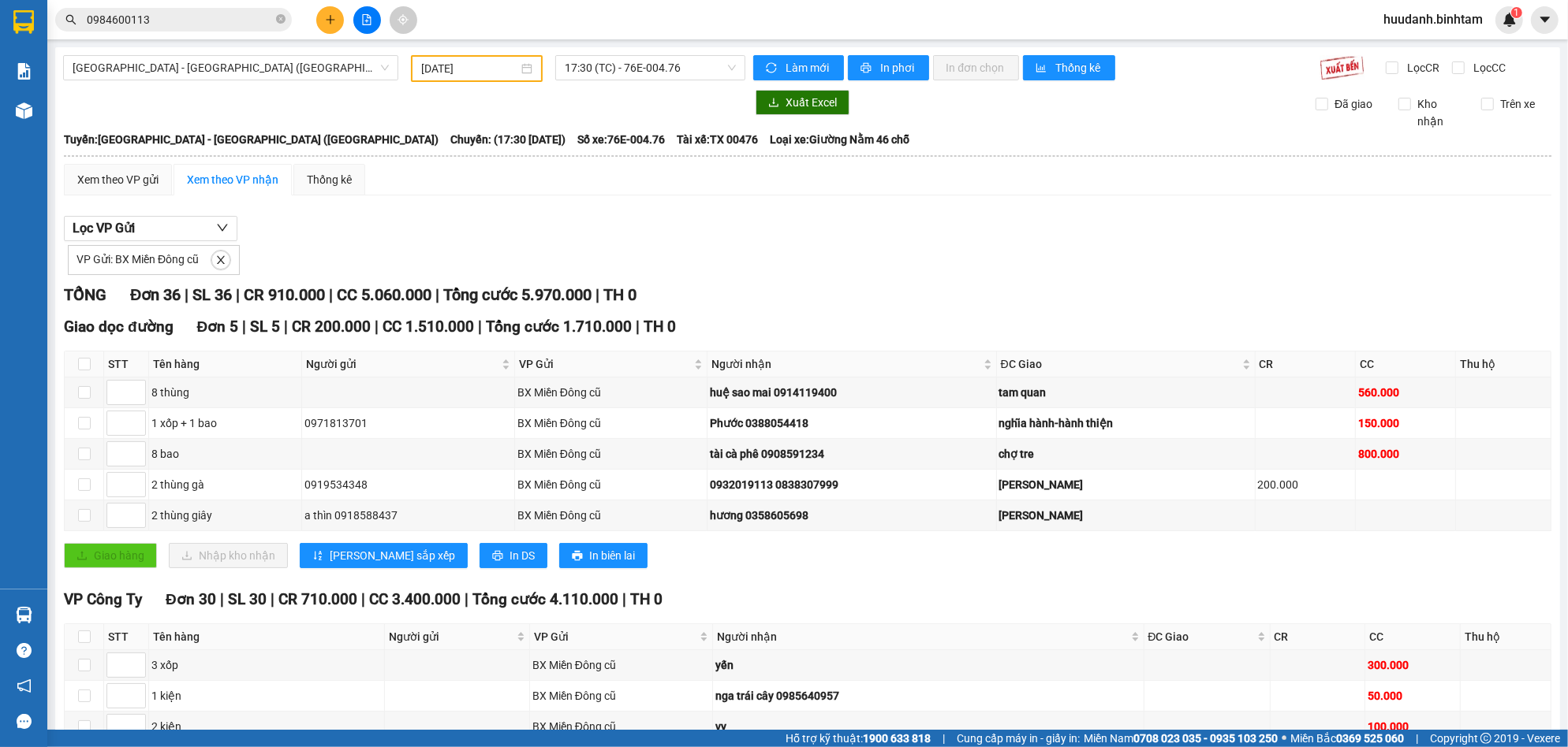
drag, startPoint x: 1549, startPoint y: 213, endPoint x: 1549, endPoint y: 377, distance: 164.0
click at [1550, 382] on main "[GEOGRAPHIC_DATA] - [GEOGRAPHIC_DATA] ([GEOGRAPHIC_DATA]) [DATE] 17:30 (TC) - 7…" at bounding box center [784, 365] width 1568 height 730
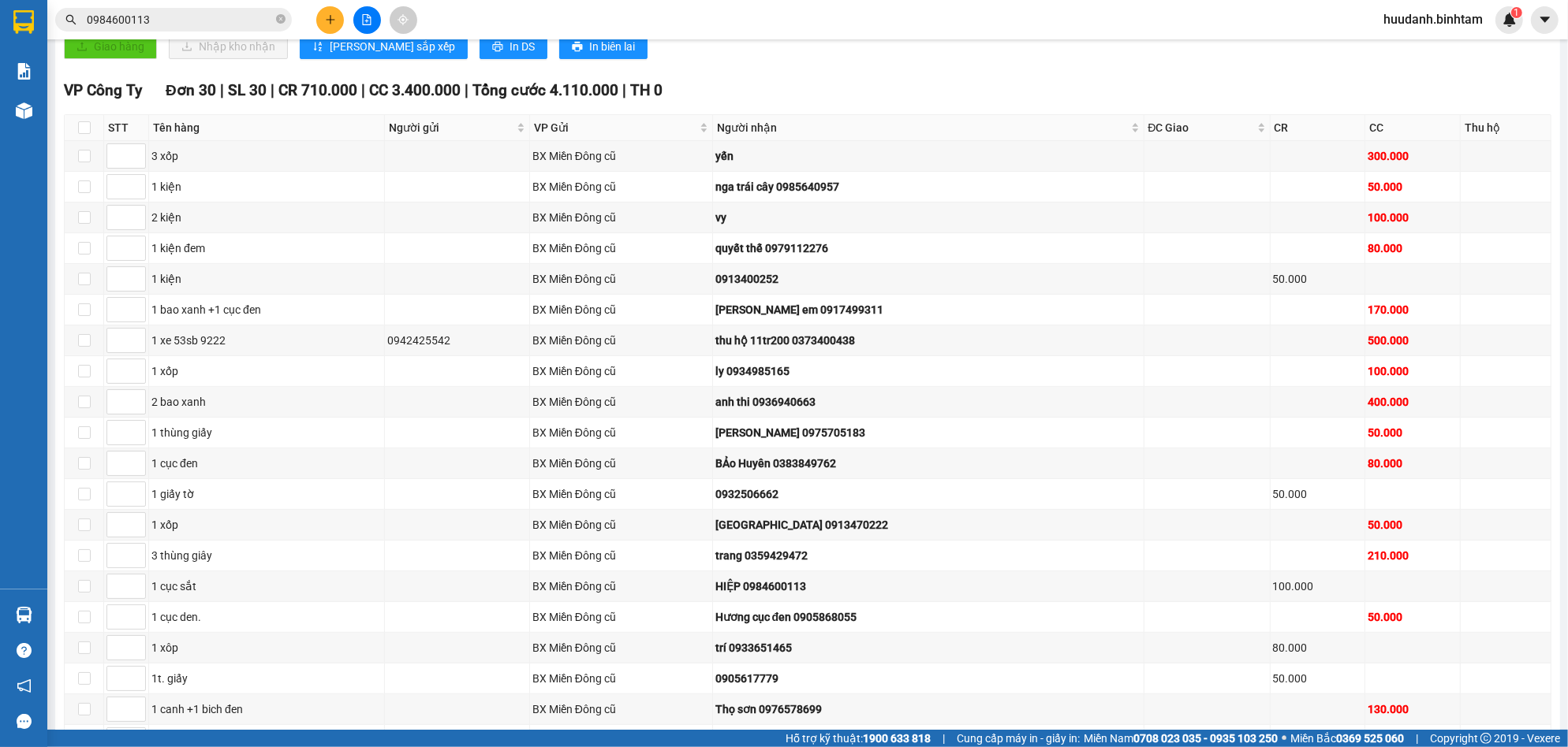
scroll to position [568, 0]
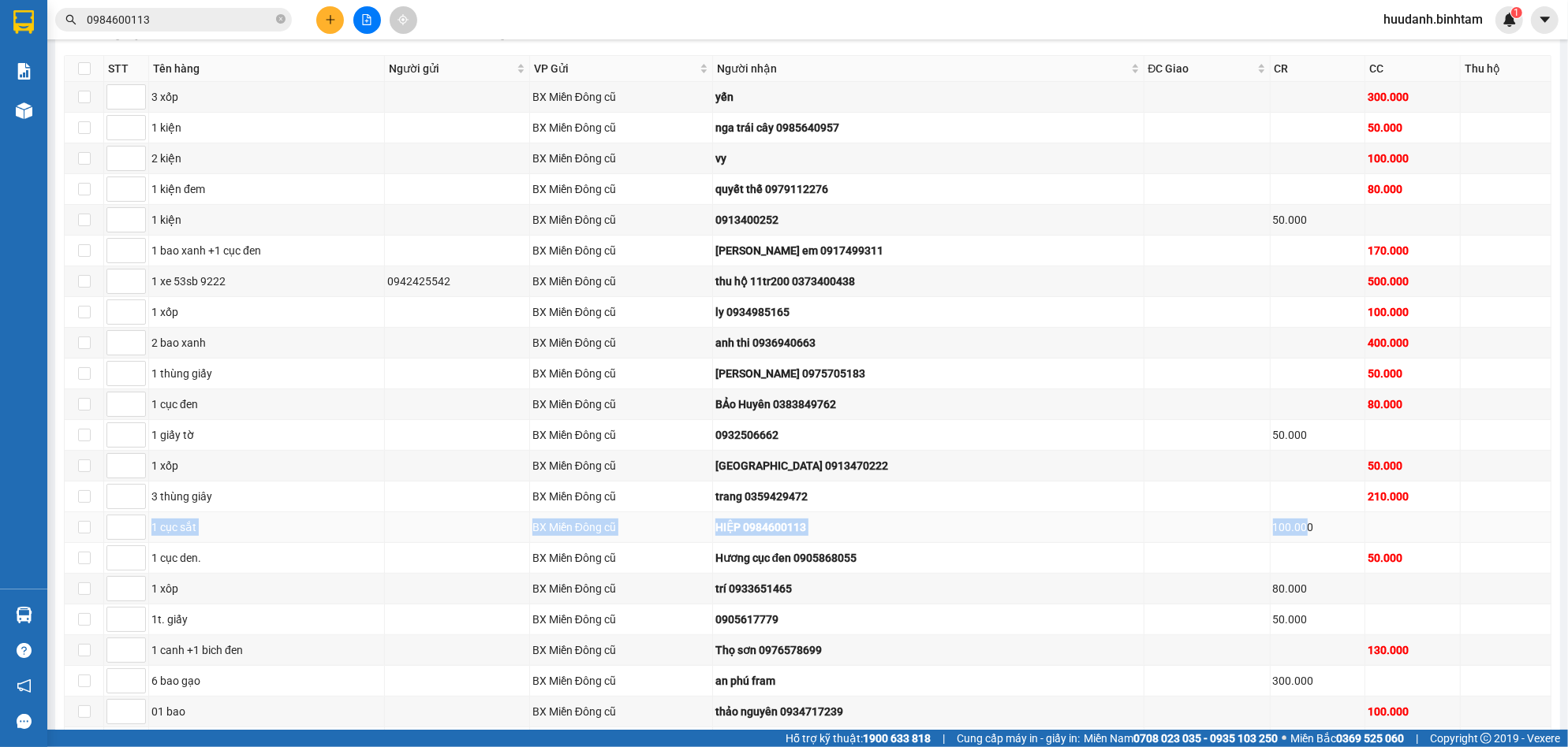
drag, startPoint x: 150, startPoint y: 529, endPoint x: 1288, endPoint y: 525, distance: 1138.0
click at [1288, 525] on tr "1 cục sắt BX [GEOGRAPHIC_DATA] cũ HIỆP 0984600113 100.000" at bounding box center [808, 527] width 1486 height 31
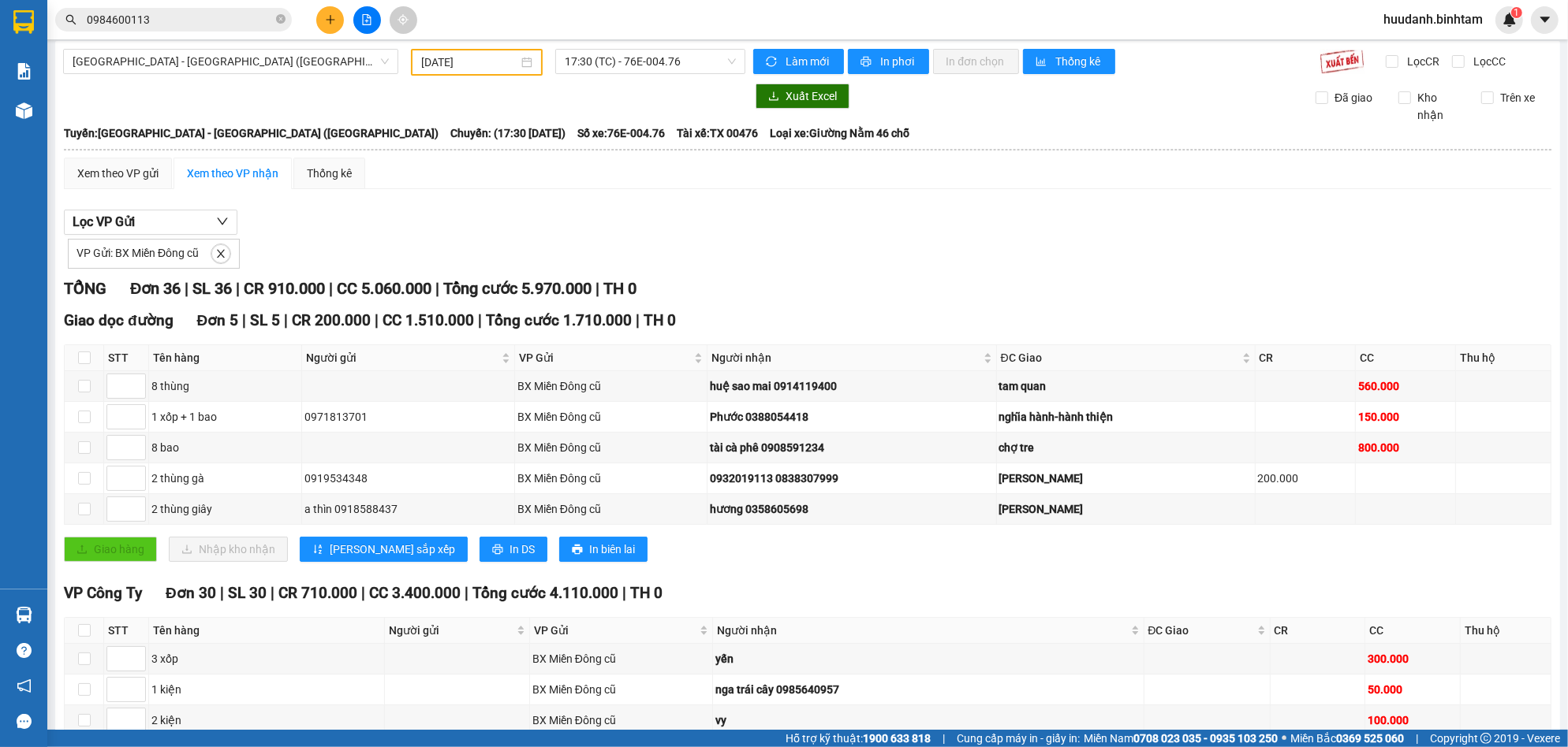
scroll to position [0, 0]
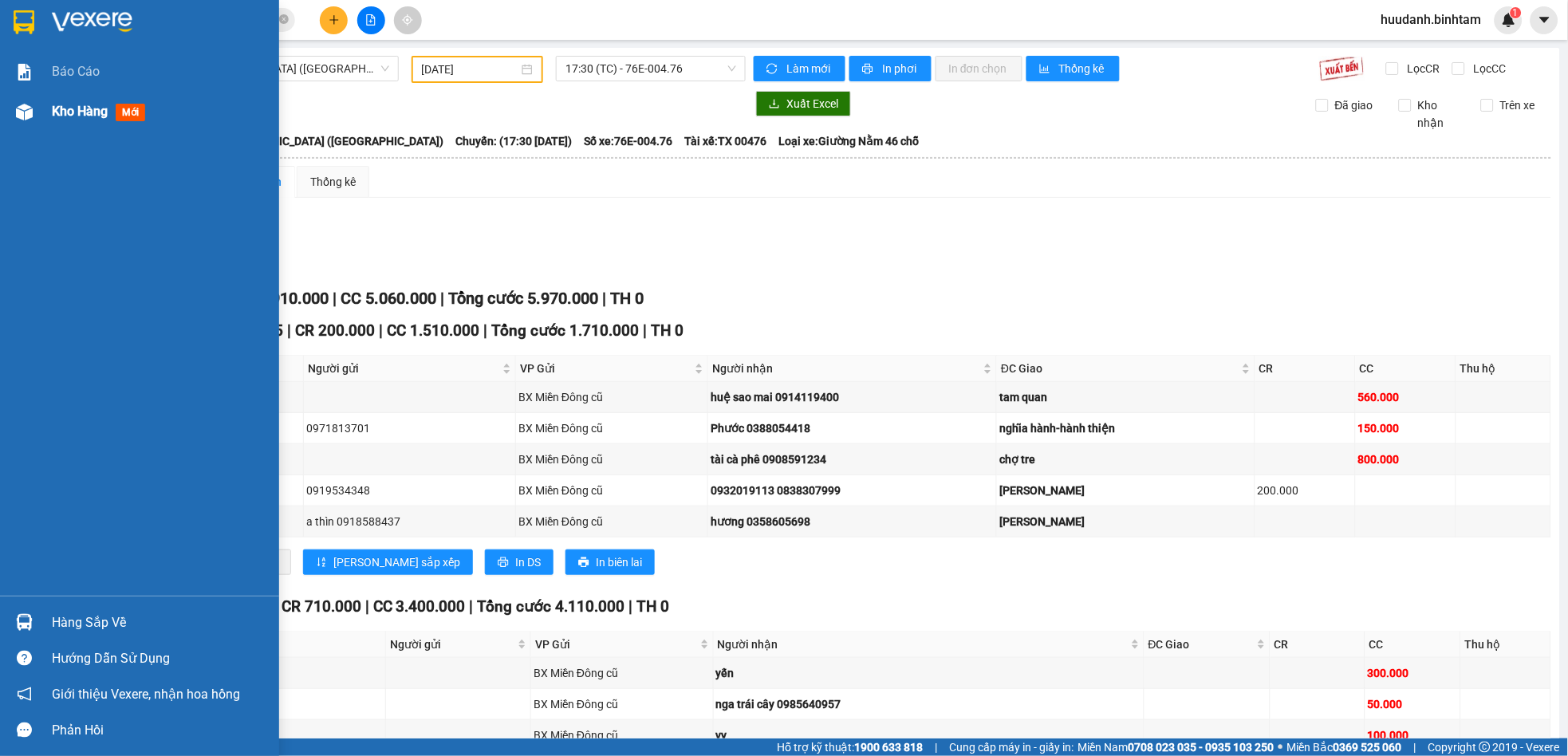
click at [83, 126] on div "Kho hàng mới" at bounding box center [159, 112] width 216 height 40
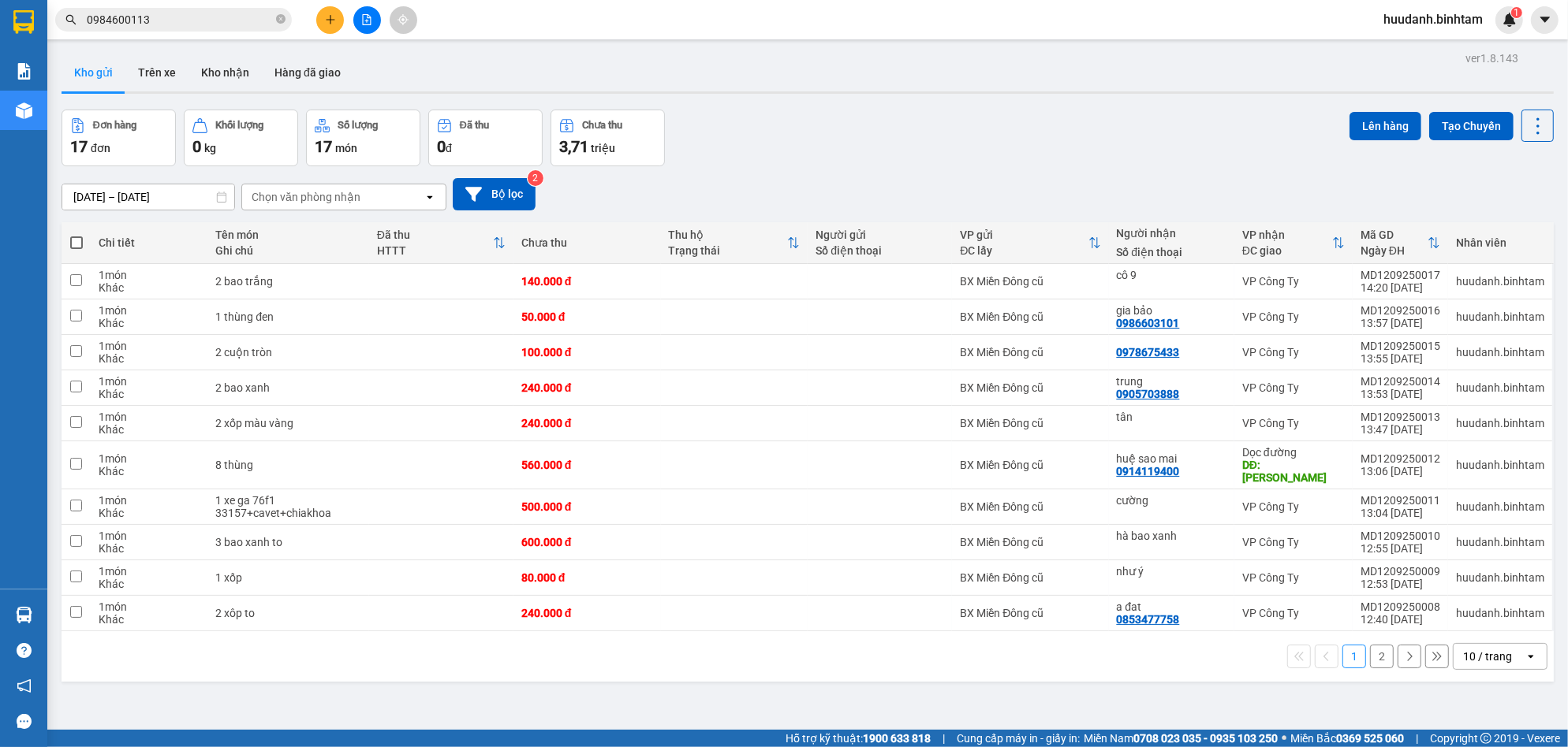
click at [1465, 649] on div "10 / trang" at bounding box center [1487, 656] width 49 height 16
click at [1471, 558] on span "50 / trang" at bounding box center [1472, 553] width 50 height 16
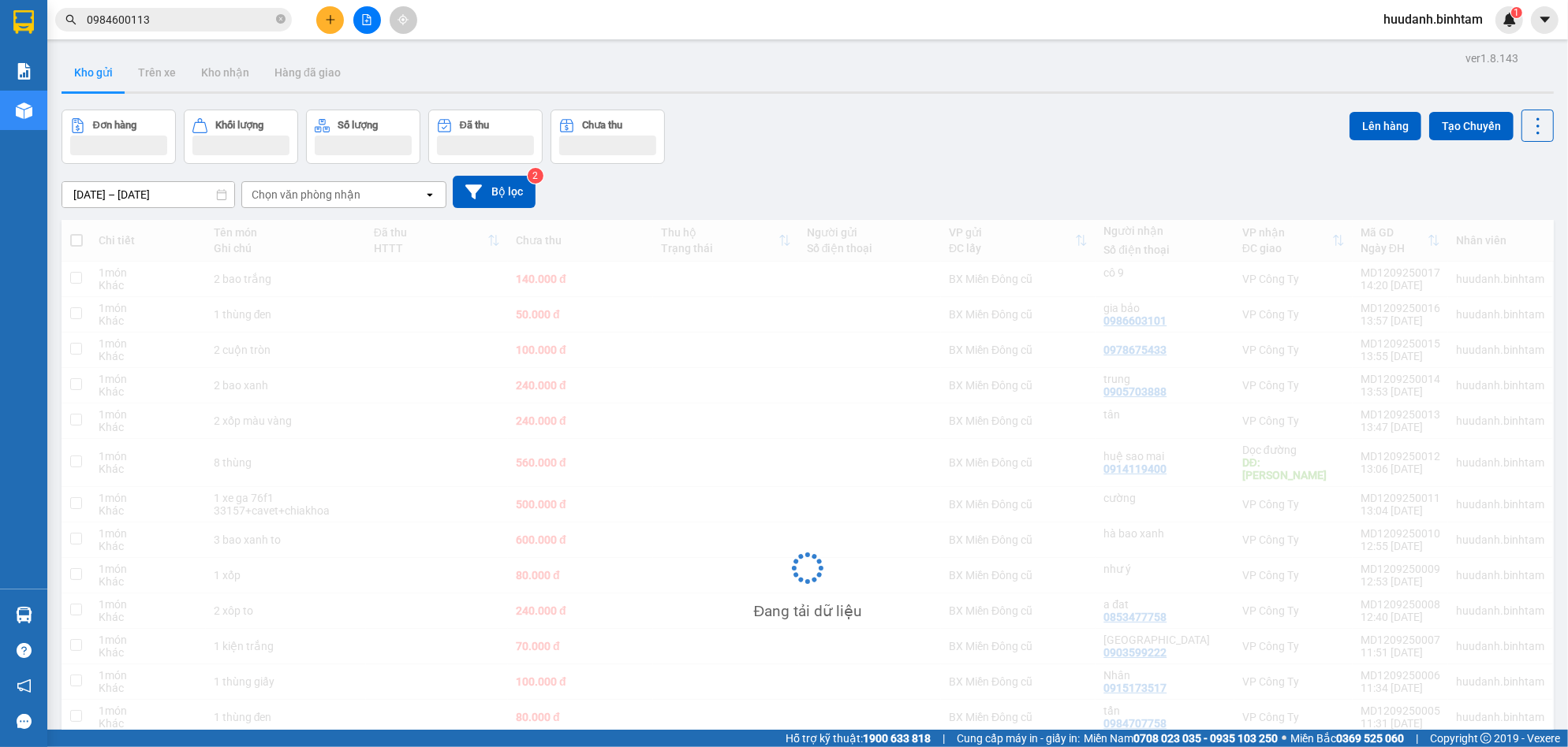
click at [334, 20] on icon "plus" at bounding box center [330, 19] width 11 height 11
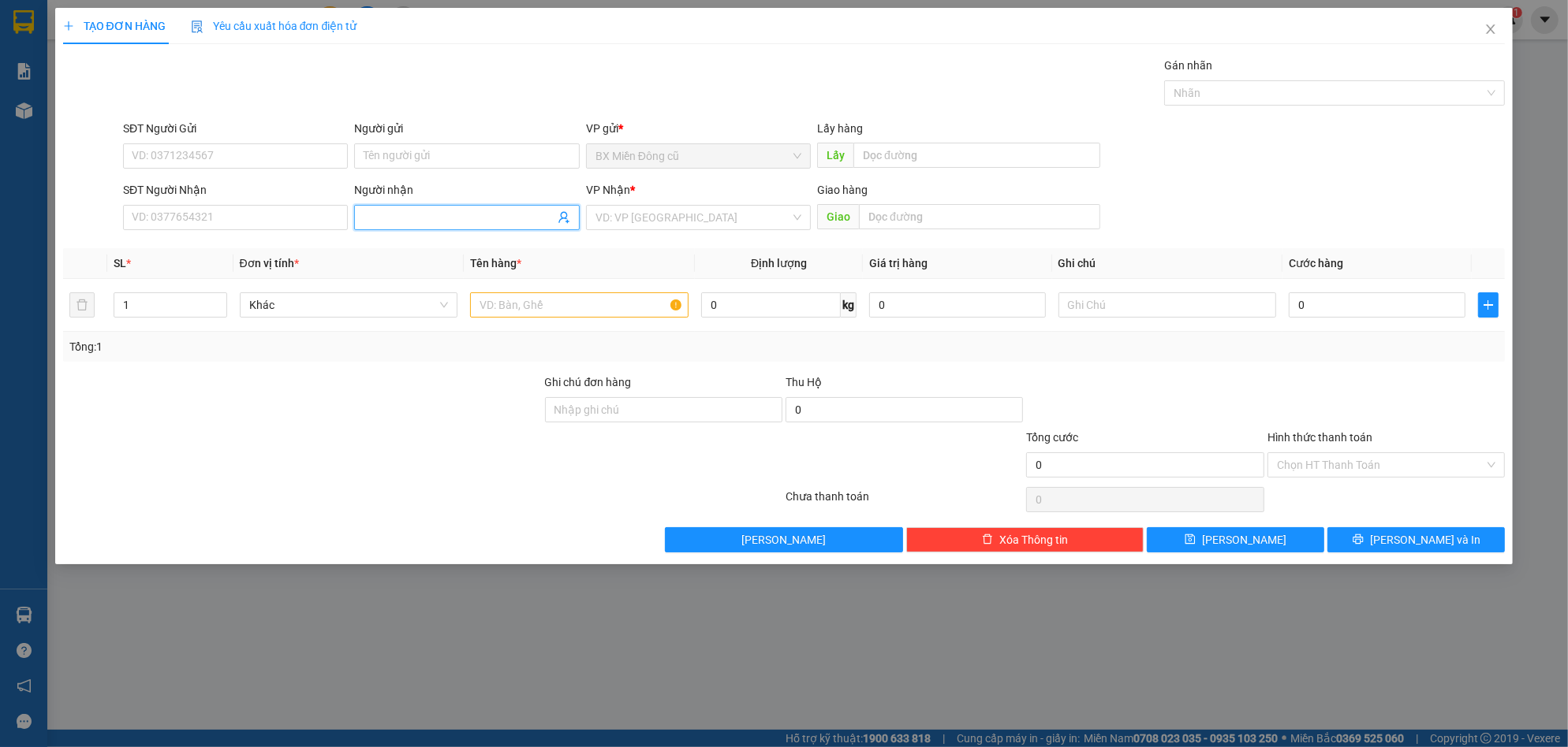
click at [407, 222] on input "Người nhận" at bounding box center [458, 217] width 190 height 18
click at [518, 240] on div "Thu Sương - 0356579874" at bounding box center [466, 248] width 206 height 18
drag, startPoint x: 280, startPoint y: 231, endPoint x: 282, endPoint y: 240, distance: 9.2
click at [282, 239] on div "Transit Pickup Surcharge Ids Transit Deliver Surcharge Ids Transit Deliver Surc…" at bounding box center [784, 304] width 1443 height 496
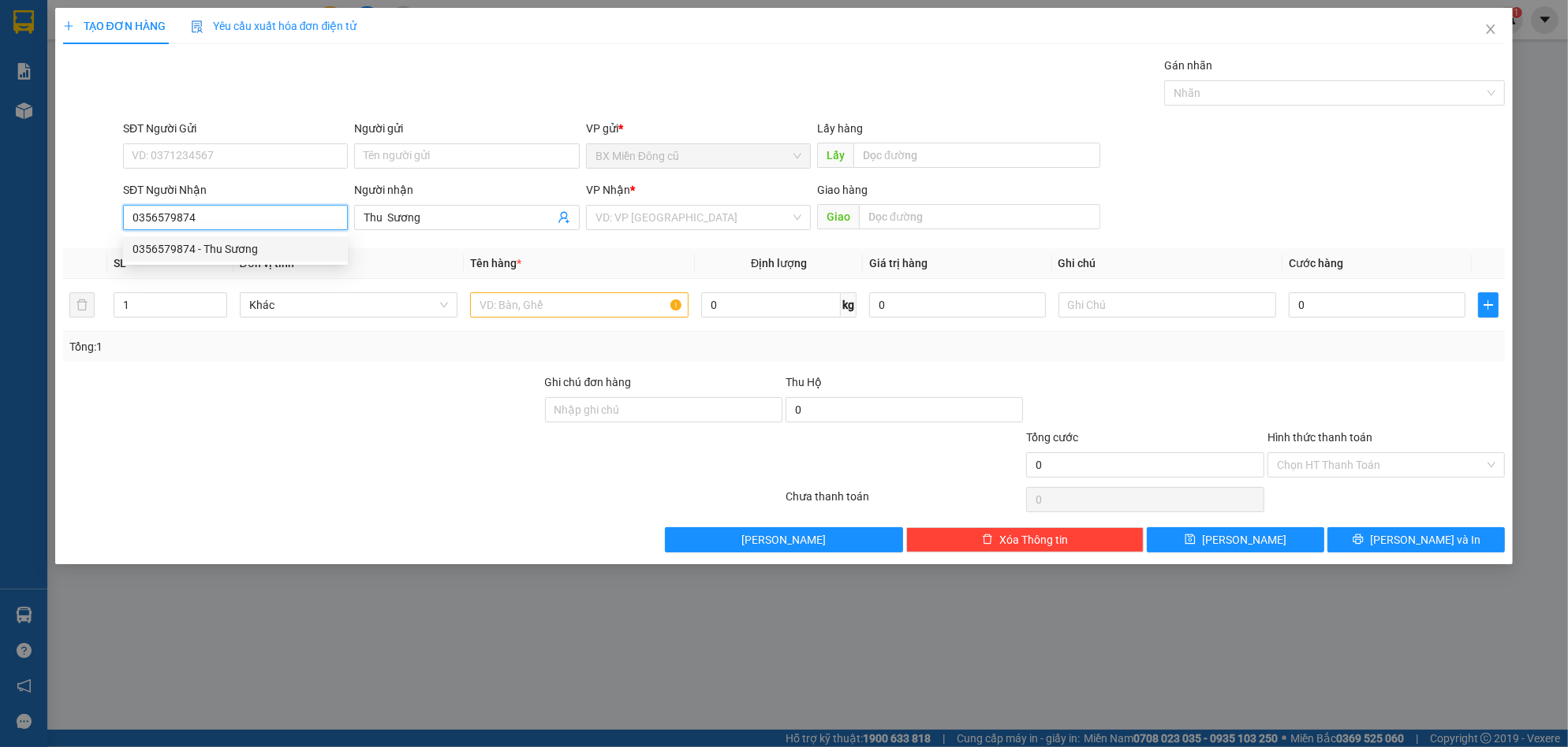
click at [235, 243] on div "0356579874 - Thu Sương" at bounding box center [236, 248] width 206 height 18
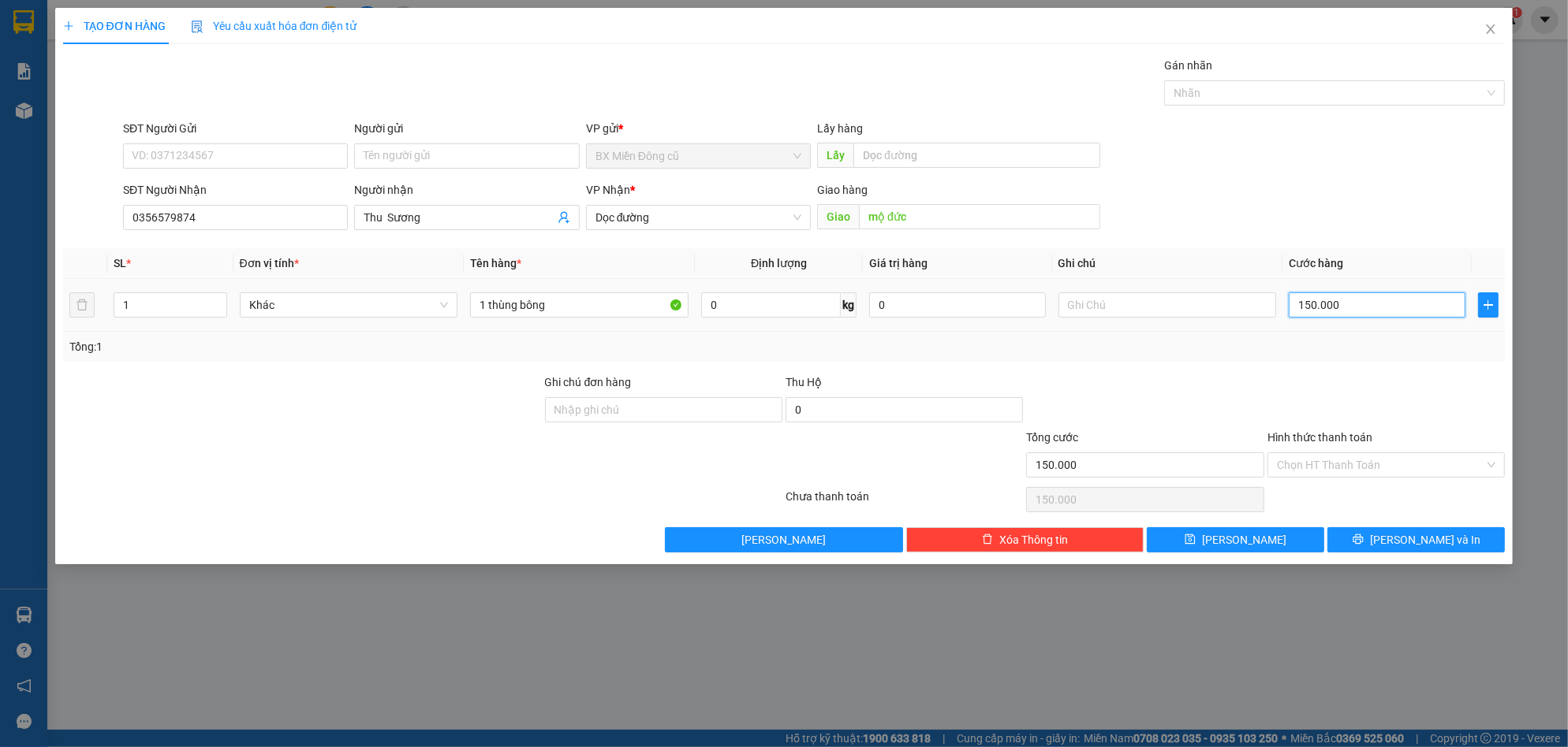
click at [1367, 302] on input "150.000" at bounding box center [1377, 305] width 177 height 25
click at [1428, 542] on span "[PERSON_NAME] và In" at bounding box center [1424, 539] width 110 height 18
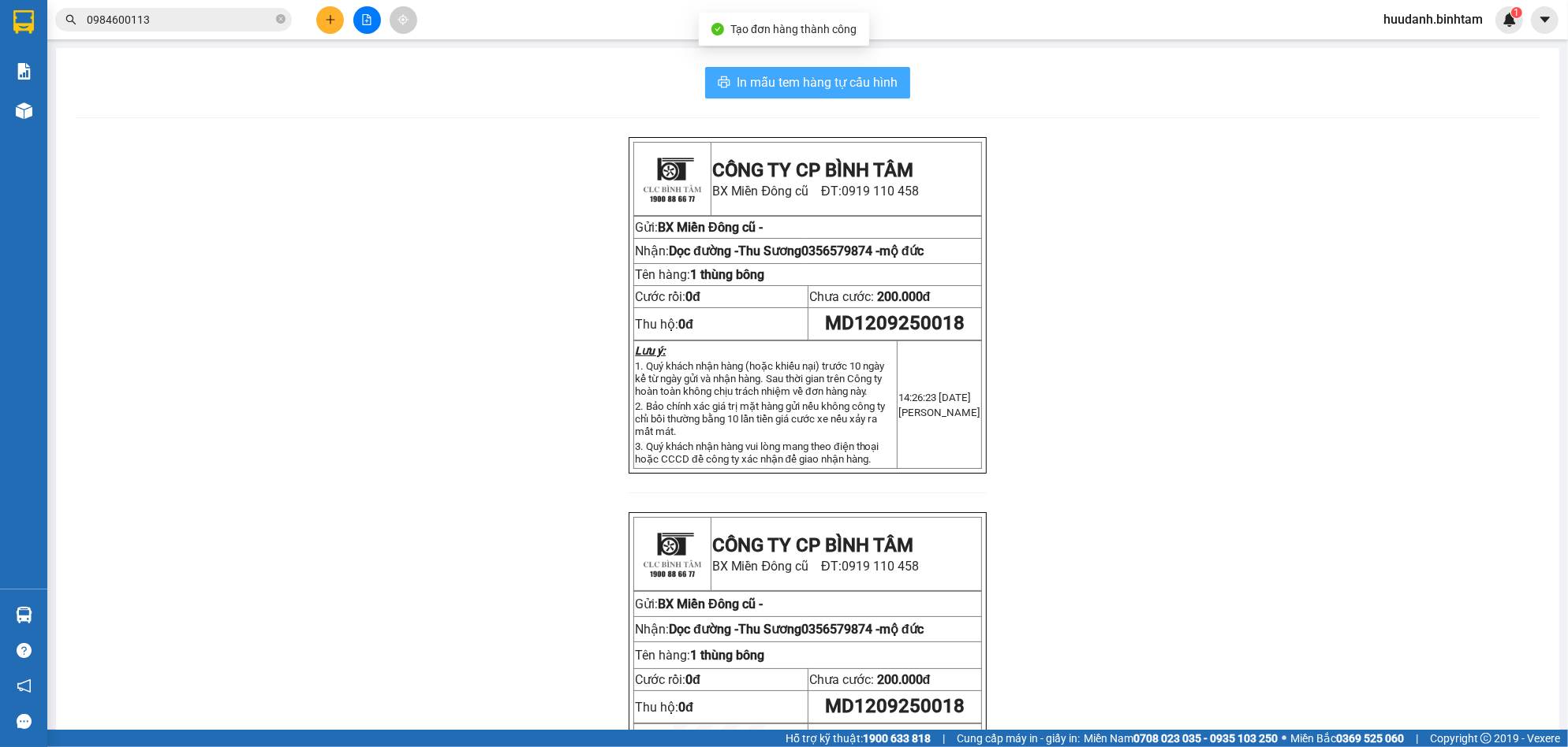
click at [866, 97] on button "In mẫu tem hàng tự cấu hình" at bounding box center [807, 82] width 205 height 32
click at [331, 16] on icon "plus" at bounding box center [330, 19] width 11 height 11
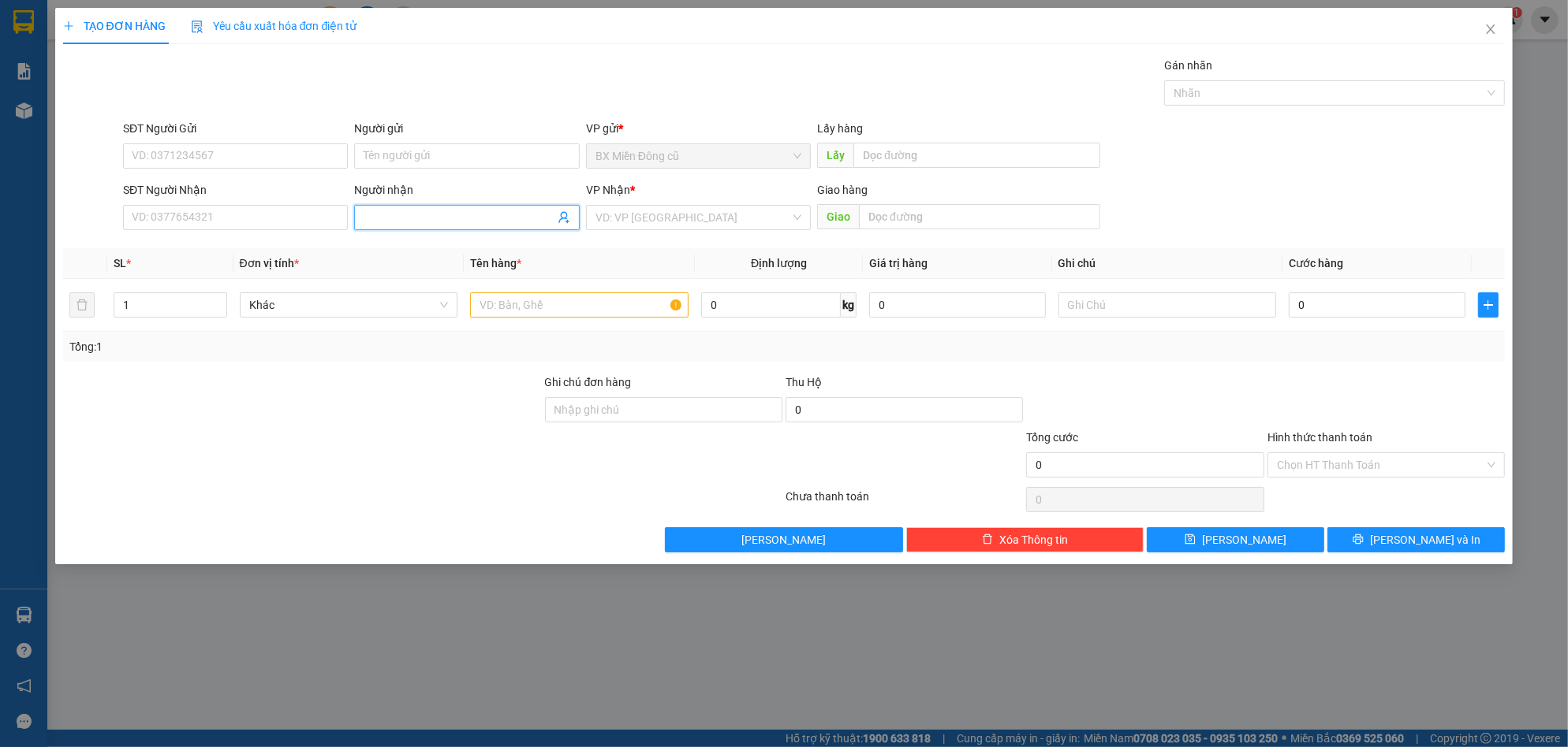
click at [386, 220] on input "Người nhận" at bounding box center [458, 217] width 190 height 18
paste input "ê"
paste input "ền"
click at [472, 264] on div "huyền diễm - 0905100807" at bounding box center [466, 273] width 224 height 25
click at [693, 221] on input "search" at bounding box center [693, 218] width 195 height 24
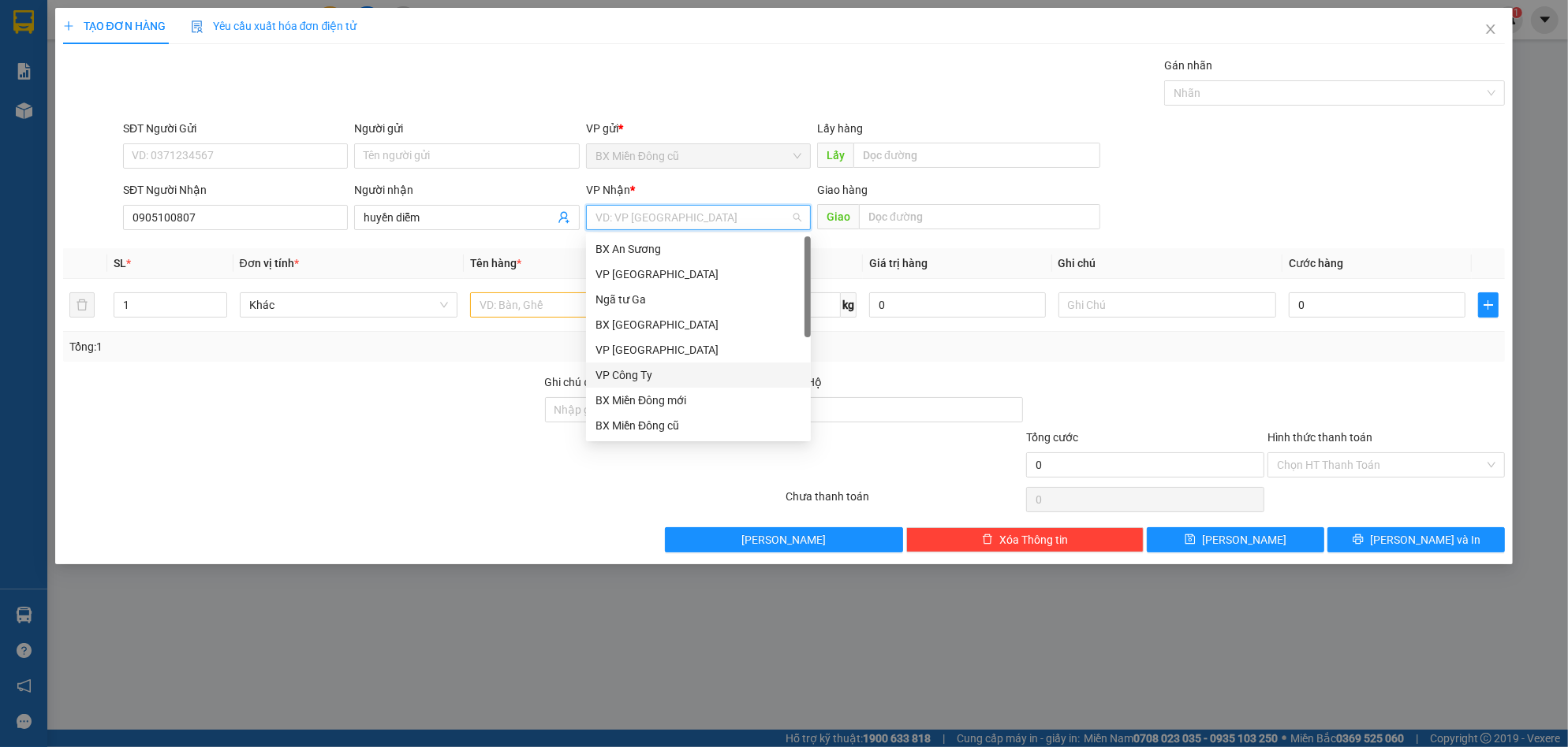
click at [651, 367] on div "VP Công Ty" at bounding box center [698, 374] width 206 height 18
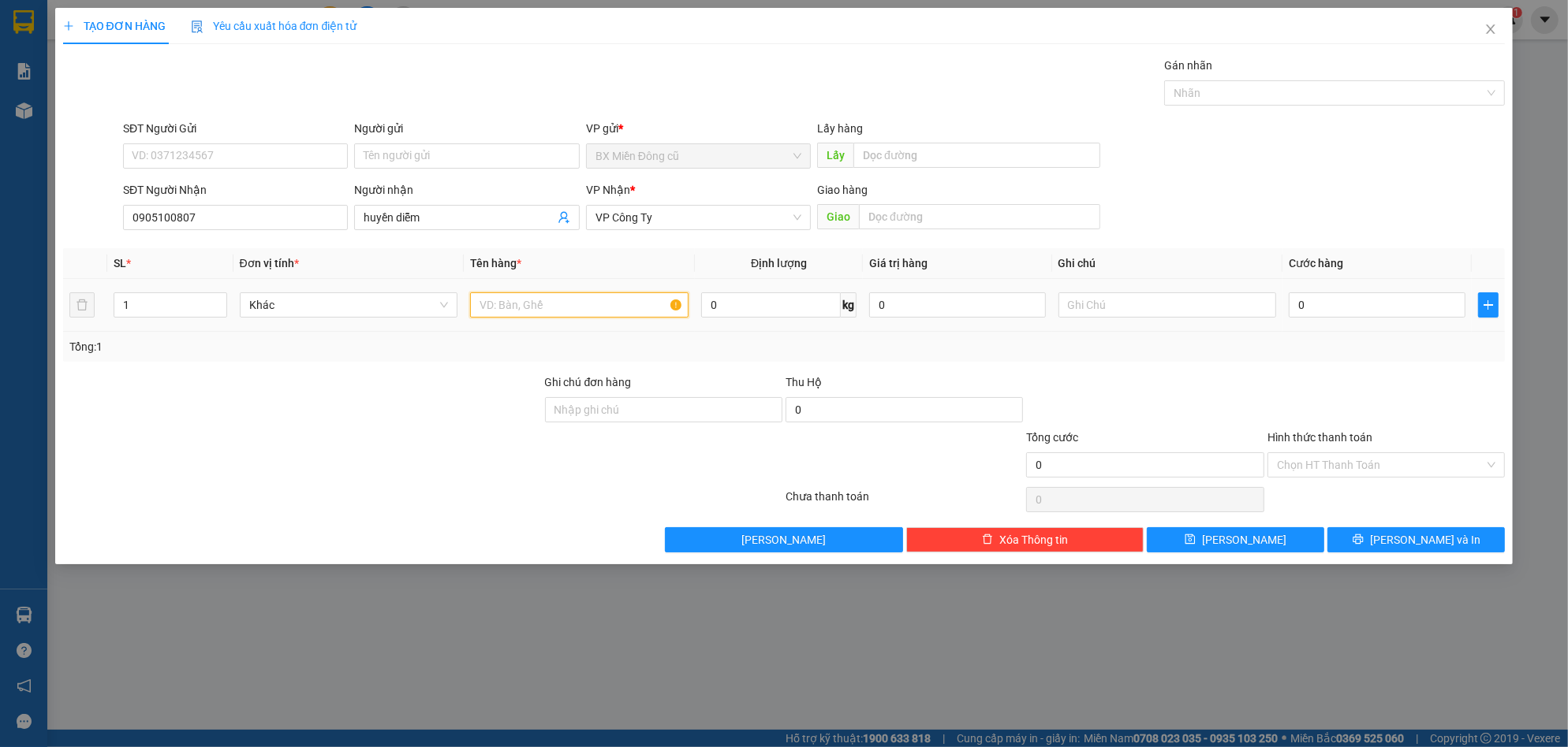
click at [543, 310] on input "text" at bounding box center [580, 305] width 219 height 25
click at [529, 308] on input "text" at bounding box center [580, 305] width 219 height 25
paste input "ê"
paste input "ệ"
click at [1318, 306] on input "0" at bounding box center [1377, 305] width 177 height 25
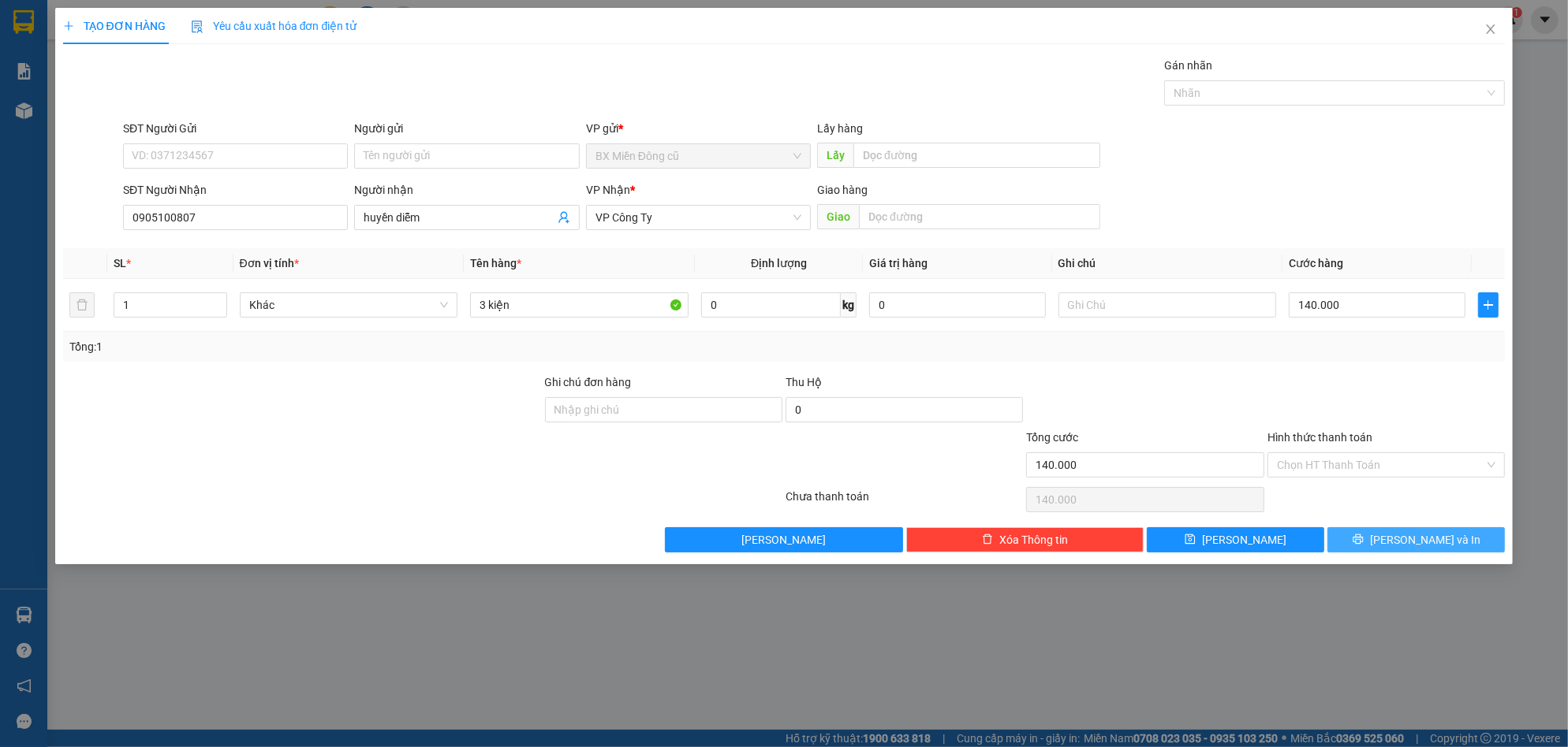
drag, startPoint x: 1398, startPoint y: 543, endPoint x: 1427, endPoint y: 555, distance: 31.4
click at [1398, 542] on button "[PERSON_NAME] và In" at bounding box center [1415, 539] width 177 height 25
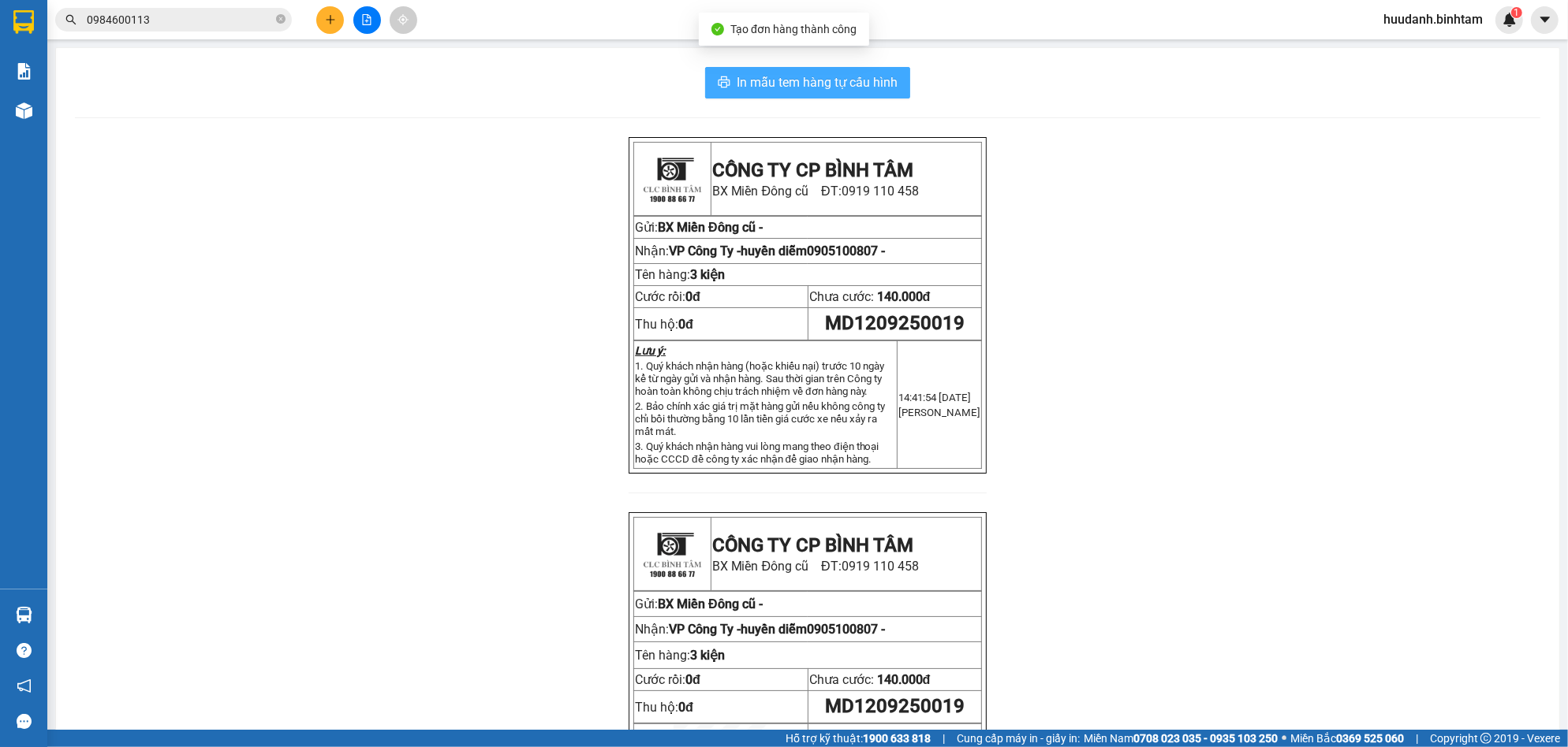
click at [846, 79] on span "In mẫu tem hàng tự cấu hình" at bounding box center [816, 82] width 160 height 19
click at [323, 19] on button at bounding box center [330, 20] width 28 height 28
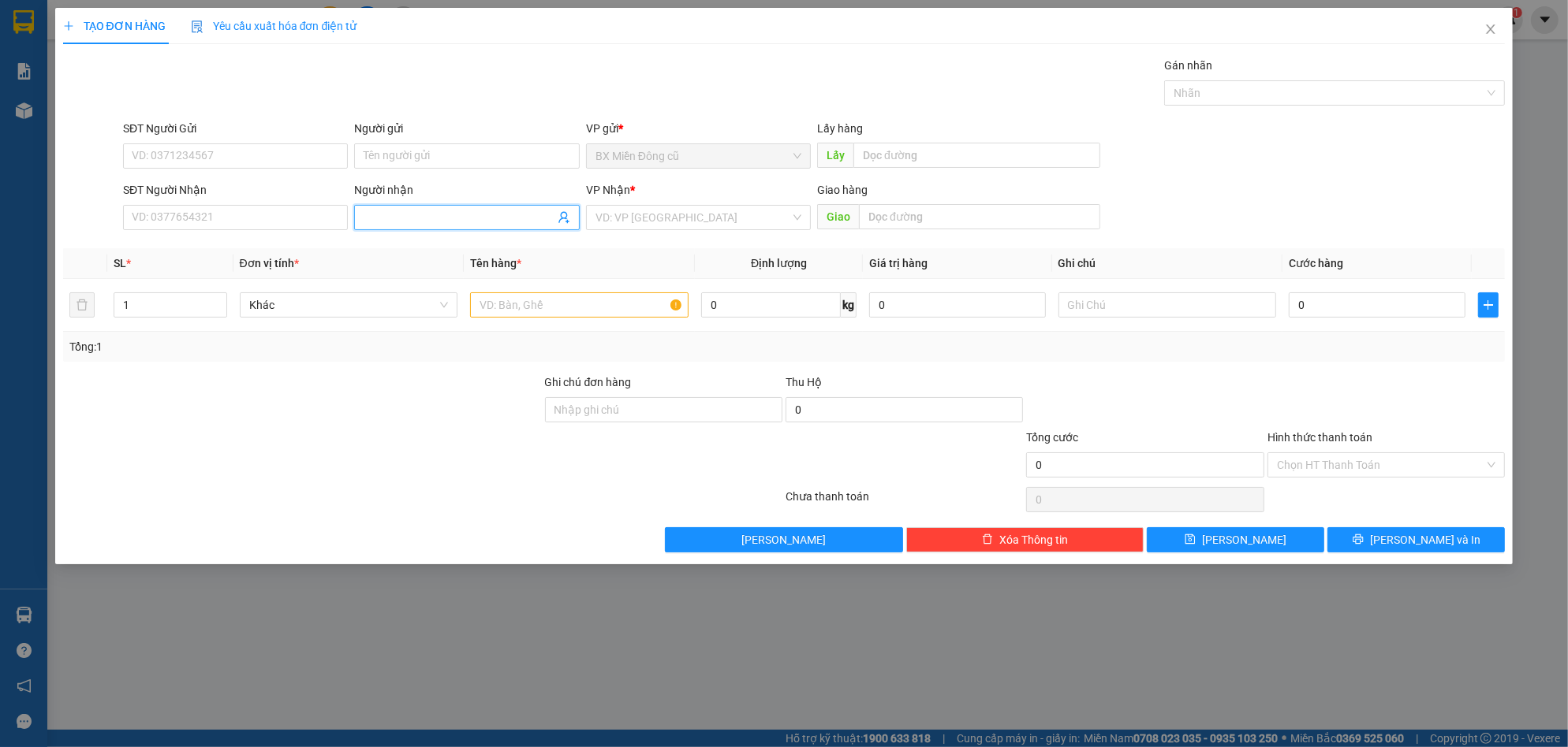
click at [404, 220] on input "Người nhận" at bounding box center [458, 217] width 190 height 18
paste input "ô"
paste input "đ"
paste input "ô"
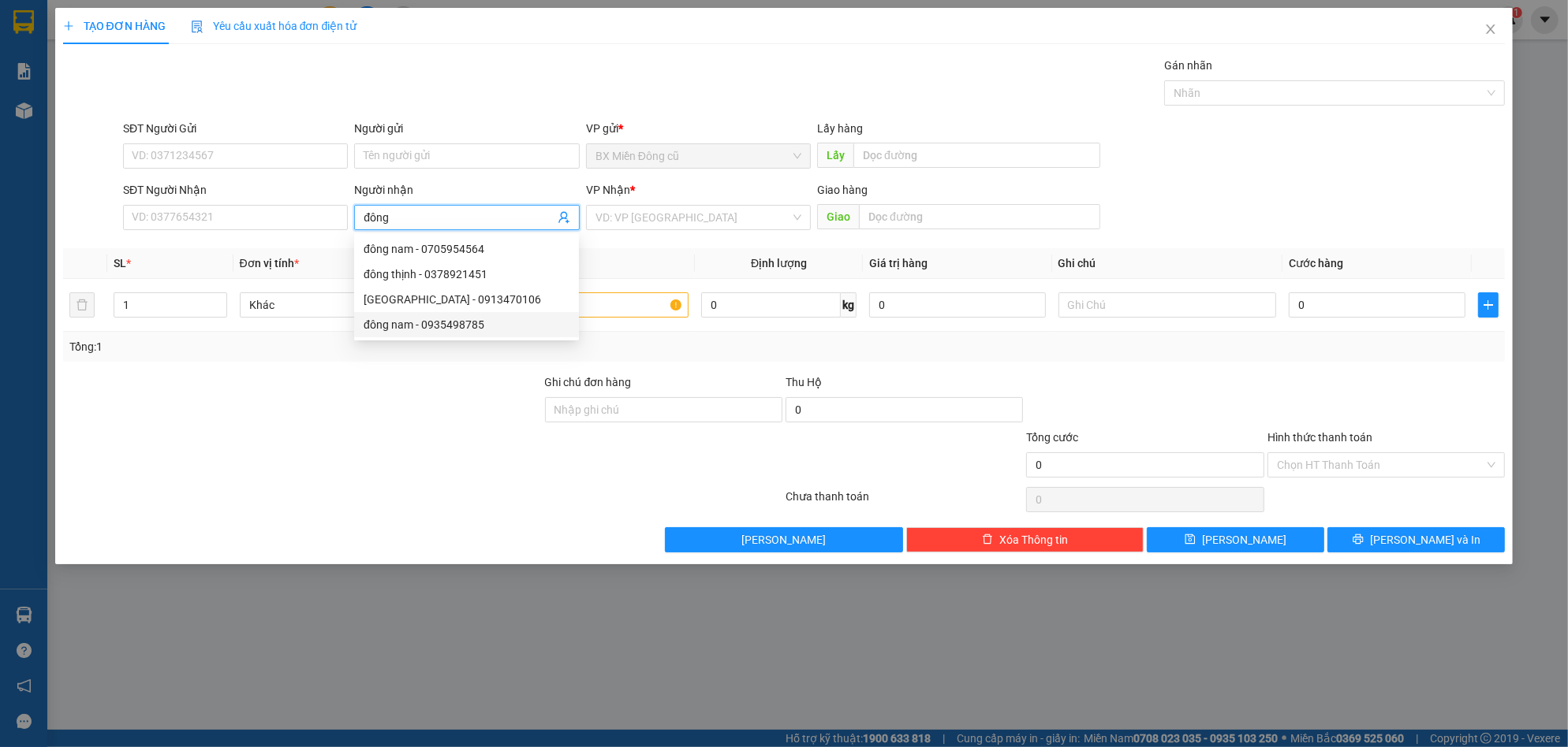
click at [448, 327] on div "đông nam - 0935498785" at bounding box center [466, 324] width 206 height 18
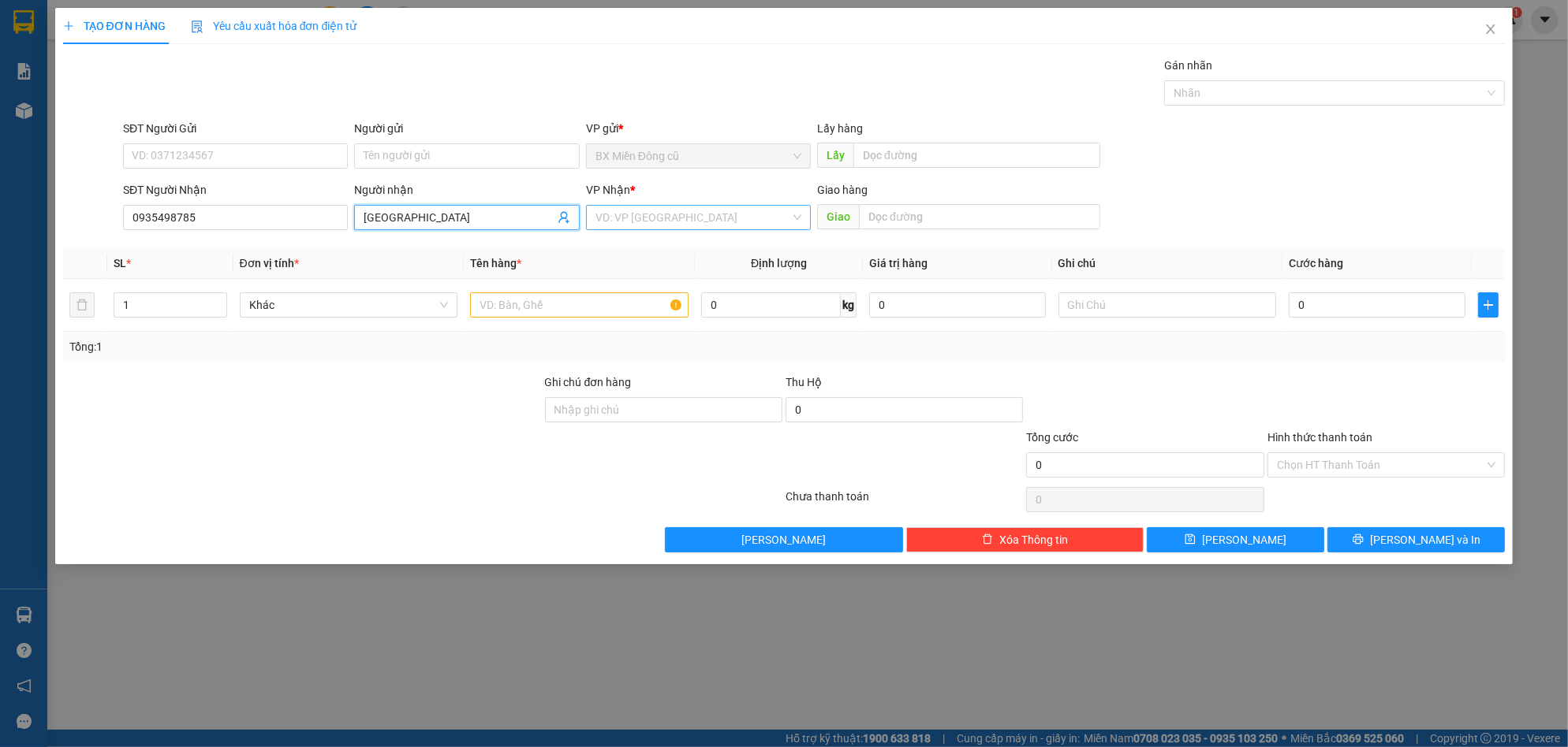
click at [619, 212] on input "search" at bounding box center [693, 218] width 195 height 24
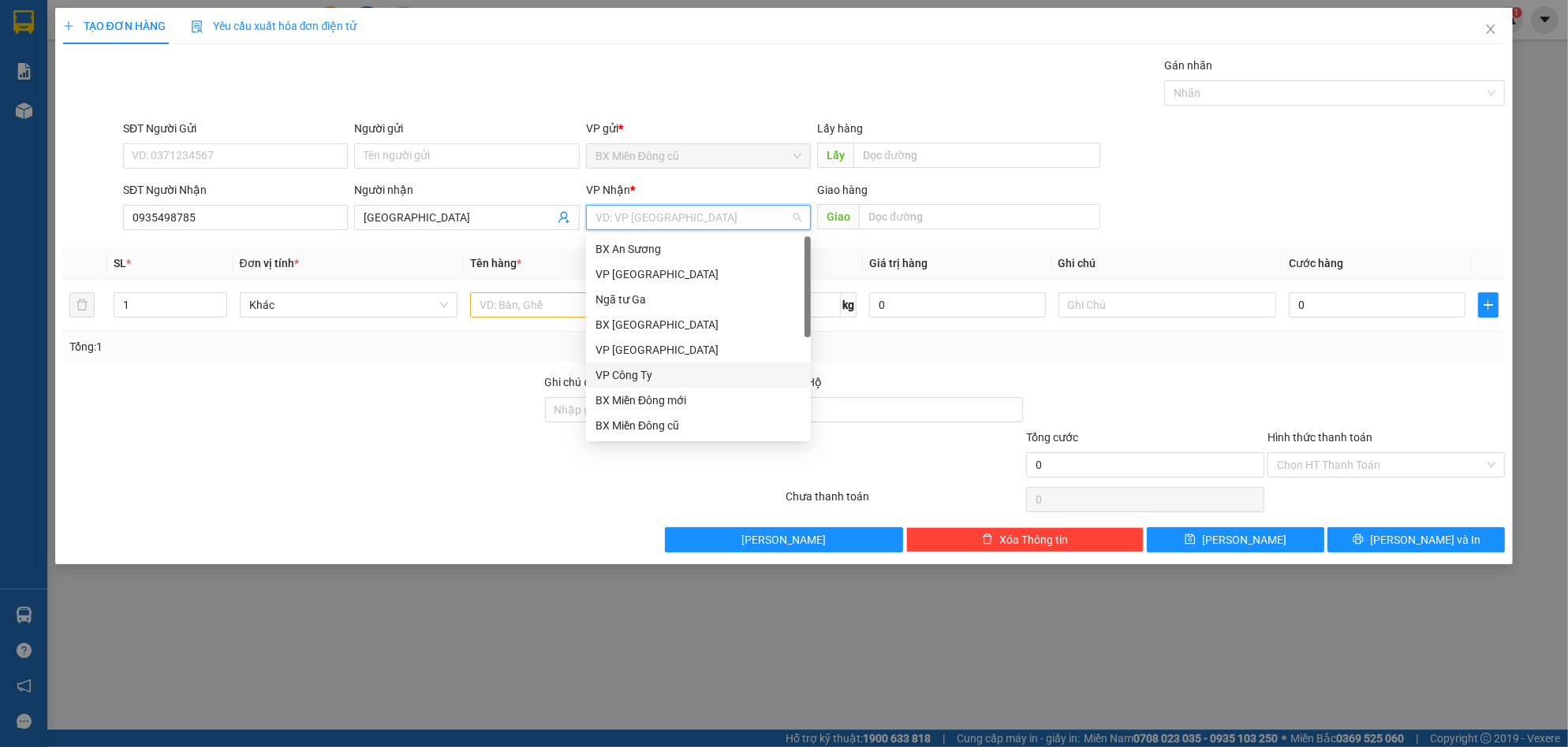
click at [624, 366] on div "VP Công Ty" at bounding box center [698, 374] width 206 height 18
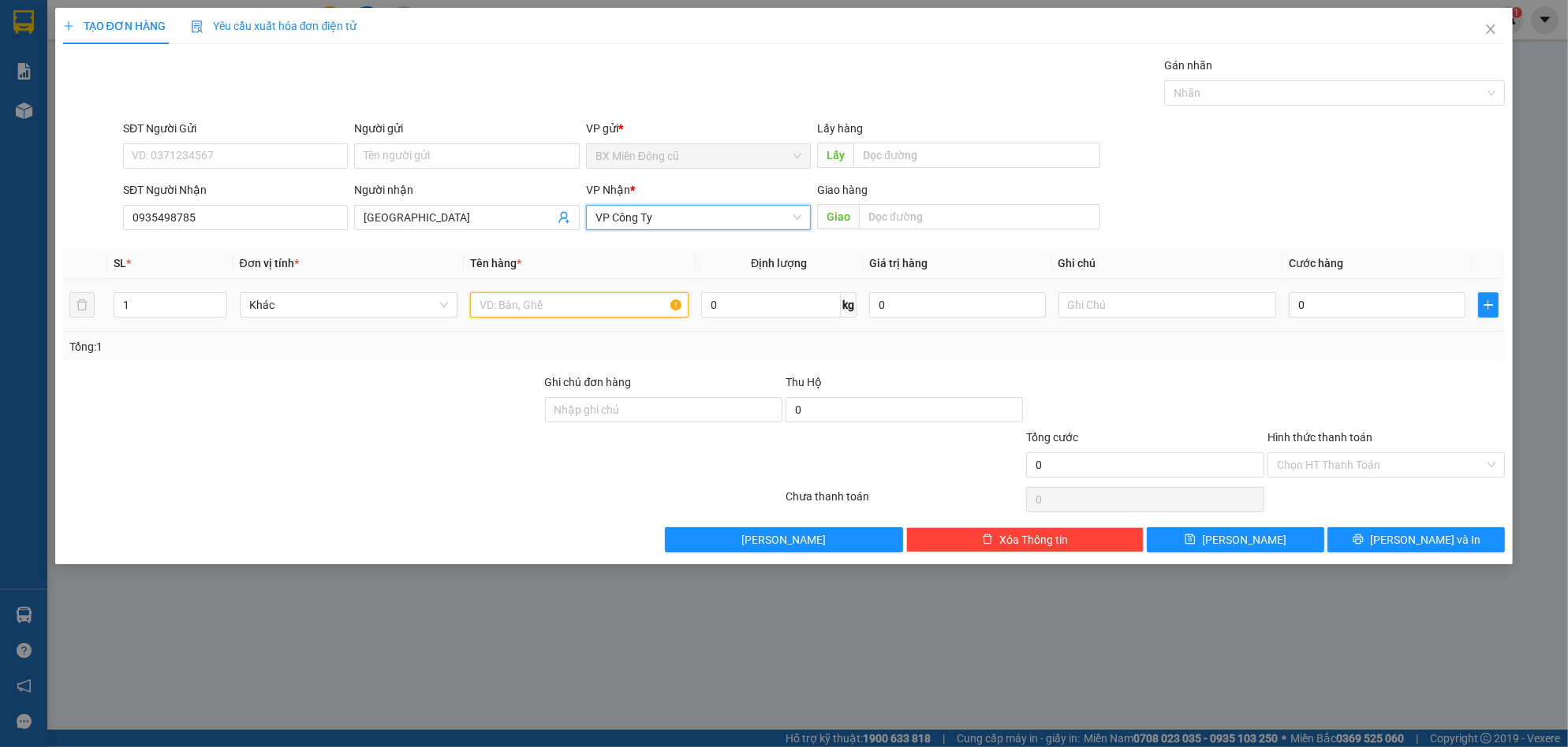
click at [525, 301] on input "text" at bounding box center [580, 305] width 219 height 25
paste input "ê"
paste input "ệ"
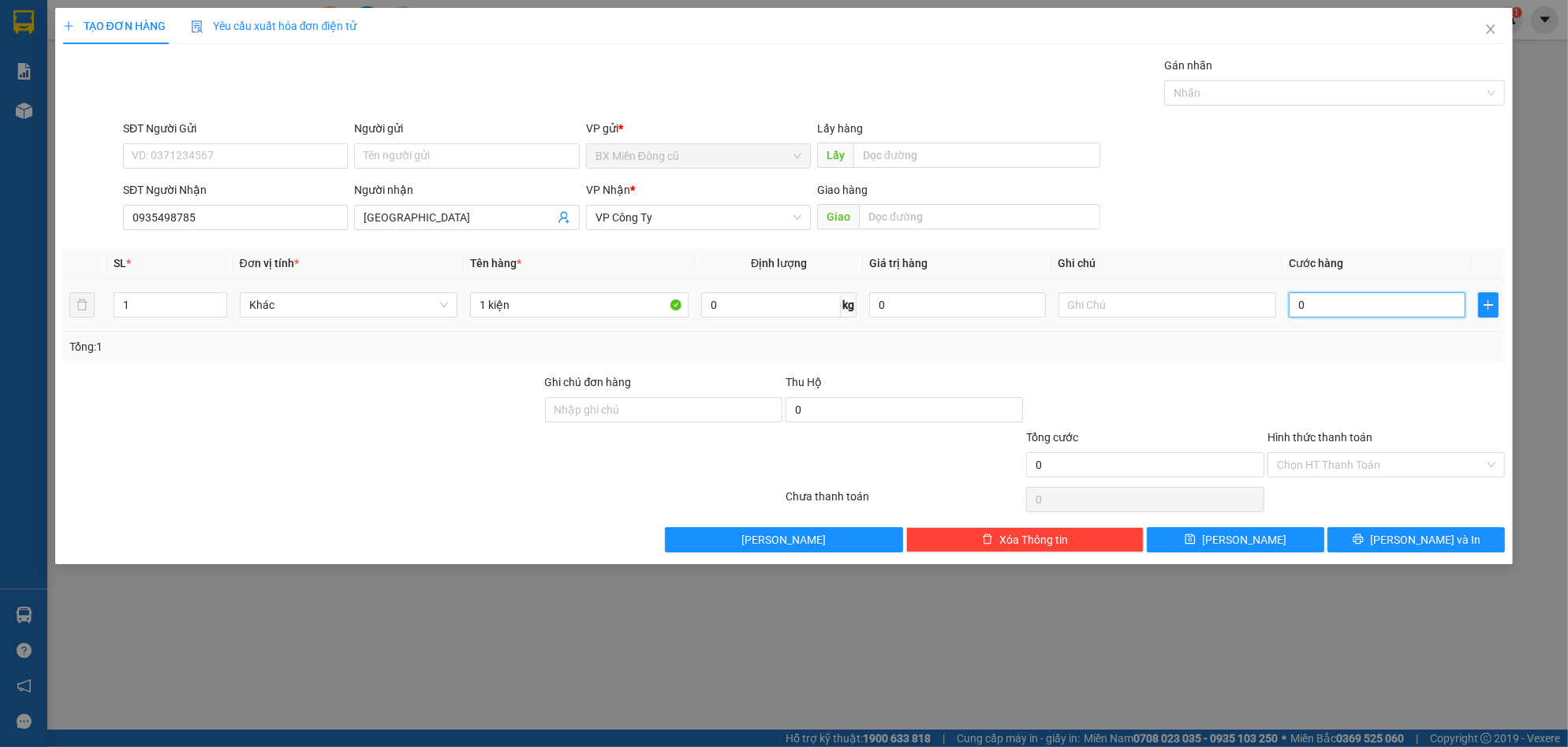
click at [1307, 303] on input "0" at bounding box center [1377, 305] width 177 height 25
click at [1430, 547] on span "[PERSON_NAME] và In" at bounding box center [1424, 539] width 110 height 18
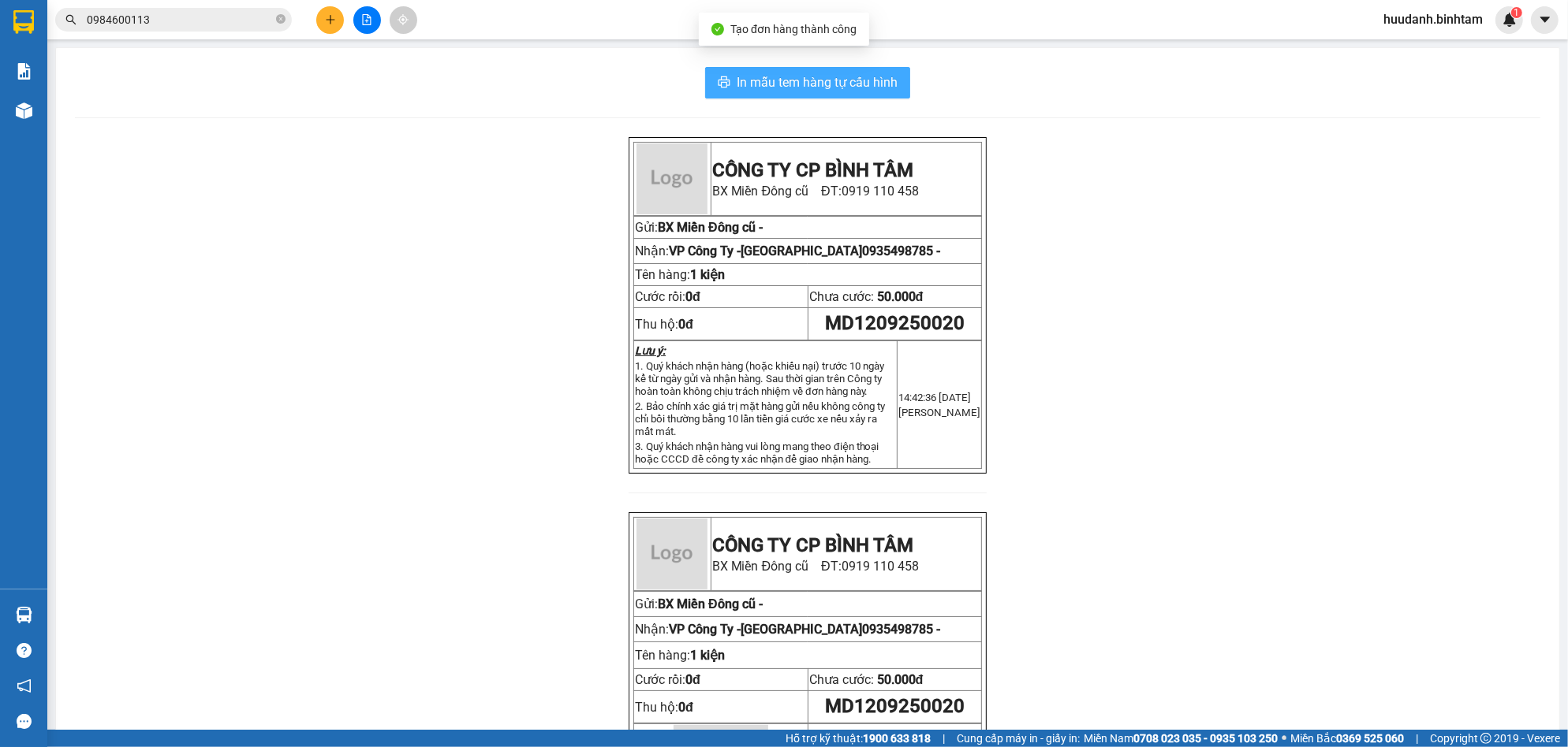
drag, startPoint x: 836, startPoint y: 73, endPoint x: 1237, endPoint y: 540, distance: 615.5
click at [836, 75] on span "In mẫu tem hàng tự cấu hình" at bounding box center [816, 82] width 160 height 19
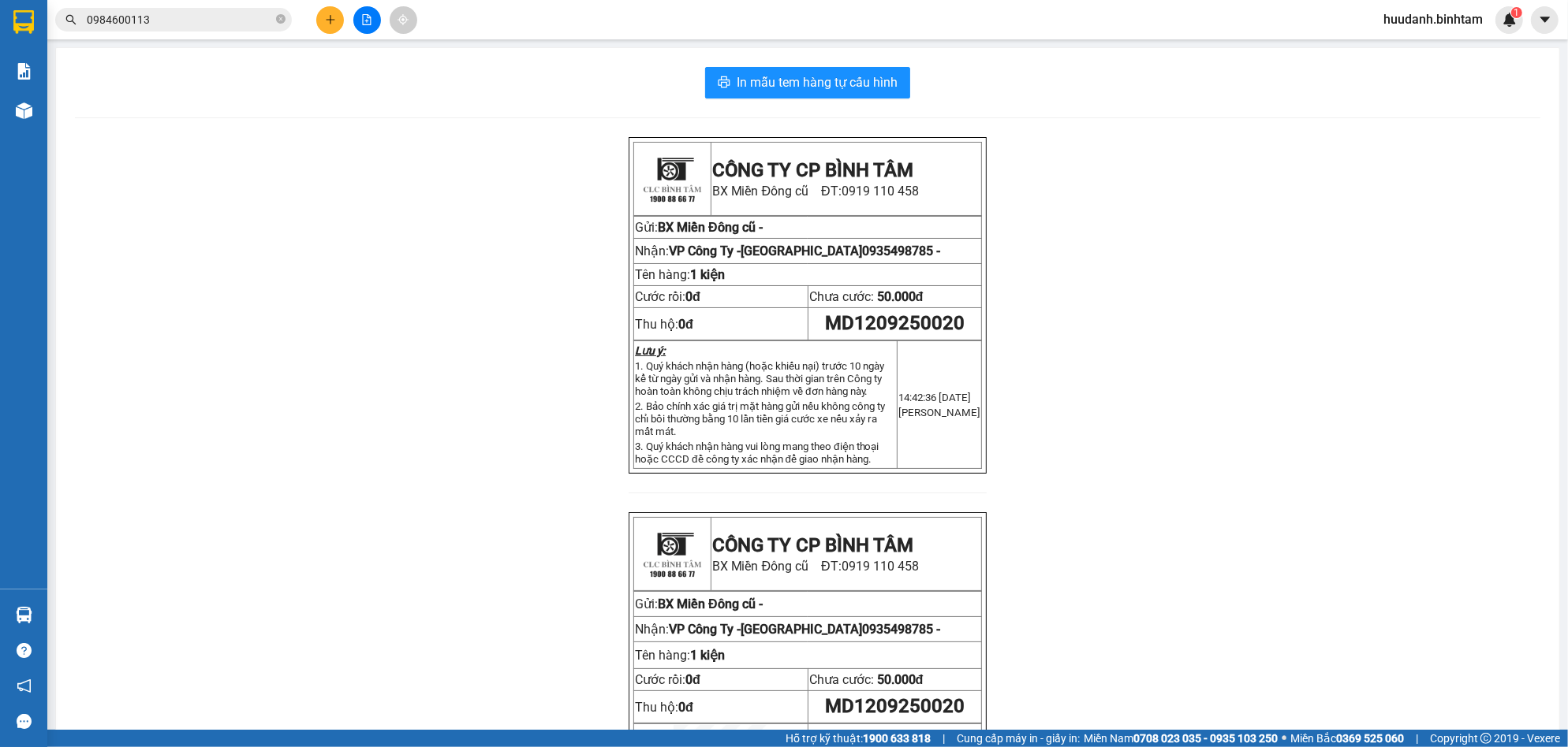
click at [335, 19] on icon "plus" at bounding box center [330, 19] width 11 height 11
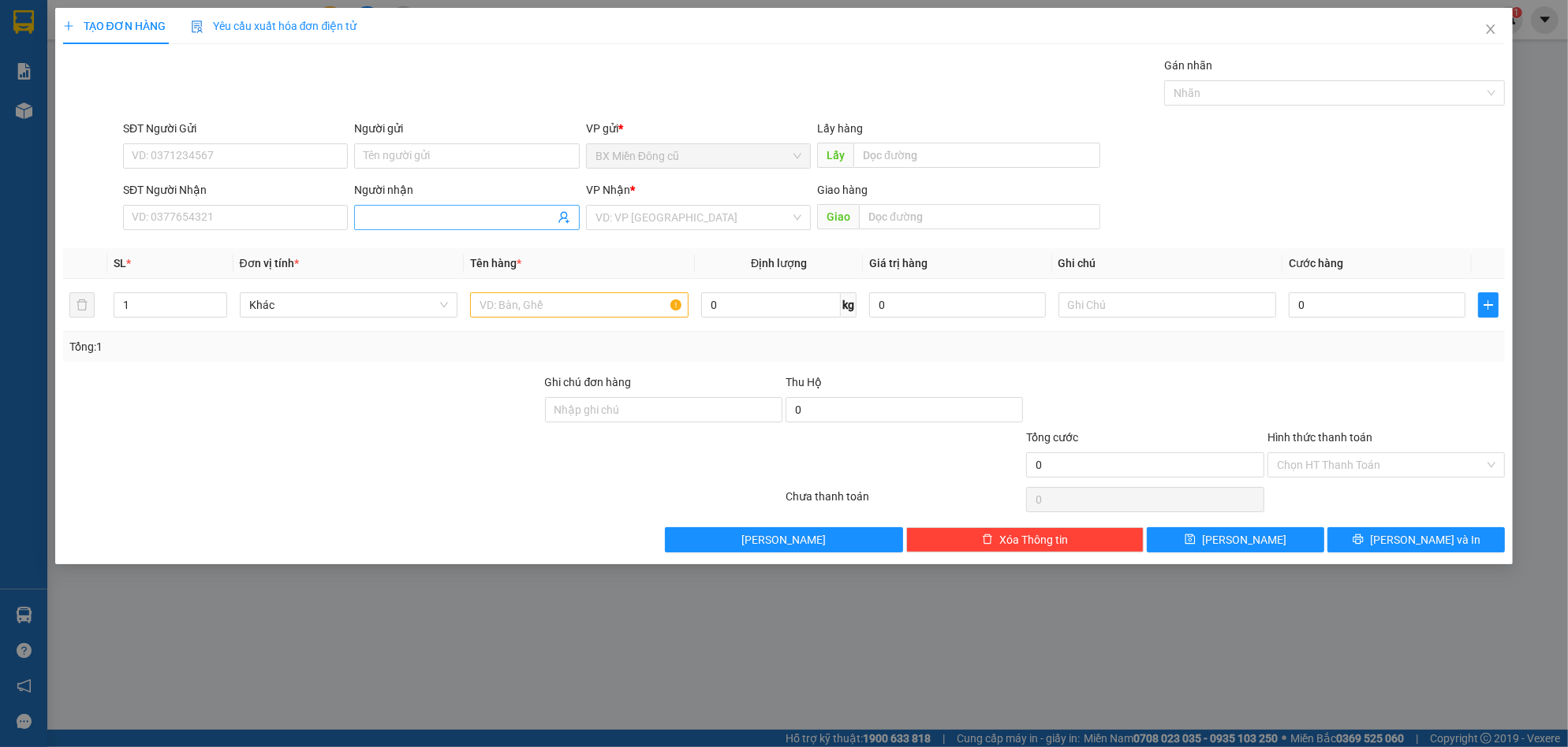
click at [393, 218] on input "Người nhận" at bounding box center [458, 217] width 190 height 18
click at [613, 220] on input "search" at bounding box center [693, 218] width 195 height 24
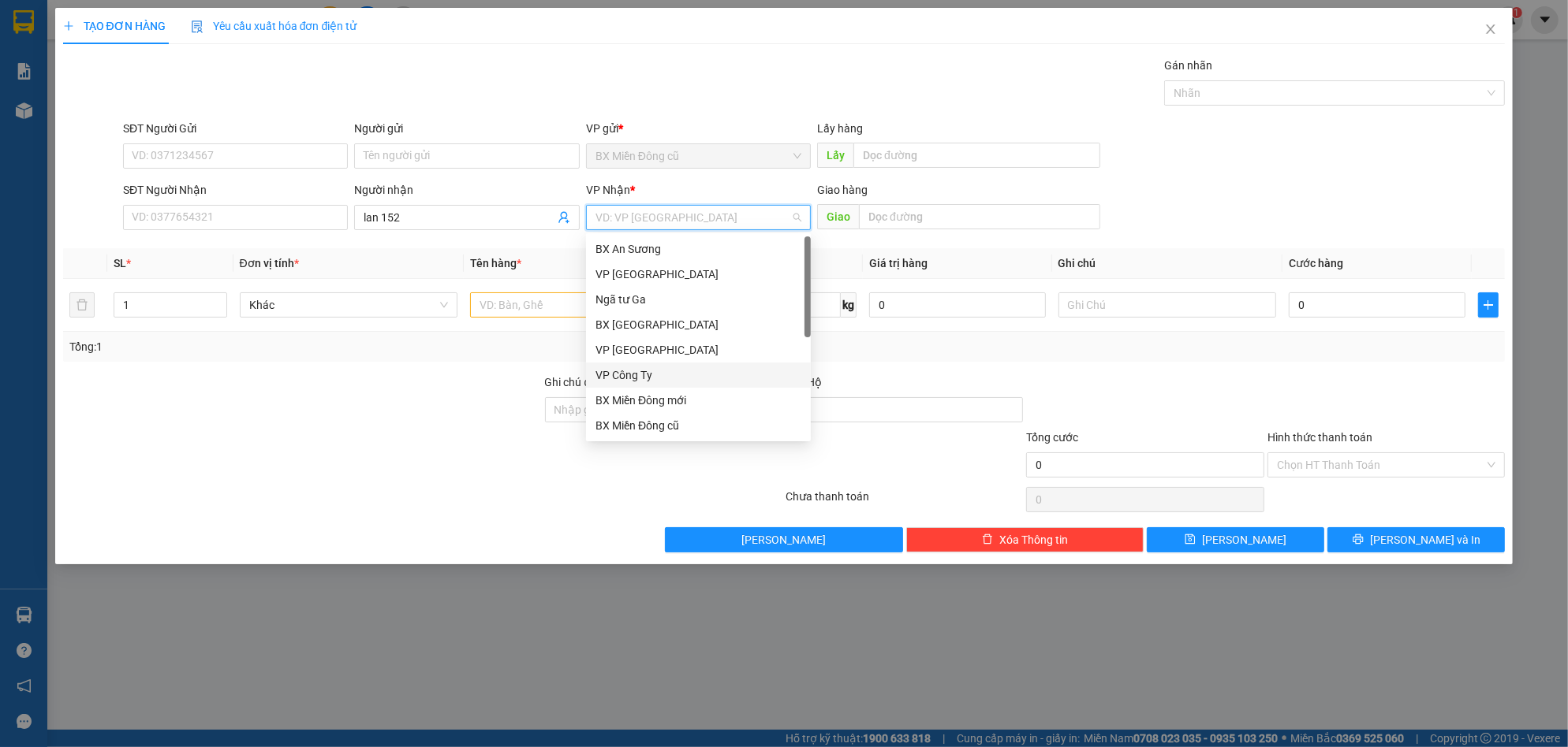
click at [644, 372] on div "VP Công Ty" at bounding box center [698, 374] width 206 height 18
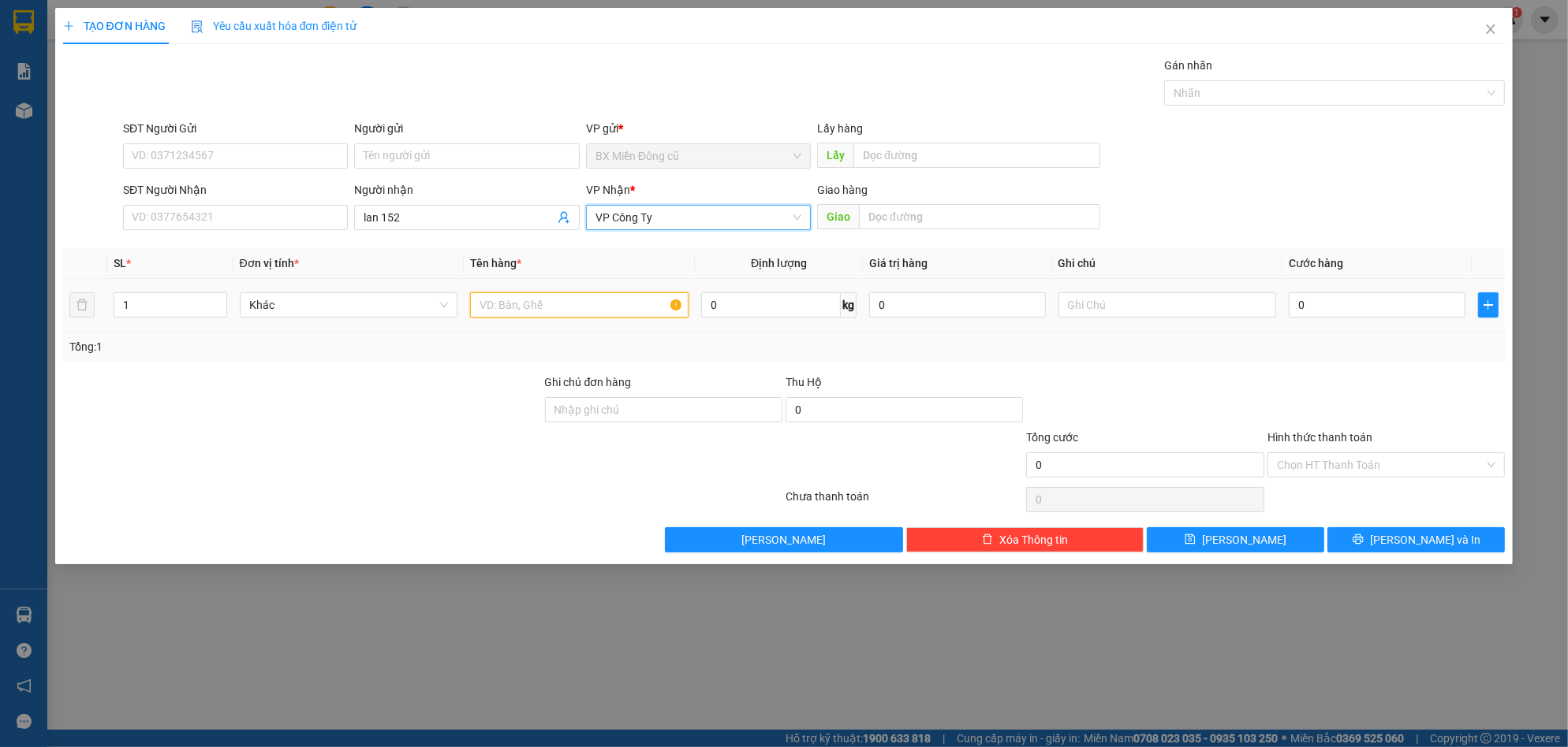
click at [568, 301] on input "text" at bounding box center [580, 305] width 219 height 25
paste input "ê"
paste input "ệ"
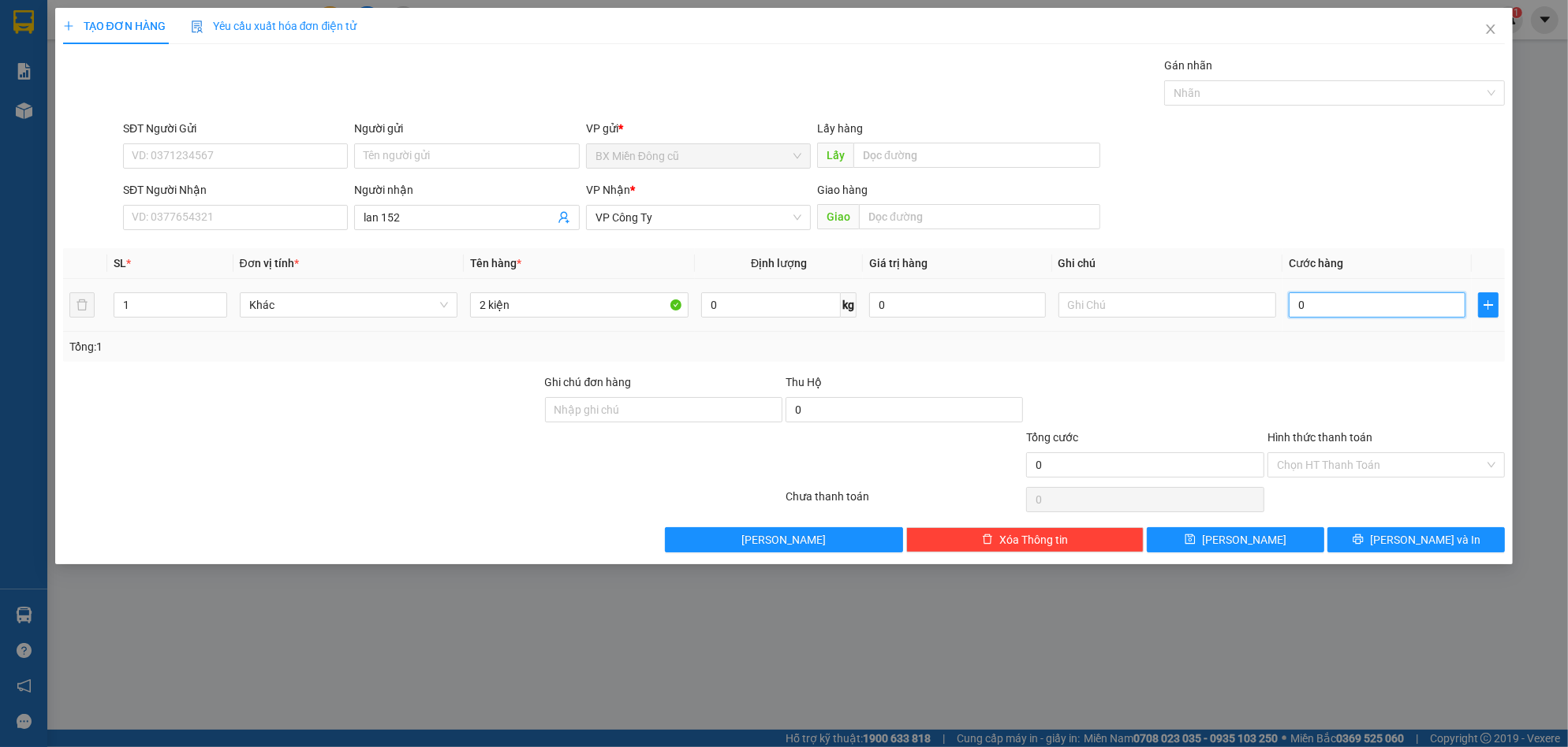
click at [1345, 309] on input "0" at bounding box center [1377, 305] width 177 height 25
click at [1363, 540] on icon "printer" at bounding box center [1358, 539] width 11 height 11
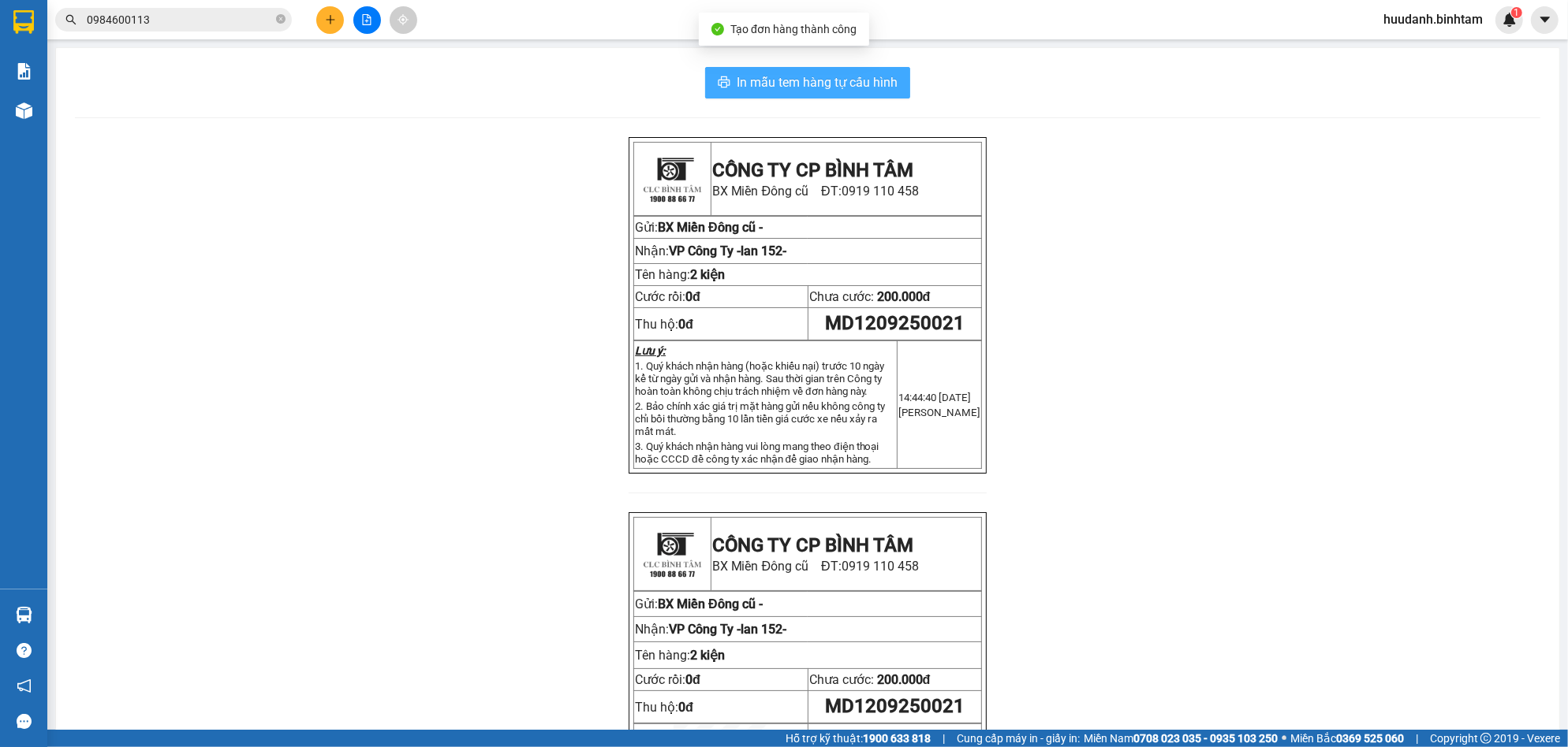
click at [848, 87] on span "In mẫu tem hàng tự cấu hình" at bounding box center [816, 82] width 160 height 19
click at [333, 13] on button at bounding box center [330, 20] width 28 height 28
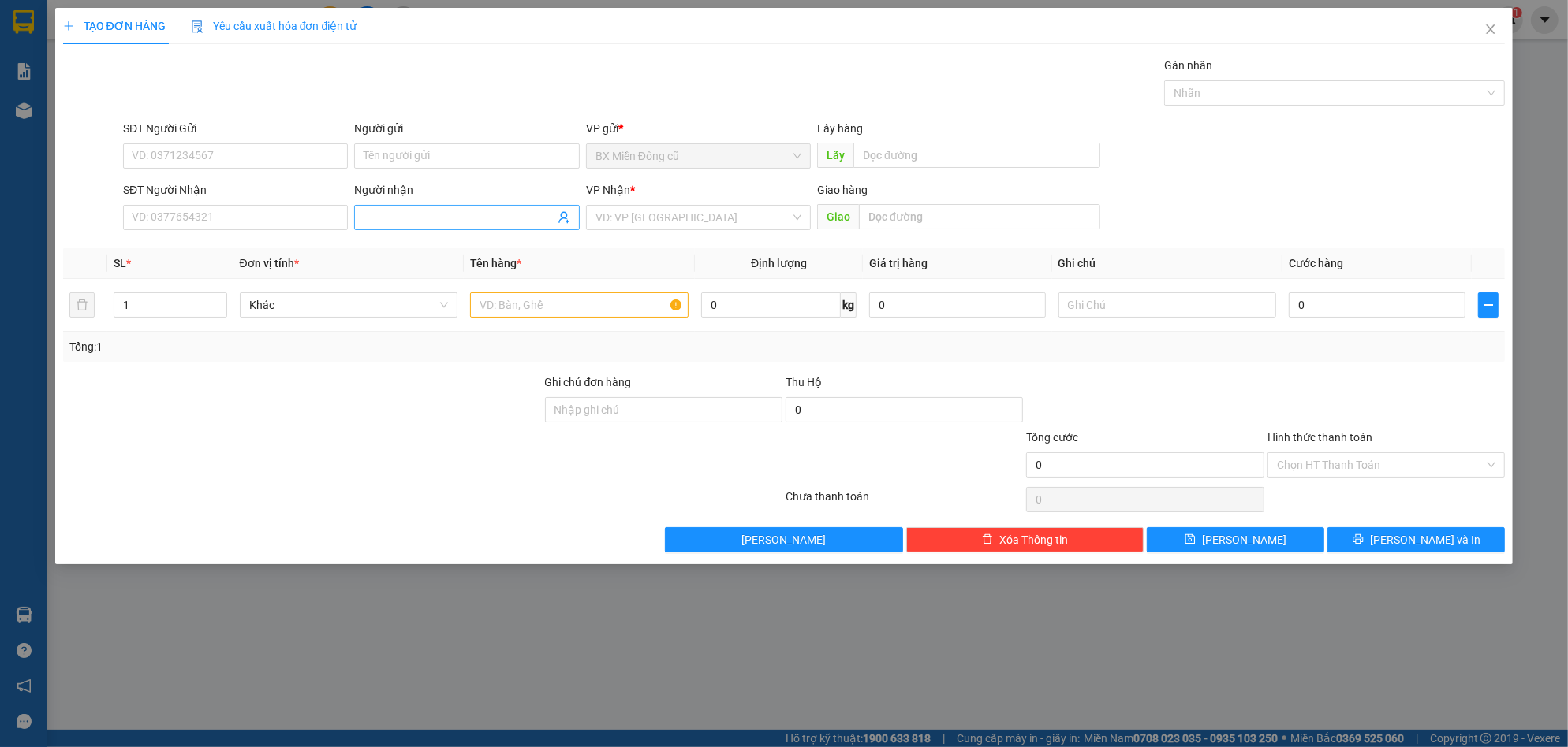
click at [377, 207] on span at bounding box center [466, 217] width 224 height 25
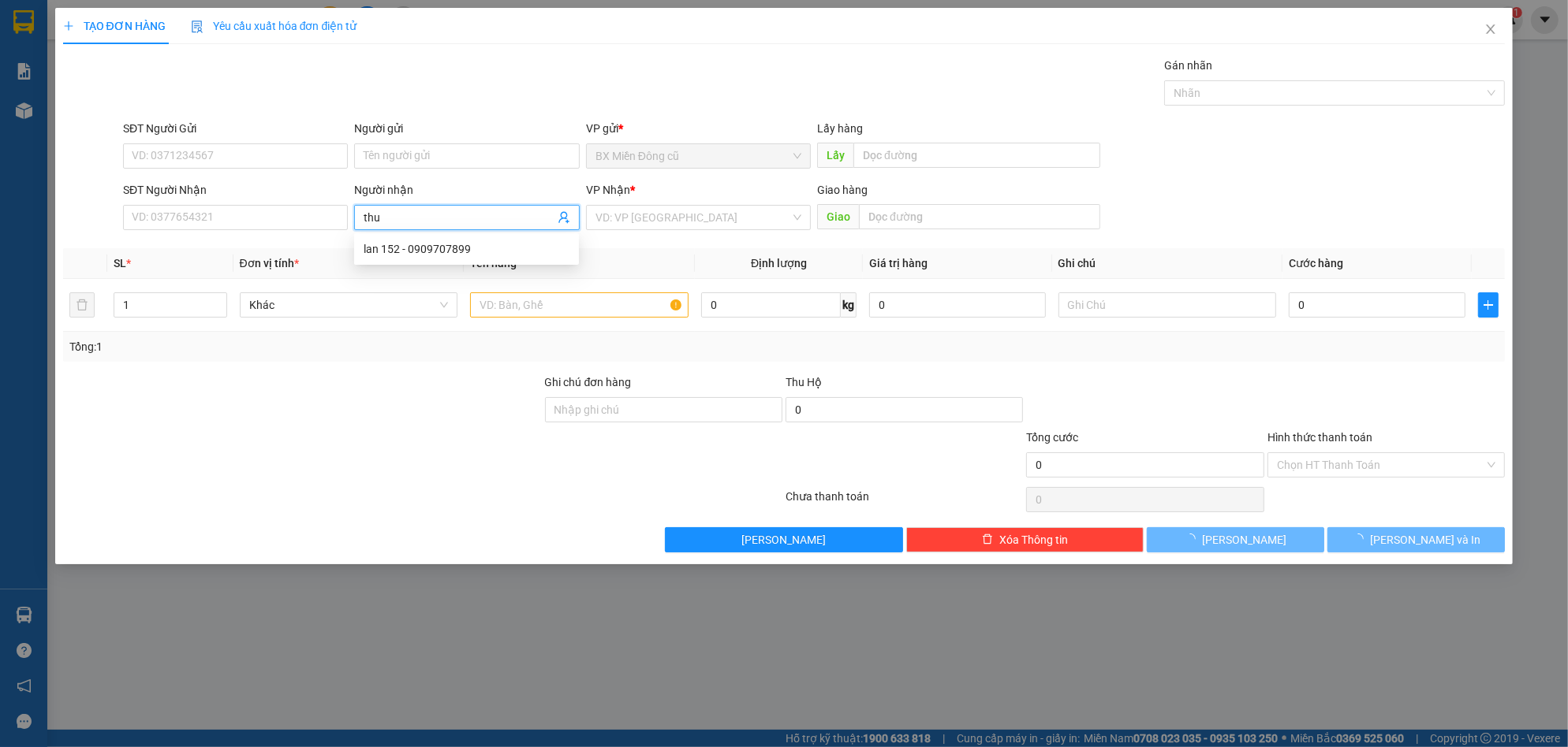
paste input "â"
paste input "ậ"
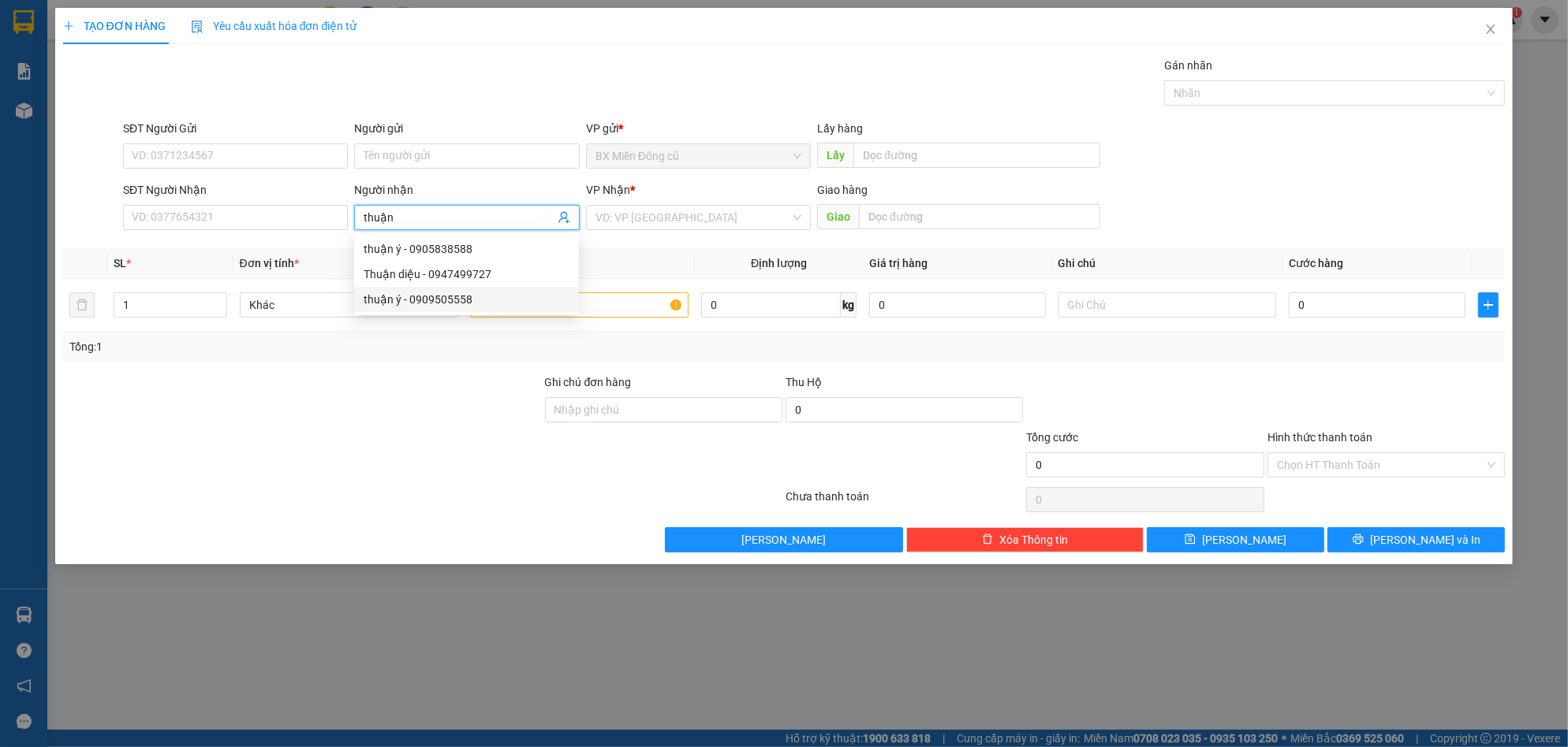
click at [456, 289] on div "thuận ý - 0909505558" at bounding box center [466, 299] width 224 height 25
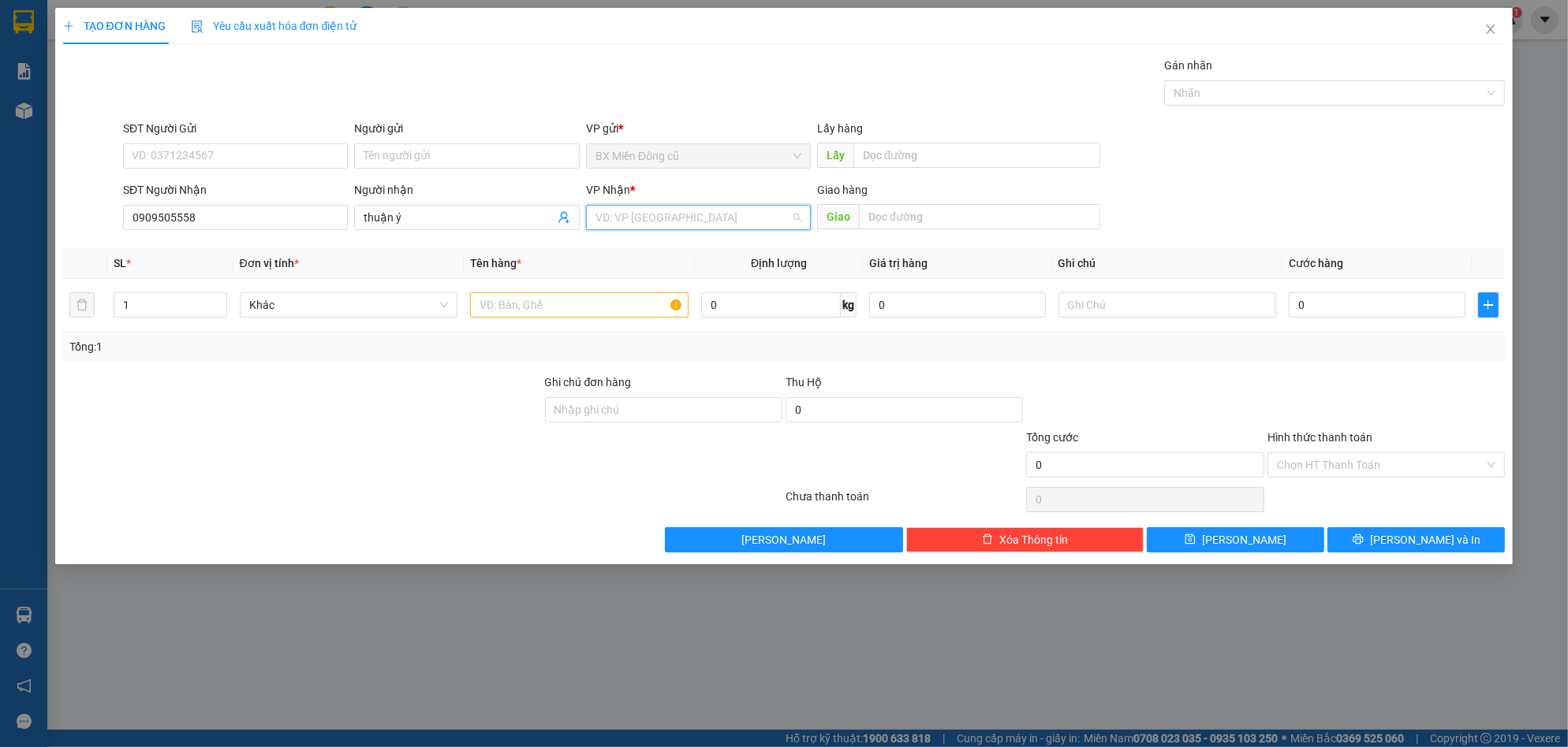
click at [705, 212] on input "search" at bounding box center [693, 218] width 195 height 24
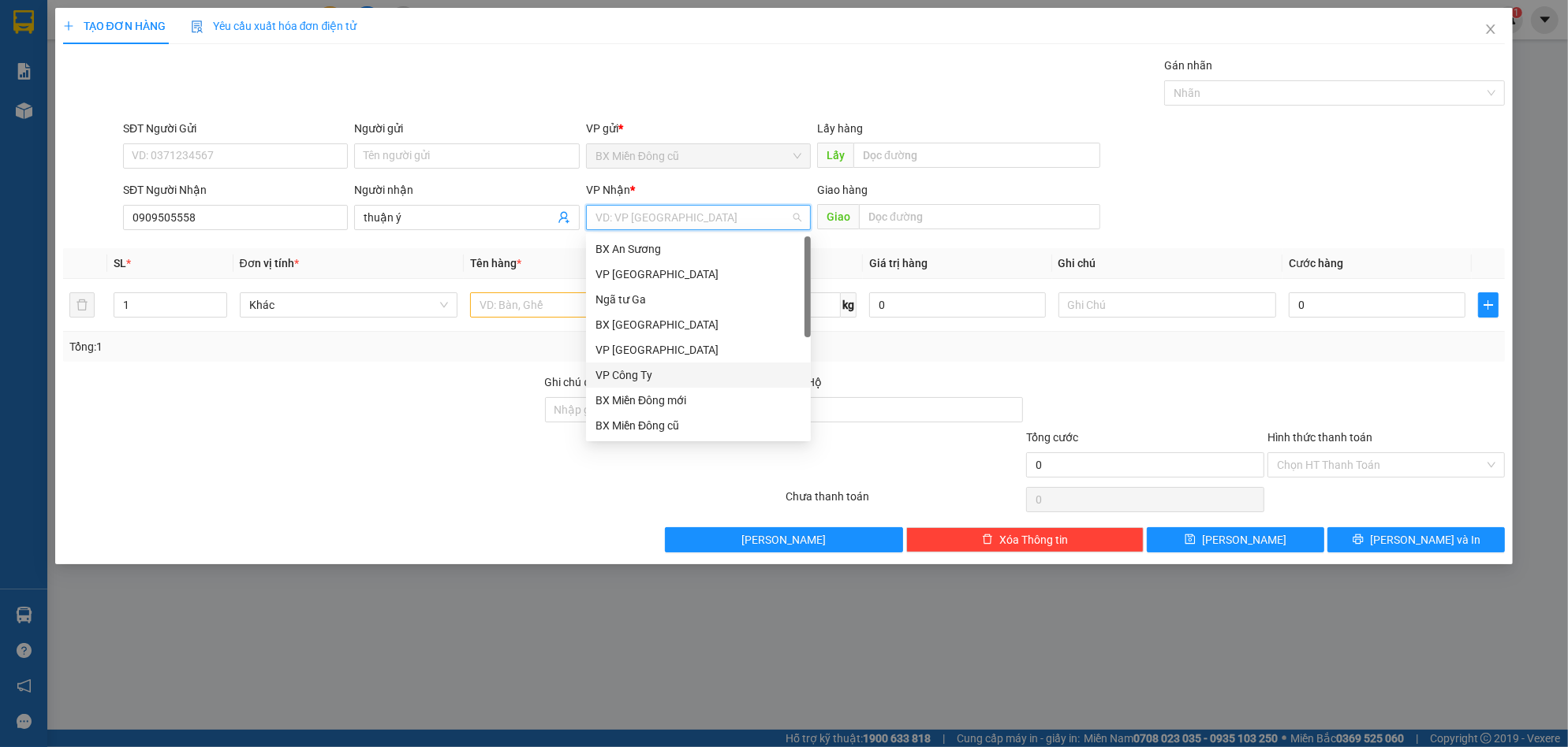
click at [635, 377] on div "VP Công Ty" at bounding box center [698, 374] width 206 height 18
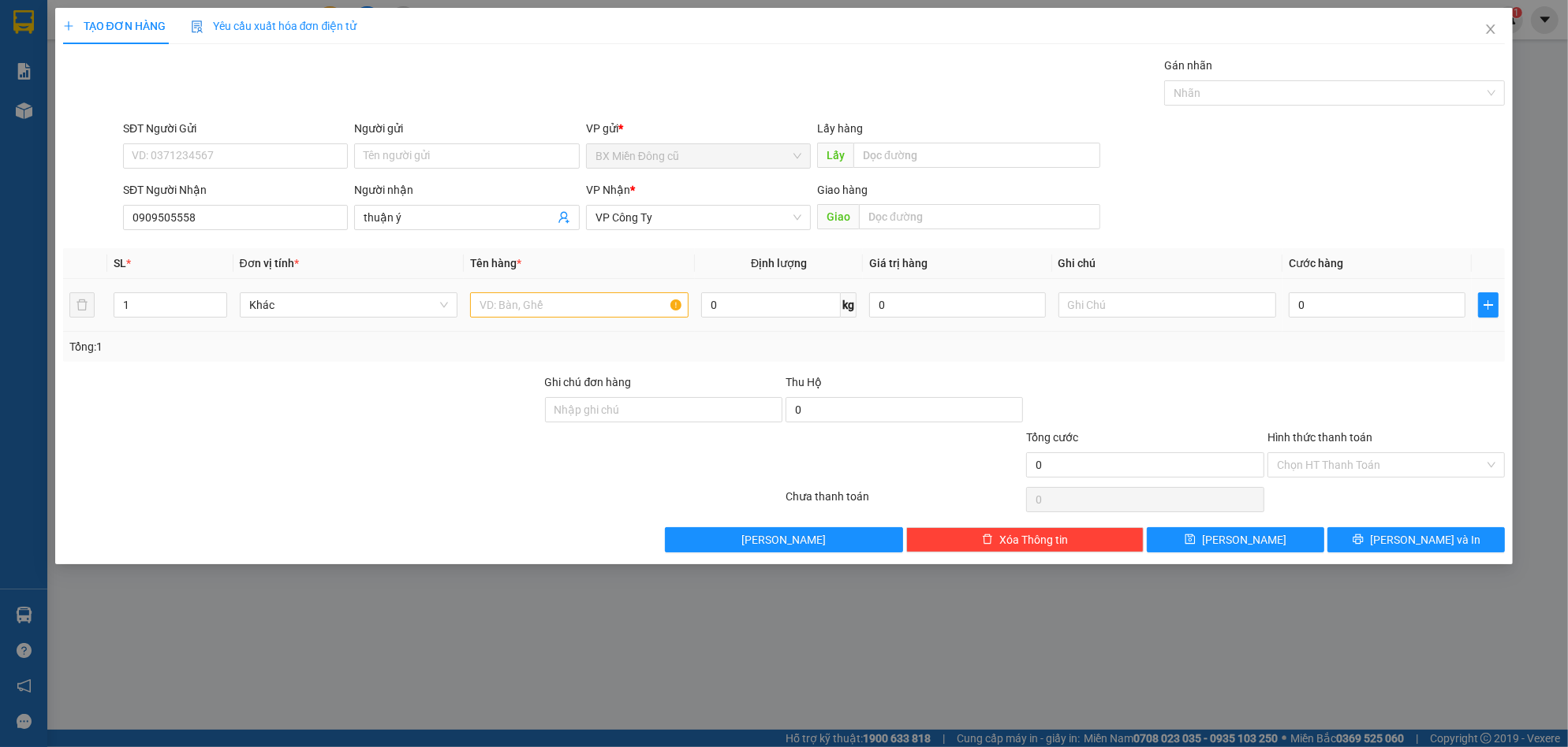
click at [565, 294] on div at bounding box center [580, 305] width 219 height 32
click at [561, 306] on input "text" at bounding box center [580, 305] width 219 height 25
paste input "ô"
paste input "đ"
click at [1332, 298] on input "0" at bounding box center [1377, 305] width 177 height 25
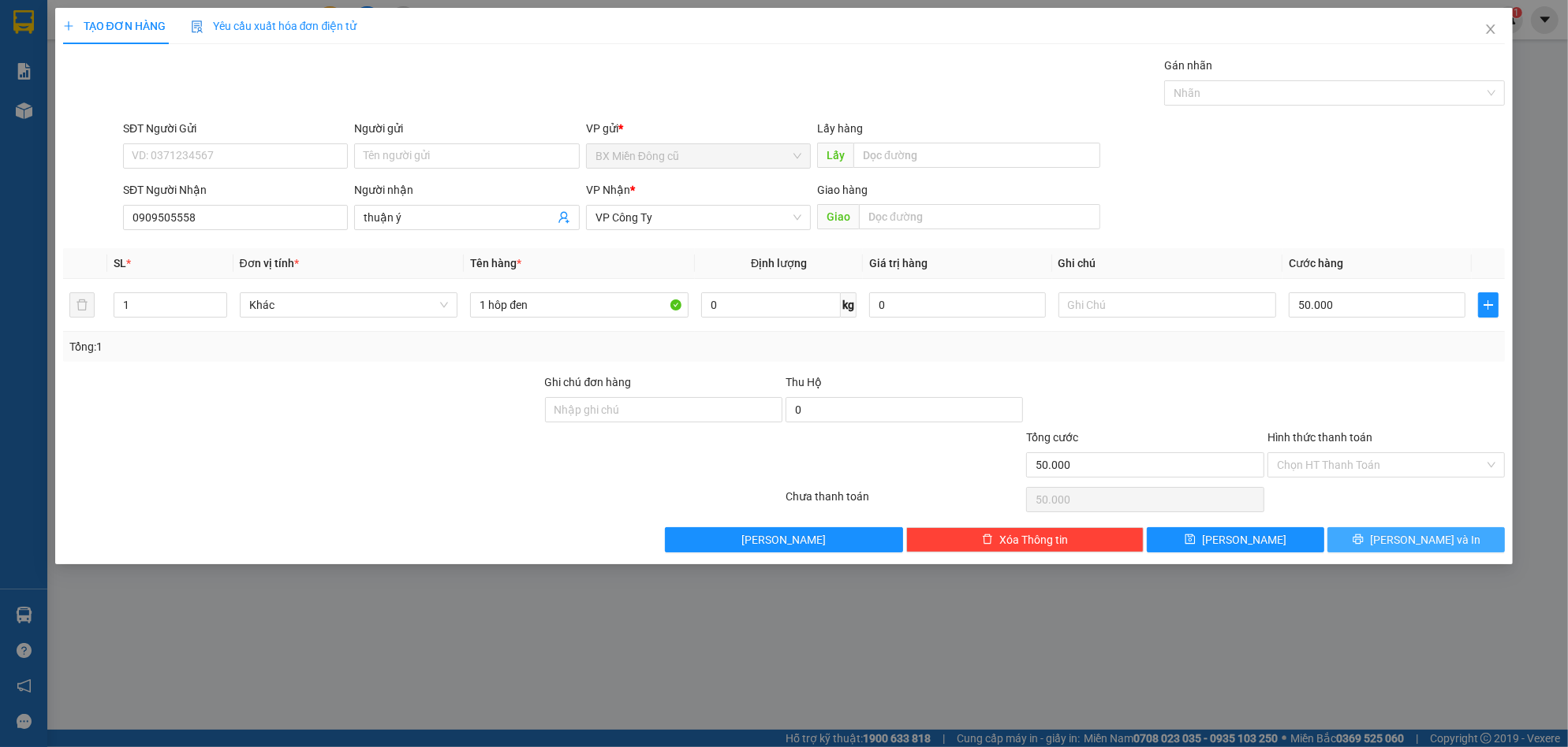
click at [1396, 529] on button "[PERSON_NAME] và In" at bounding box center [1415, 539] width 177 height 25
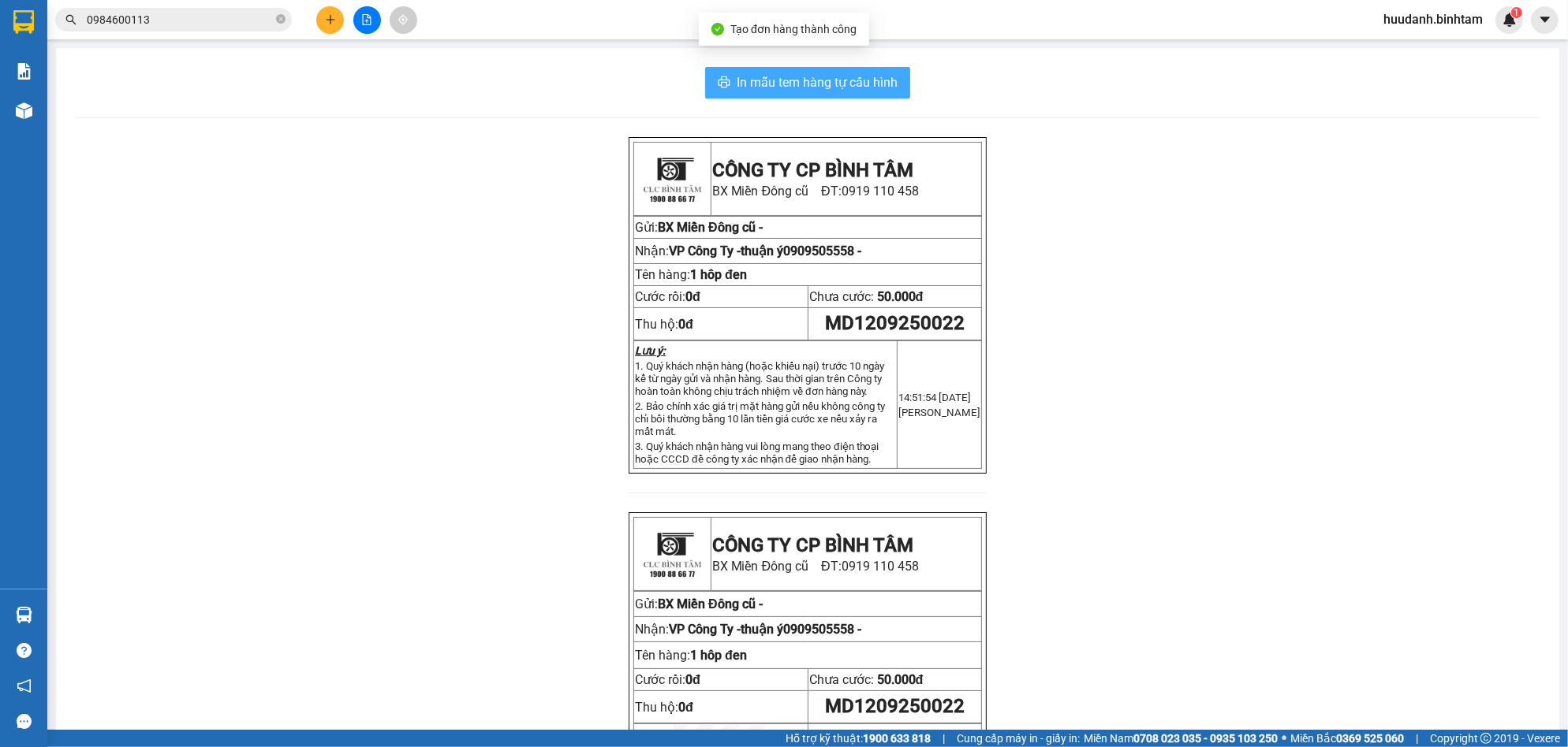
click at [843, 72] on span "In mẫu tem hàng tự cấu hình" at bounding box center [816, 82] width 160 height 19
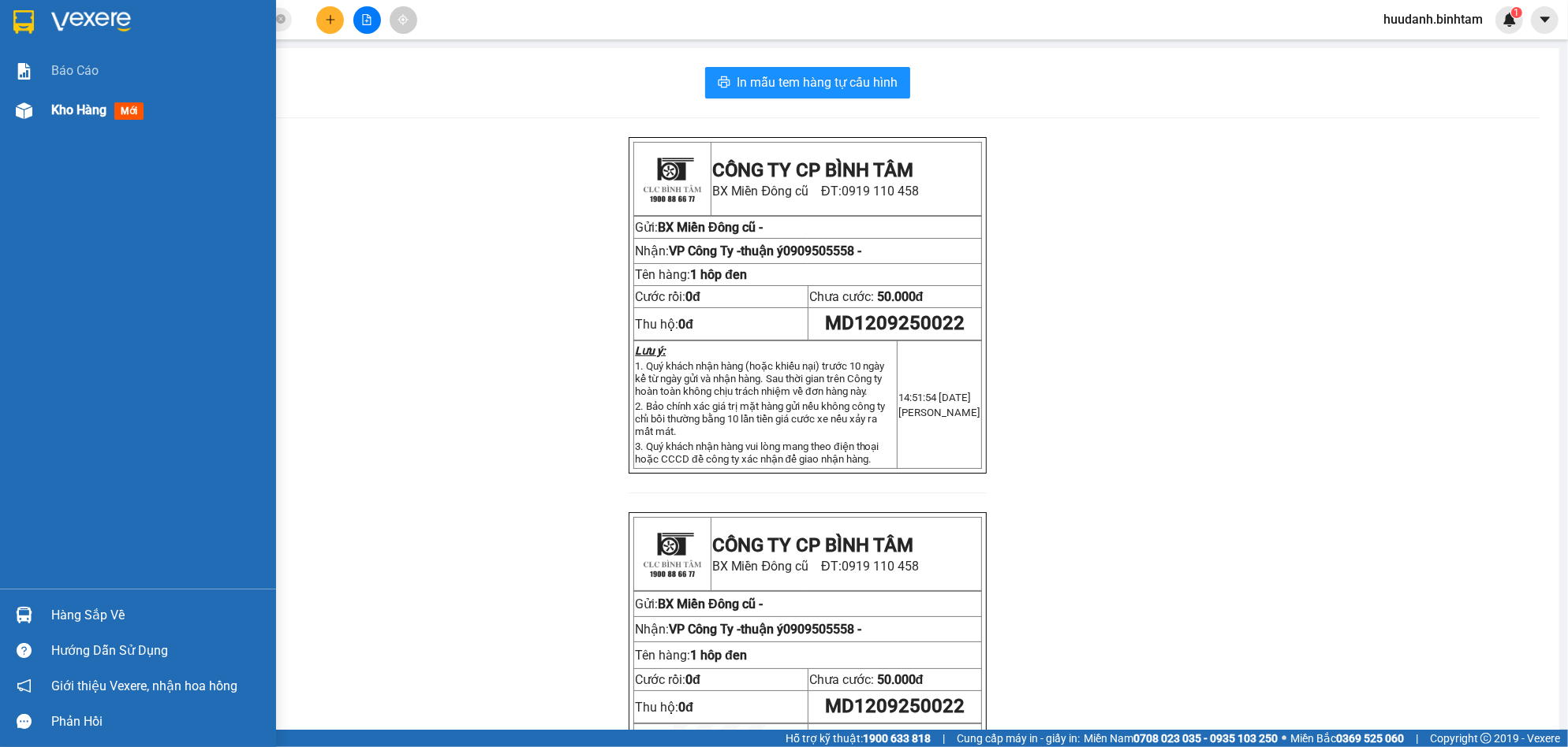
click at [70, 106] on span "Kho hàng" at bounding box center [79, 110] width 56 height 15
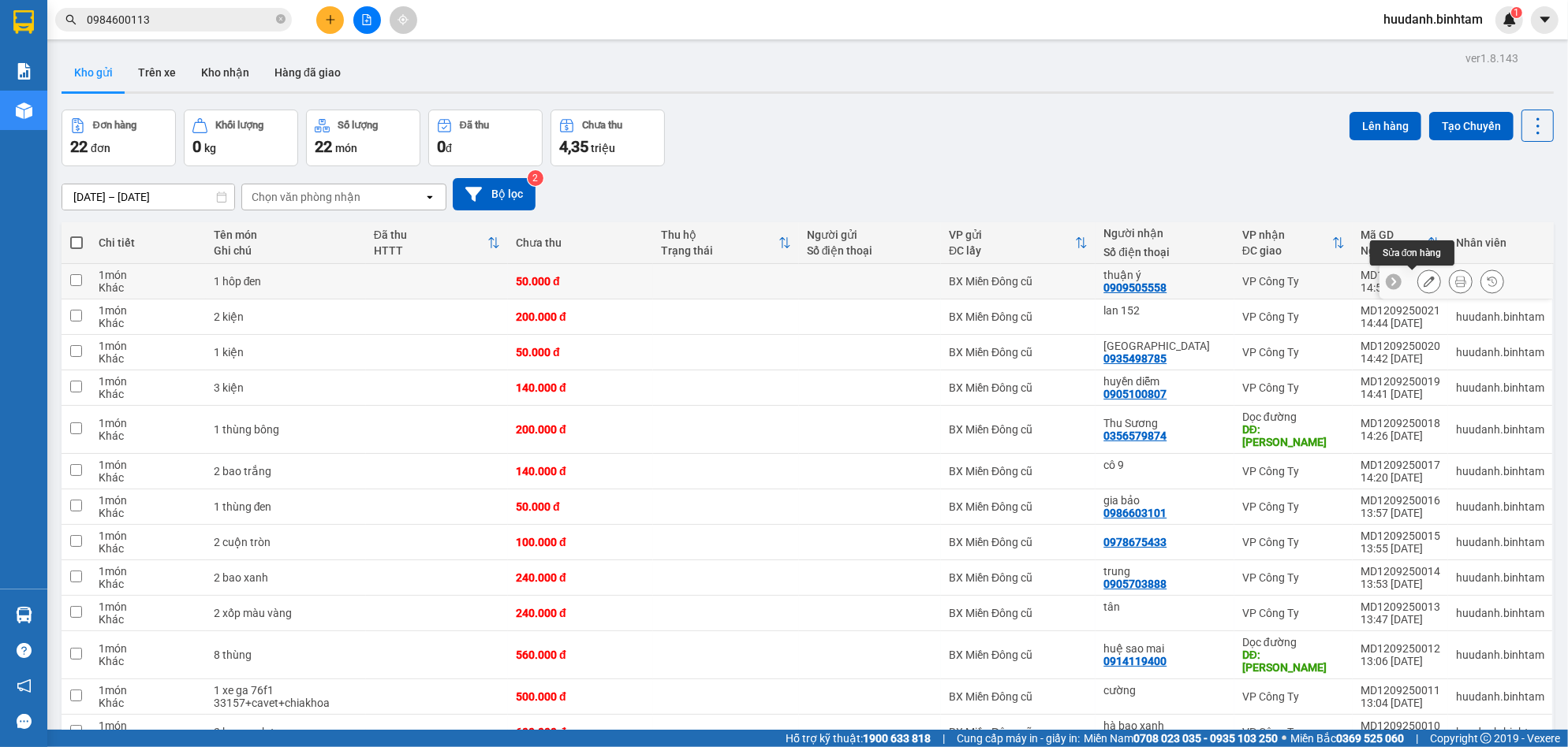
click at [1423, 276] on icon at bounding box center [1429, 282] width 11 height 11
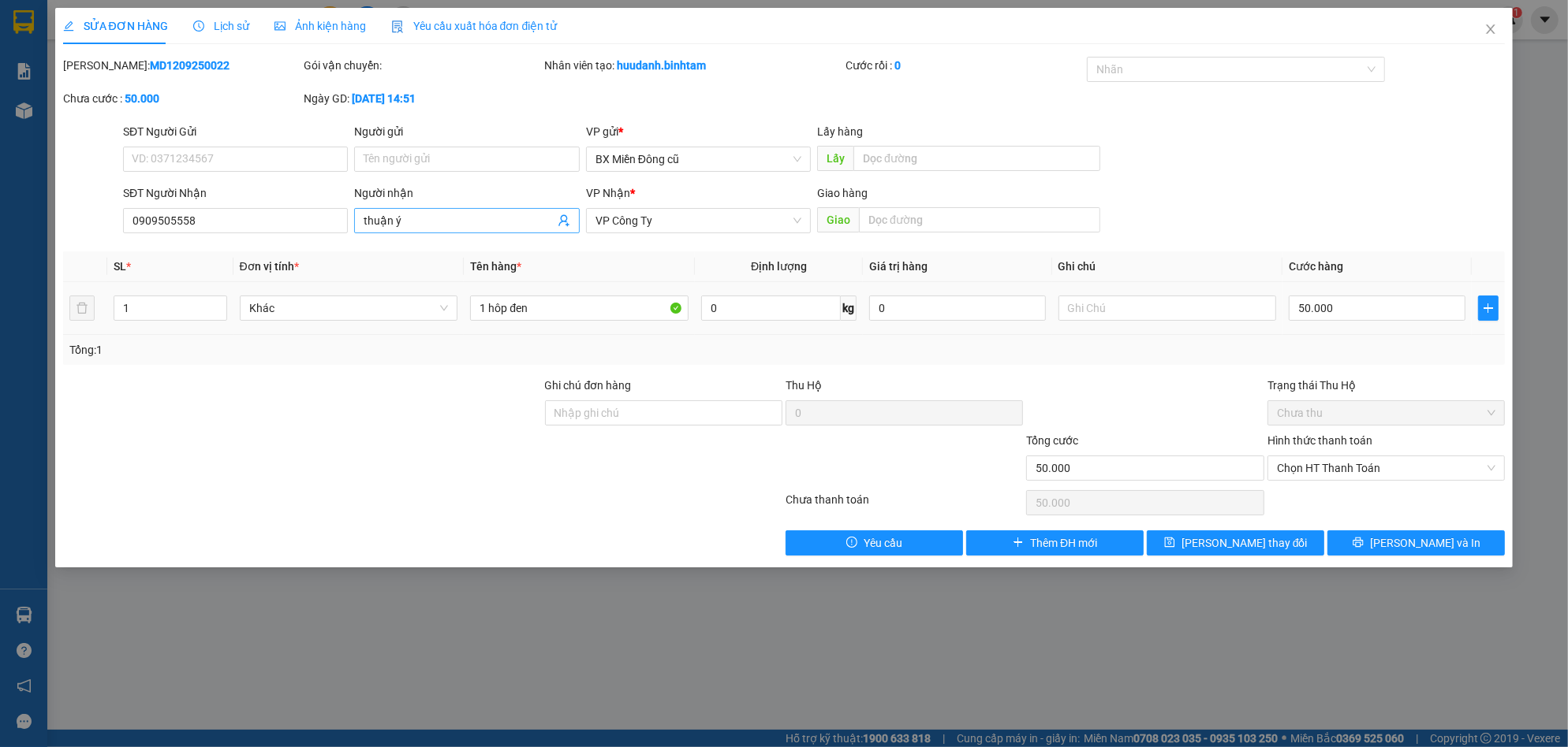
click at [414, 218] on input "thuận ý" at bounding box center [458, 221] width 190 height 18
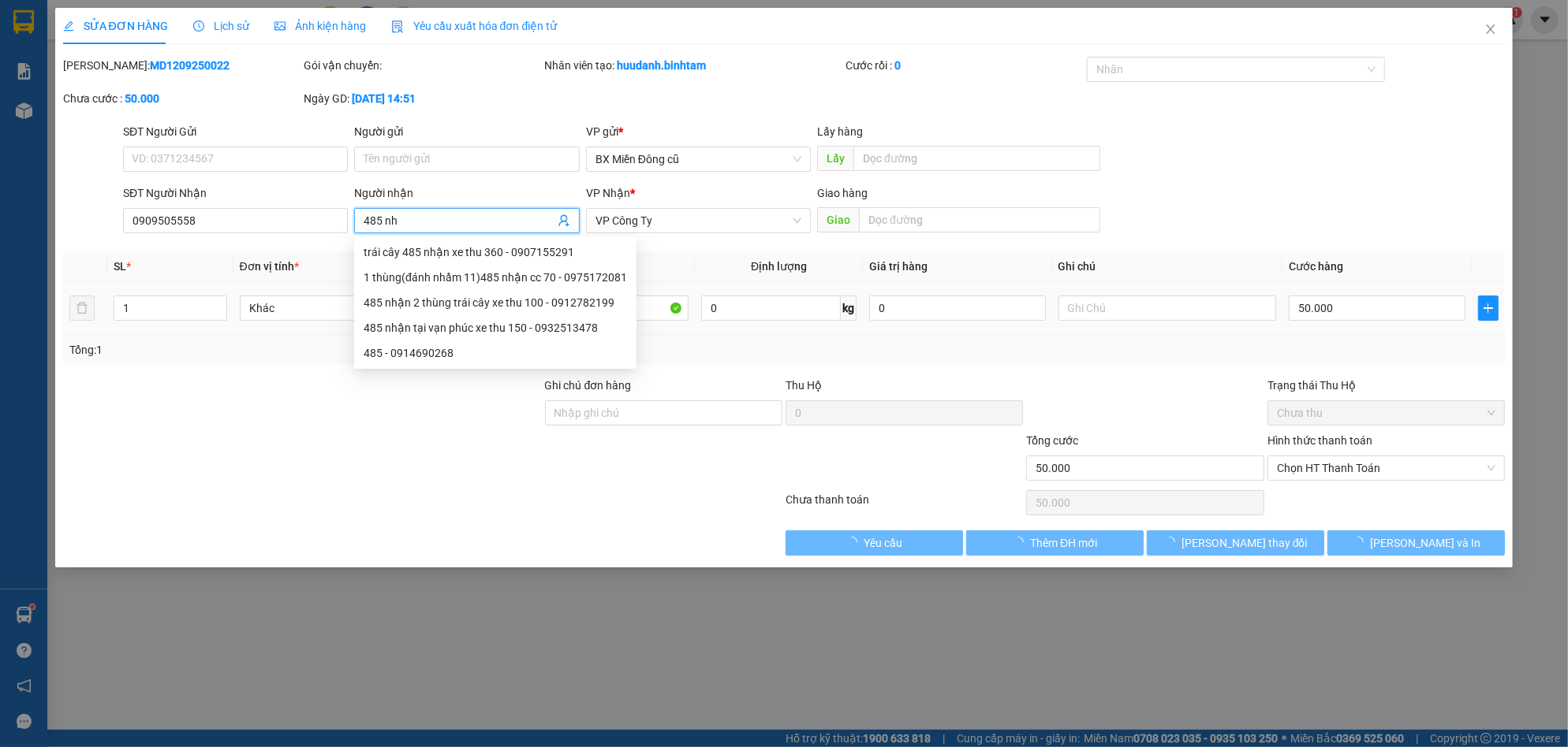
paste input "â"
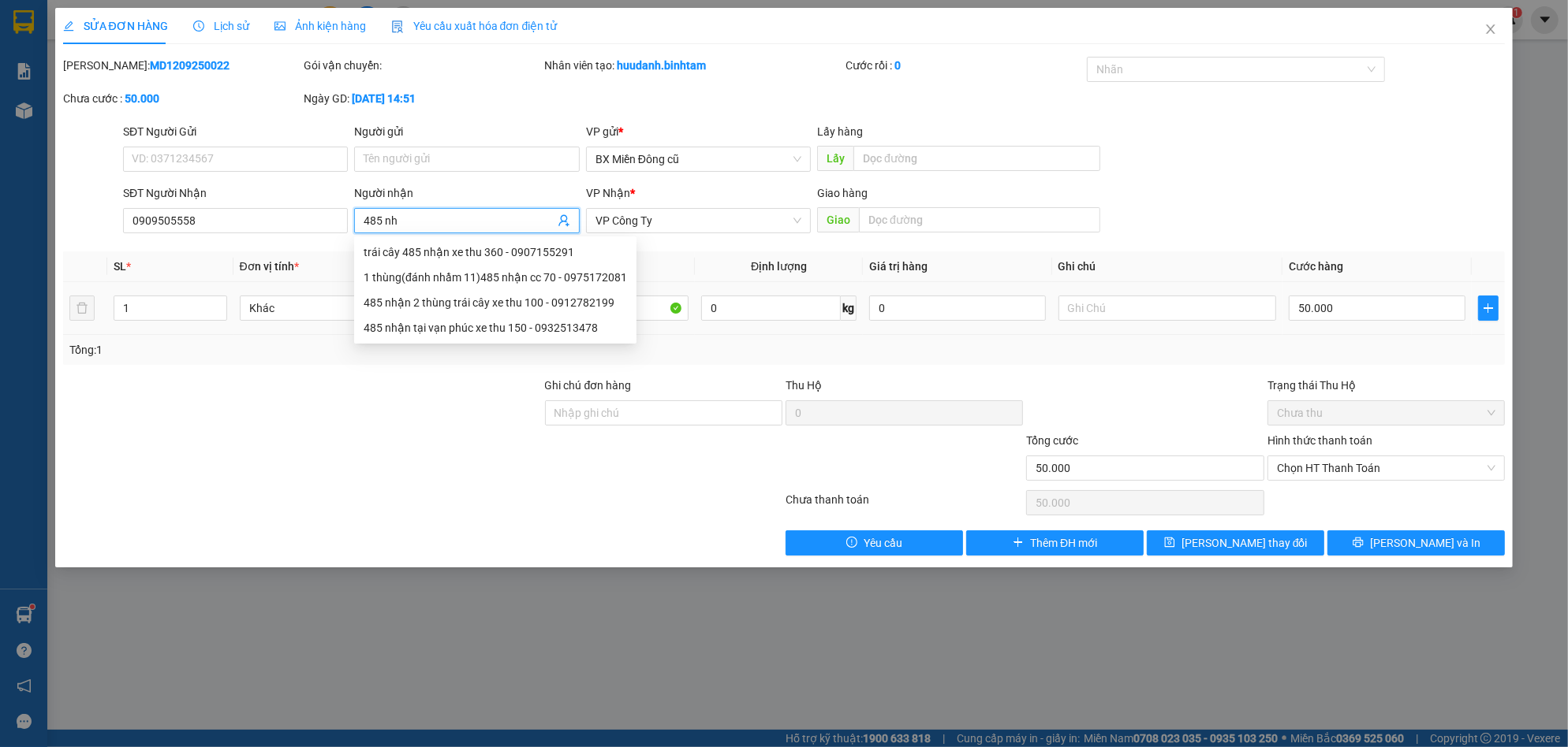
paste input "ậ"
click at [247, 218] on input "0909505558" at bounding box center [236, 221] width 224 height 25
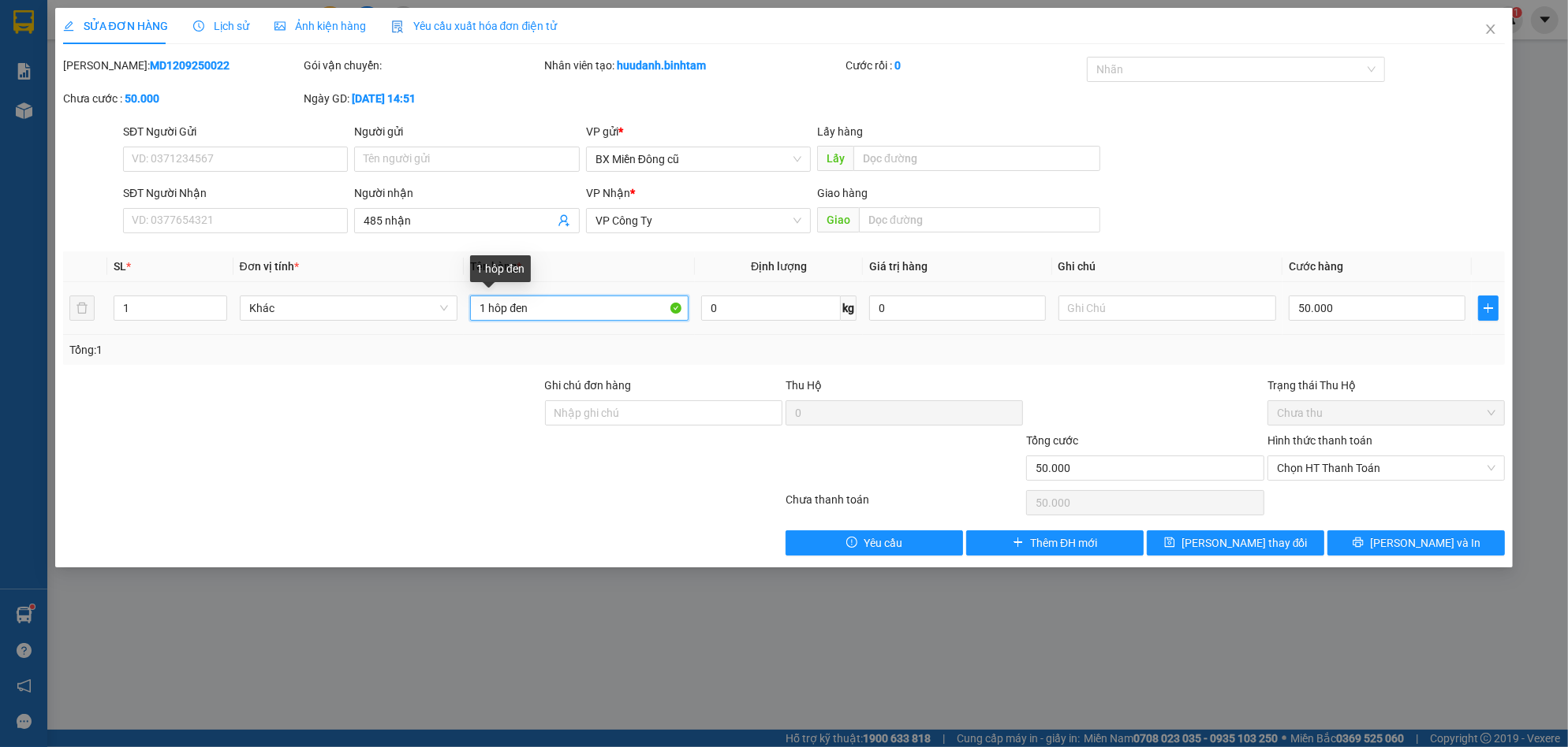
click at [537, 310] on input "1 hôp đen" at bounding box center [580, 308] width 219 height 25
click at [1395, 303] on input "50.000" at bounding box center [1377, 308] width 177 height 25
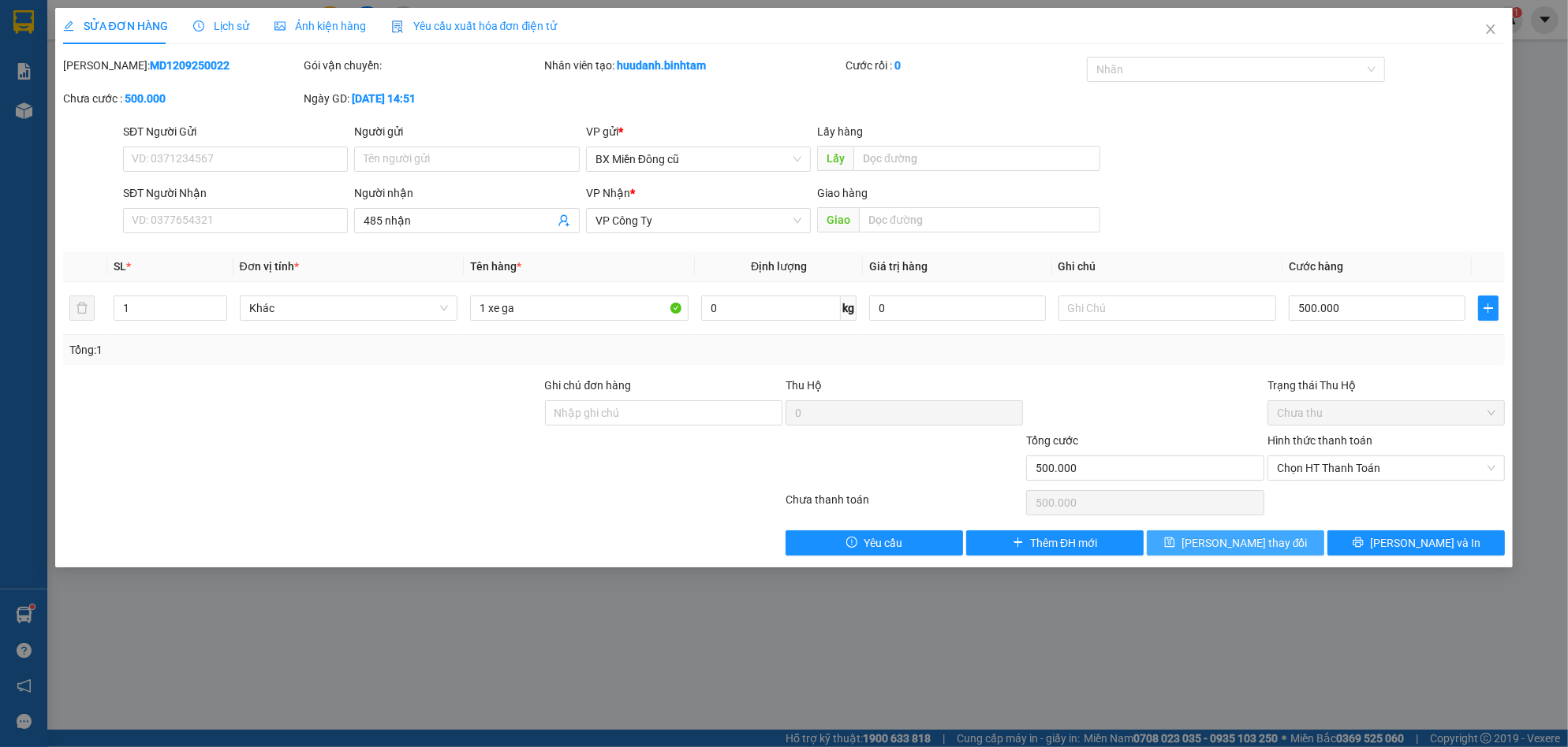
click at [1276, 540] on button "[PERSON_NAME] thay đổi" at bounding box center [1235, 542] width 177 height 25
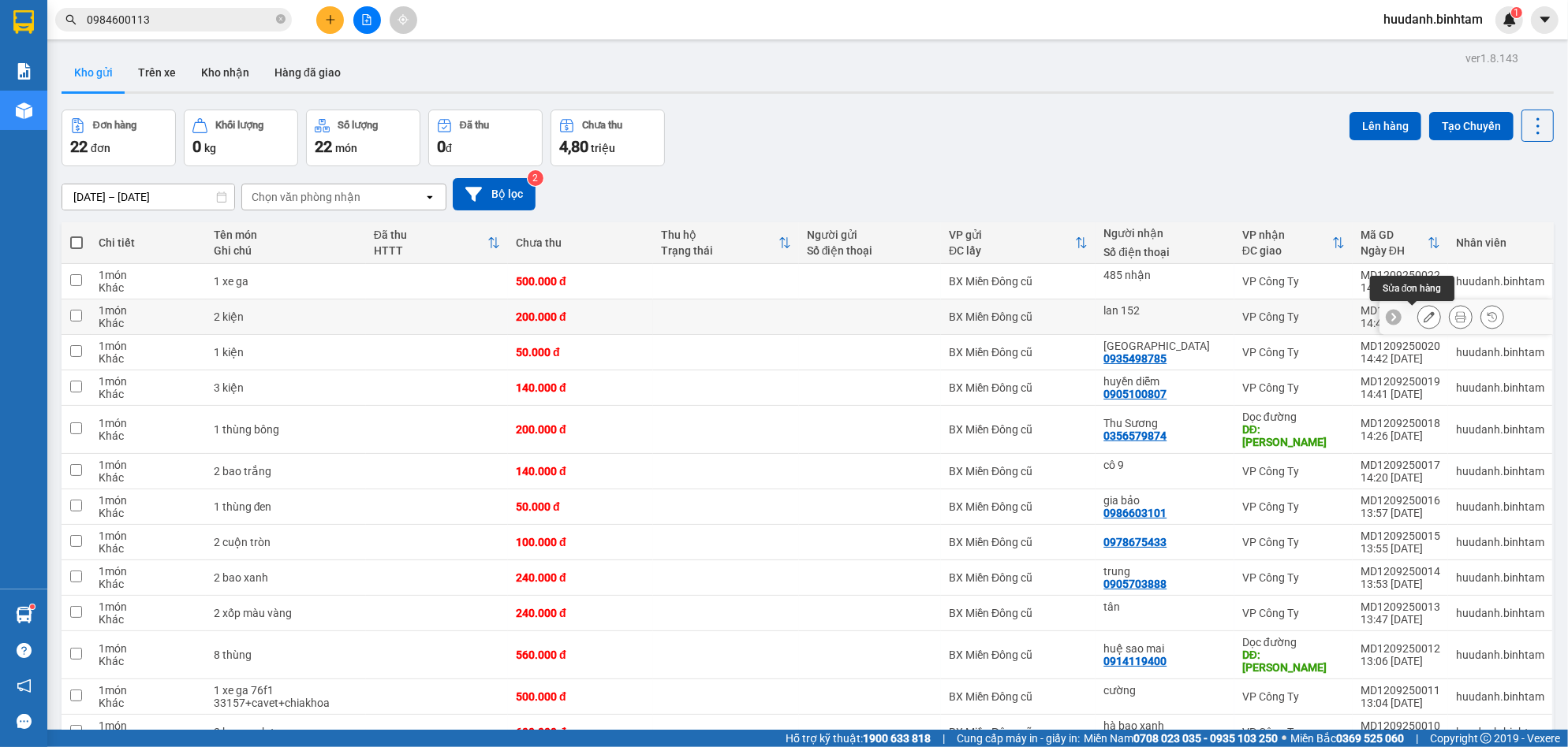
click at [1423, 314] on icon at bounding box center [1429, 317] width 11 height 11
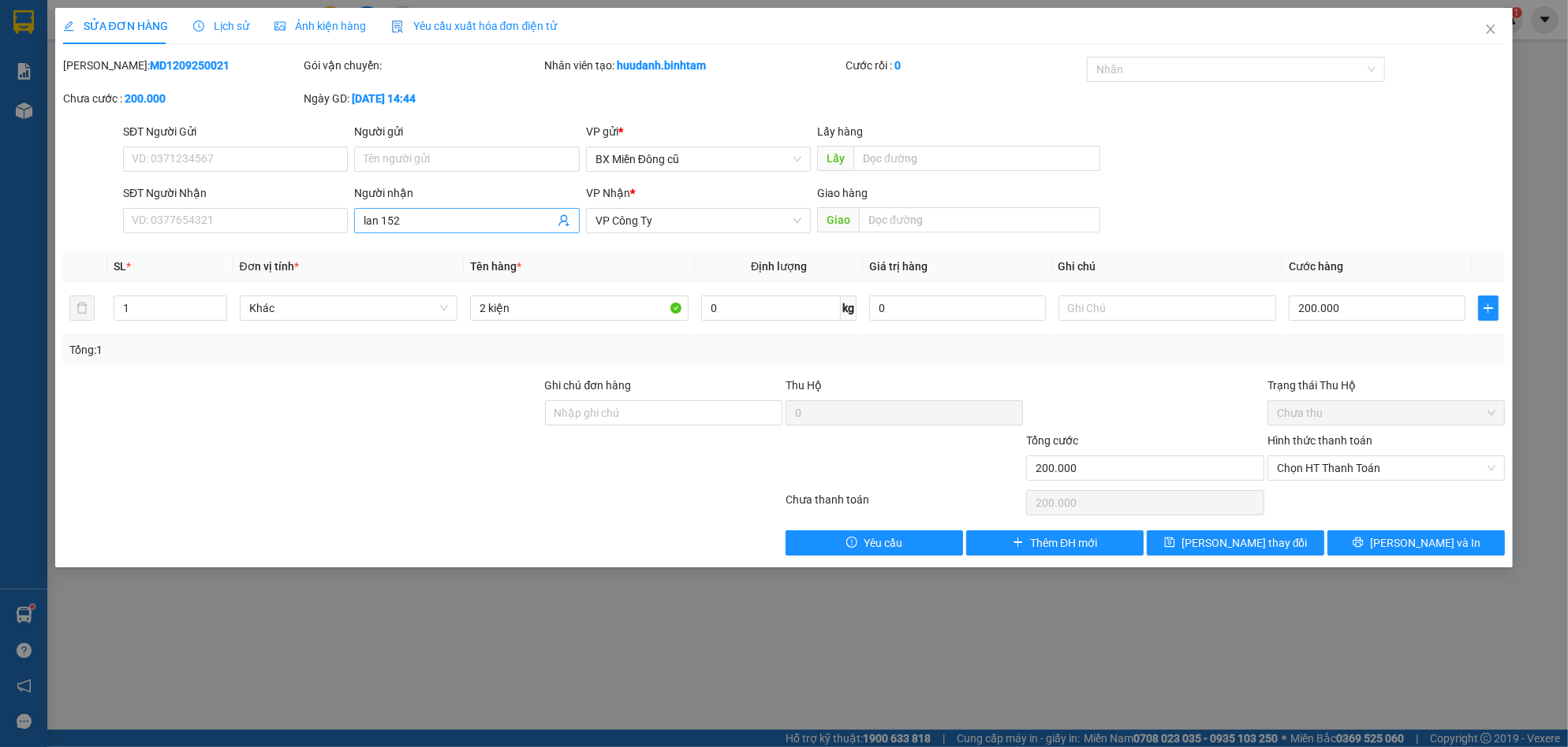
click at [421, 223] on input "lan 152" at bounding box center [458, 221] width 190 height 18
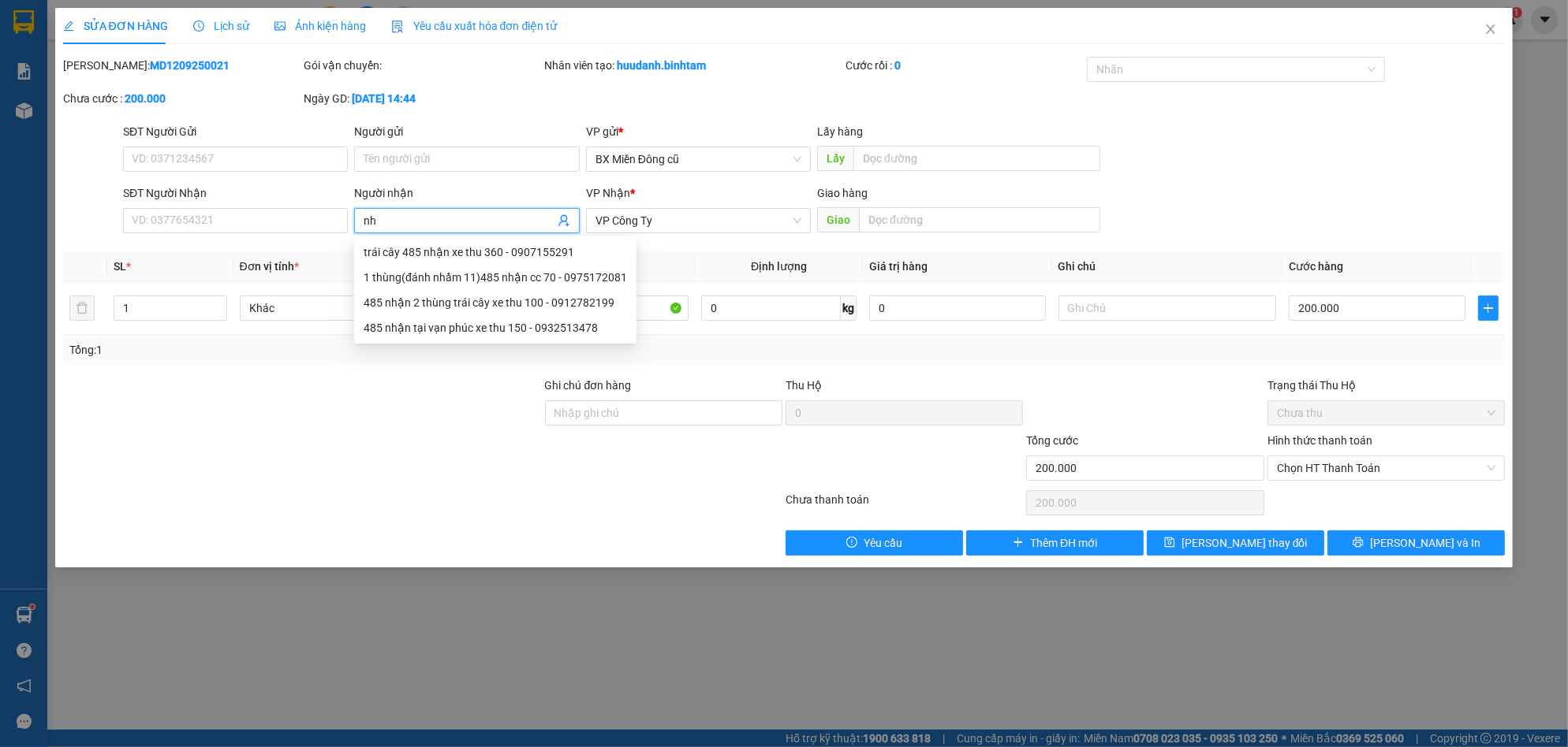
paste input "ư"
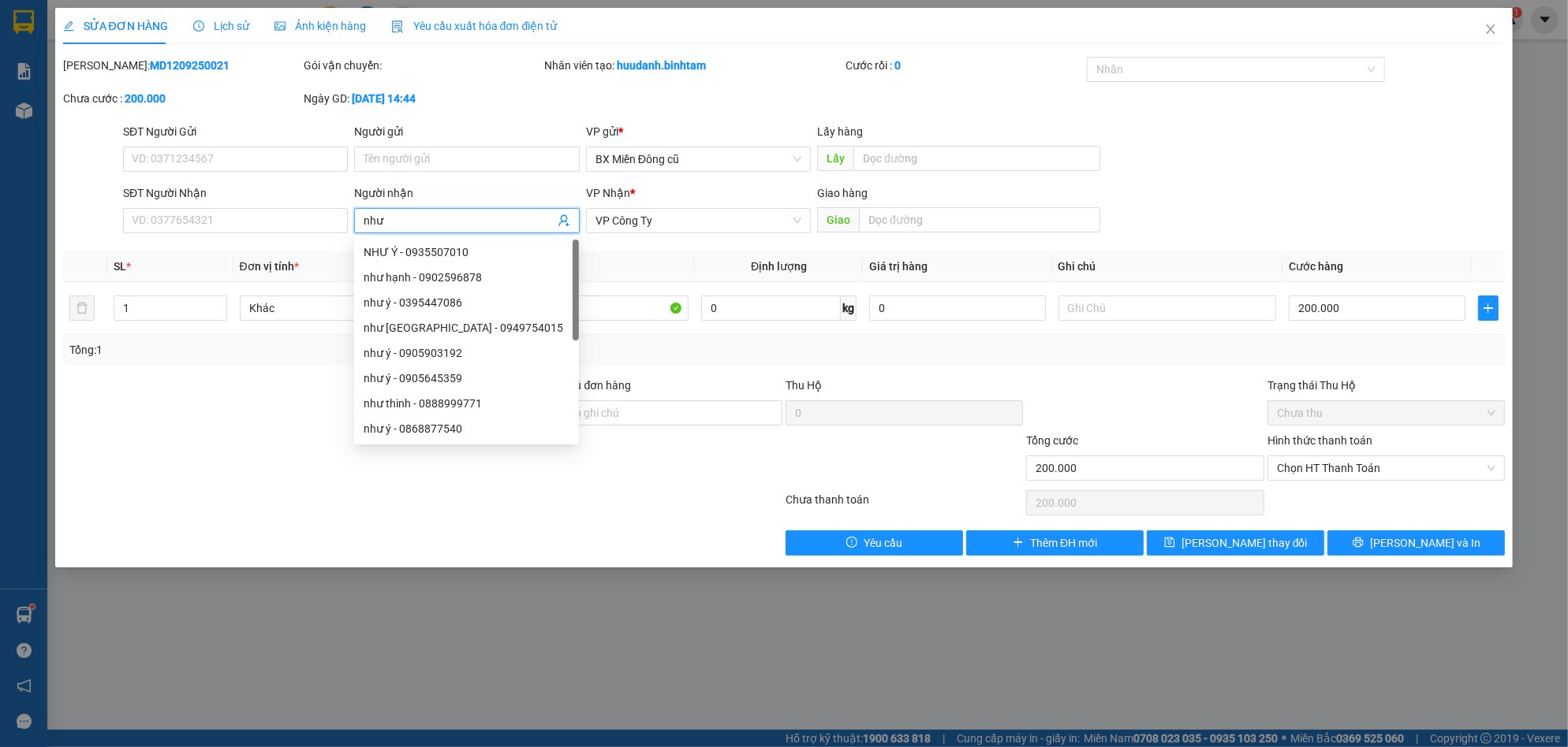
paste input "ý"
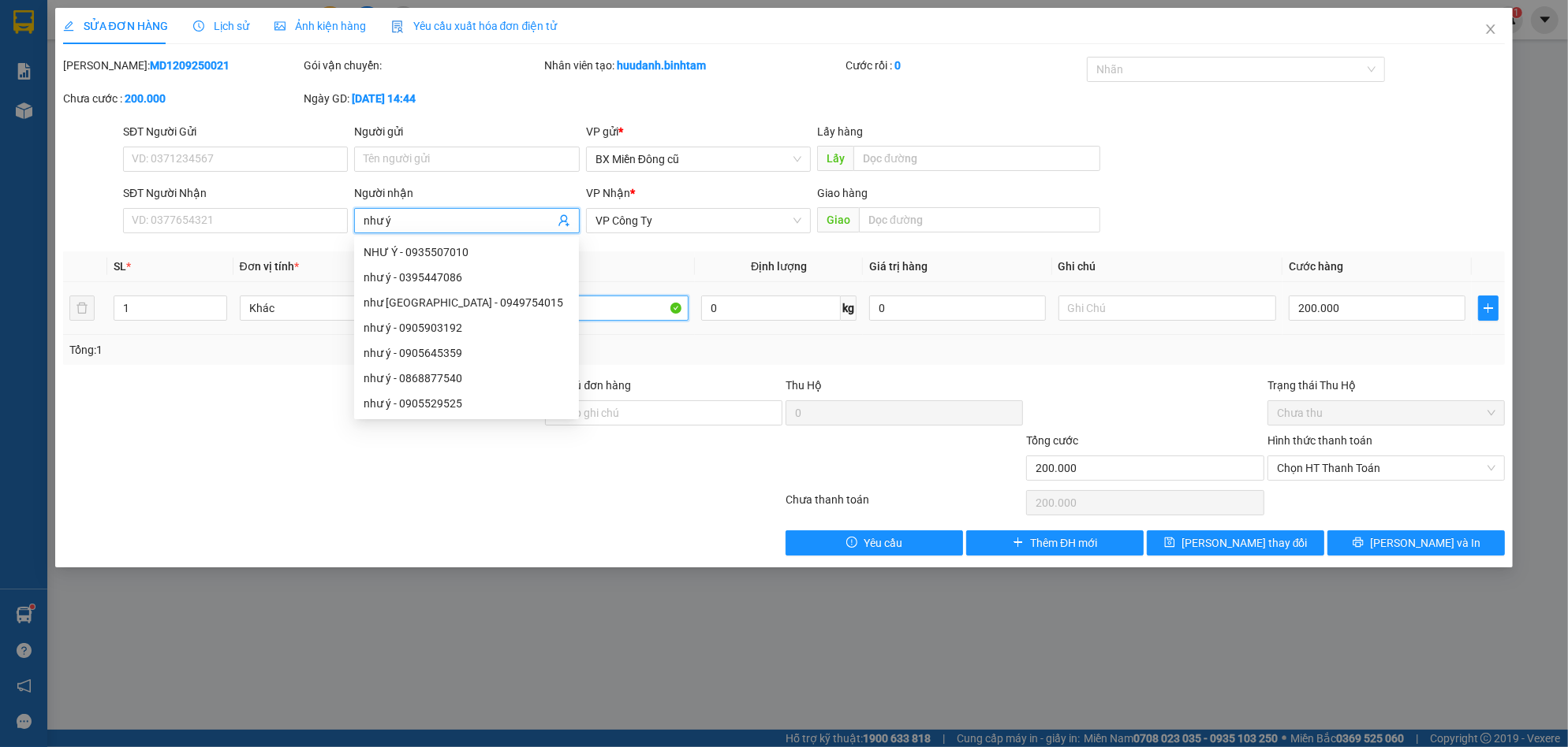
click at [646, 311] on input "2 kiện" at bounding box center [580, 308] width 219 height 25
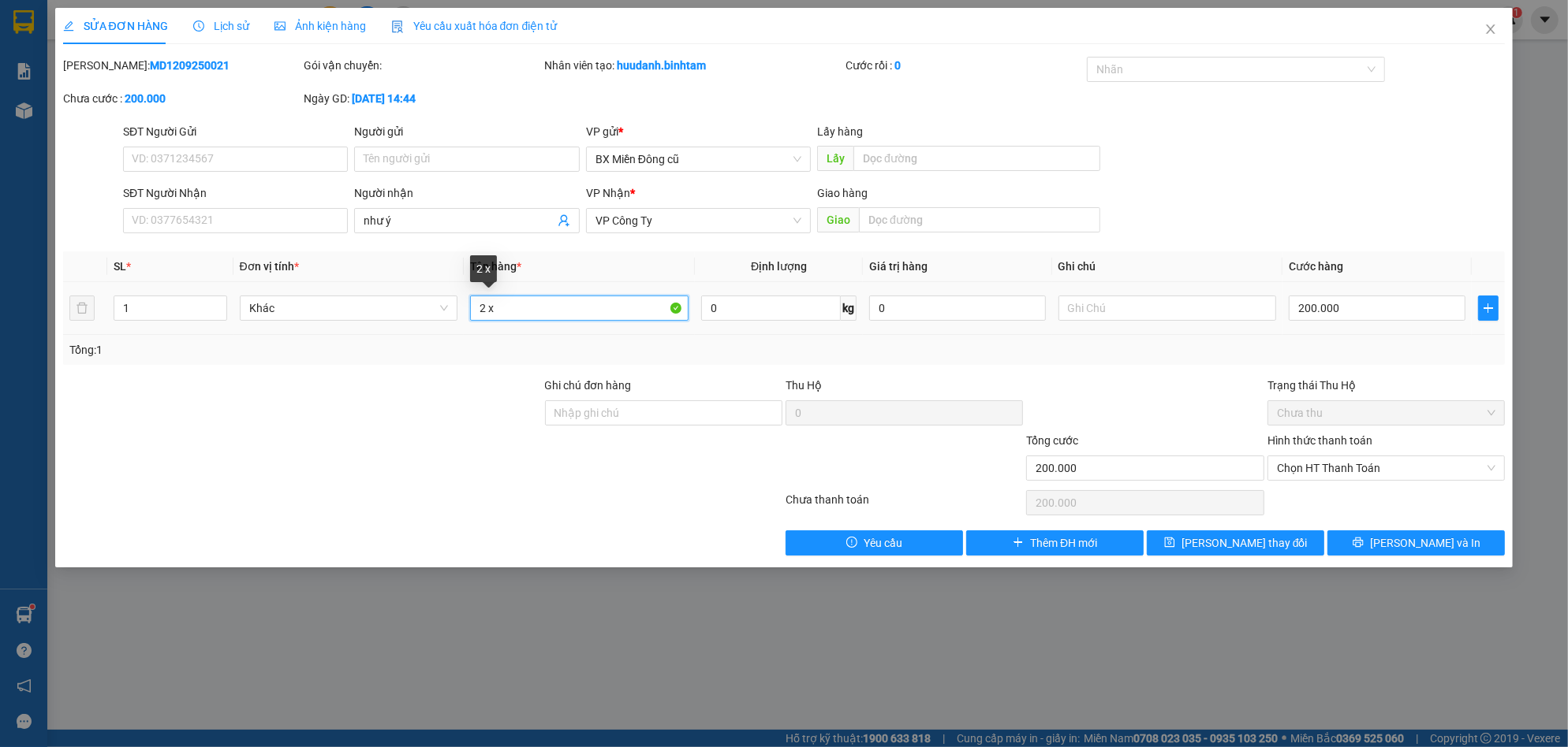
paste input "ô"
drag, startPoint x: 1404, startPoint y: 279, endPoint x: 1396, endPoint y: 295, distance: 17.9
click at [1396, 295] on table "SL * Đơn vị tính * Tên hàng * Định lượng Giá trị hàng Ghi chú Cước hàng 1 Khác …" at bounding box center [784, 293] width 1443 height 83
click at [1394, 297] on input "200.000" at bounding box center [1377, 308] width 177 height 25
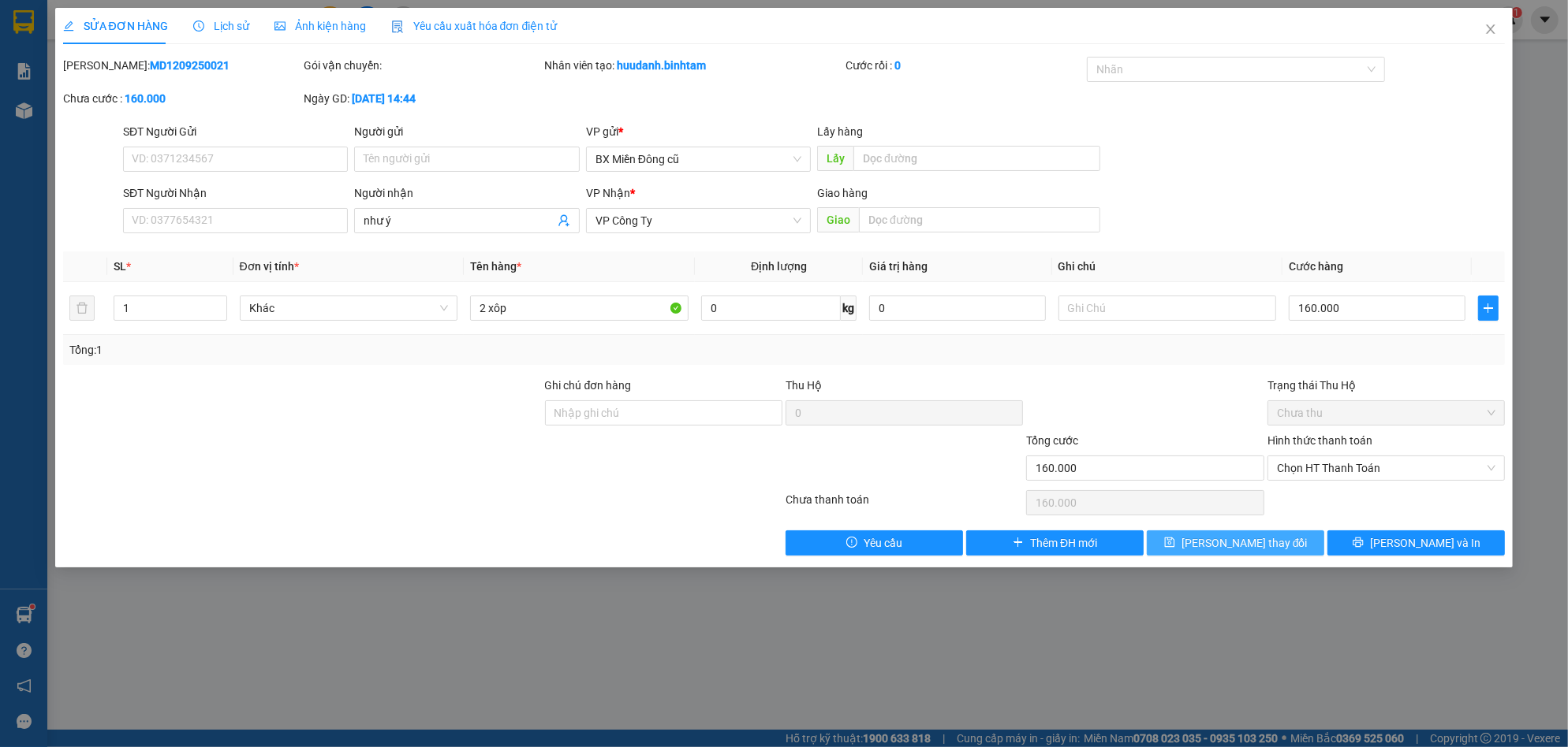
click at [1242, 538] on span "[PERSON_NAME] thay đổi" at bounding box center [1244, 543] width 126 height 18
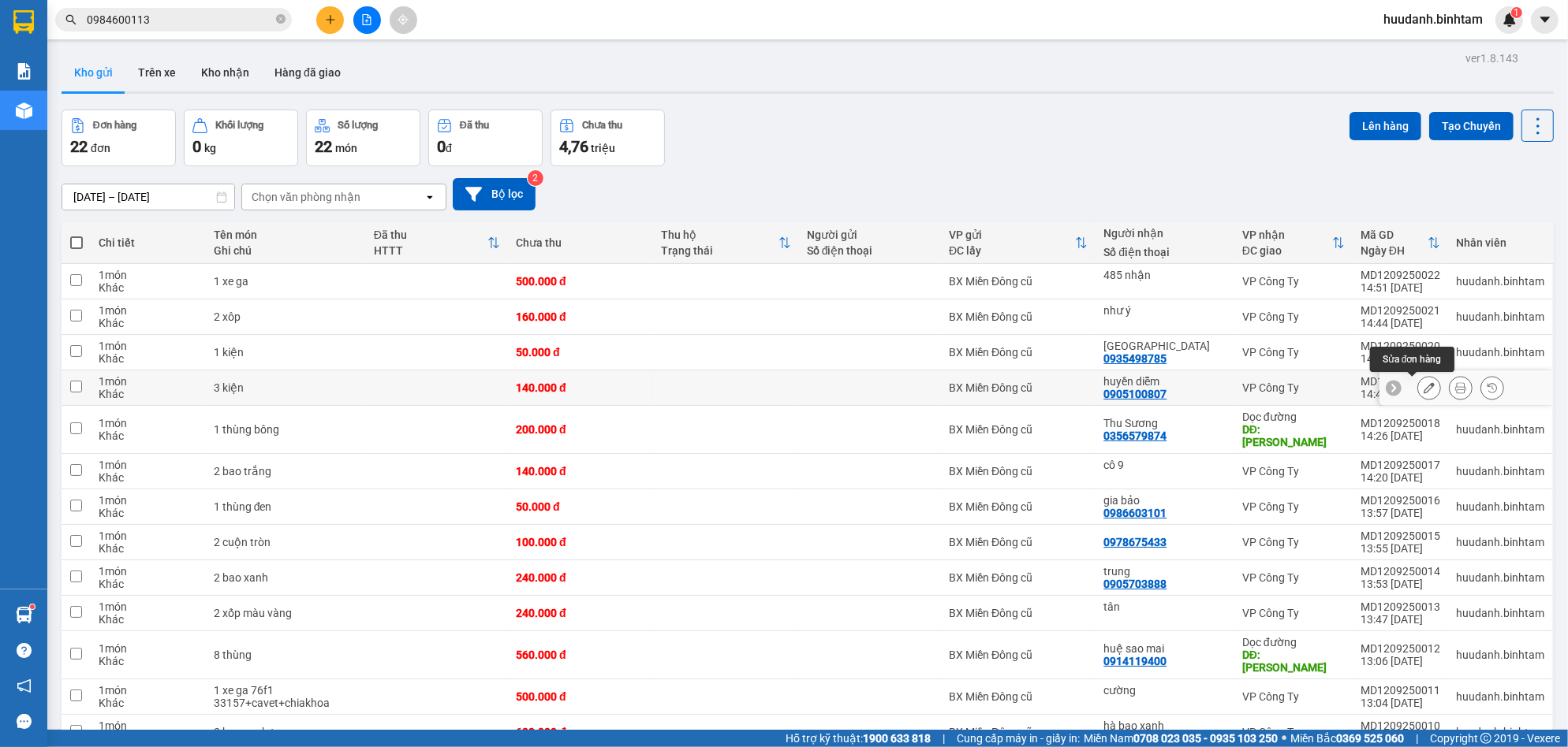
click at [1423, 387] on icon at bounding box center [1429, 387] width 11 height 11
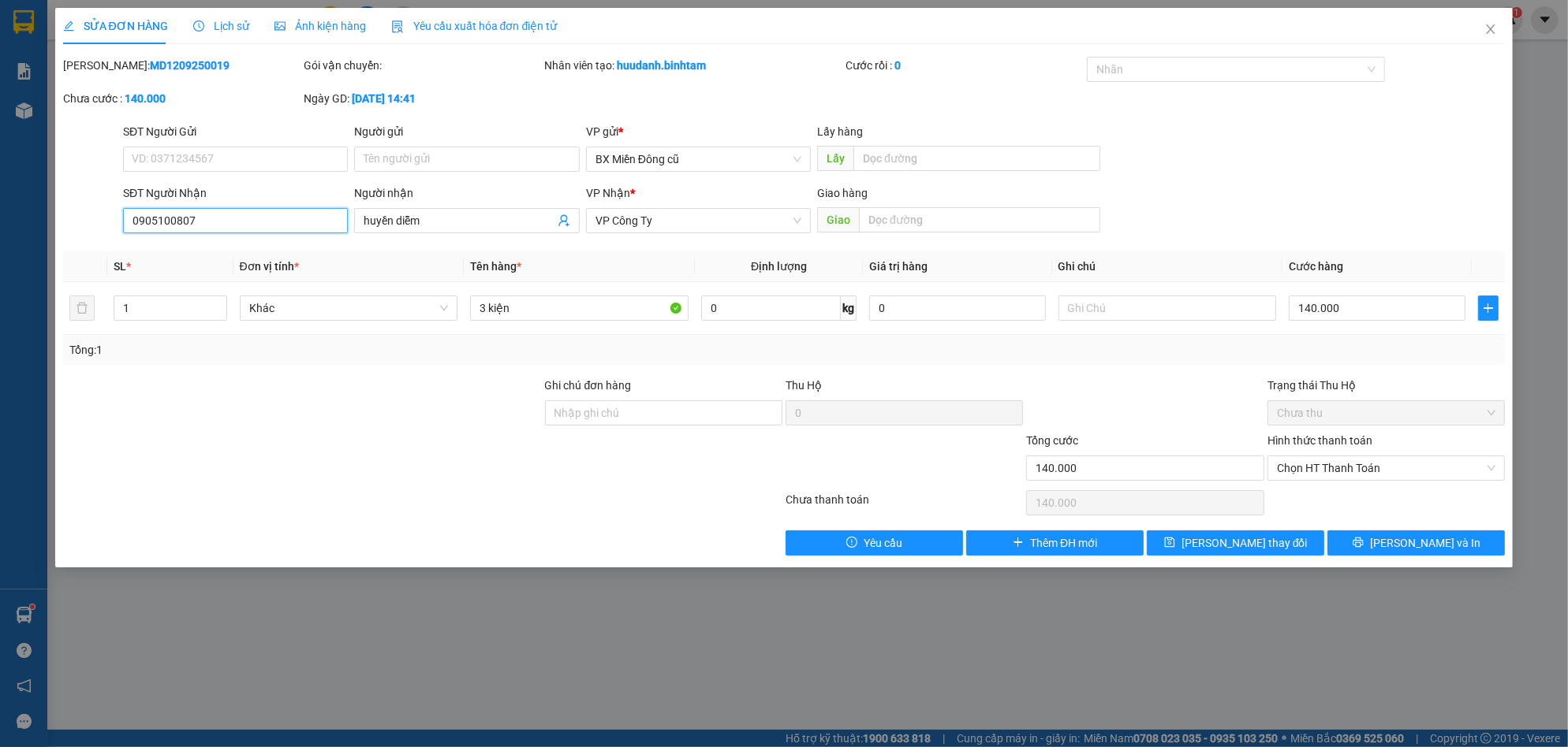
click at [268, 218] on input "0905100807" at bounding box center [236, 221] width 224 height 25
click at [462, 212] on input "huyền diễm" at bounding box center [458, 221] width 190 height 18
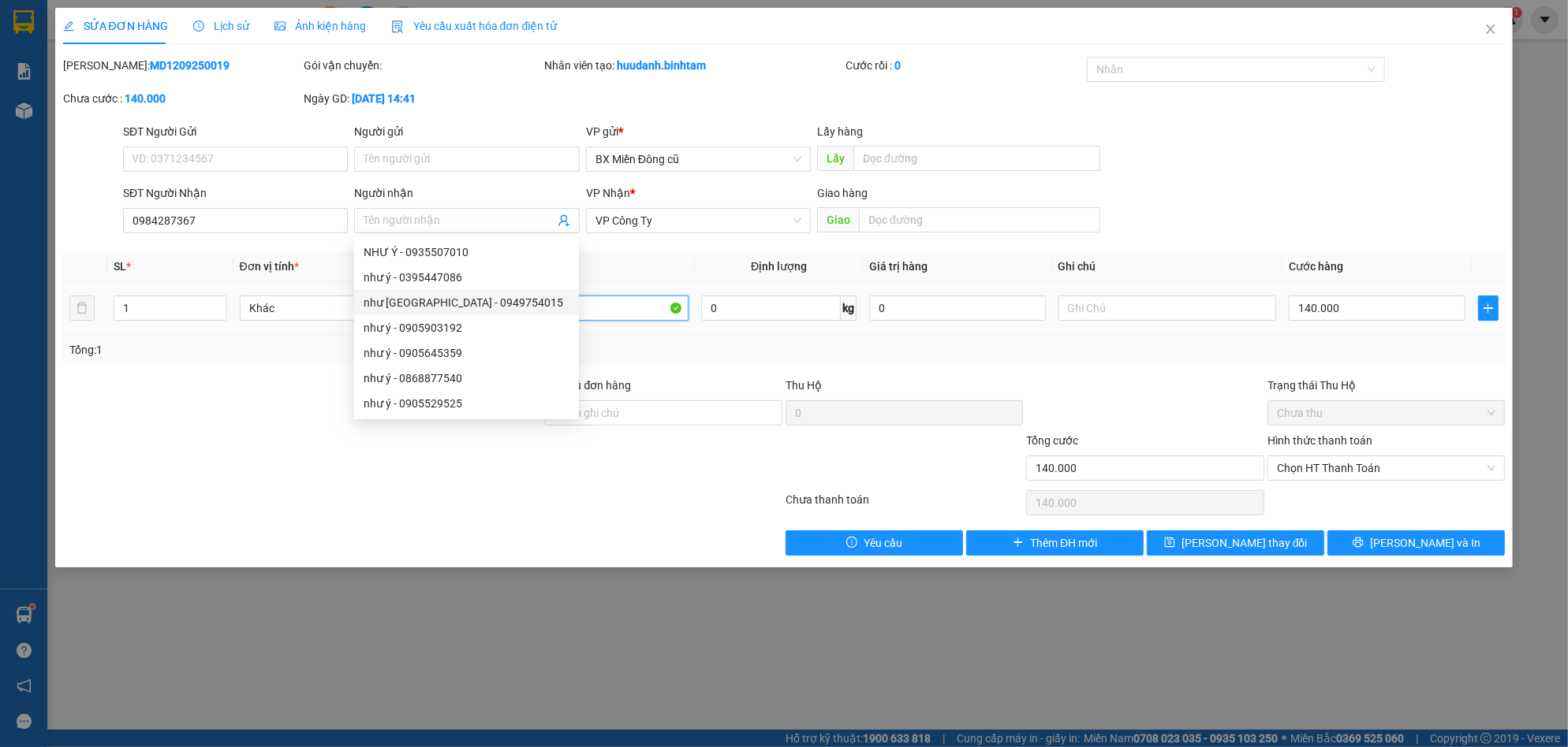
click at [618, 309] on input "3 kiện" at bounding box center [580, 308] width 219 height 25
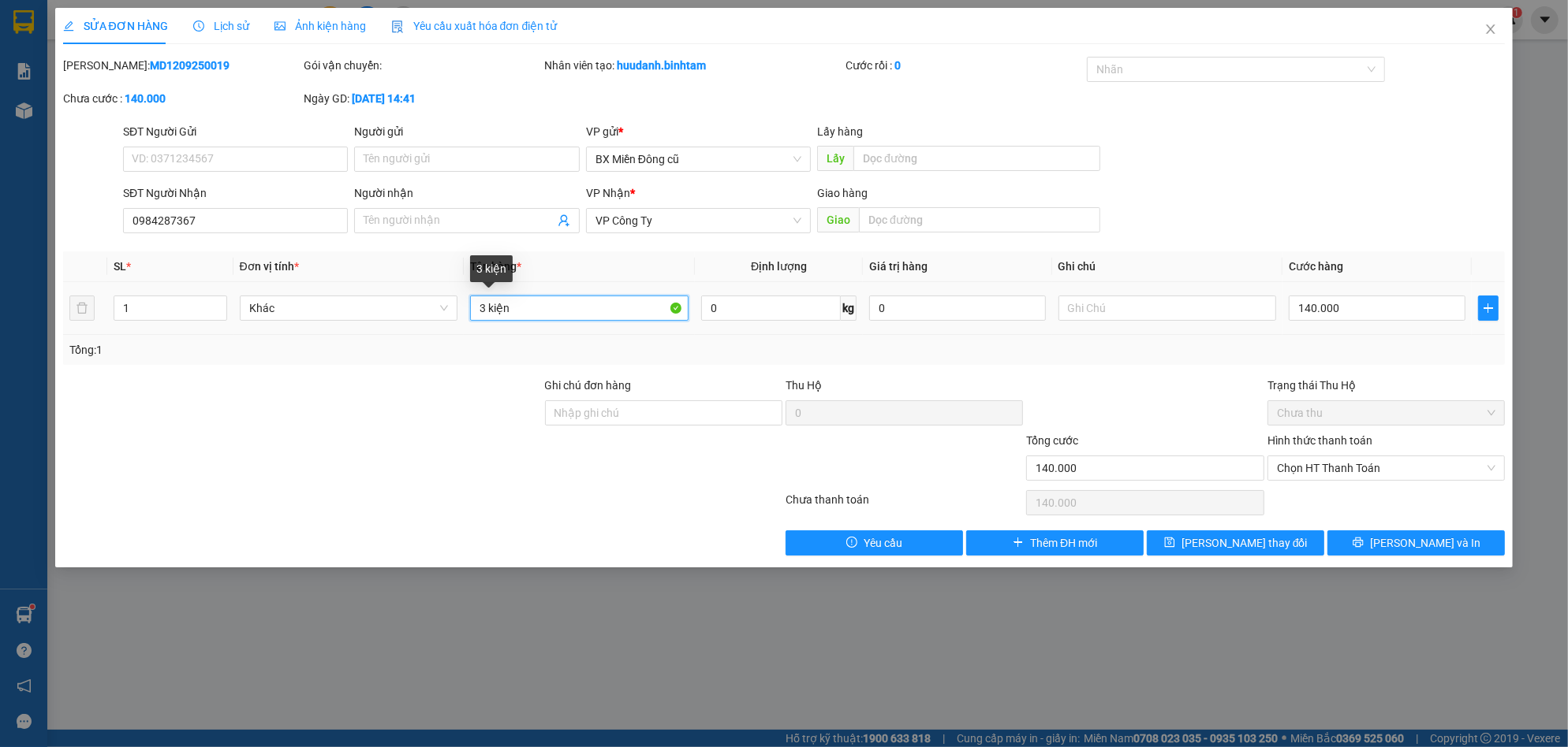
click at [618, 309] on input "3 kiện" at bounding box center [580, 308] width 219 height 25
paste input "ùng"
paste input "â"
click at [1354, 310] on input "140.000" at bounding box center [1377, 308] width 177 height 25
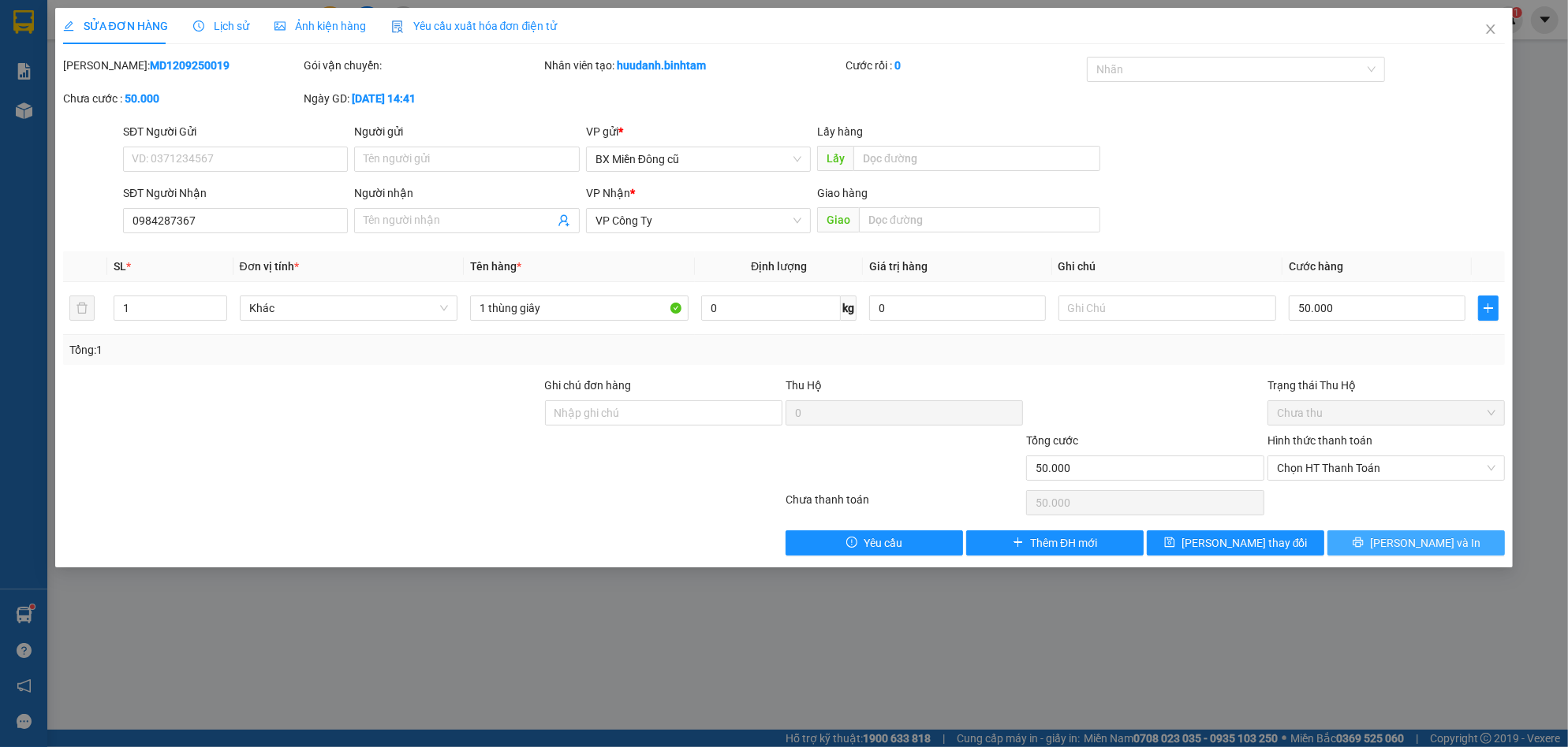
click at [1396, 535] on button "[PERSON_NAME] và In" at bounding box center [1415, 542] width 177 height 25
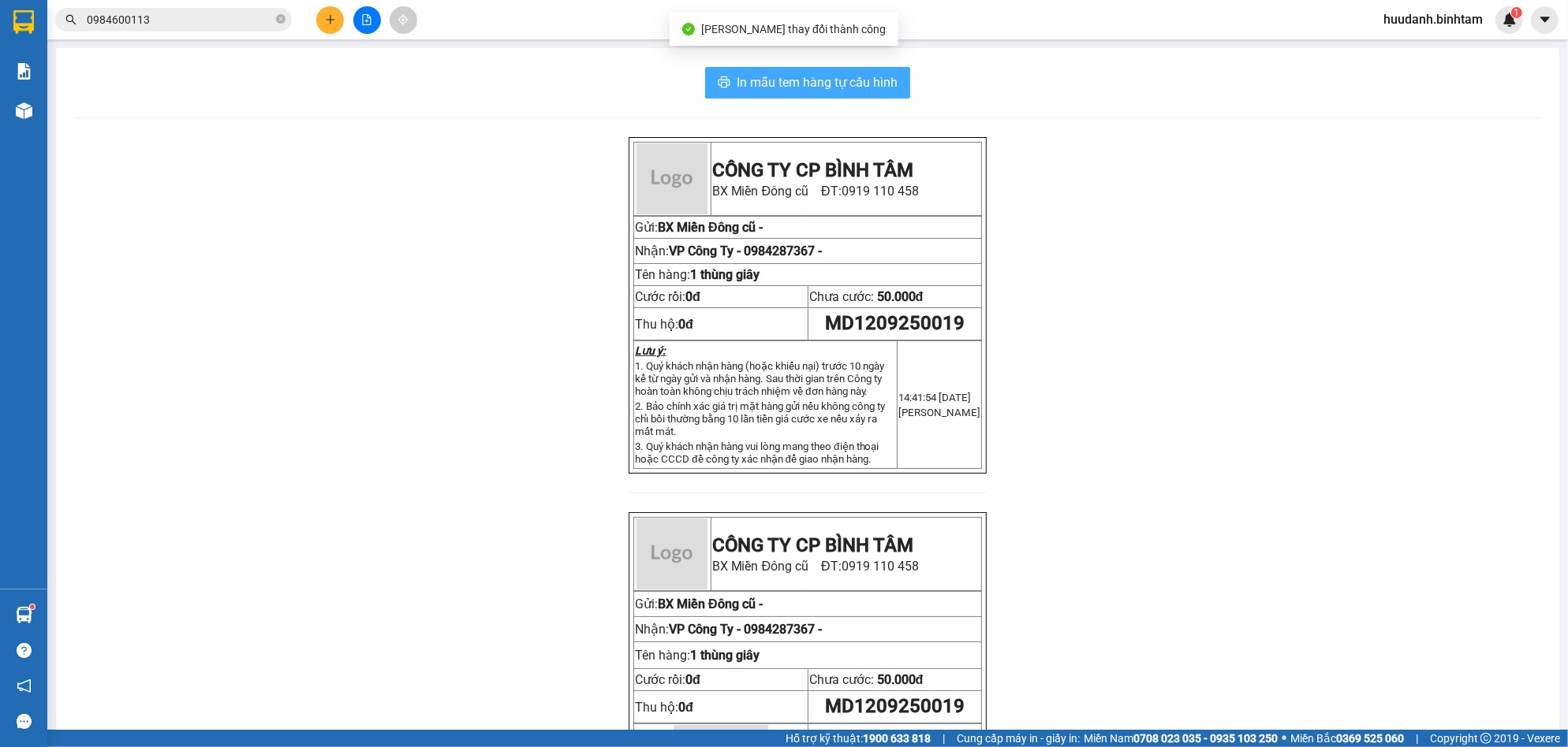
click at [829, 92] on span "In mẫu tem hàng tự cấu hình" at bounding box center [816, 82] width 160 height 19
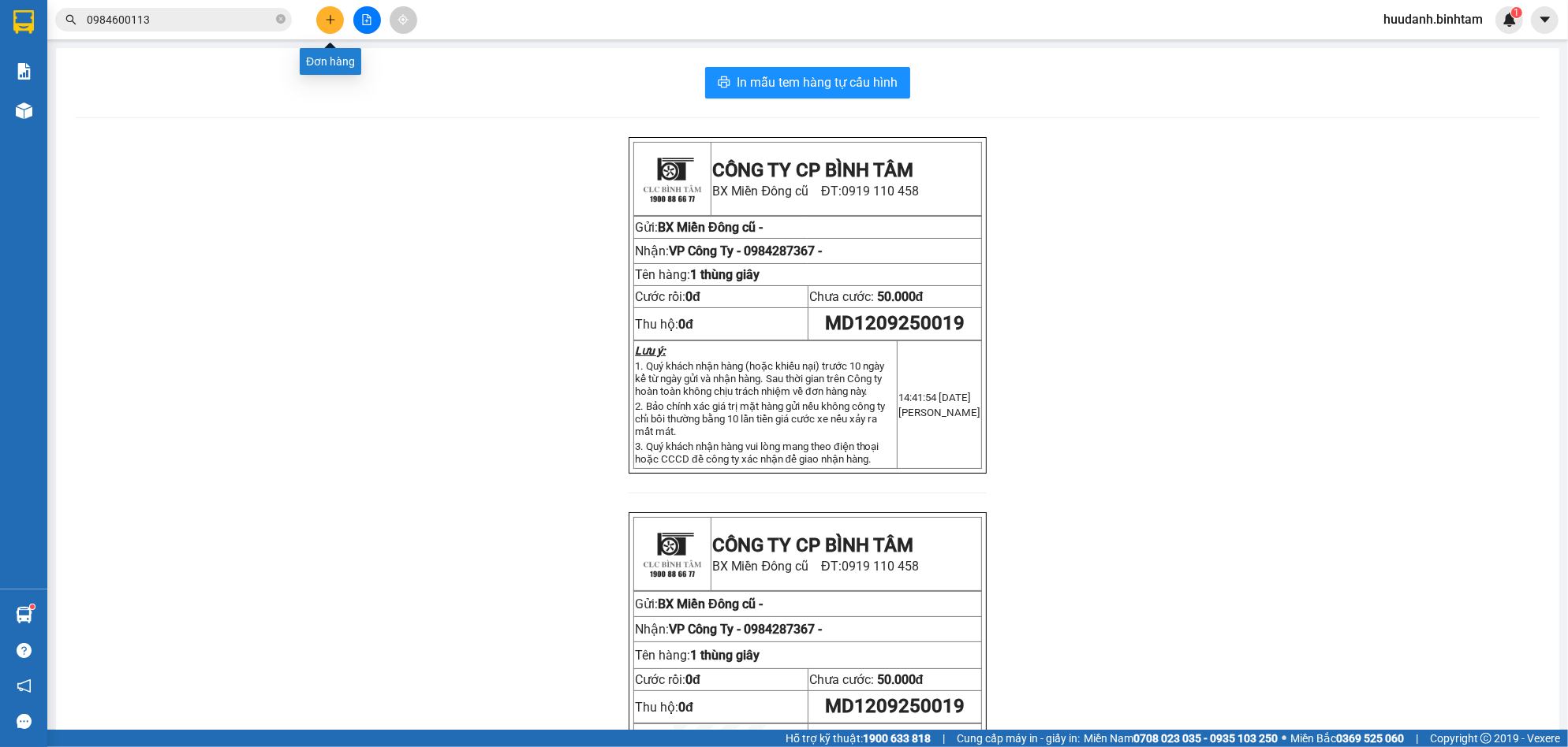
click at [330, 24] on icon "plus" at bounding box center [330, 19] width 11 height 11
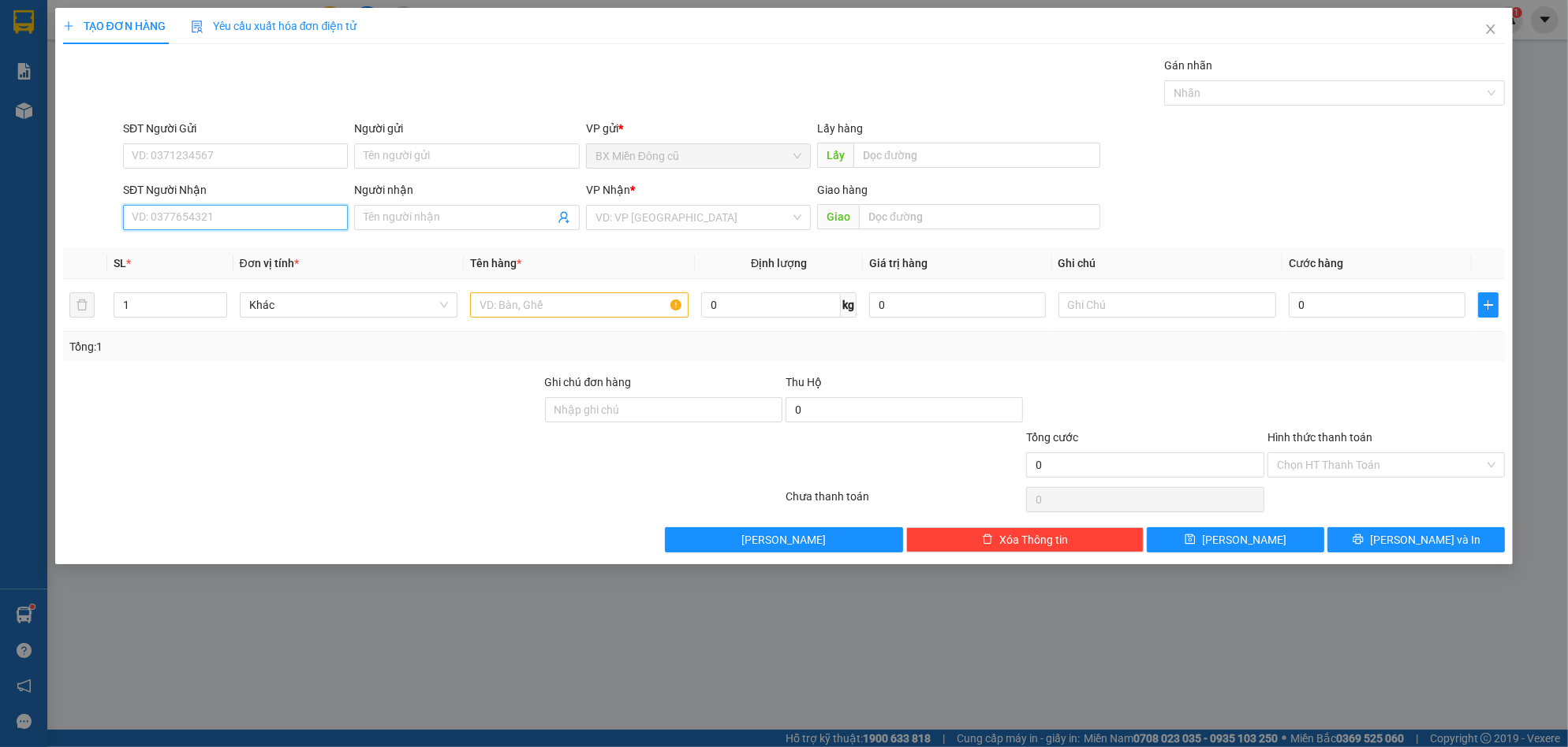
click at [316, 222] on input "SĐT Người Nhận" at bounding box center [236, 217] width 224 height 25
click at [275, 237] on div "0935325558" at bounding box center [236, 248] width 224 height 25
click at [420, 219] on input "Người nhận" at bounding box center [458, 217] width 190 height 18
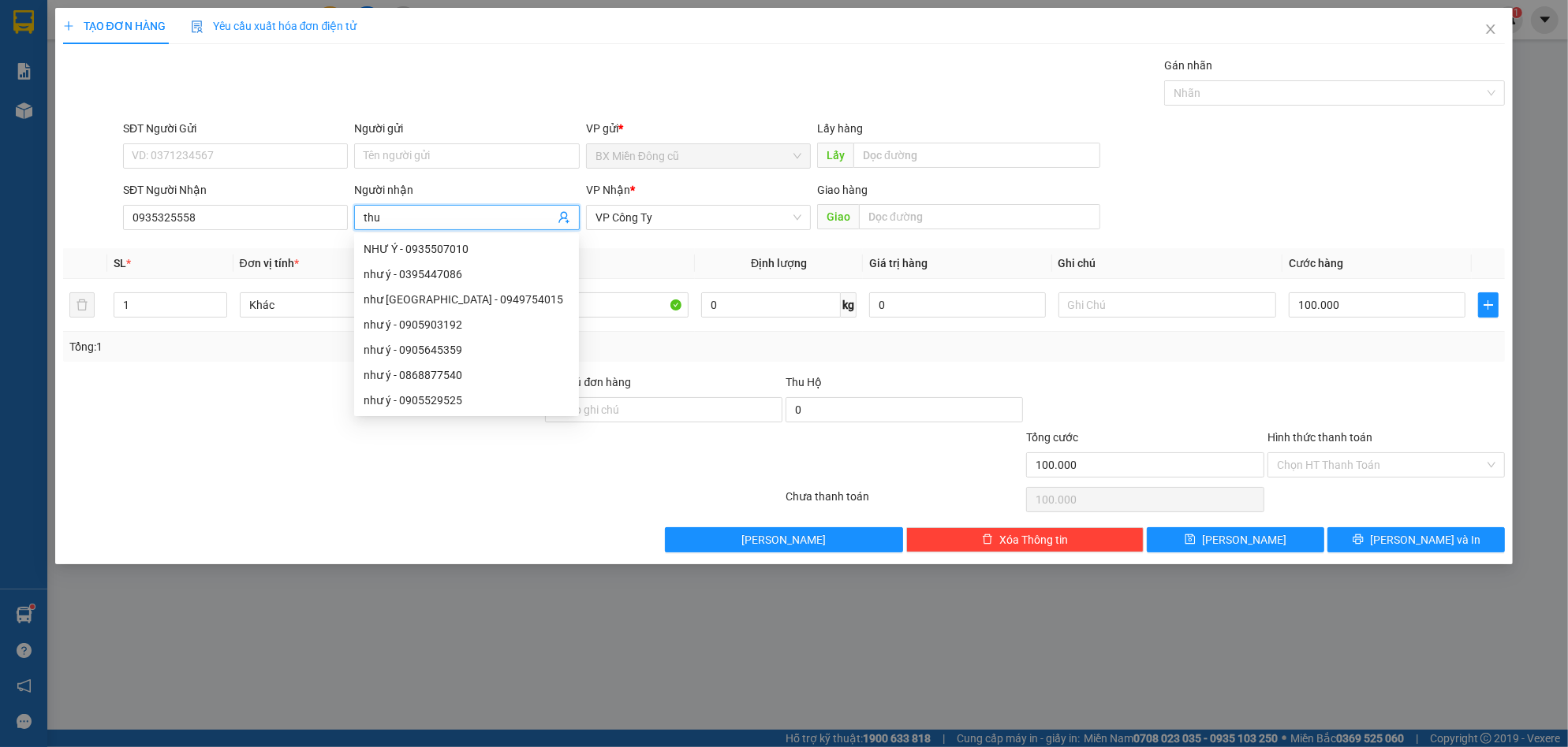
paste input "â"
paste input "ậ"
paste input "ý"
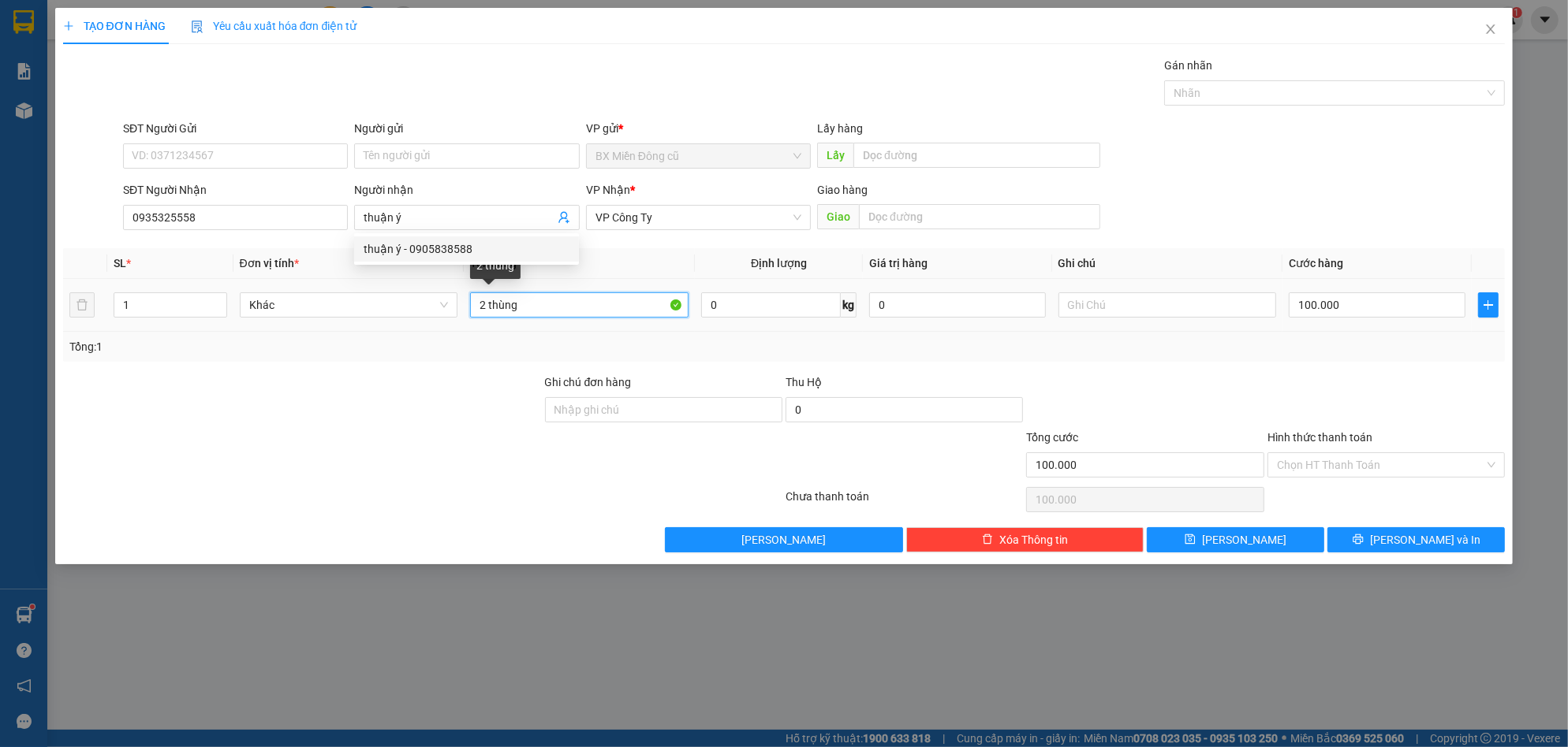
click at [562, 317] on input "2 thùng" at bounding box center [580, 305] width 219 height 25
paste input "ăt"
paste input "ắt"
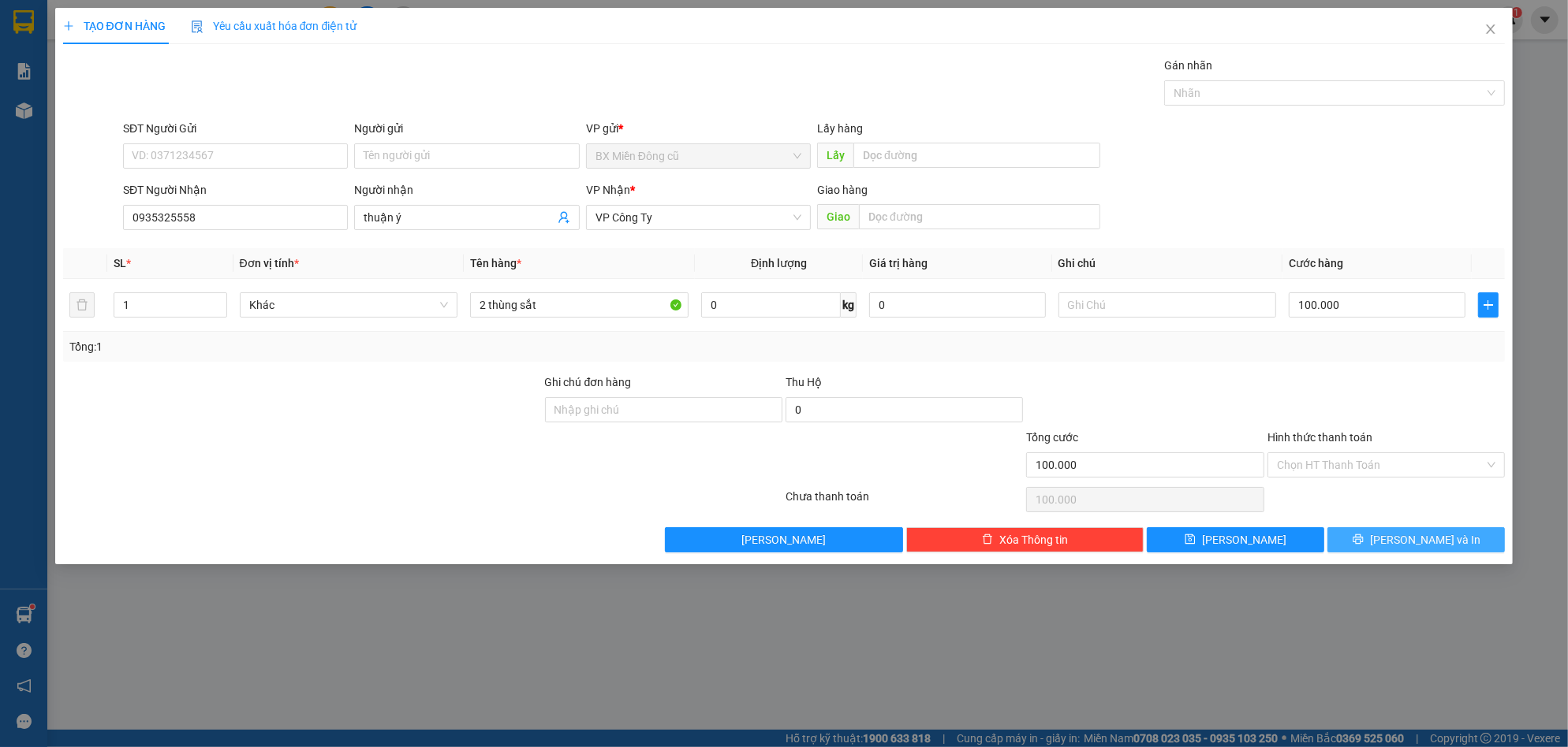
click at [1398, 533] on button "[PERSON_NAME] và In" at bounding box center [1415, 539] width 177 height 25
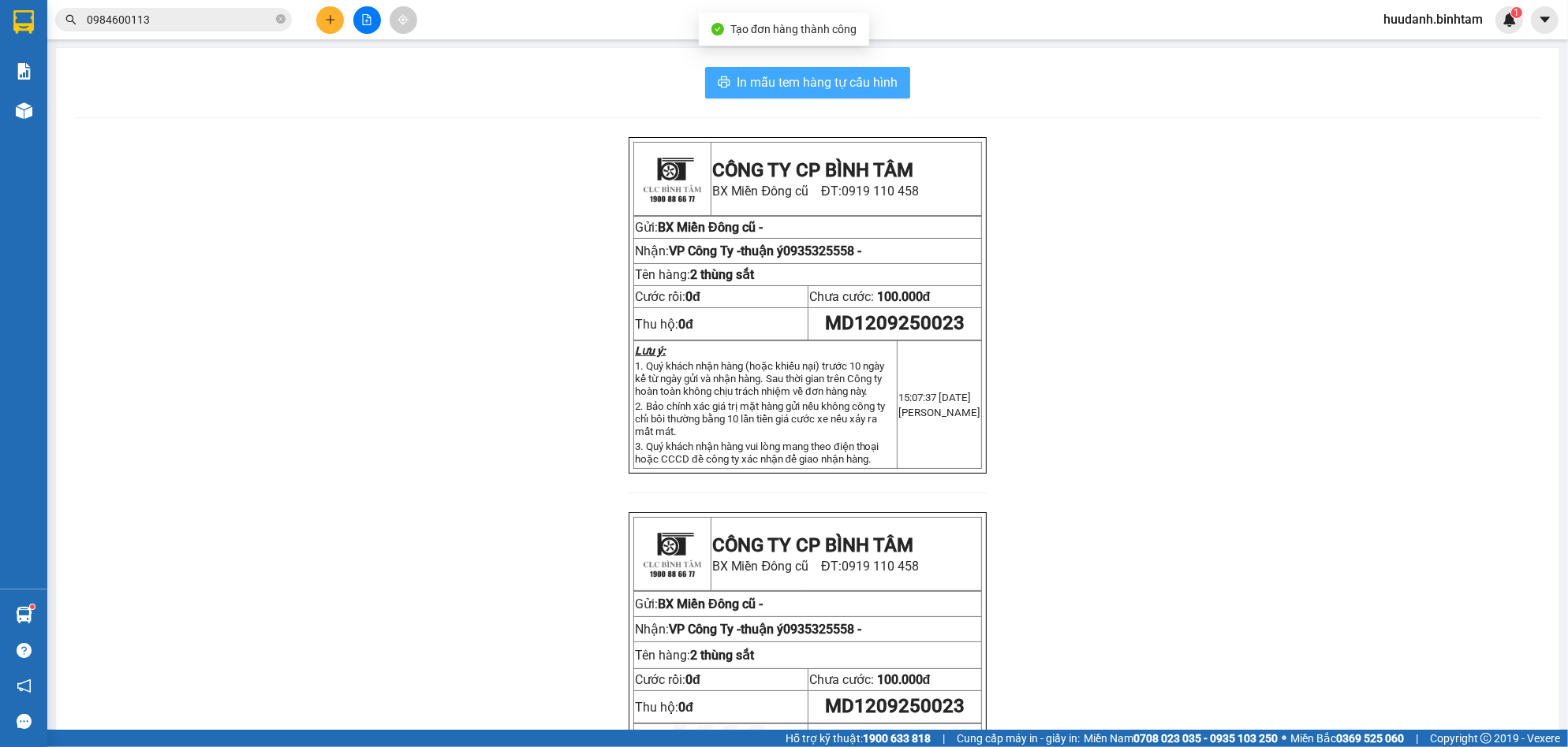
click at [875, 82] on span "In mẫu tem hàng tự cấu hình" at bounding box center [816, 82] width 160 height 19
click at [328, 12] on button at bounding box center [330, 20] width 28 height 28
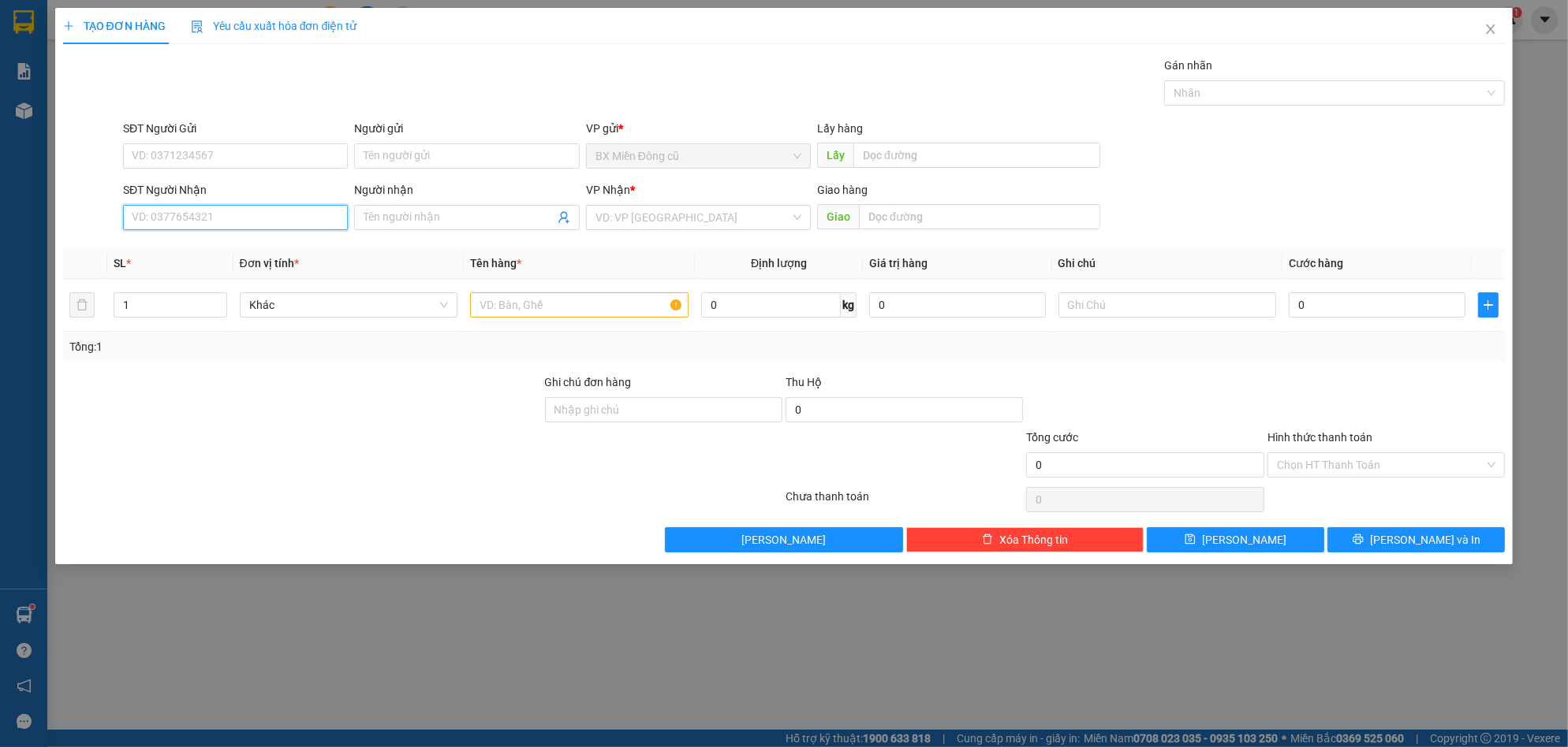
click at [214, 211] on input "SĐT Người Nhận" at bounding box center [236, 217] width 224 height 25
click at [384, 219] on input "Người nhận" at bounding box center [458, 217] width 190 height 18
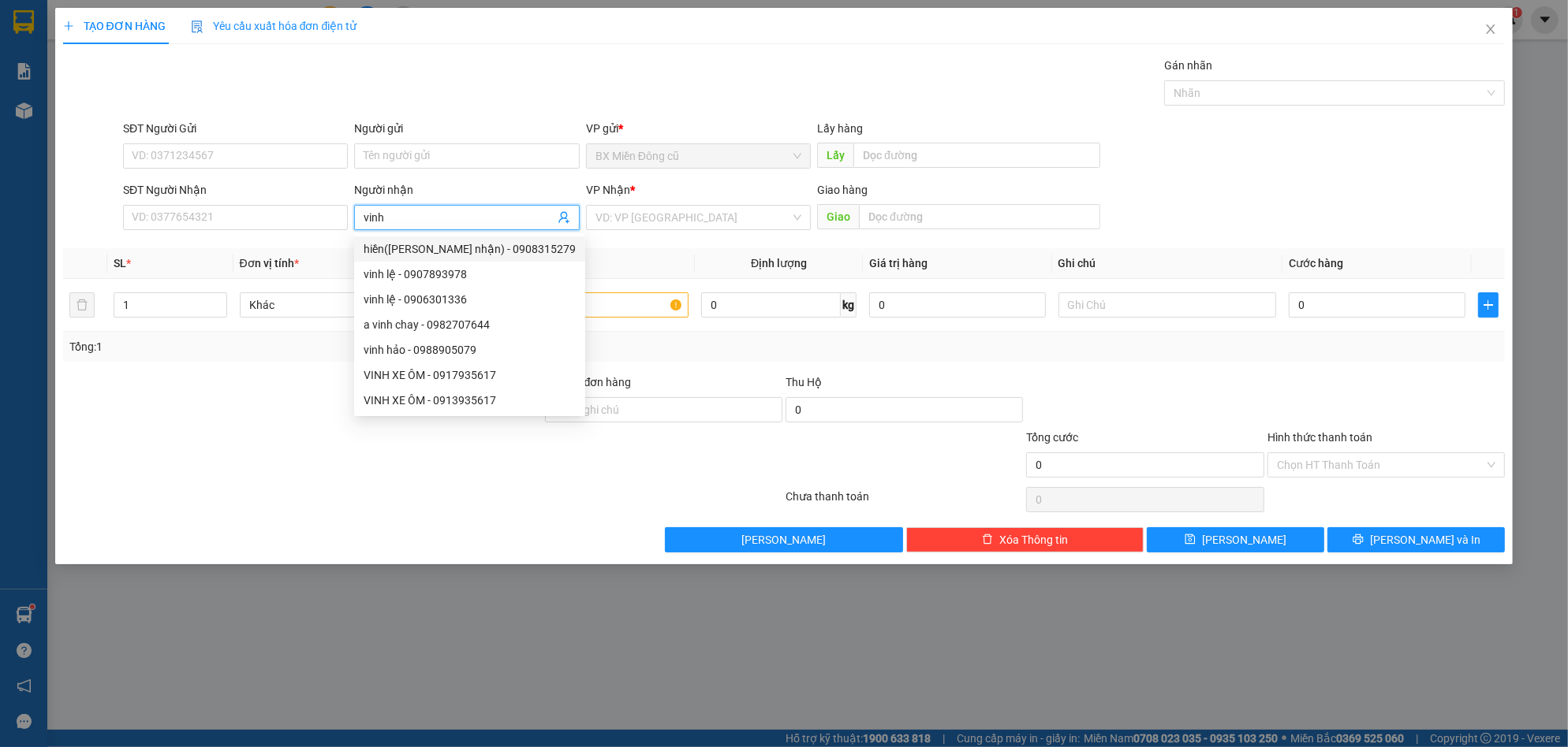
click at [466, 218] on input "vinh" at bounding box center [458, 217] width 190 height 18
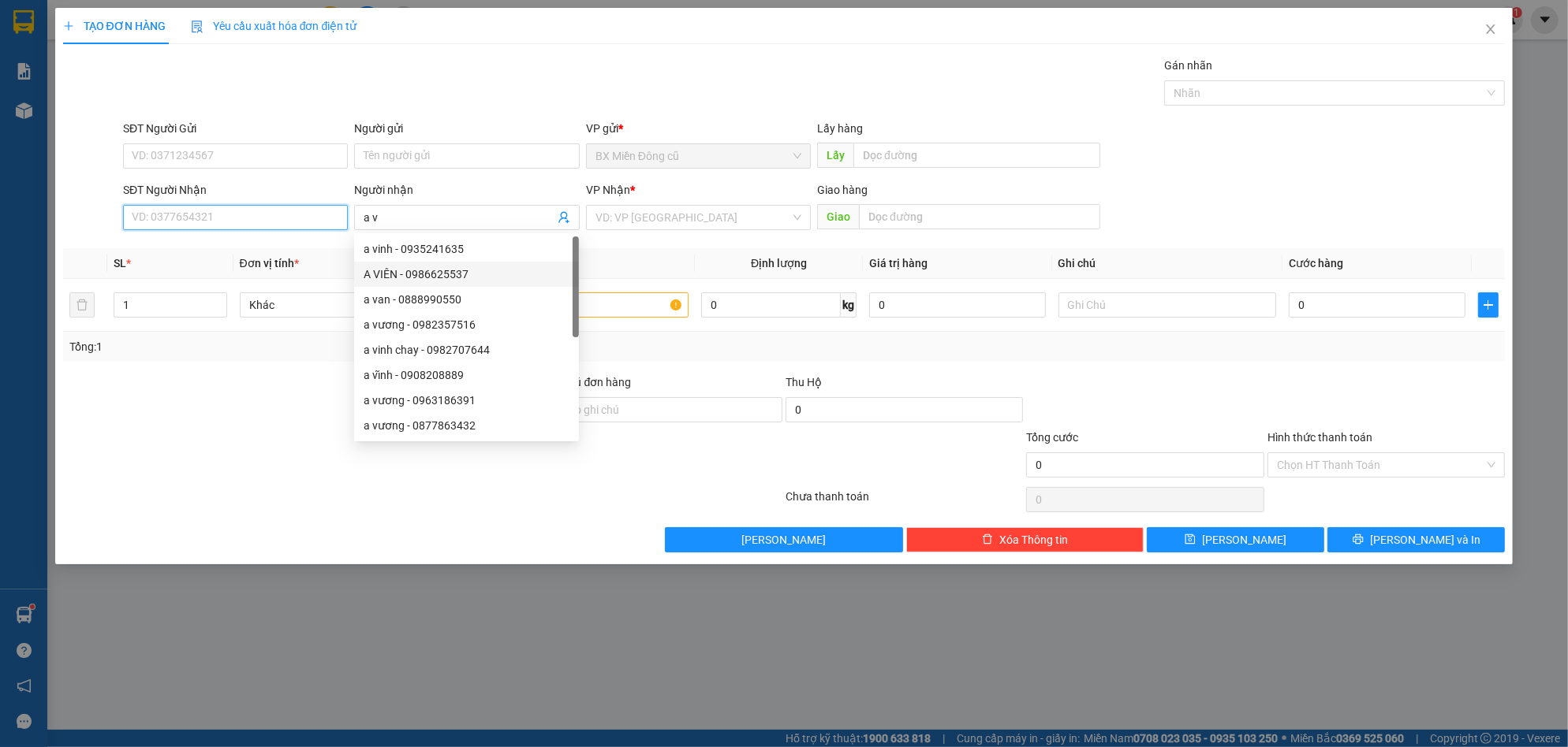
click at [333, 219] on input "SĐT Người Nhận" at bounding box center [236, 217] width 224 height 25
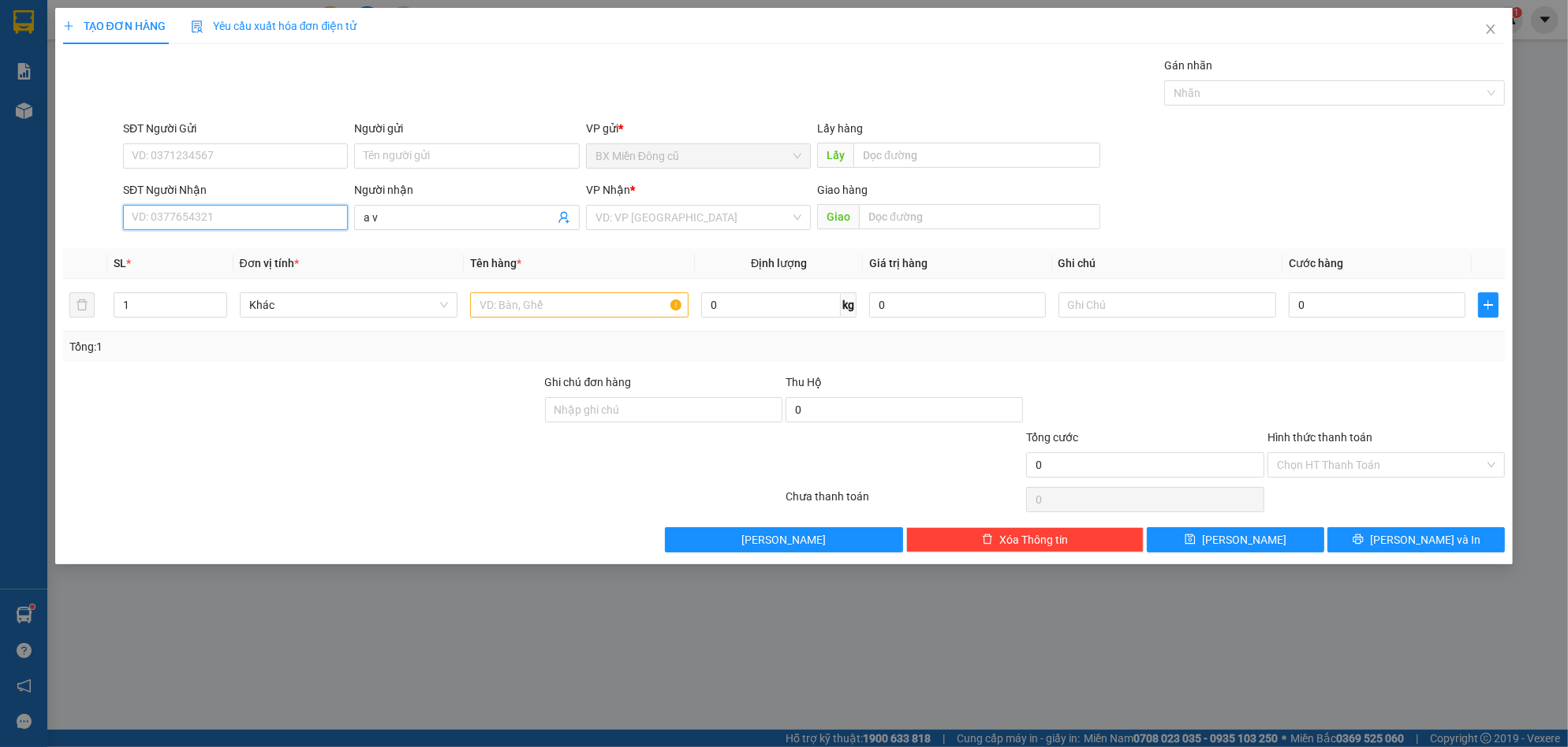
click at [215, 219] on input "SĐT Người Nhận" at bounding box center [236, 217] width 224 height 25
click at [223, 247] on div "0979493733 - vinh" at bounding box center [236, 248] width 206 height 18
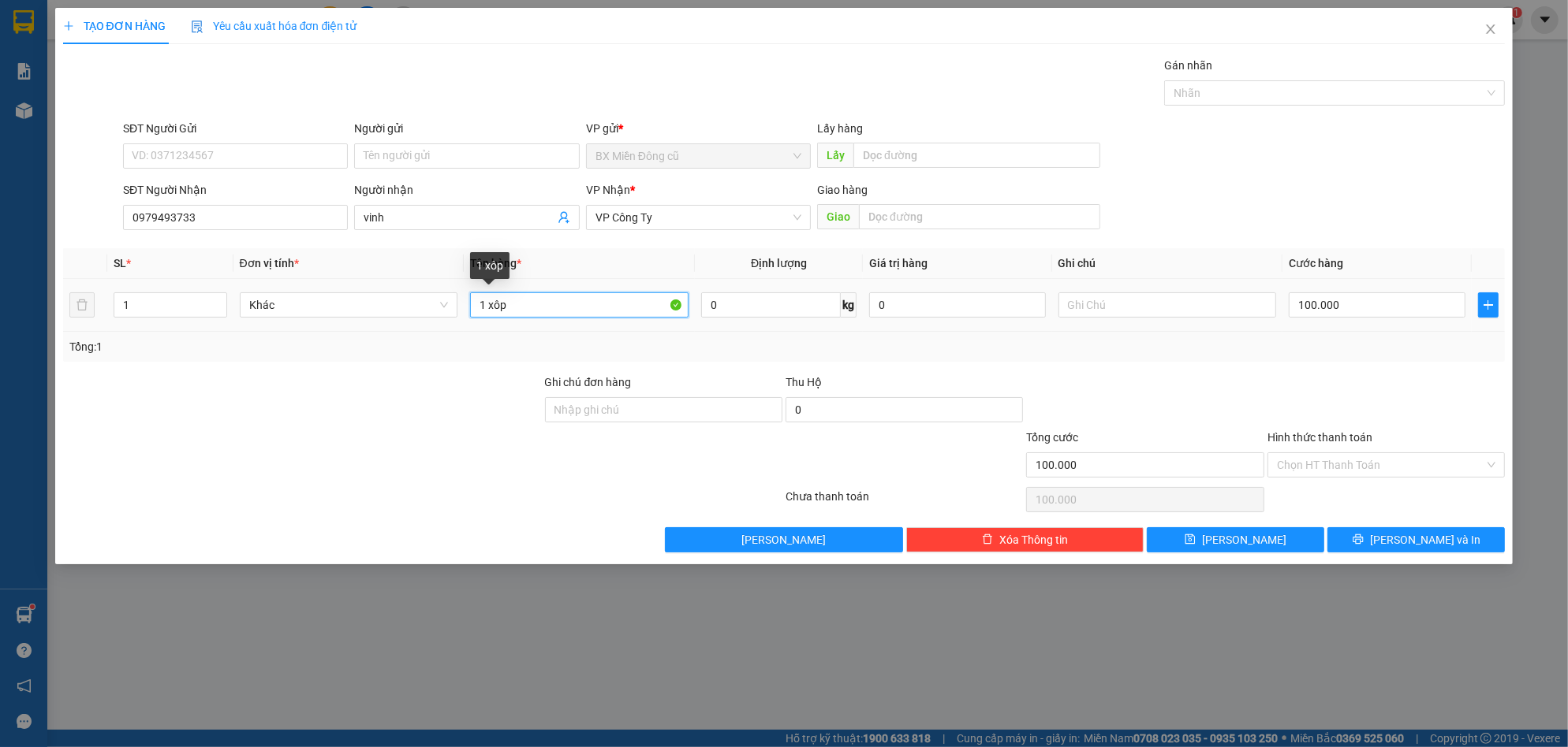
click at [483, 302] on input "1 xôp" at bounding box center [580, 305] width 219 height 25
click at [533, 307] on input "2 xôp" at bounding box center [580, 305] width 219 height 25
paste input "ùng"
paste input "â"
click at [1350, 307] on input "100.000" at bounding box center [1377, 305] width 177 height 25
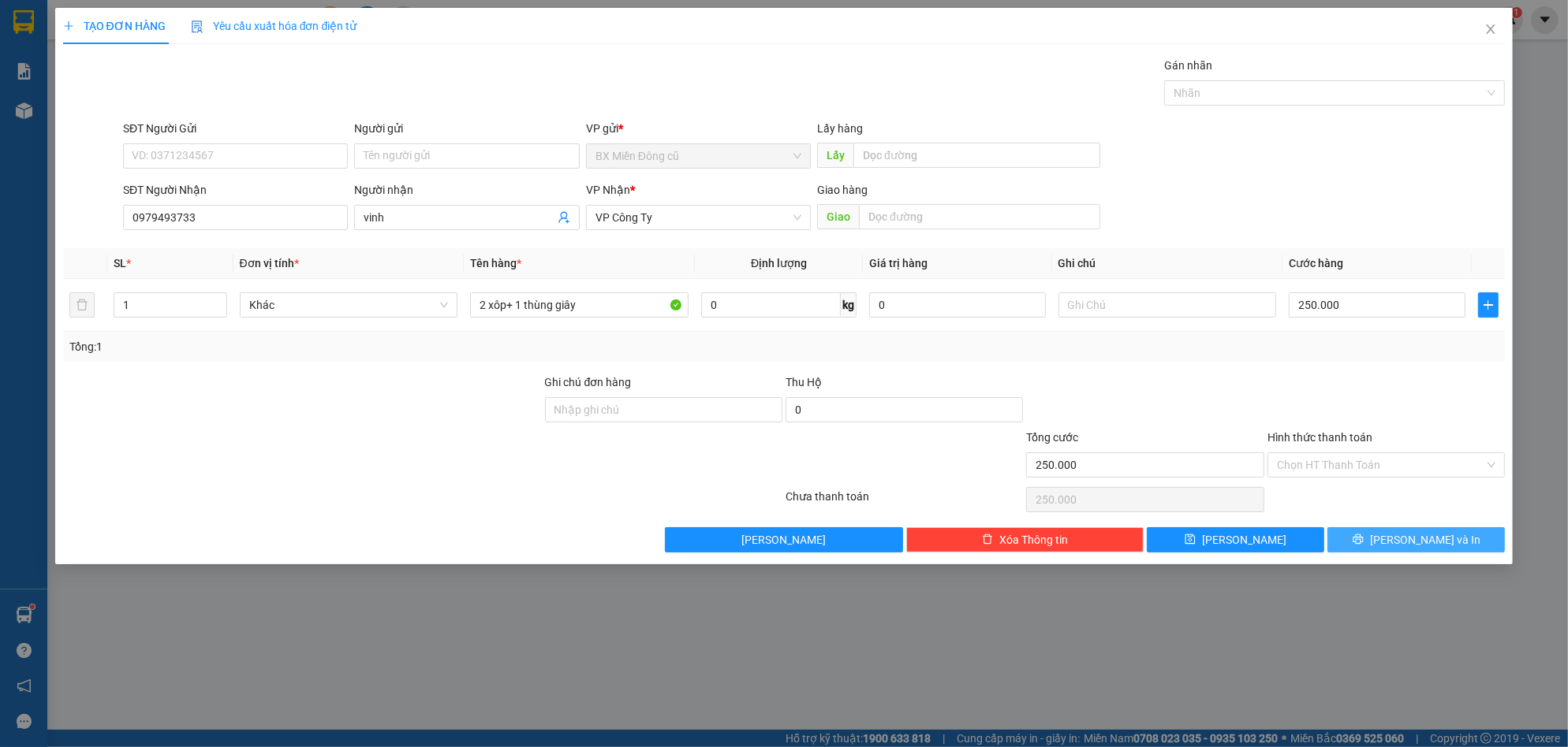
click at [1421, 539] on span "[PERSON_NAME] và In" at bounding box center [1424, 539] width 110 height 18
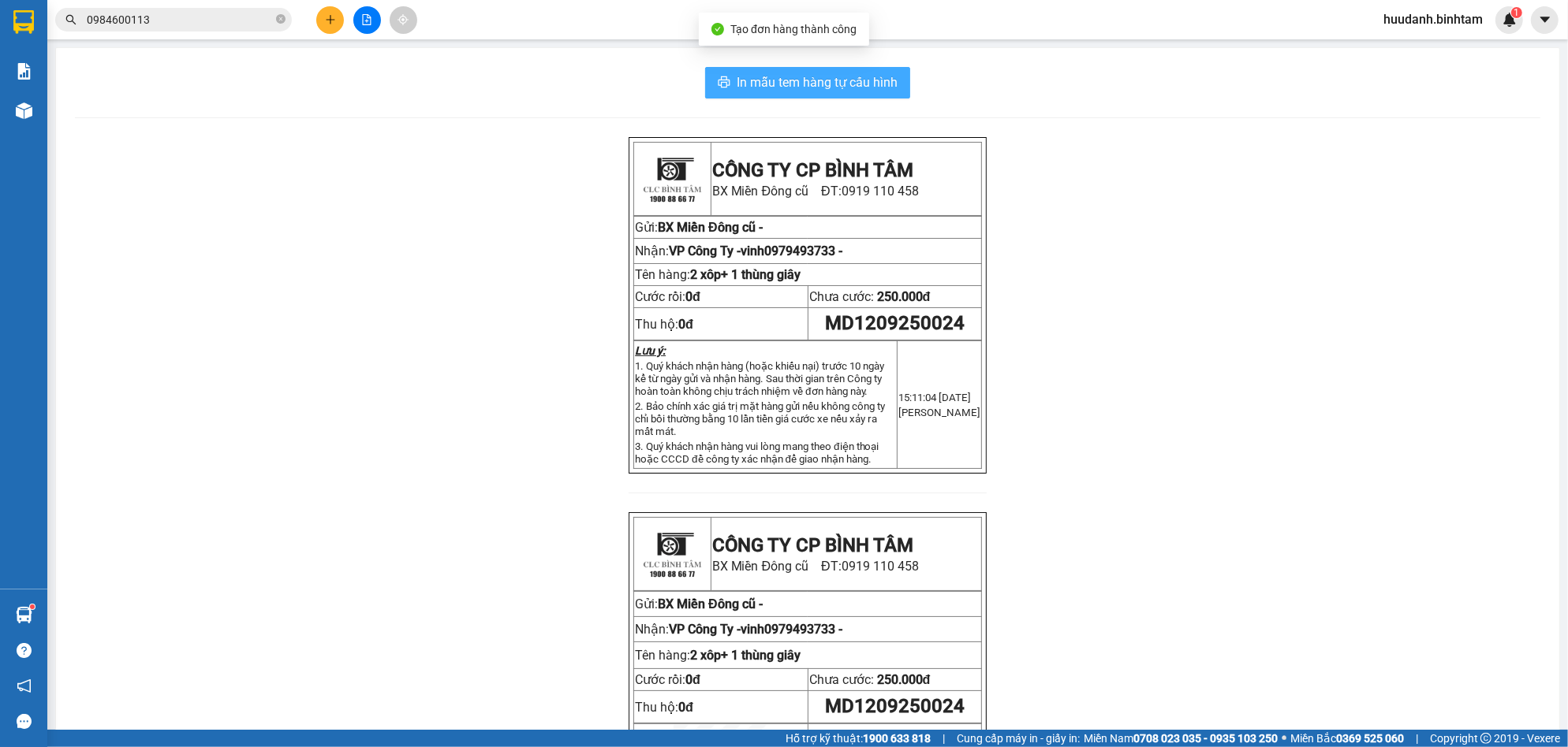
click at [756, 82] on span "In mẫu tem hàng tự cấu hình" at bounding box center [816, 82] width 160 height 19
click at [325, 12] on button at bounding box center [330, 20] width 28 height 28
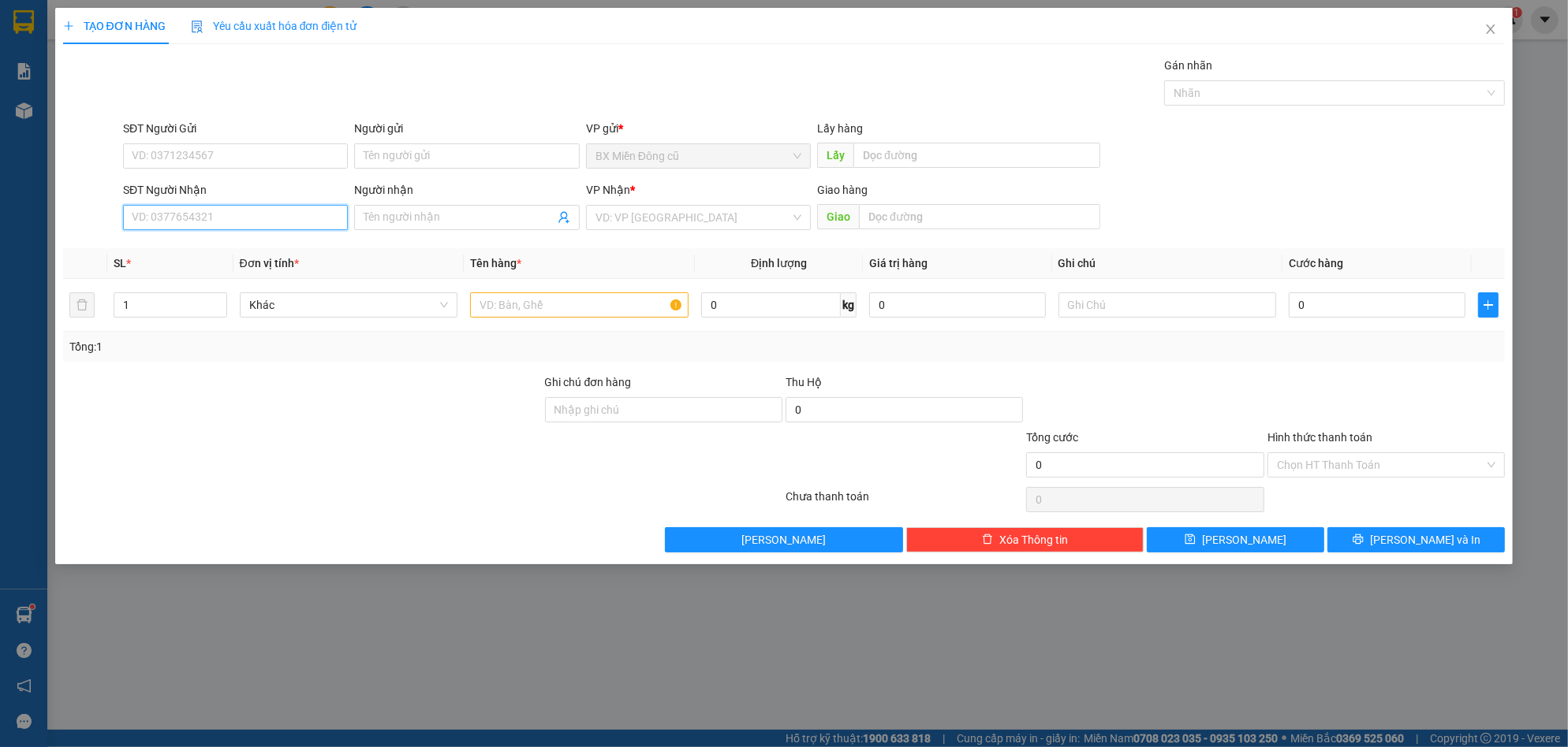
click at [266, 224] on input "SĐT Người Nhận" at bounding box center [236, 217] width 224 height 25
click at [214, 253] on div "0359429472 - trang" at bounding box center [236, 248] width 206 height 18
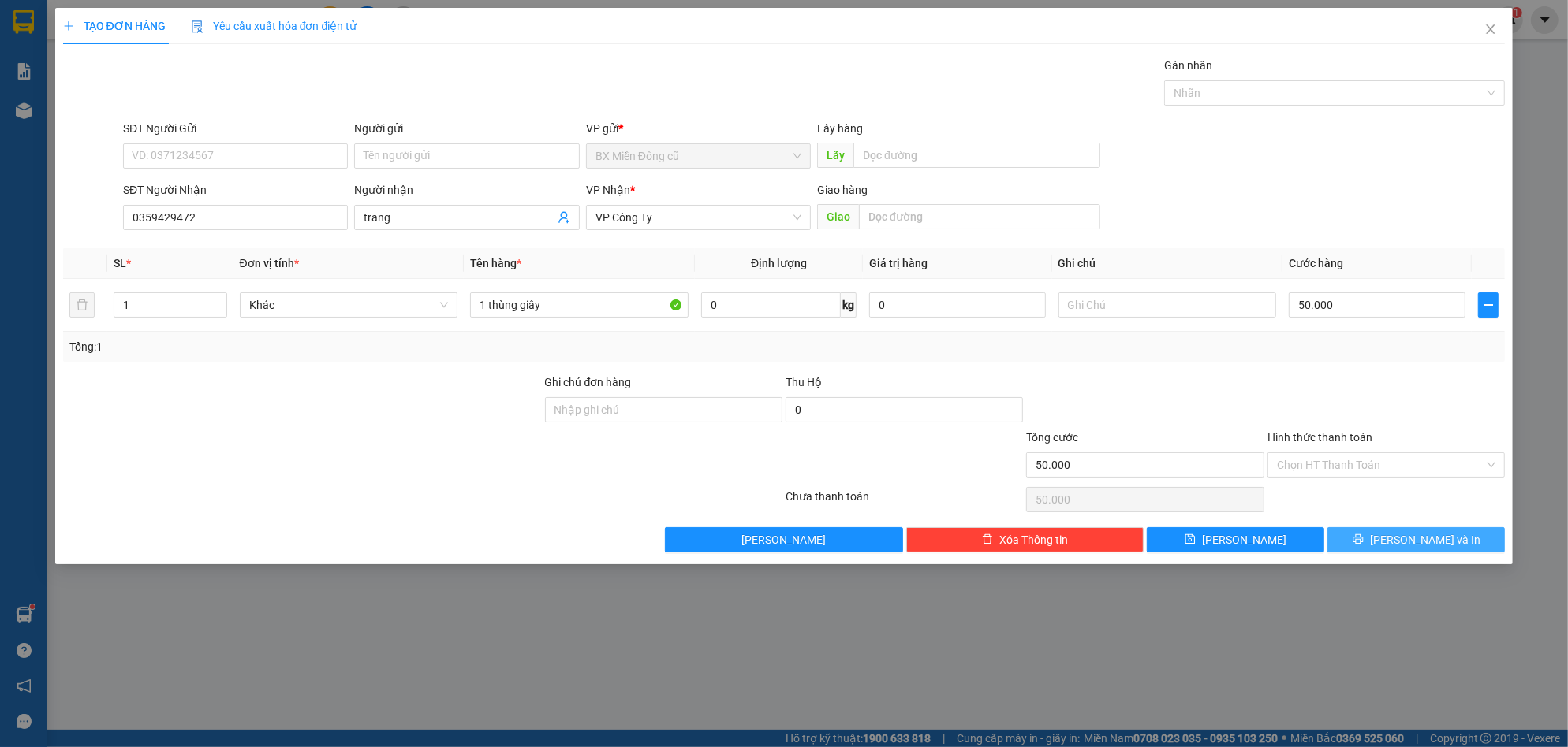
click at [1383, 530] on button "[PERSON_NAME] và In" at bounding box center [1415, 539] width 177 height 25
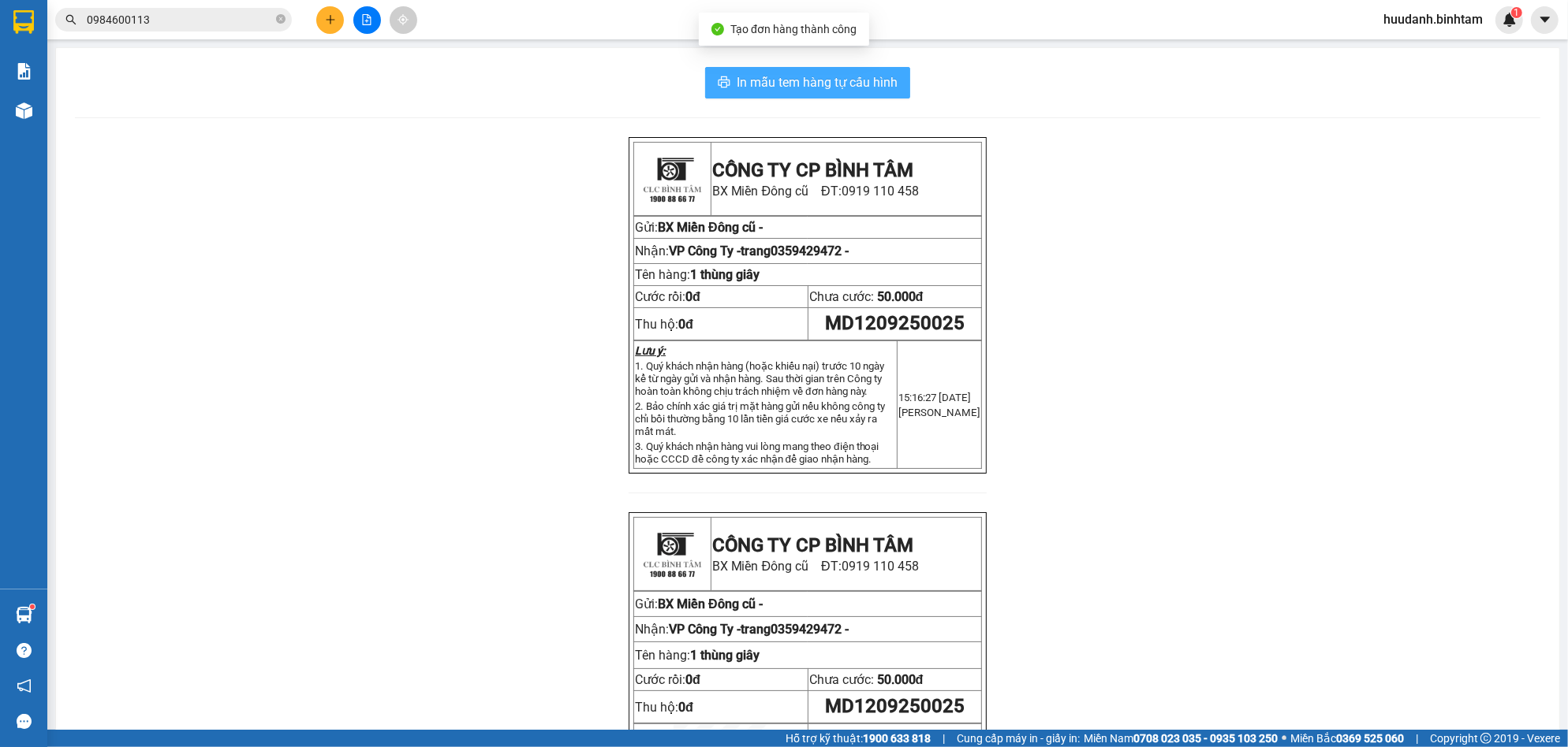
click at [799, 70] on button "In mẫu tem hàng tự cấu hình" at bounding box center [807, 82] width 205 height 32
click at [331, 17] on icon "plus" at bounding box center [330, 19] width 11 height 11
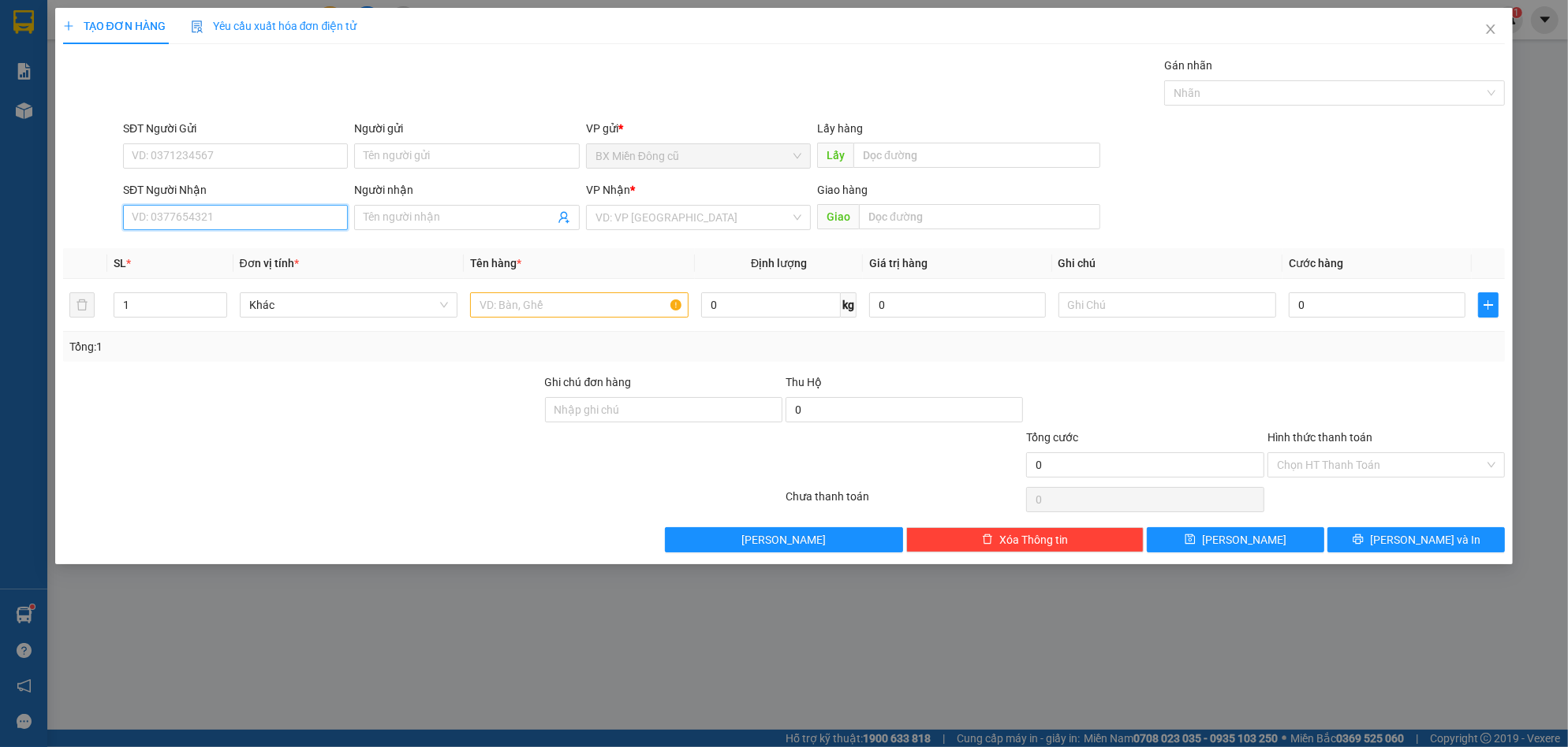
click at [281, 216] on input "SĐT Người Nhận" at bounding box center [236, 217] width 224 height 25
click at [235, 246] on div "0942097067 - [GEOGRAPHIC_DATA]" at bounding box center [236, 248] width 206 height 18
click at [1363, 307] on input "50.000" at bounding box center [1377, 305] width 177 height 25
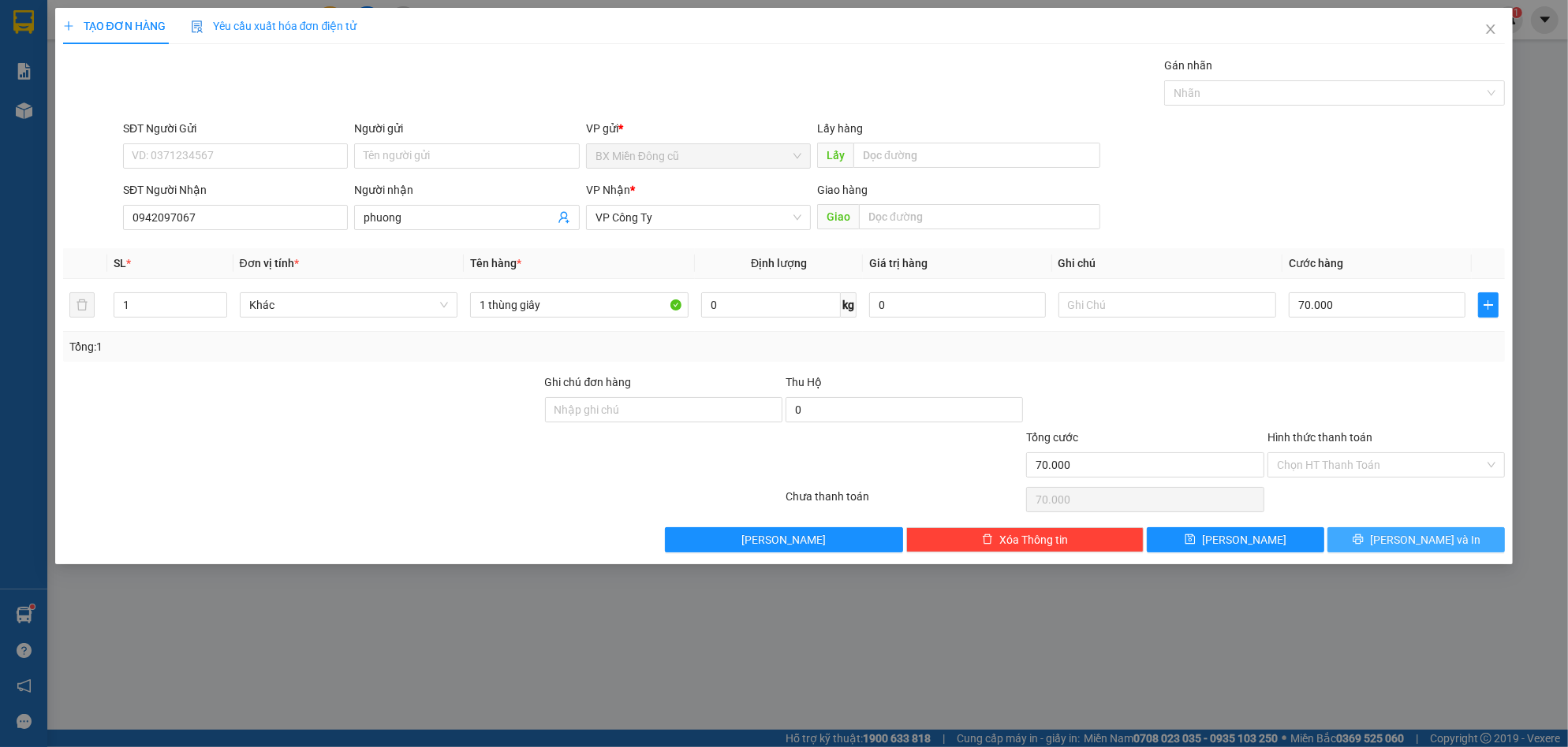
click at [1422, 536] on span "[PERSON_NAME] và In" at bounding box center [1424, 539] width 110 height 18
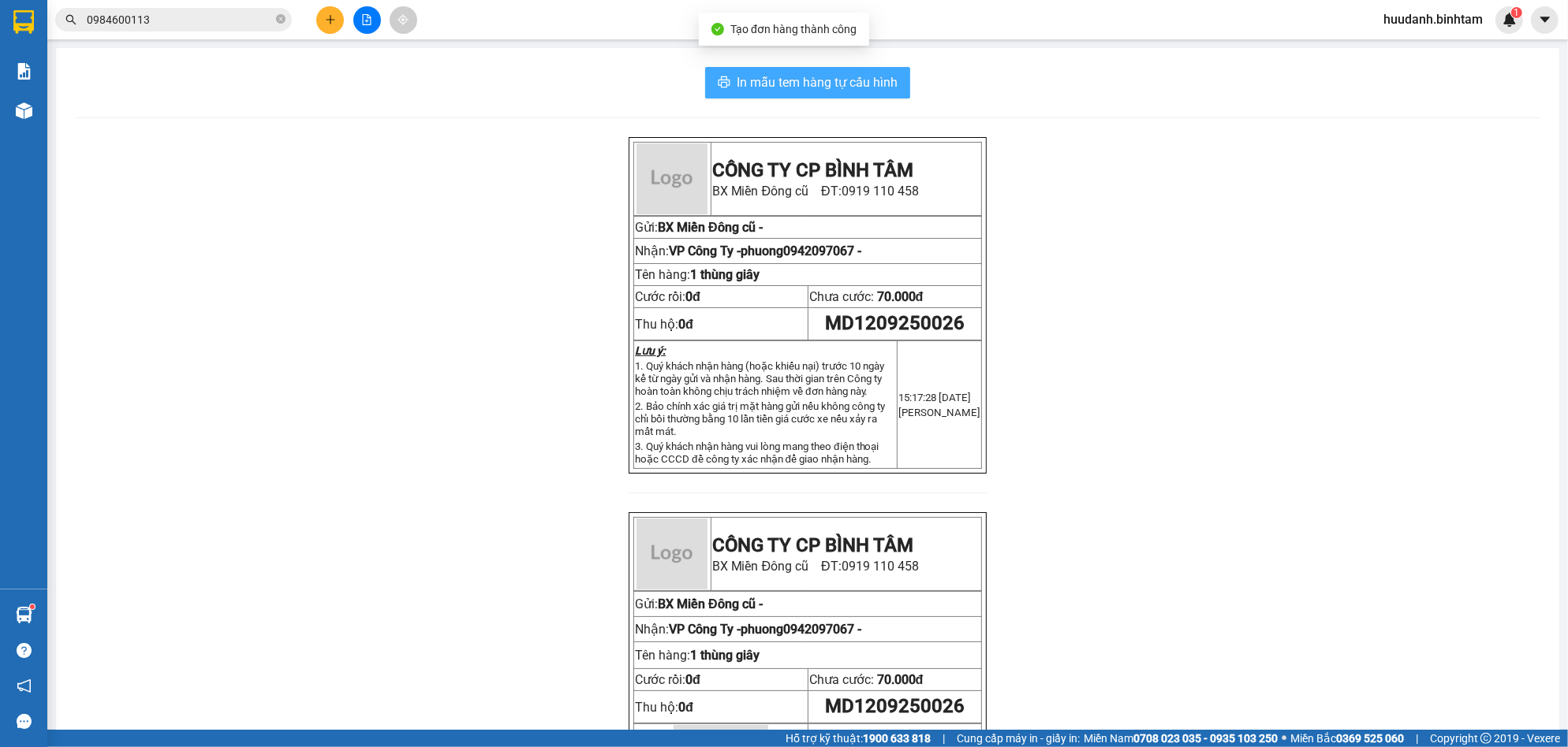
click at [872, 87] on span "In mẫu tem hàng tự cấu hình" at bounding box center [816, 82] width 160 height 19
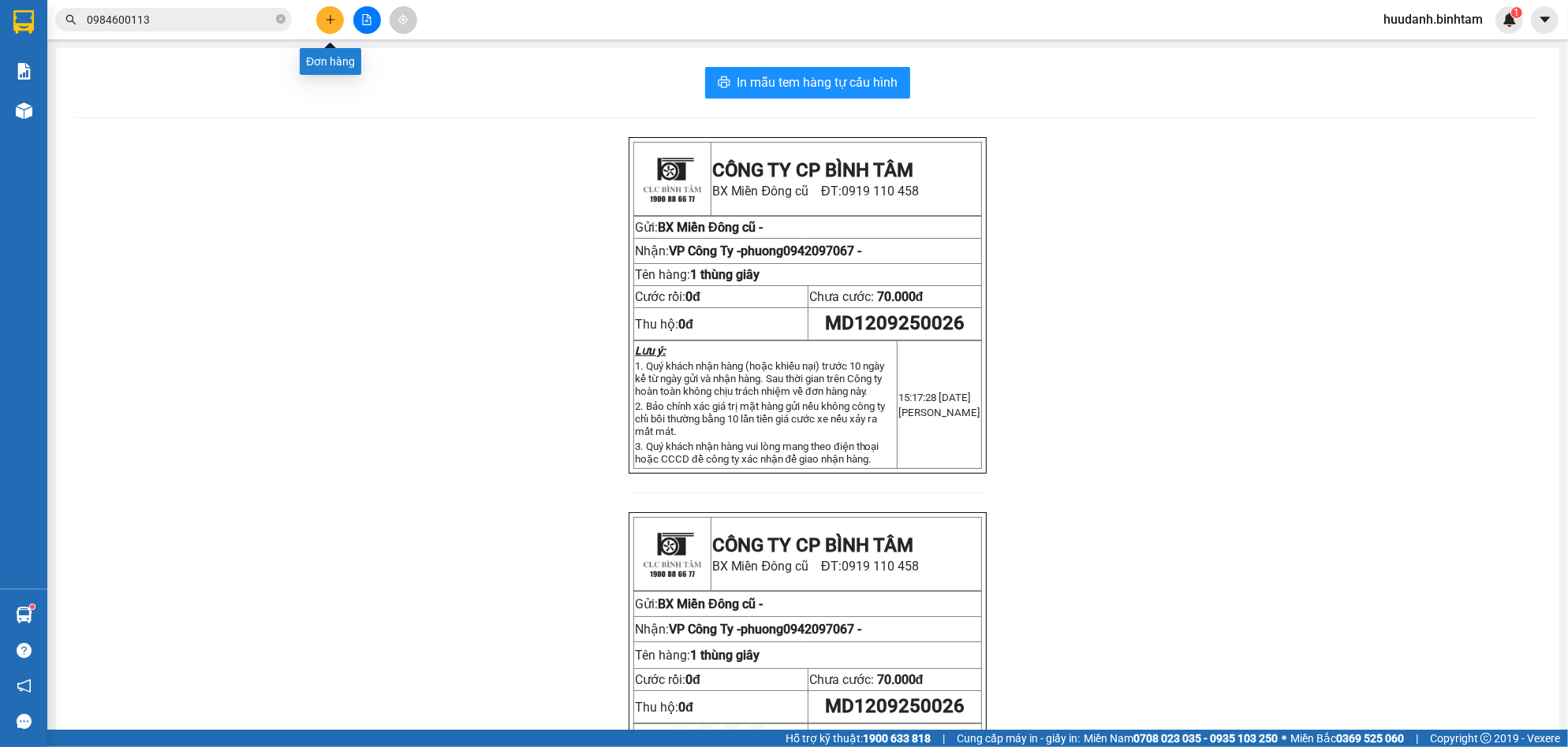
click at [329, 24] on icon "plus" at bounding box center [330, 19] width 11 height 11
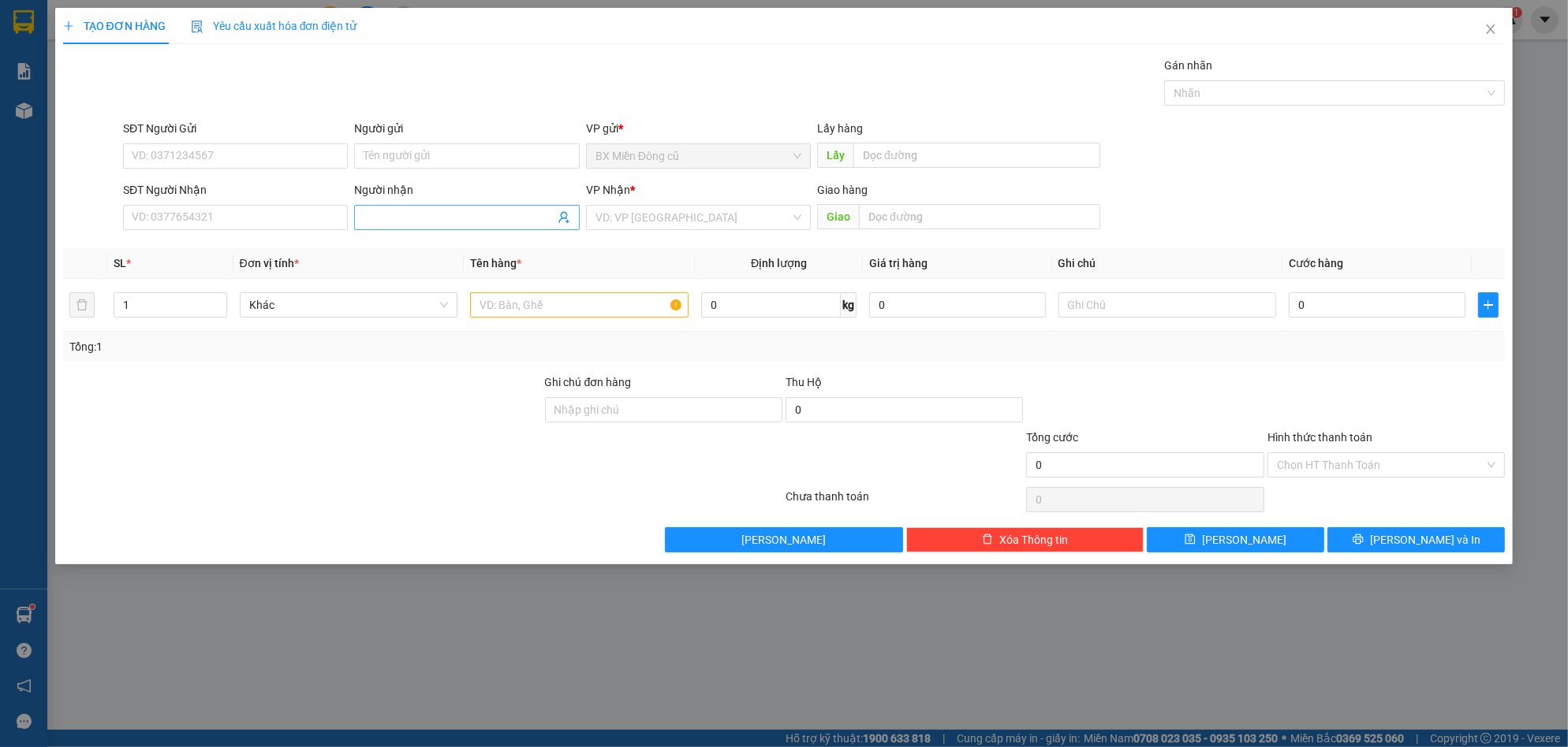
click at [400, 213] on input "Người nhận" at bounding box center [458, 217] width 190 height 18
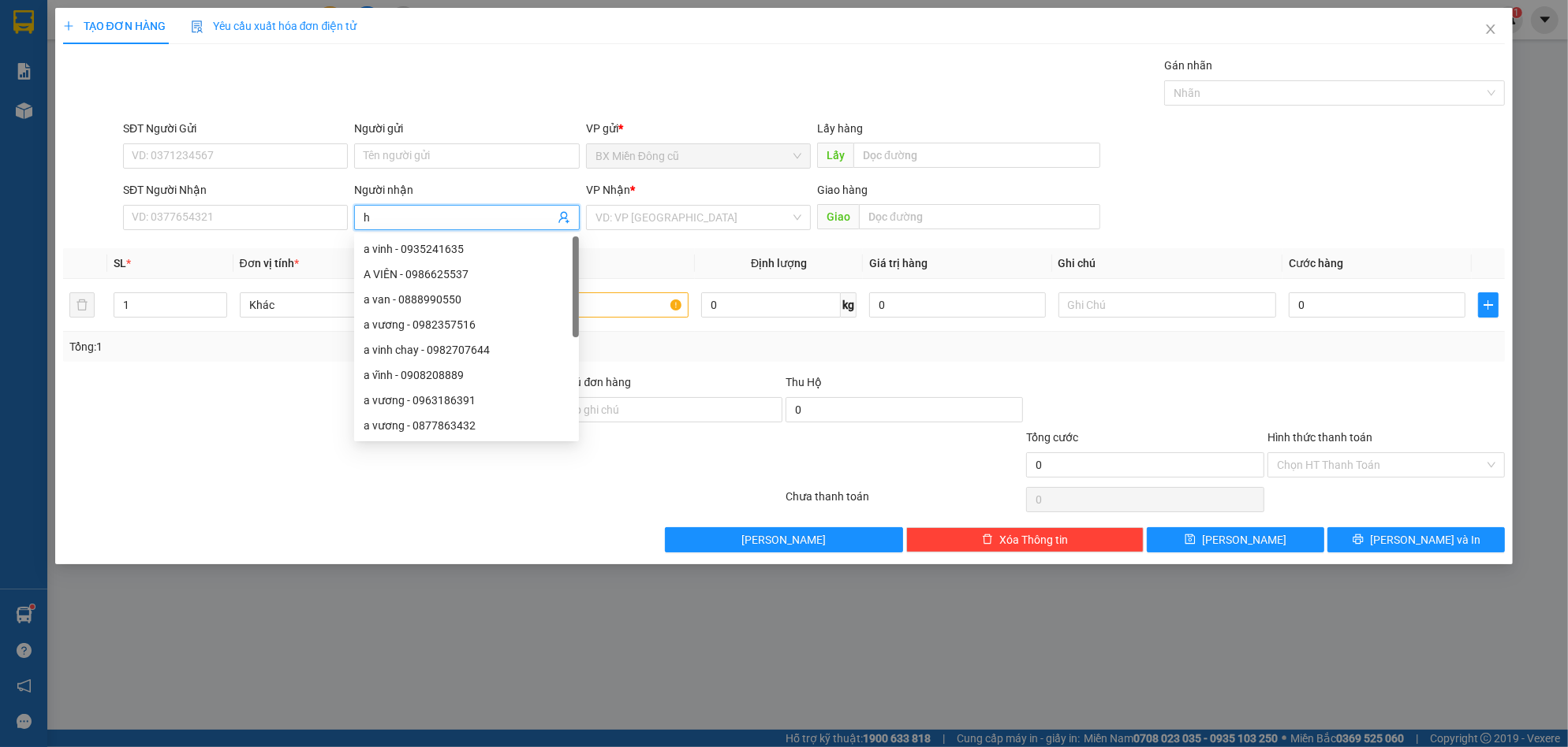
paste input "ương"
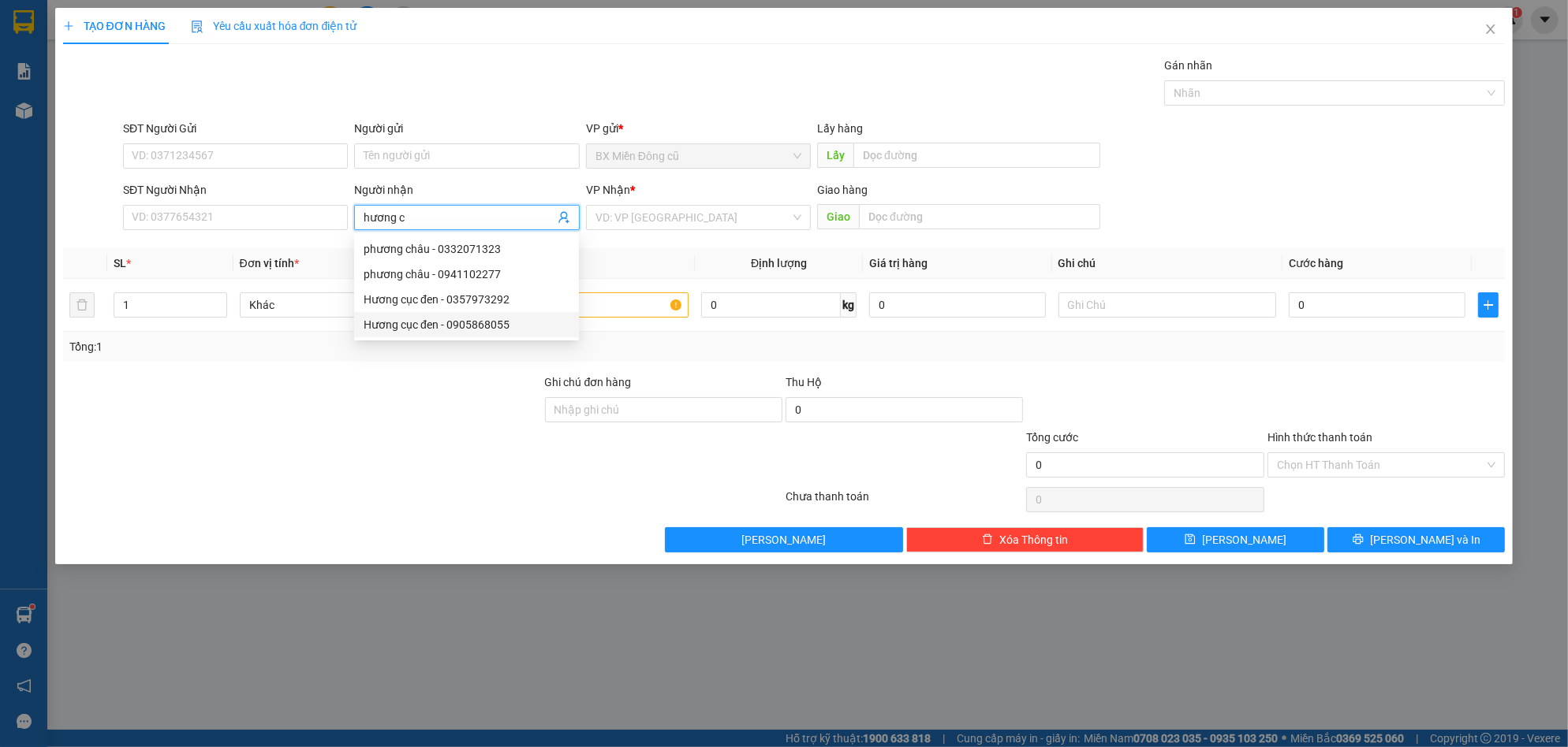
click at [482, 323] on div "Hương cục đen - 0905868055" at bounding box center [466, 324] width 206 height 18
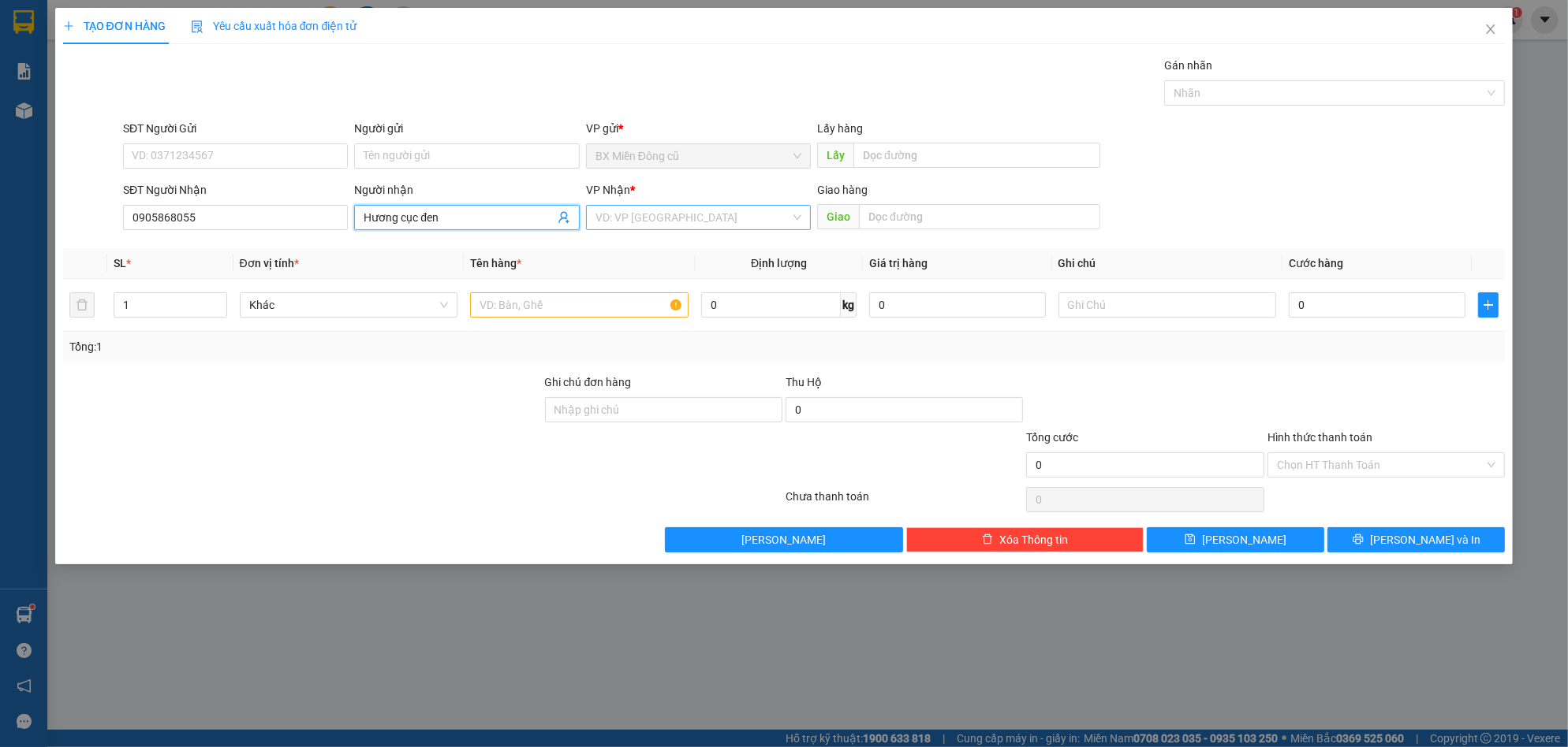
click at [636, 216] on input "search" at bounding box center [693, 218] width 195 height 24
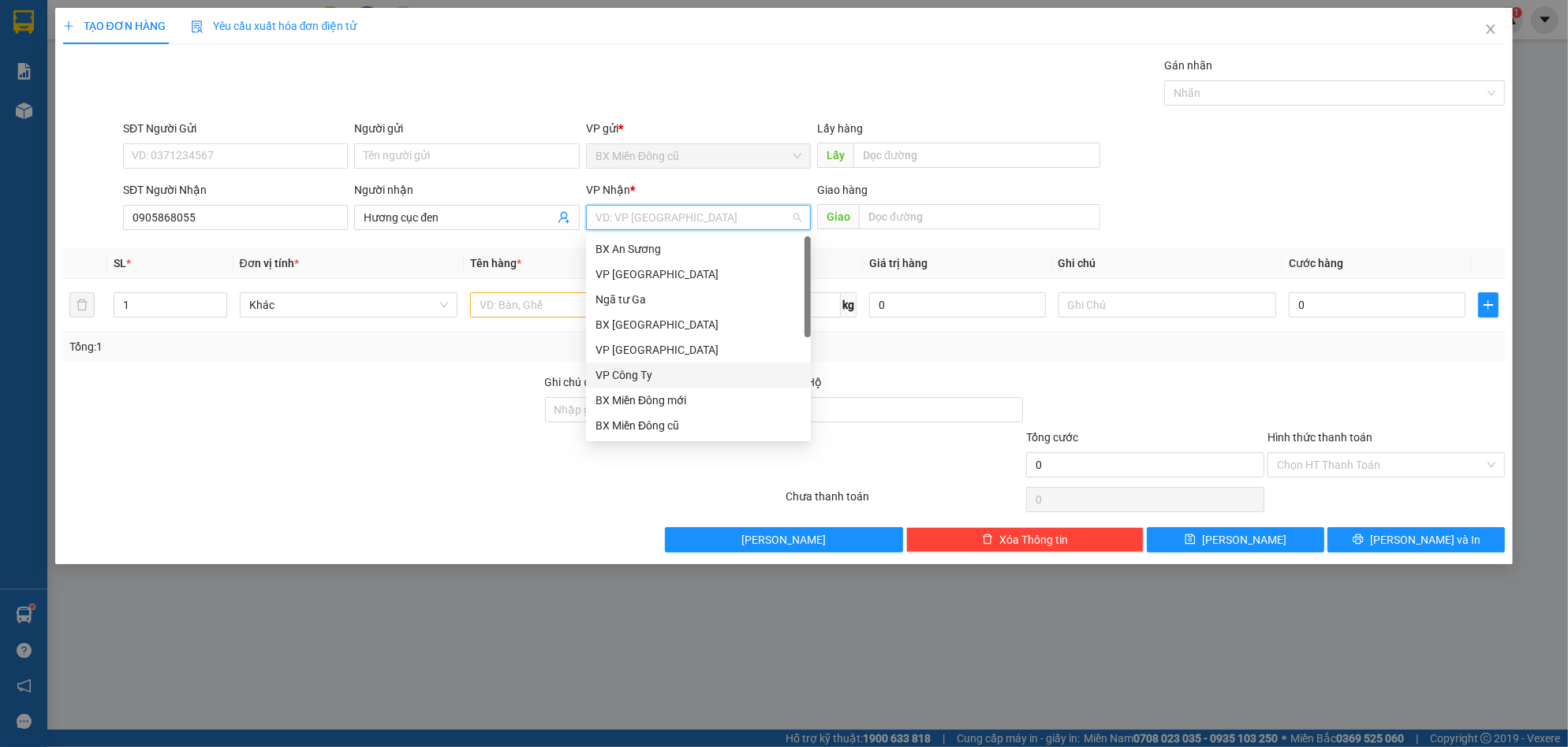
click at [618, 376] on div "VP Công Ty" at bounding box center [698, 374] width 206 height 18
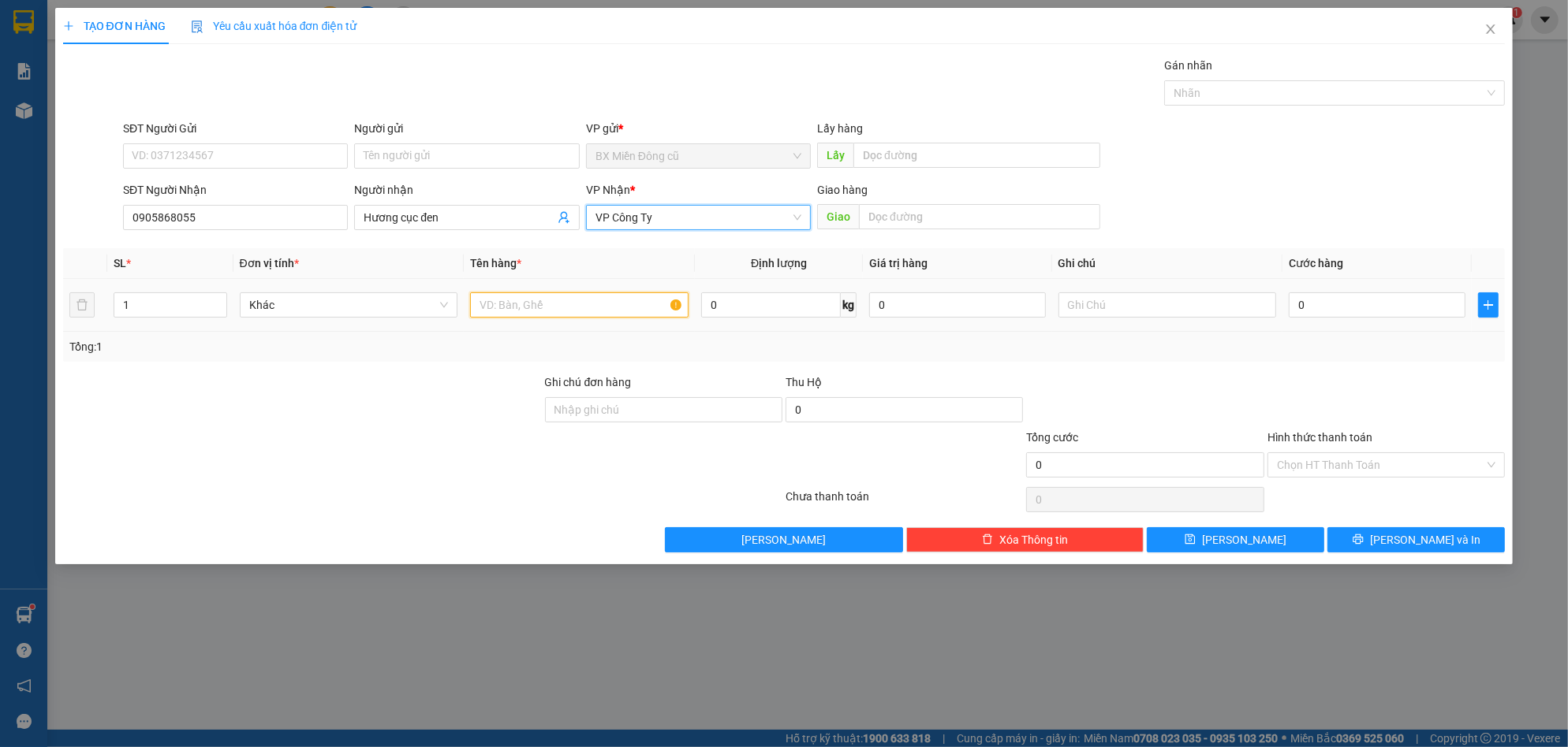
click at [545, 303] on input "text" at bounding box center [580, 305] width 219 height 25
paste input "ụ"
paste input "đ"
click at [1375, 319] on div "0" at bounding box center [1377, 305] width 177 height 32
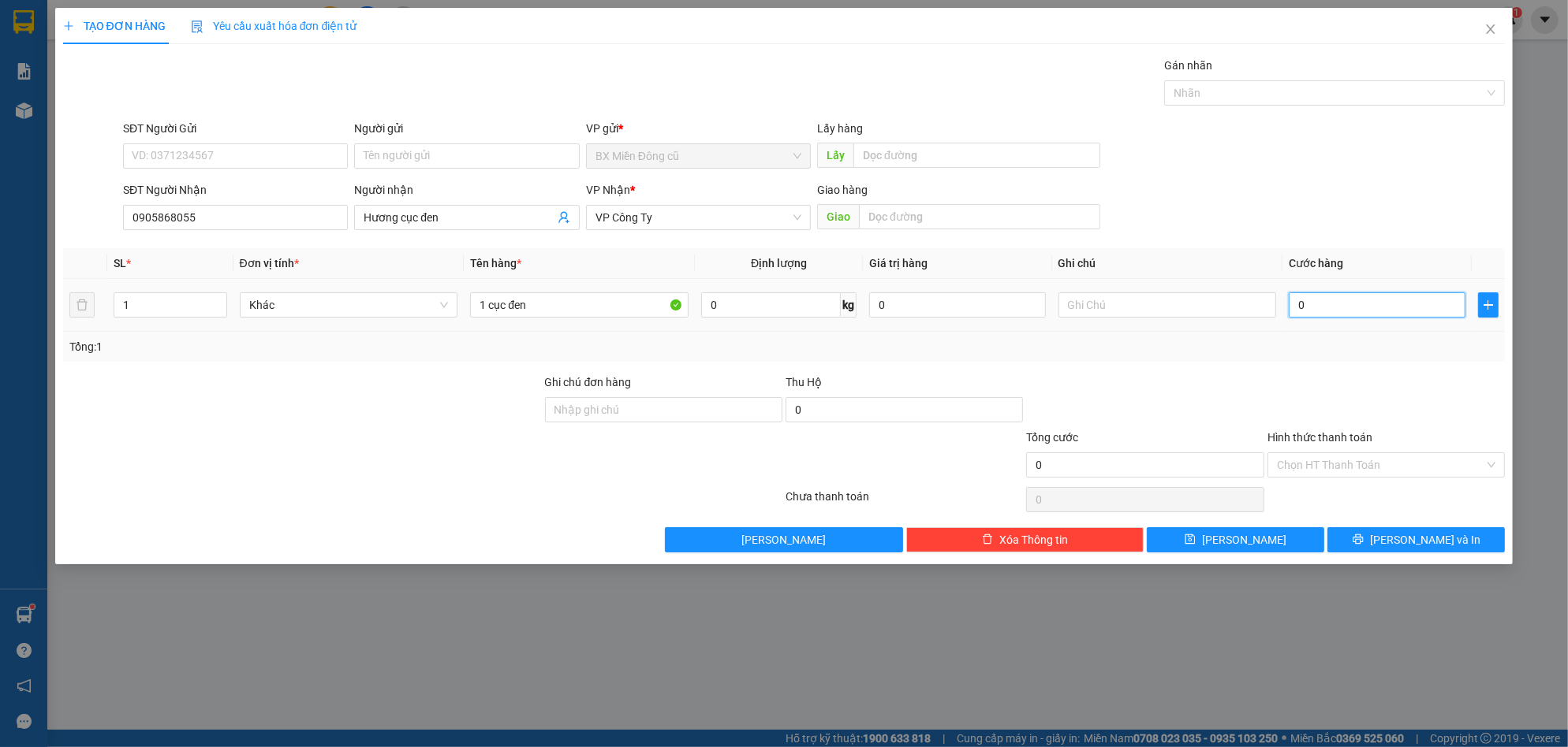
click at [1360, 309] on input "0" at bounding box center [1377, 305] width 177 height 25
click at [1427, 528] on button "[PERSON_NAME] và In" at bounding box center [1415, 539] width 177 height 25
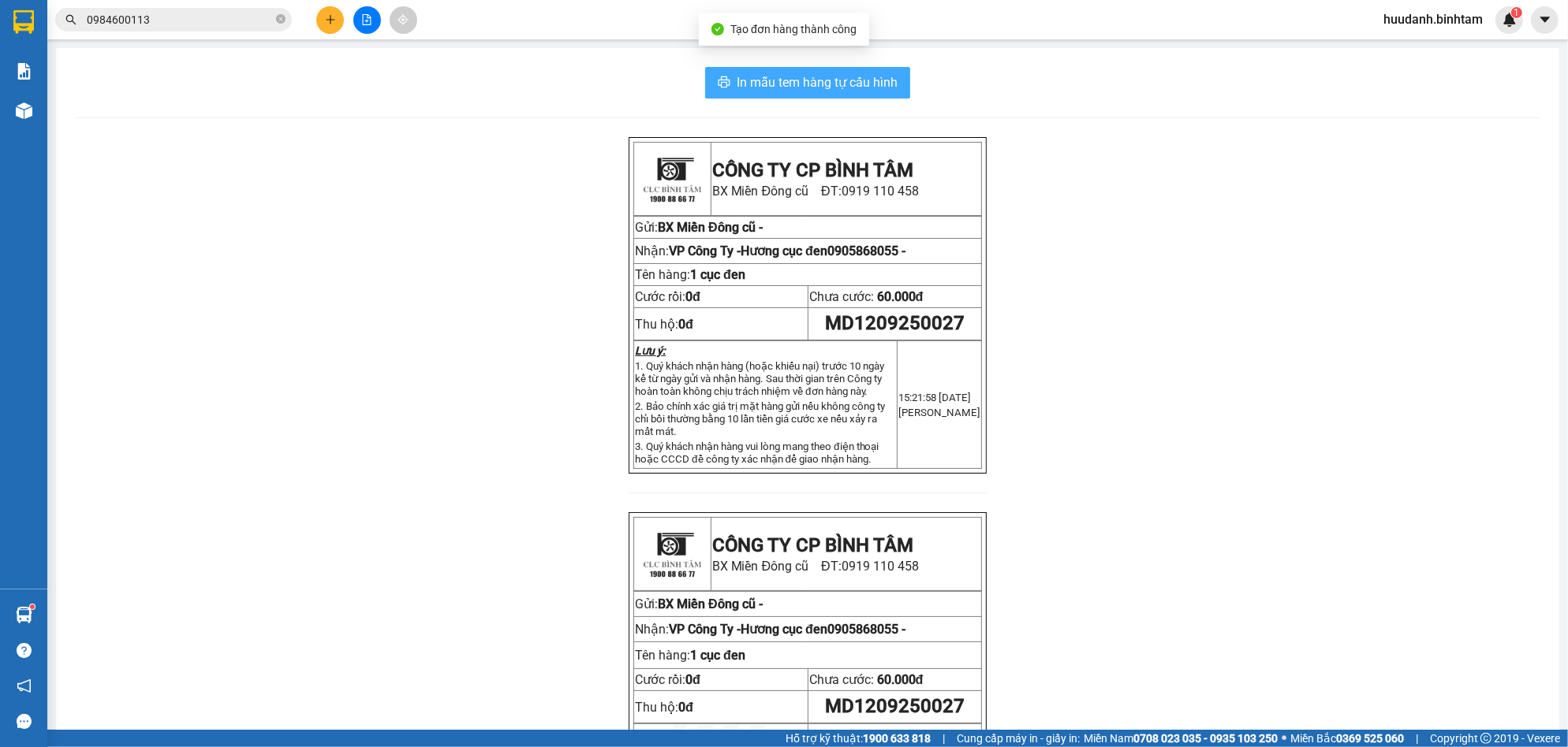
click at [799, 77] on span "In mẫu tem hàng tự cấu hình" at bounding box center [816, 82] width 160 height 19
